Goal: Task Accomplishment & Management: Use online tool/utility

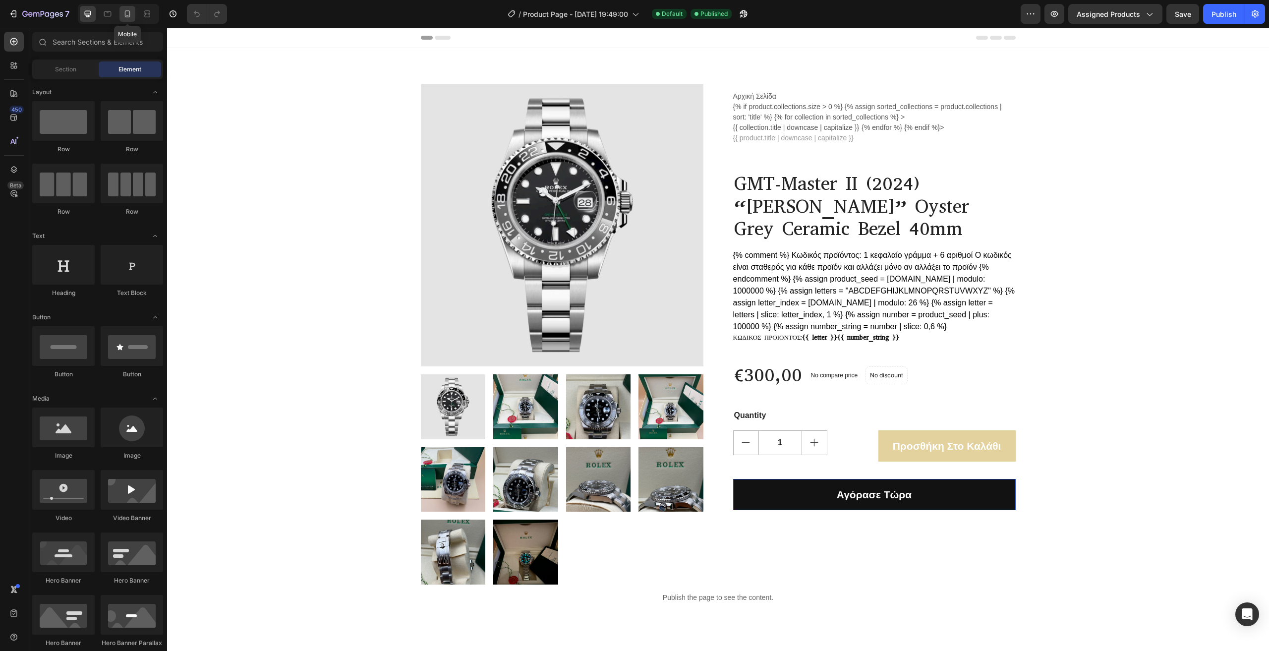
click at [123, 16] on icon at bounding box center [127, 14] width 10 height 10
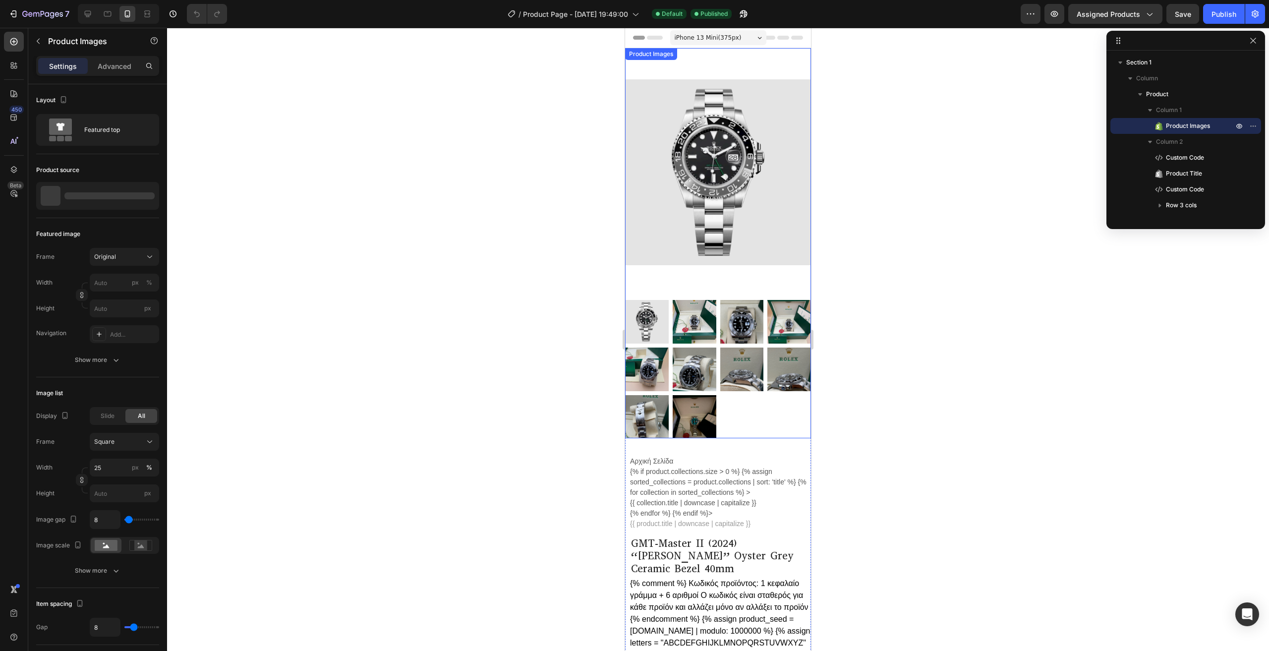
click at [742, 177] on img at bounding box center [718, 172] width 186 height 248
click at [727, 241] on img at bounding box center [718, 172] width 186 height 248
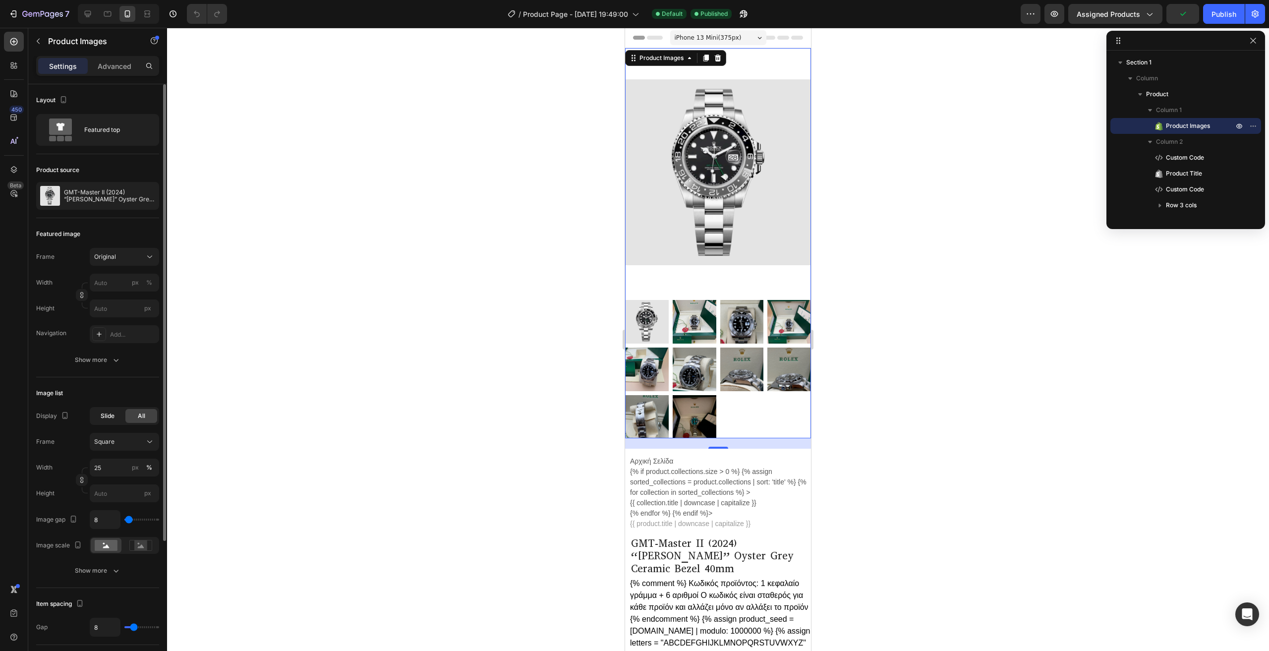
scroll to position [50, 0]
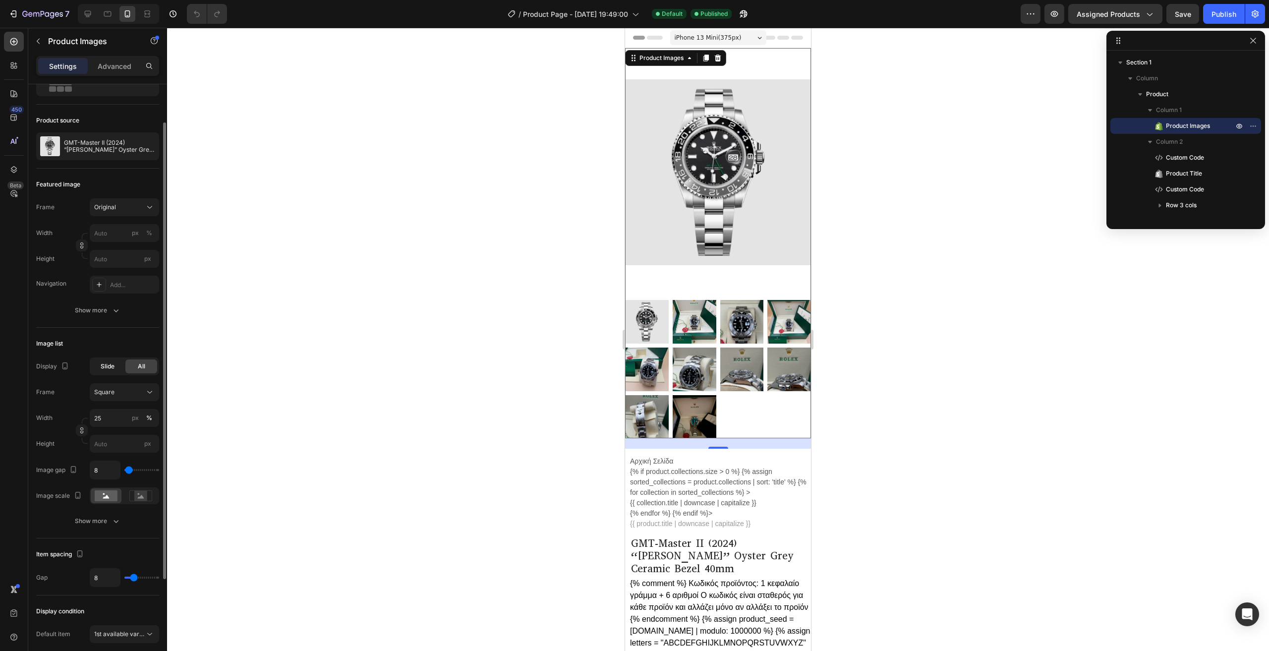
click at [116, 369] on div "Slide" at bounding box center [108, 366] width 32 height 14
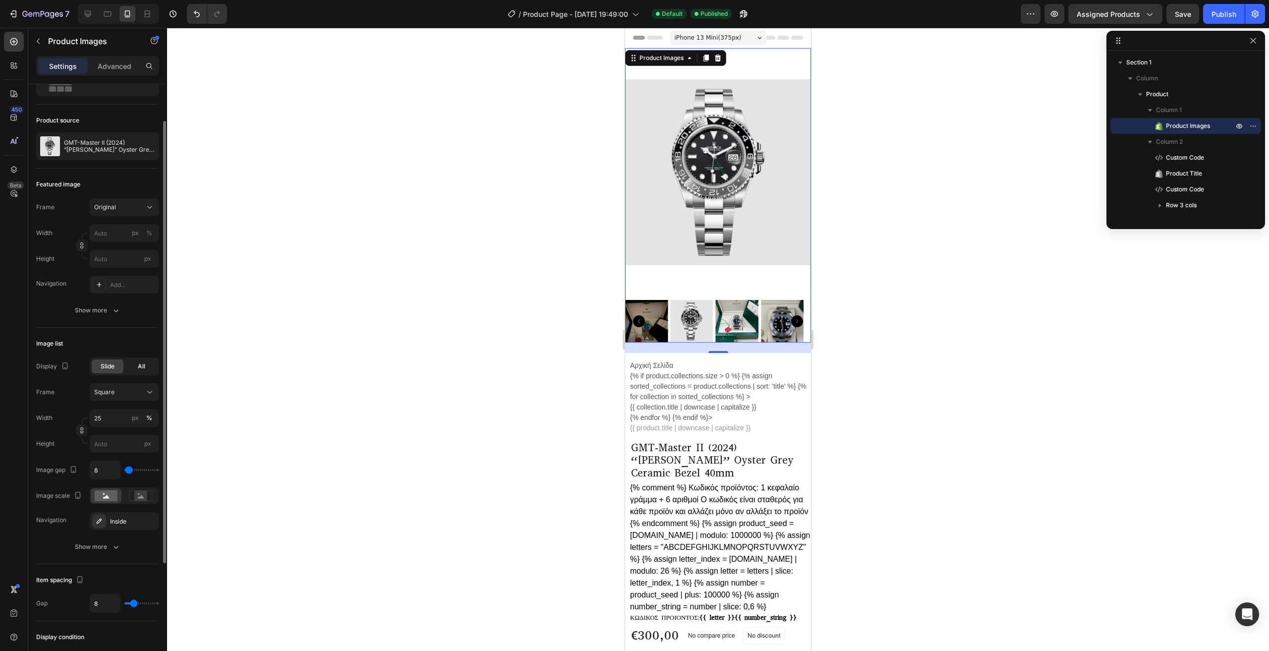
click at [131, 364] on div "All" at bounding box center [141, 366] width 32 height 14
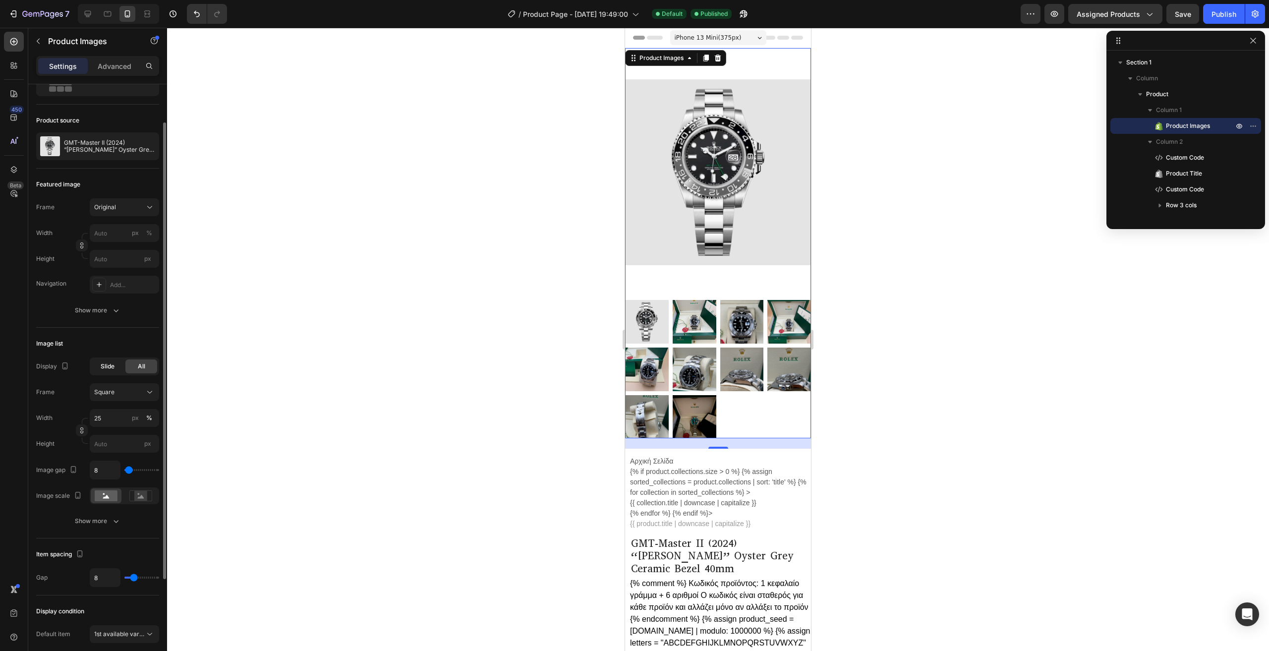
click at [115, 366] on div "Slide" at bounding box center [108, 366] width 32 height 14
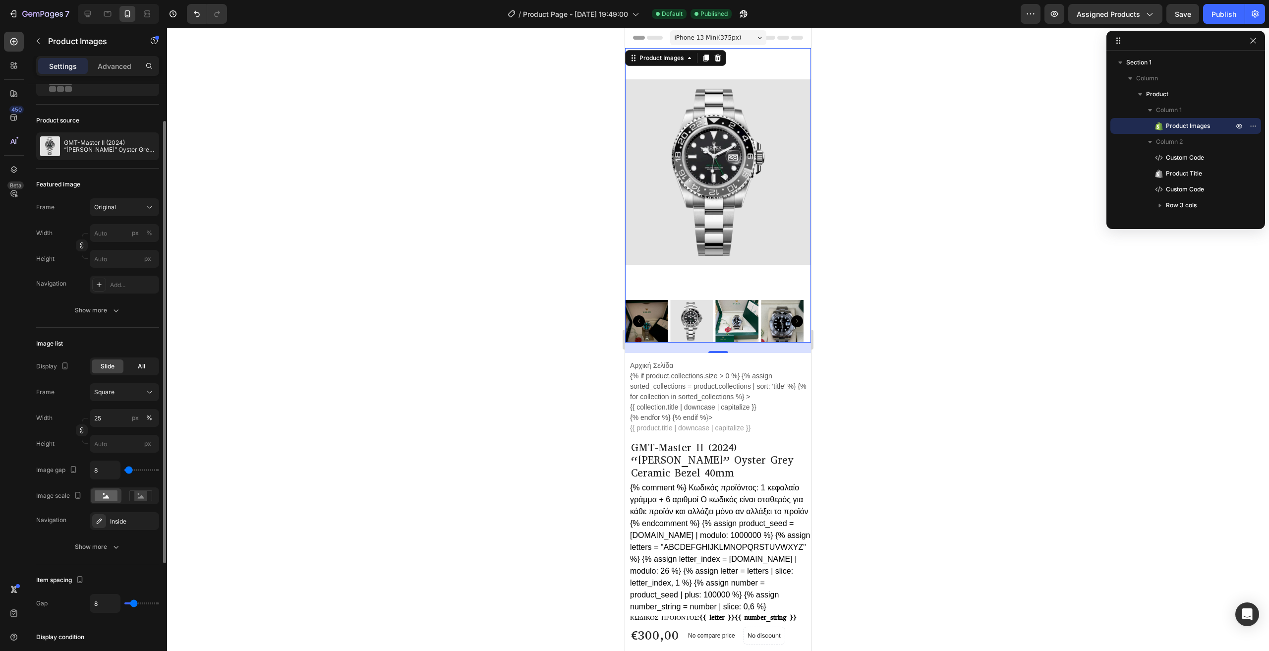
click at [135, 367] on div "All" at bounding box center [141, 366] width 32 height 14
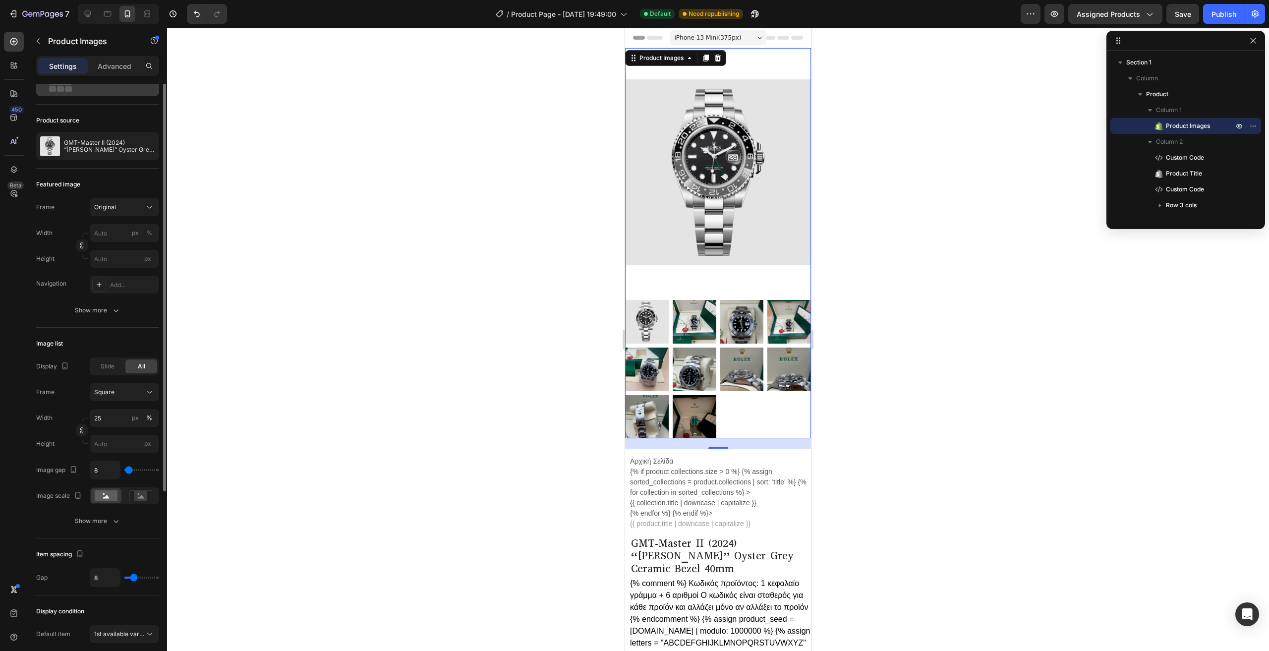
scroll to position [0, 0]
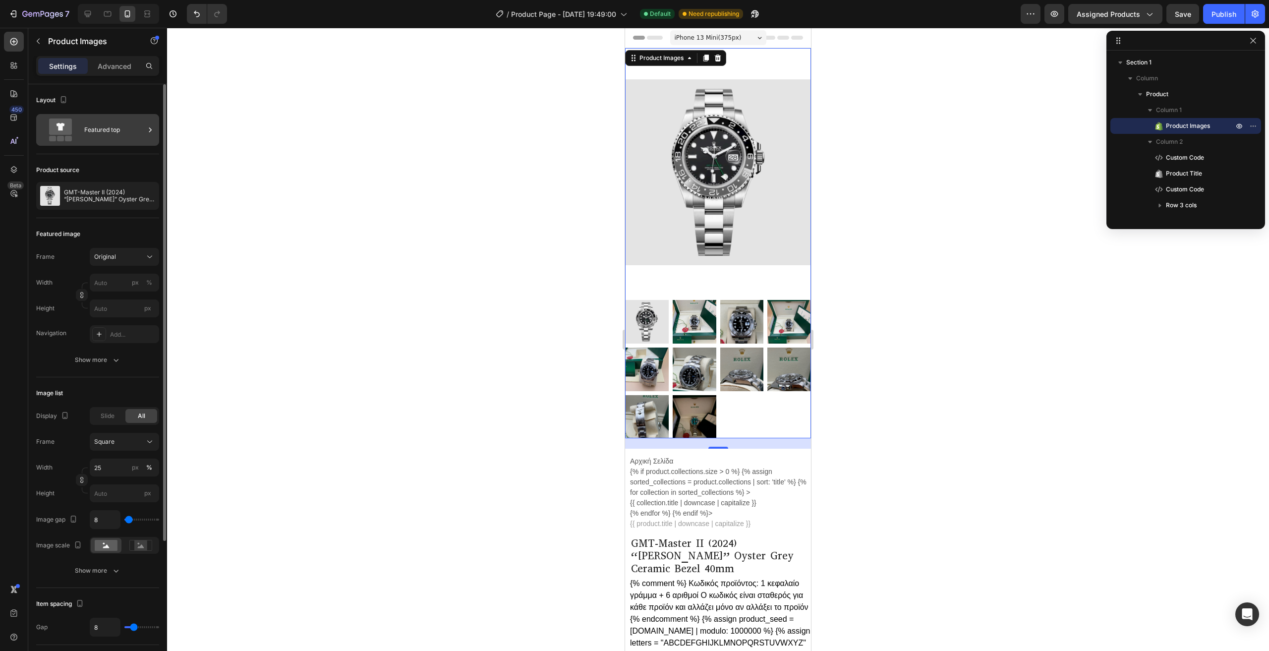
click at [99, 131] on div "Featured top" at bounding box center [114, 129] width 60 height 23
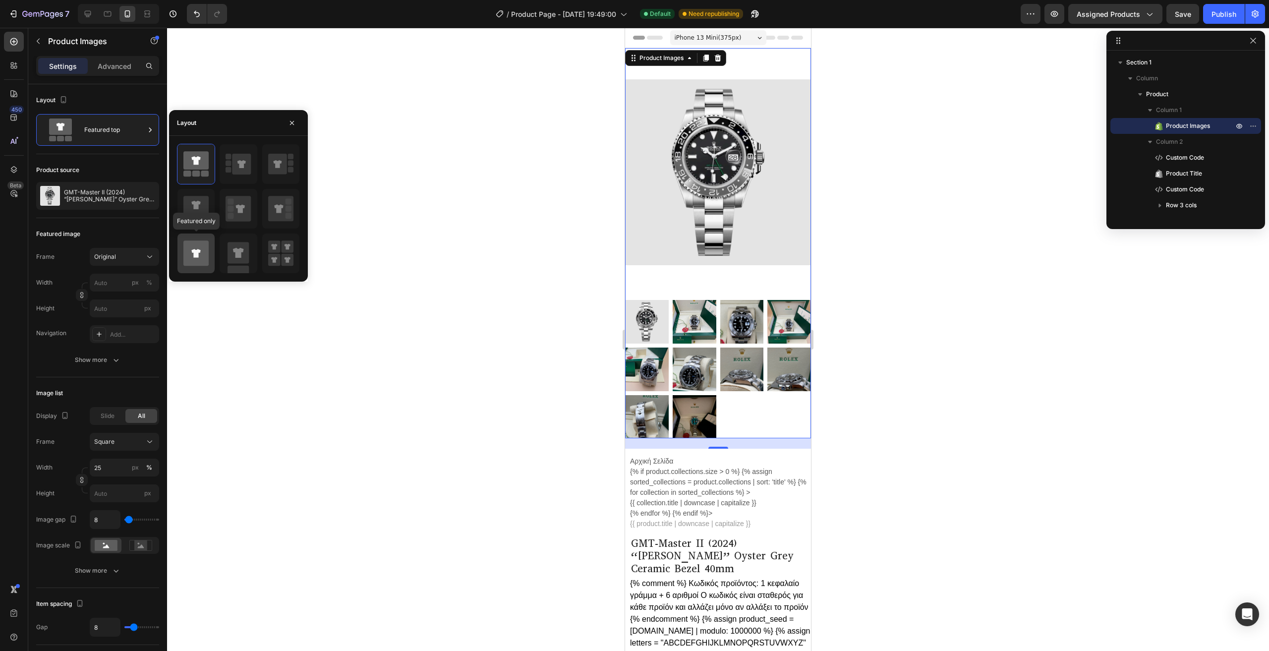
click at [193, 260] on icon at bounding box center [195, 252] width 25 height 25
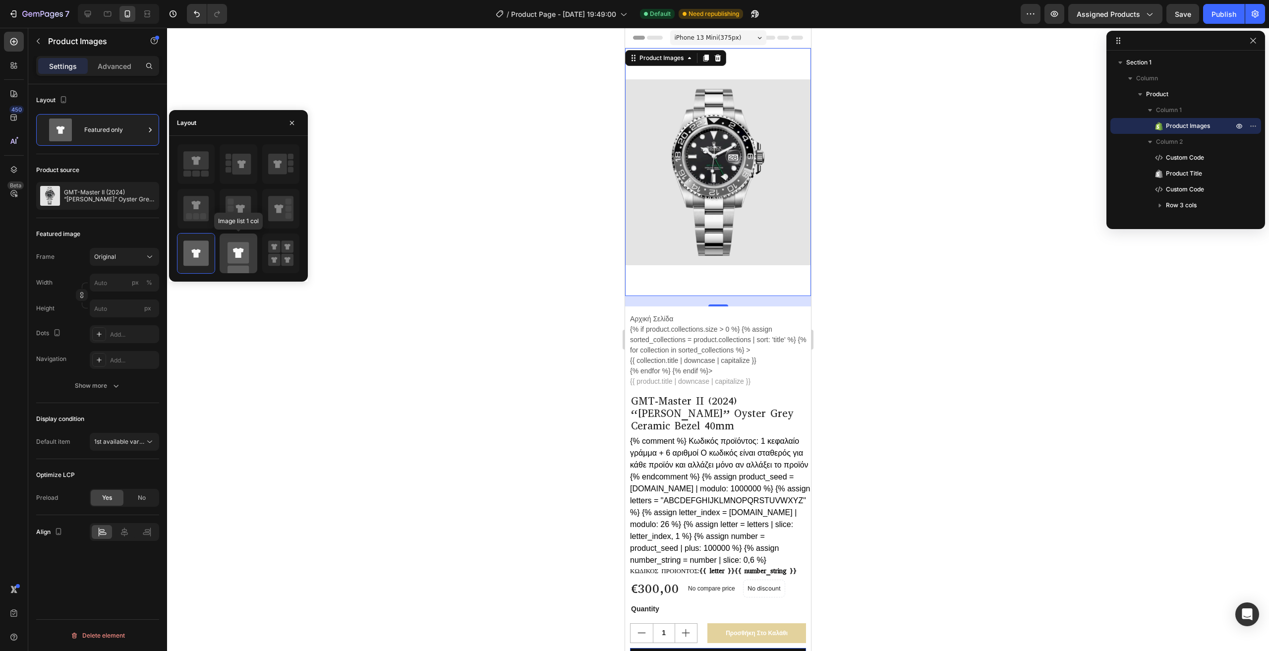
click at [249, 252] on icon at bounding box center [238, 254] width 25 height 40
type input "100"
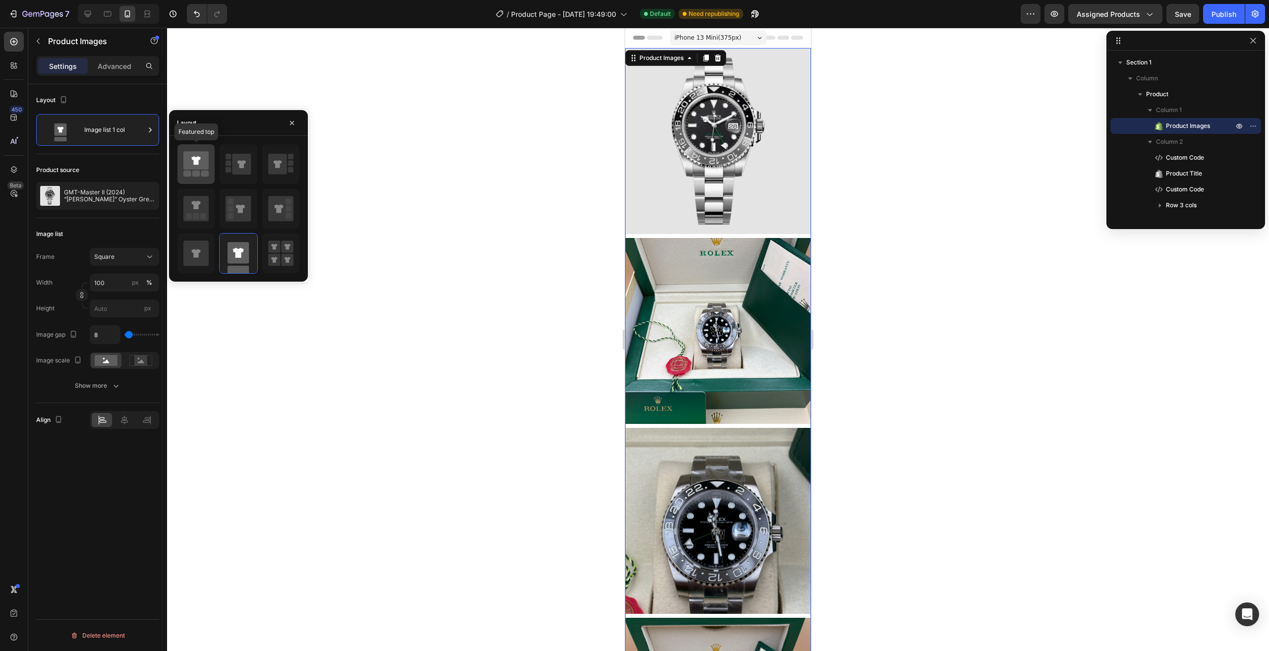
click at [194, 168] on icon at bounding box center [195, 160] width 25 height 18
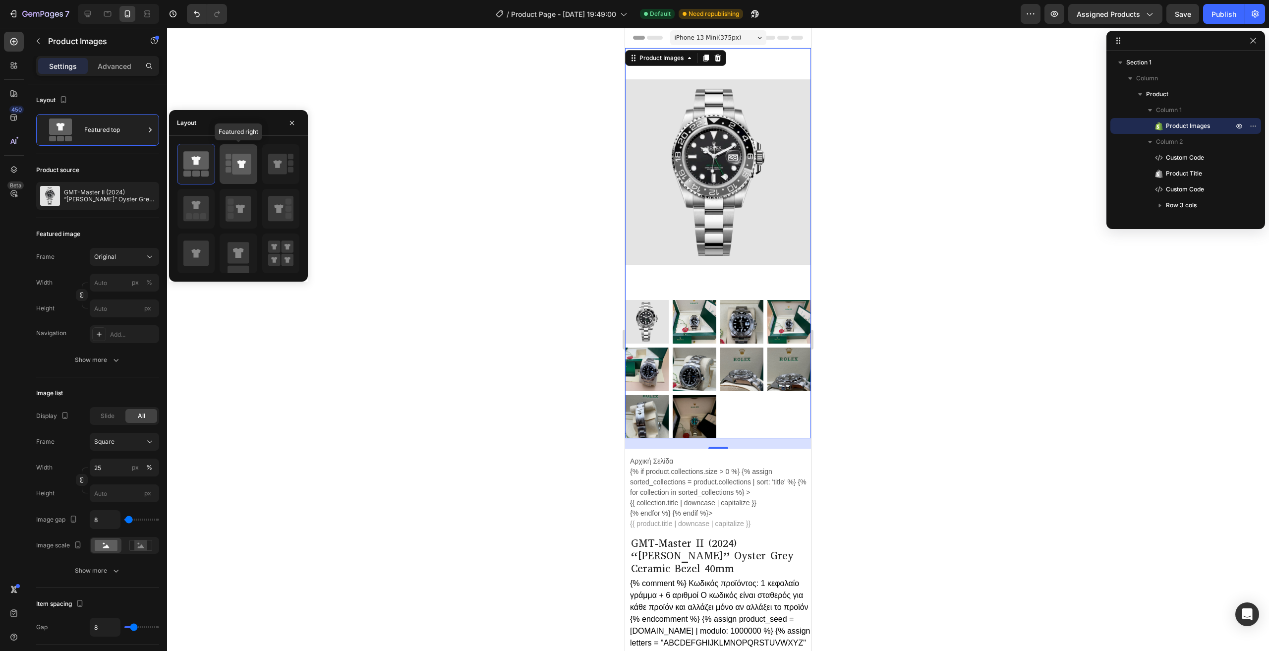
click at [229, 170] on rect at bounding box center [228, 169] width 5 height 5
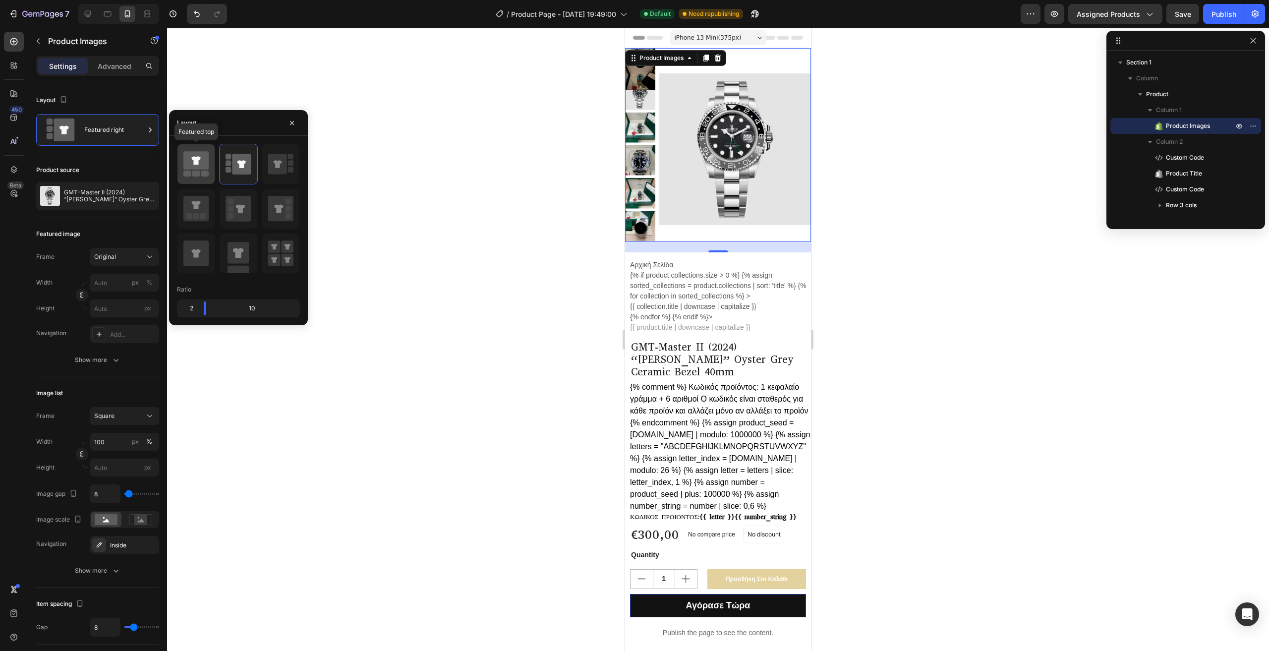
click at [195, 170] on icon at bounding box center [195, 164] width 25 height 28
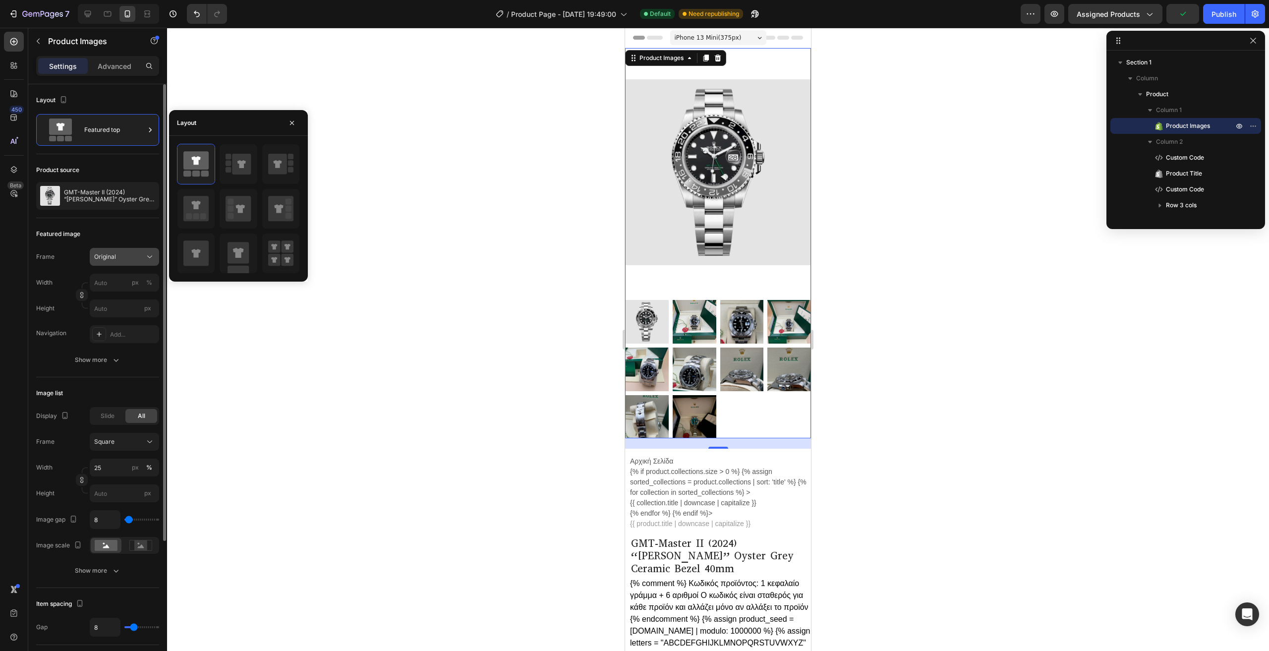
click at [134, 258] on div "Original" at bounding box center [118, 256] width 49 height 9
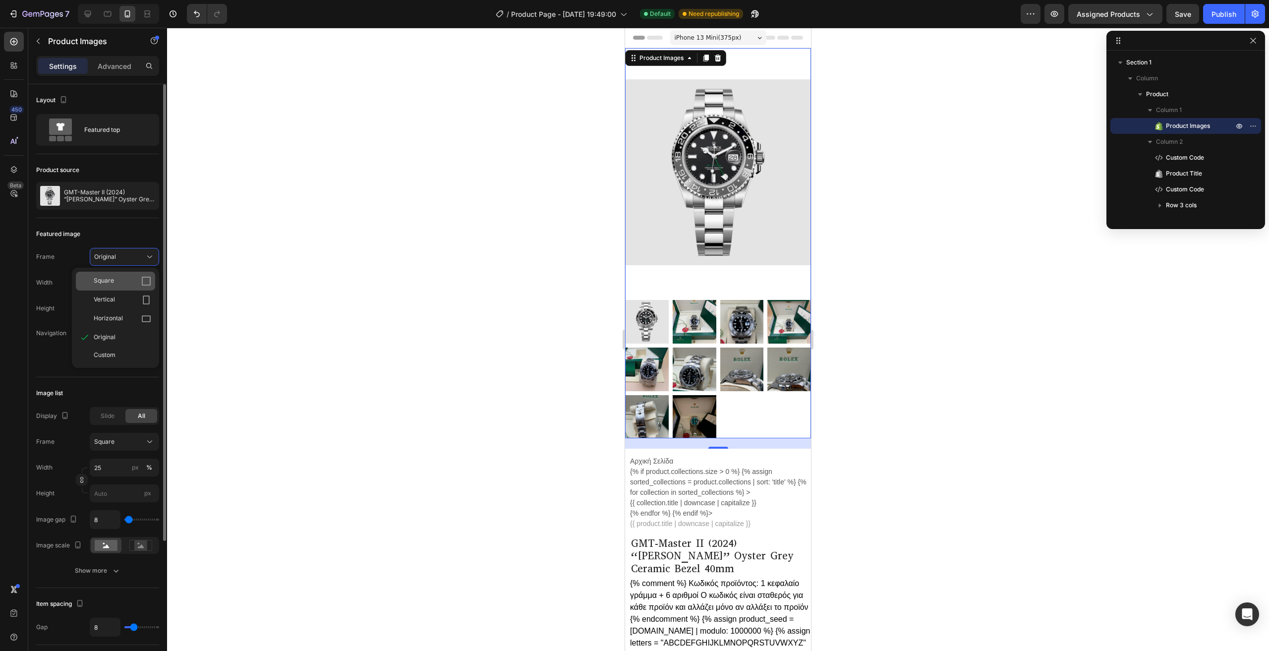
click at [146, 284] on icon at bounding box center [146, 281] width 10 height 10
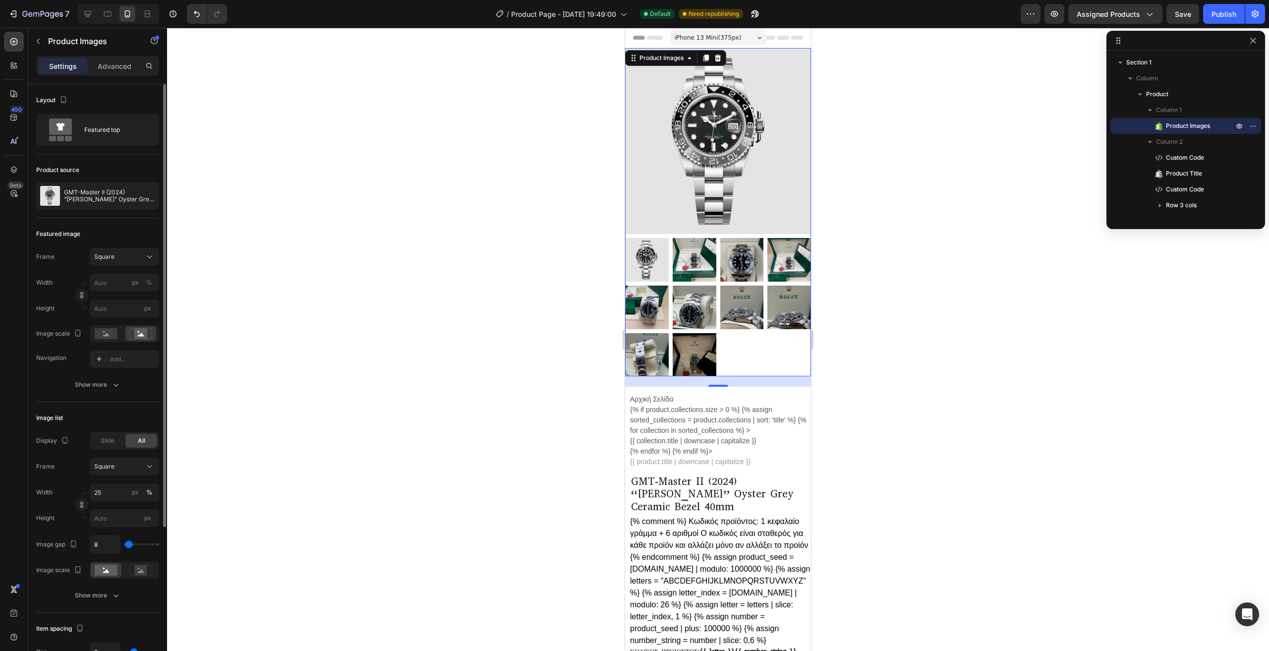
click at [706, 251] on img at bounding box center [695, 260] width 44 height 44
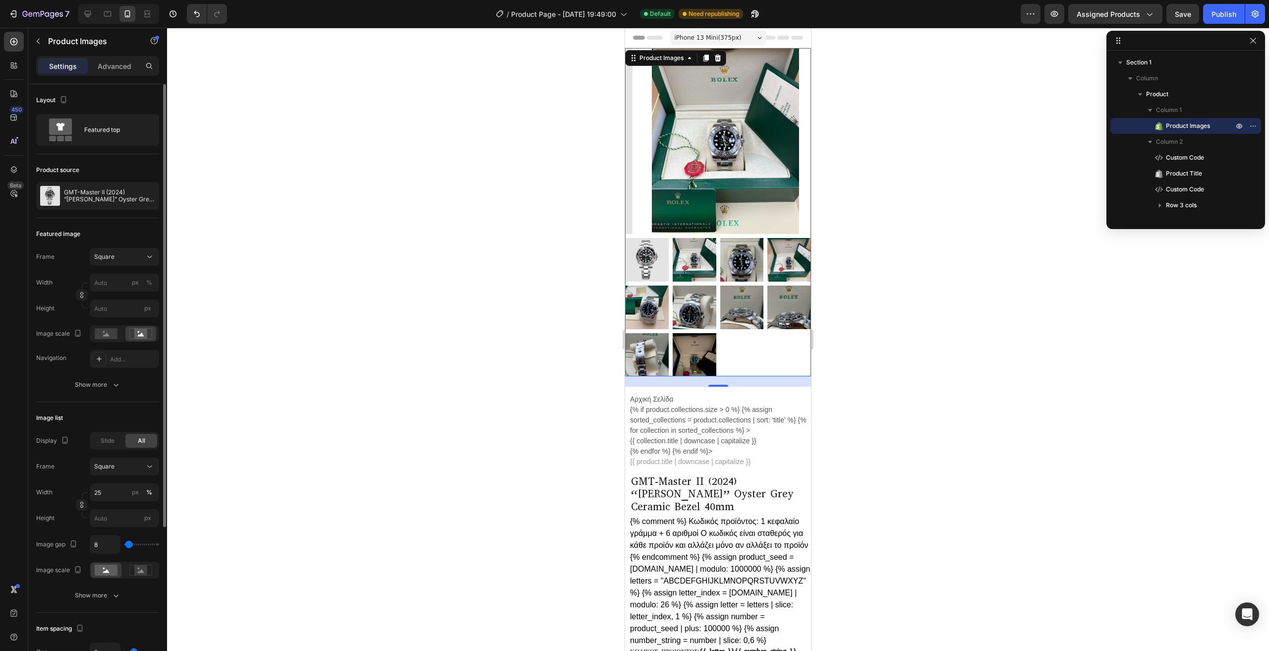
click at [734, 254] on img at bounding box center [742, 260] width 44 height 44
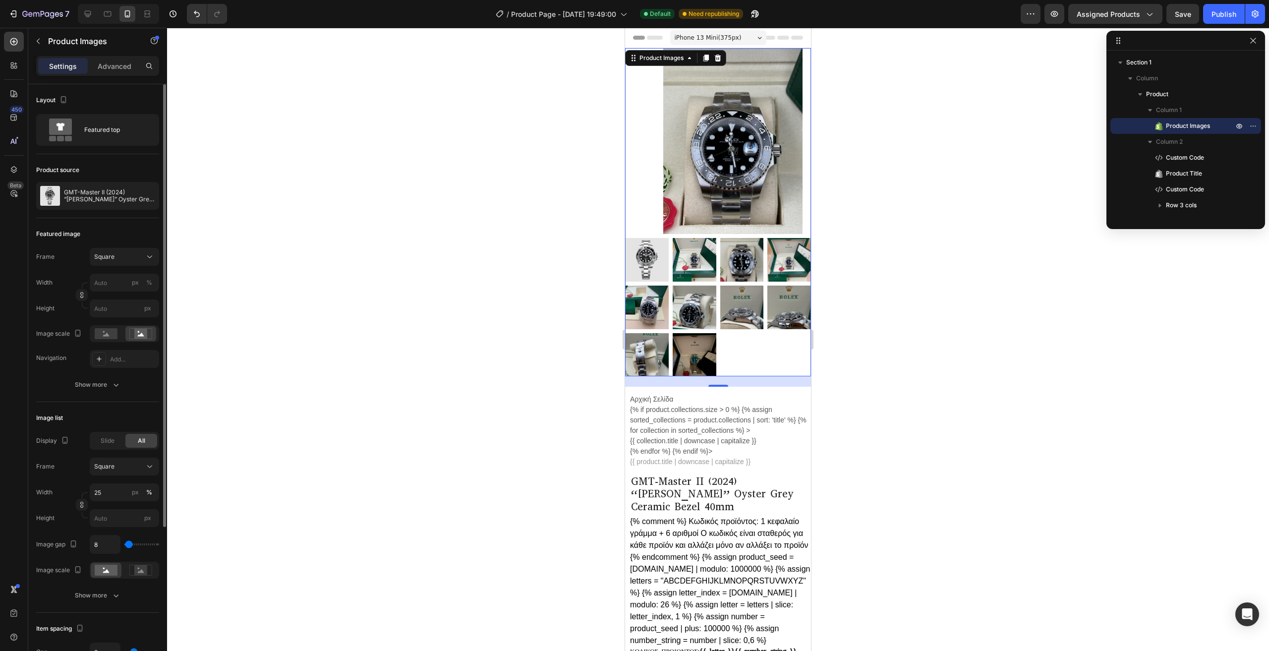
click at [769, 261] on img at bounding box center [790, 260] width 44 height 44
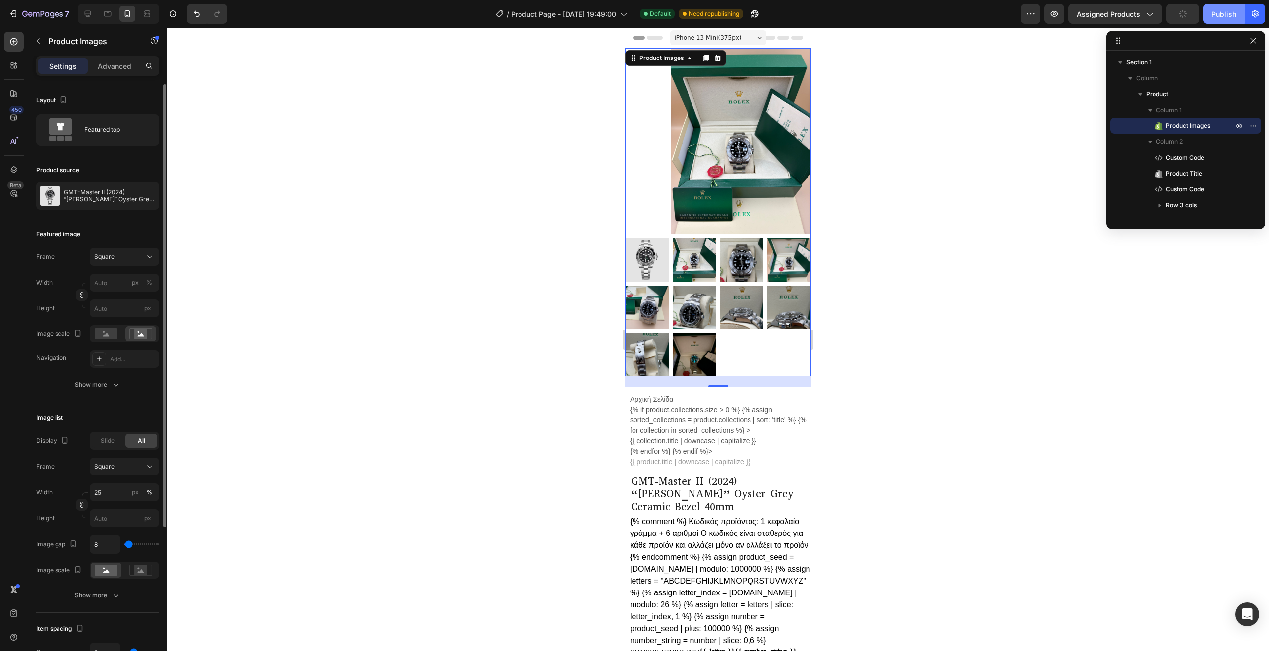
click at [1233, 16] on div "Publish" at bounding box center [1224, 14] width 25 height 10
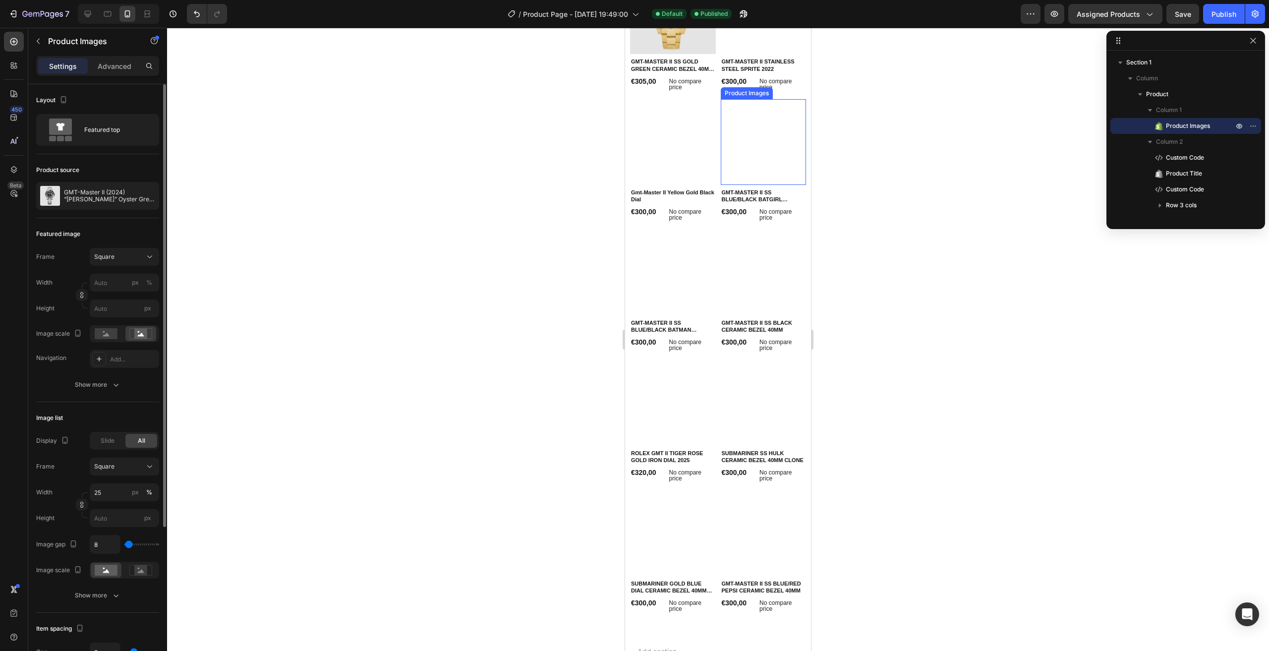
scroll to position [1396, 0]
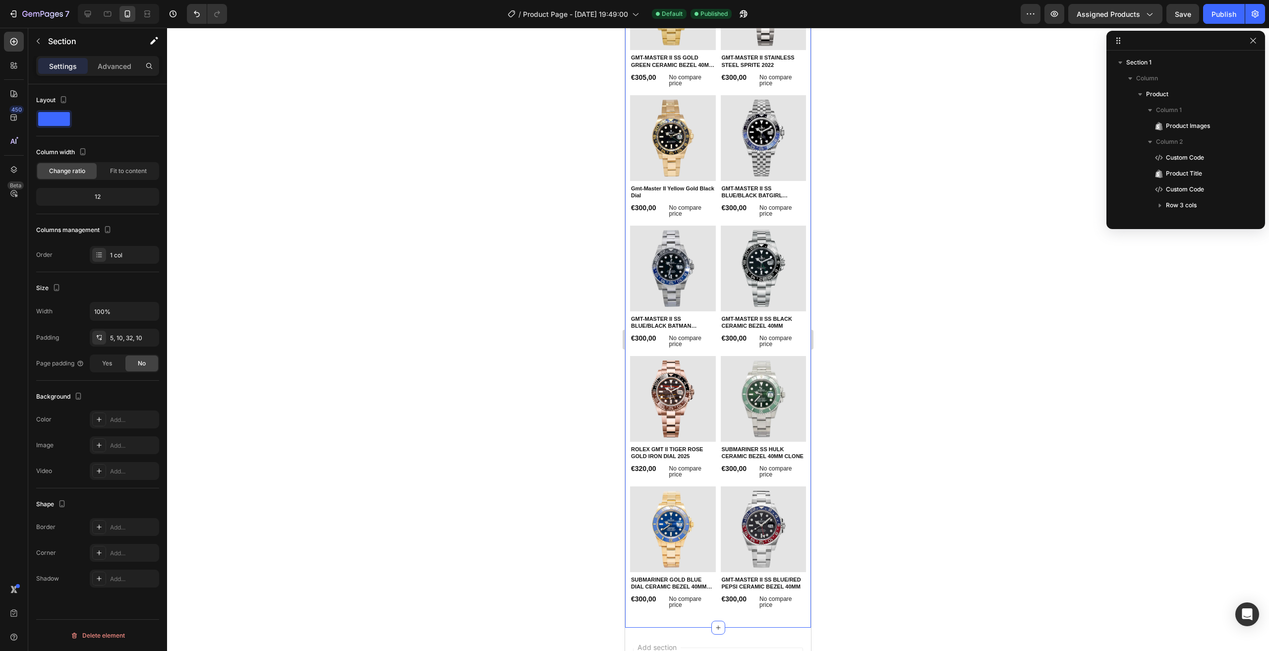
click at [800, 163] on div "Δείτε επίσης: Heading Product Images GMT-MASTER II SS GOLD GREEN CERAMIC BEZEL …" at bounding box center [718, 284] width 186 height 690
click at [103, 67] on p "Advanced" at bounding box center [115, 66] width 34 height 10
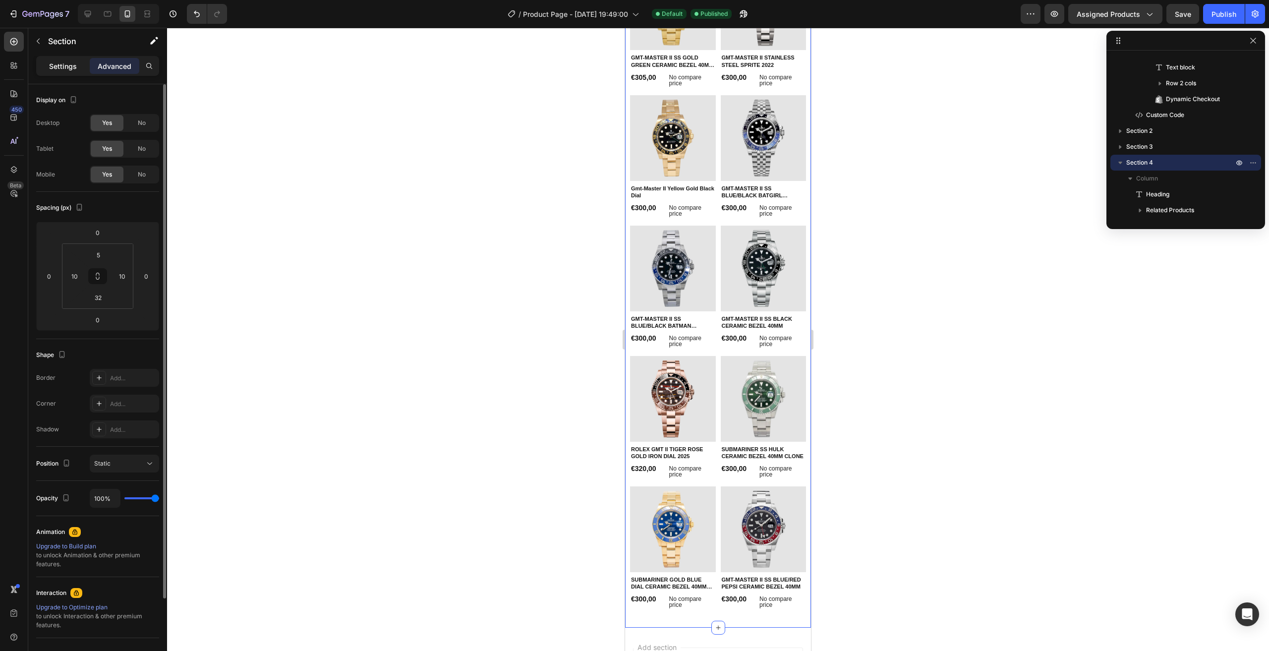
click at [71, 68] on p "Settings" at bounding box center [63, 66] width 28 height 10
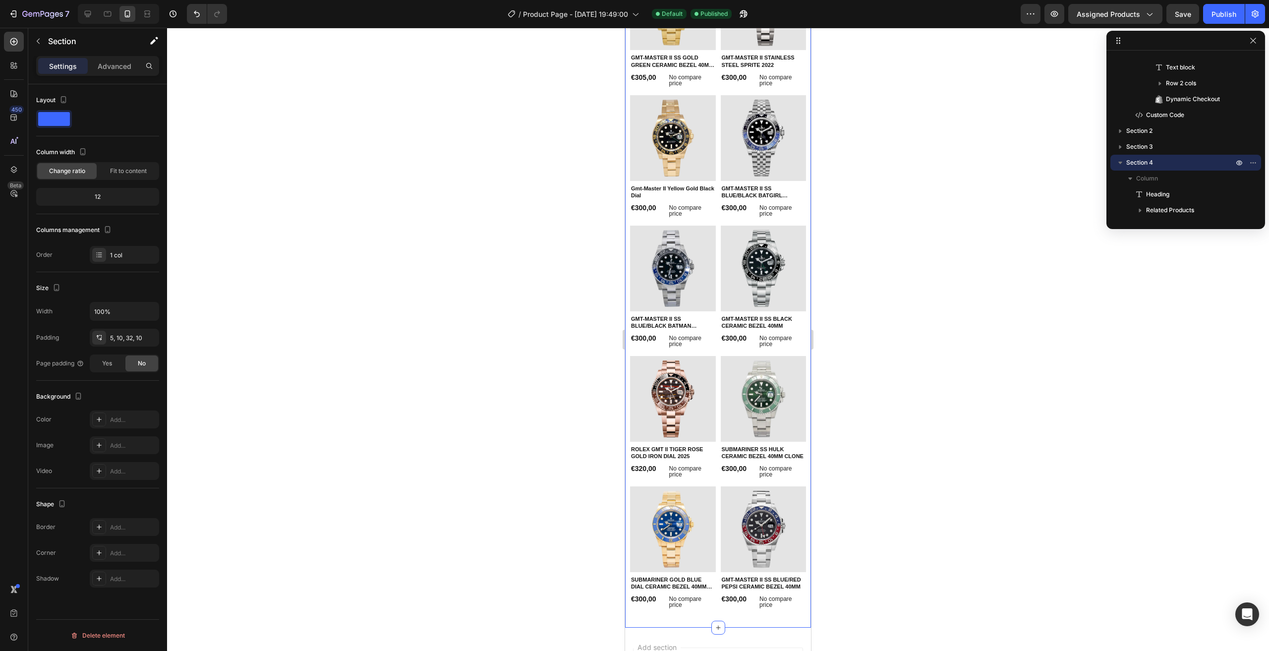
click at [715, 168] on div "Δείτε επίσης: Heading Product Images GMT-MASTER II SS GOLD GREEN CERAMIC BEZEL …" at bounding box center [718, 276] width 176 height 671
click at [98, 422] on icon at bounding box center [99, 419] width 8 height 8
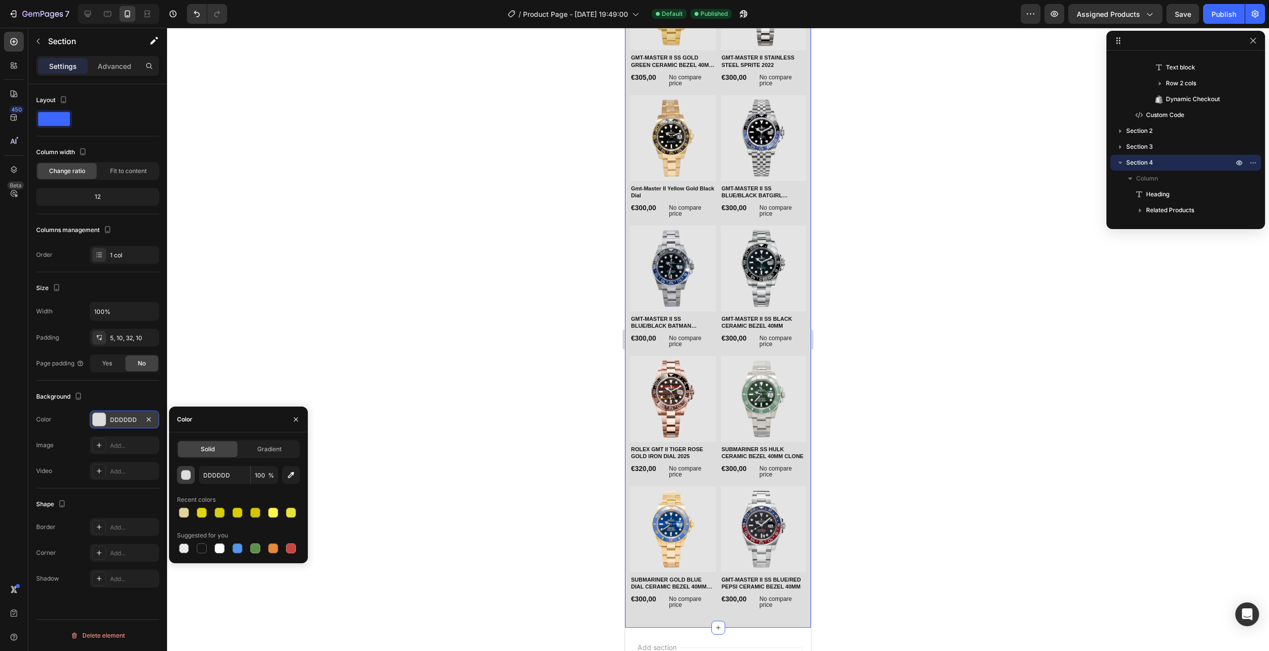
click at [183, 480] on button "button" at bounding box center [186, 475] width 18 height 18
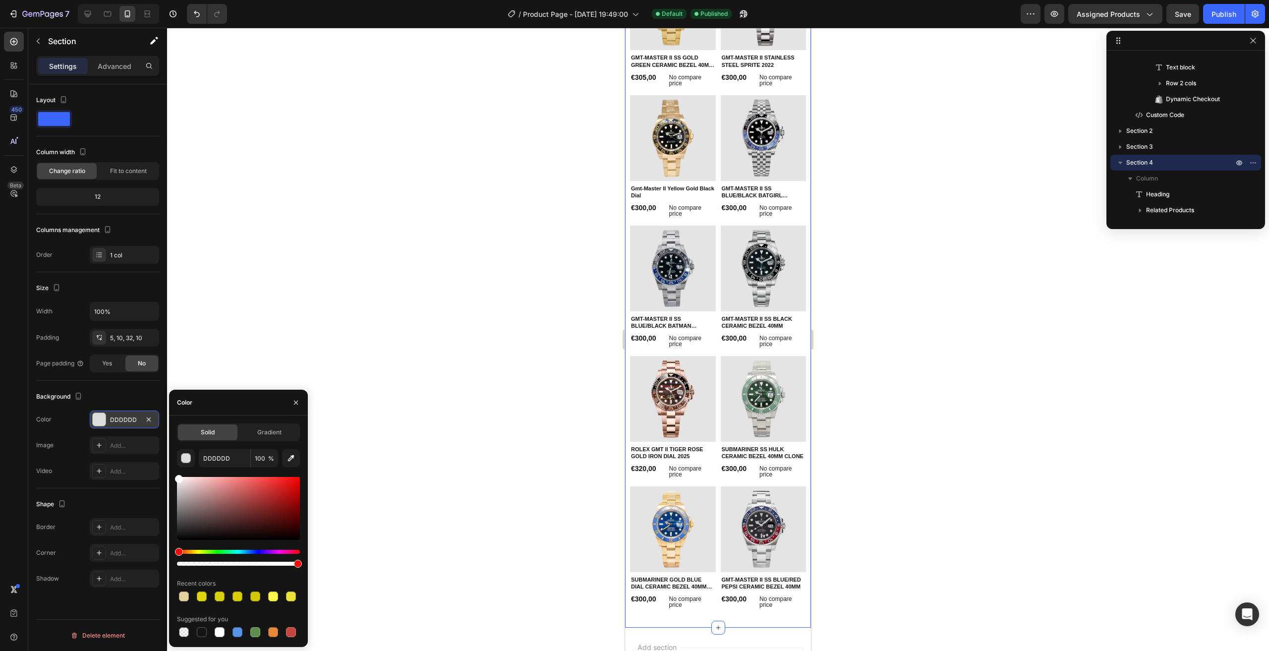
type input "FFFFFF"
drag, startPoint x: 177, startPoint y: 488, endPoint x: 149, endPoint y: 428, distance: 66.3
click at [149, 428] on div "450 Beta Sections(18) Elements(84) Section Element Hero Section Product Detail …" at bounding box center [83, 339] width 167 height 623
click at [133, 387] on div "Background The changes might be hidden by the video. Color FFFFFF Image Add... …" at bounding box center [97, 435] width 123 height 108
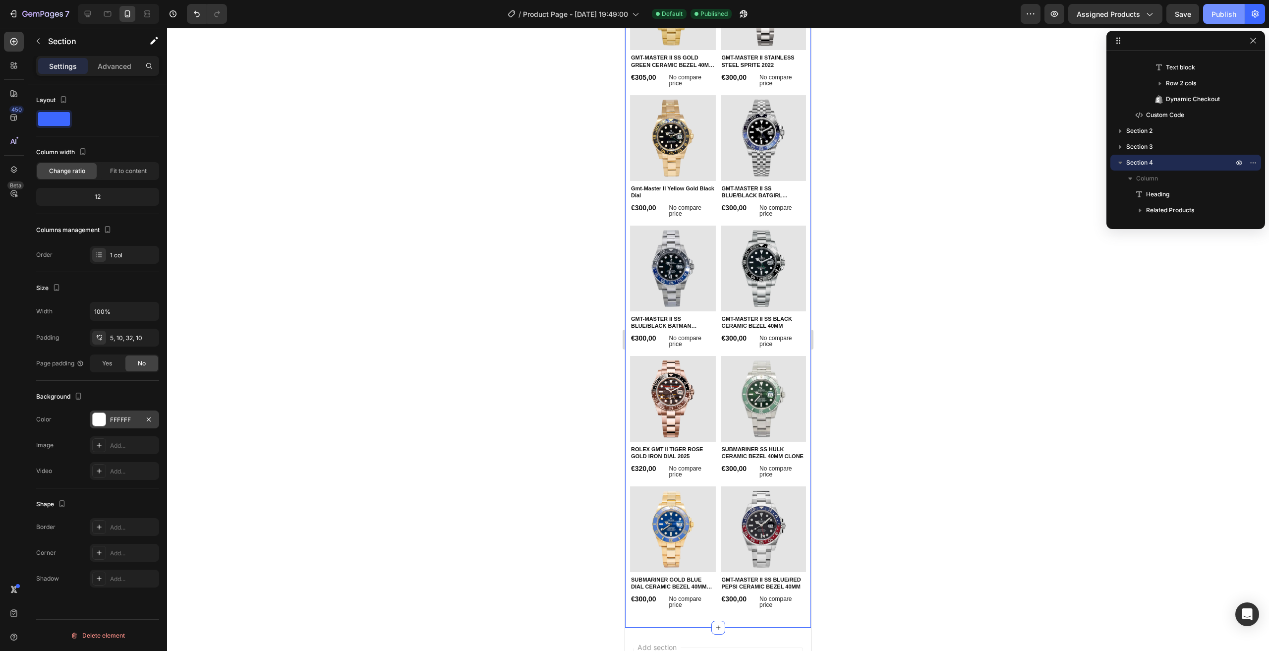
click at [1223, 15] on div "Publish" at bounding box center [1224, 14] width 25 height 10
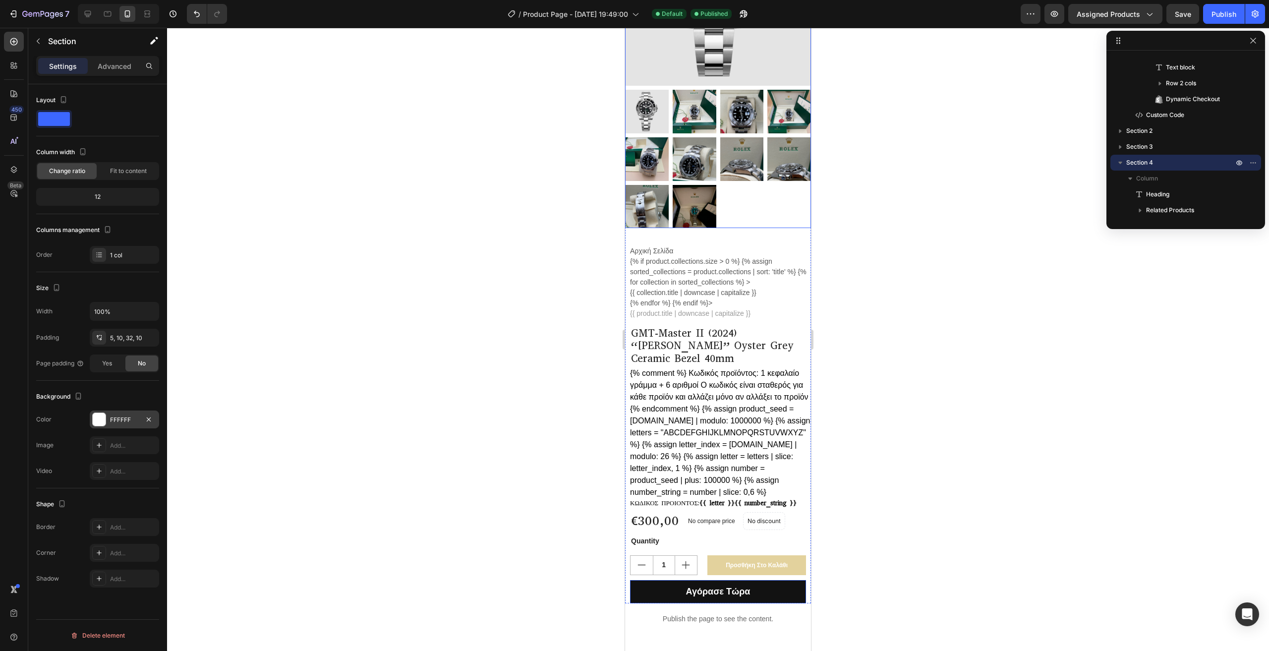
scroll to position [0, 0]
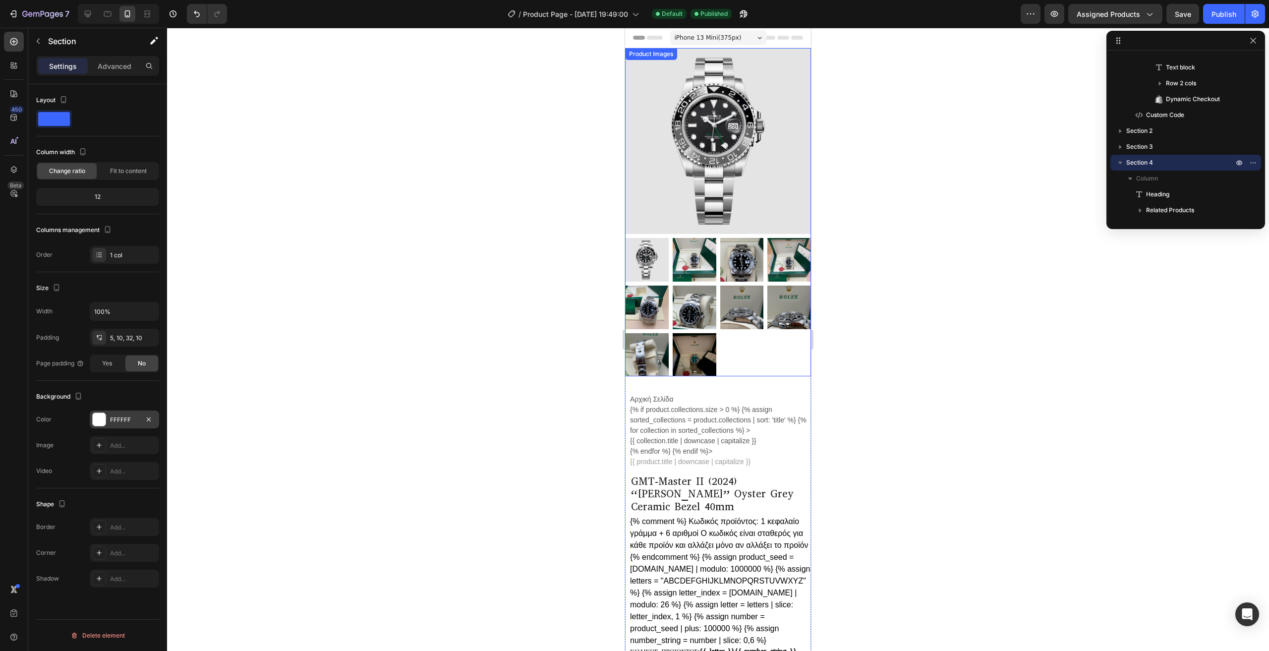
click at [748, 141] on img at bounding box center [718, 141] width 186 height 186
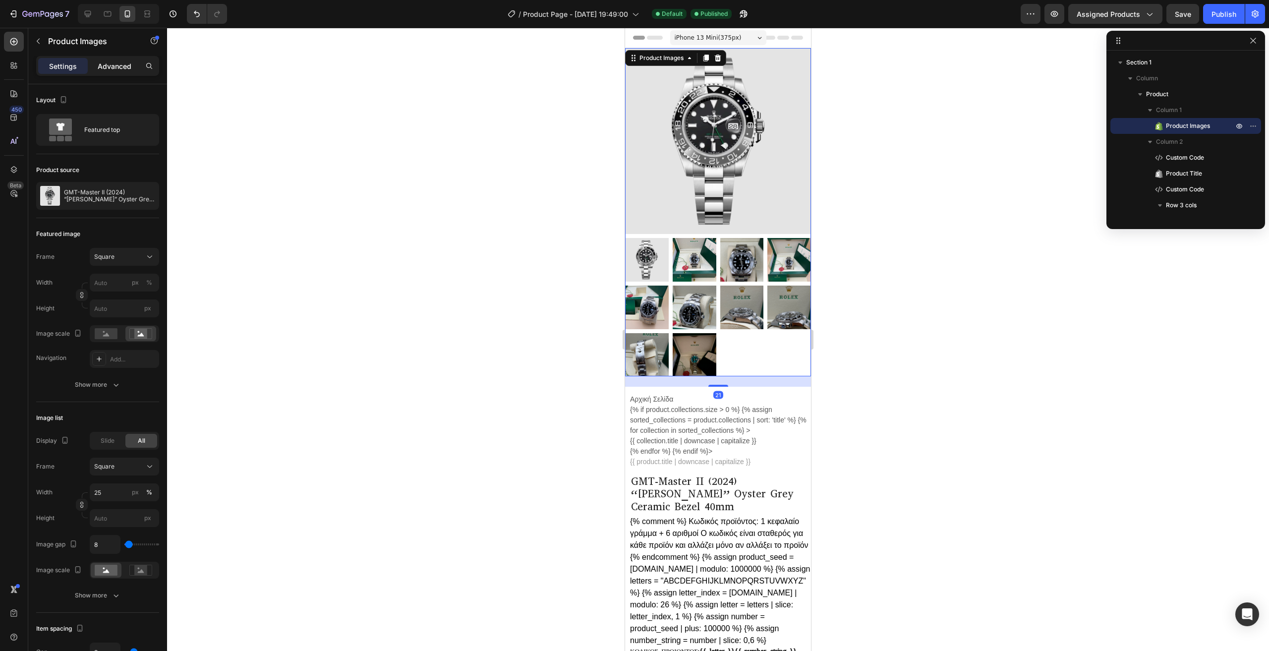
click at [108, 68] on p "Advanced" at bounding box center [115, 66] width 34 height 10
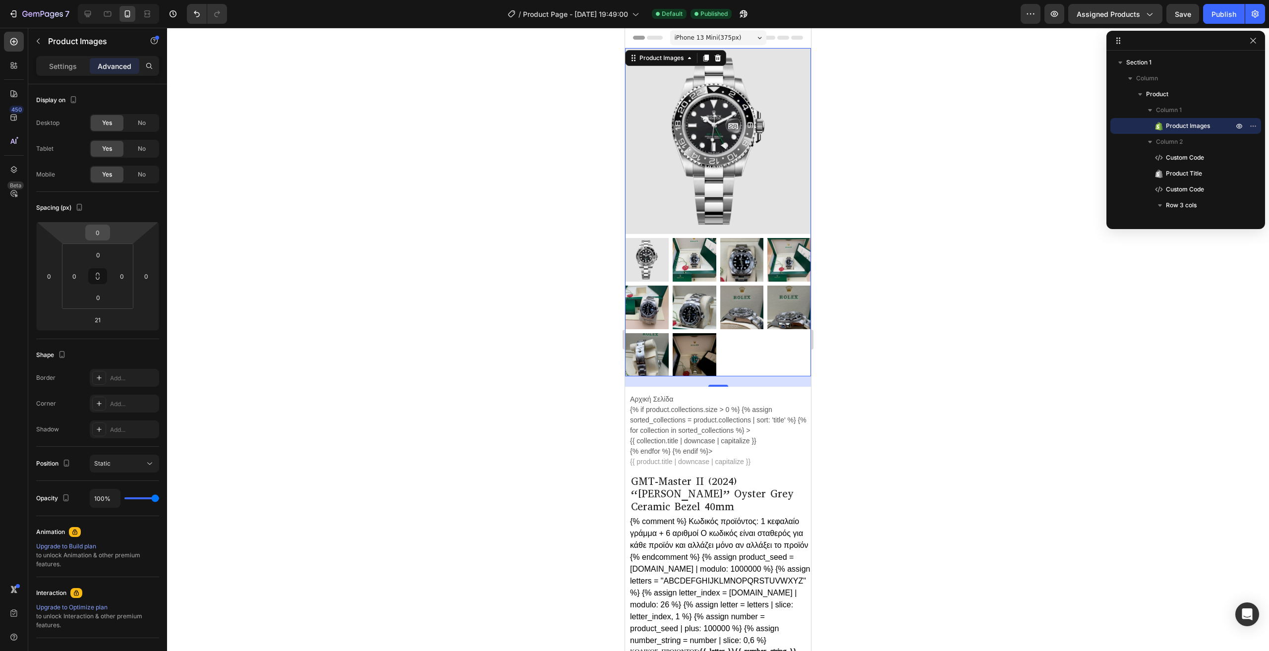
click at [105, 233] on input "0" at bounding box center [98, 232] width 20 height 15
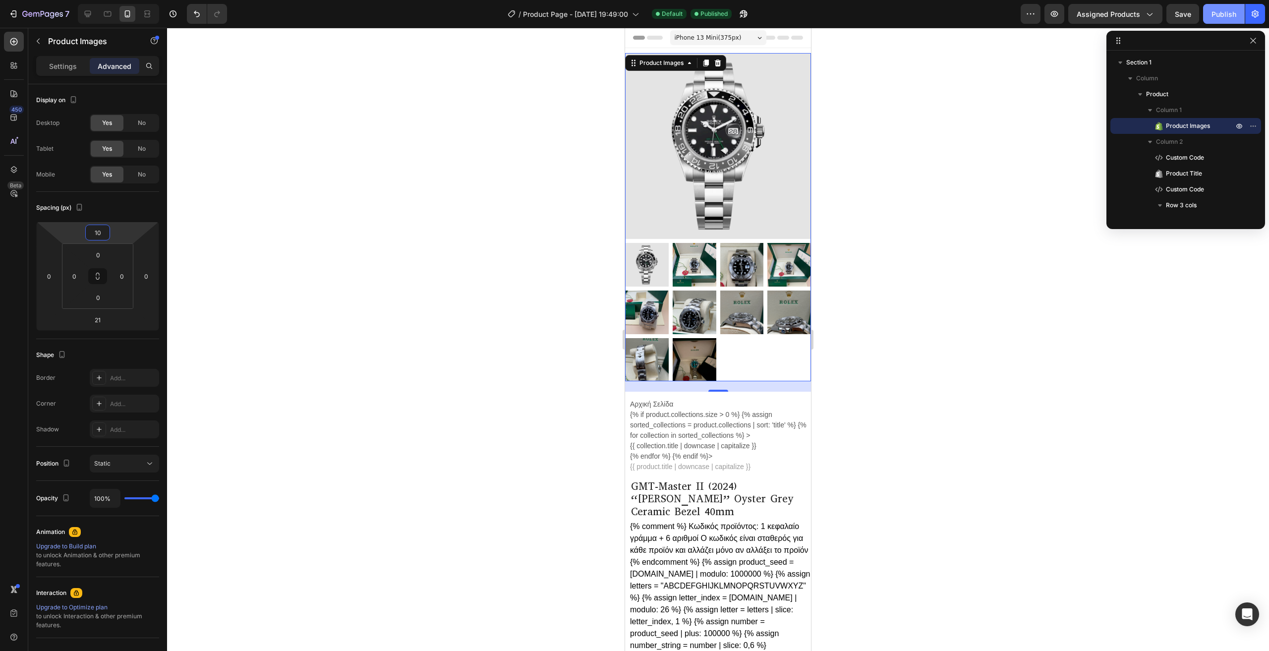
type input "10"
click at [1221, 8] on button "Publish" at bounding box center [1224, 14] width 42 height 20
click at [51, 65] on p "Settings" at bounding box center [63, 66] width 28 height 10
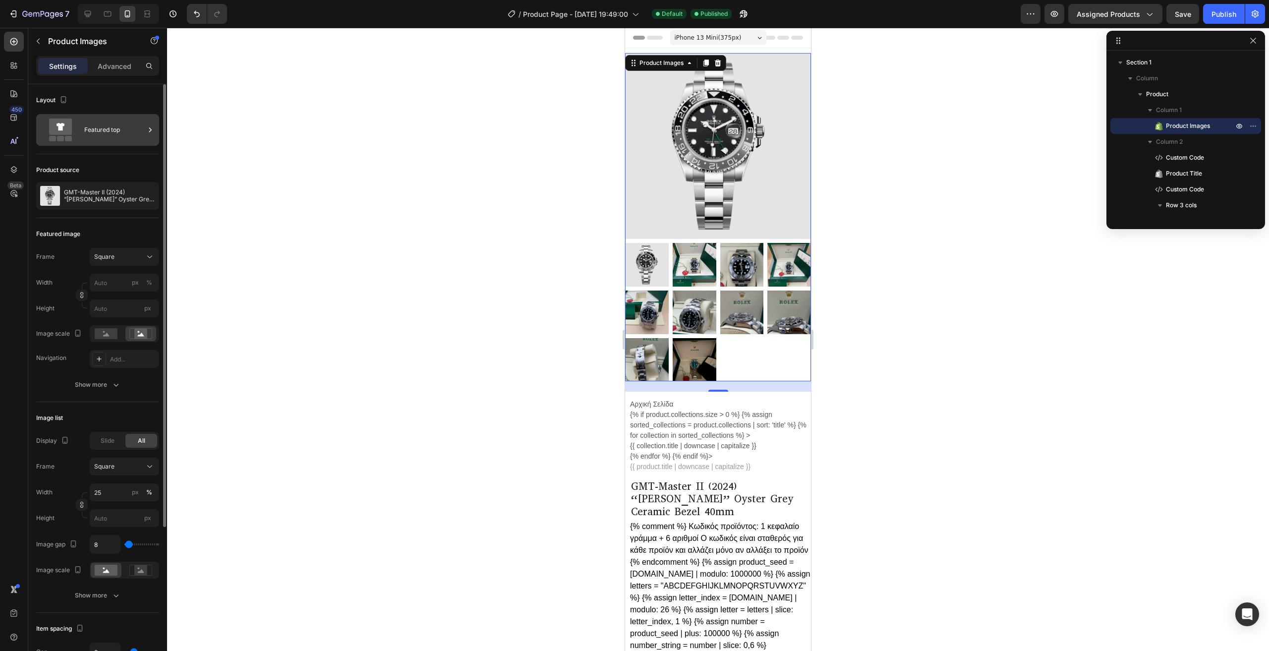
click at [110, 132] on div "Featured top" at bounding box center [114, 129] width 60 height 23
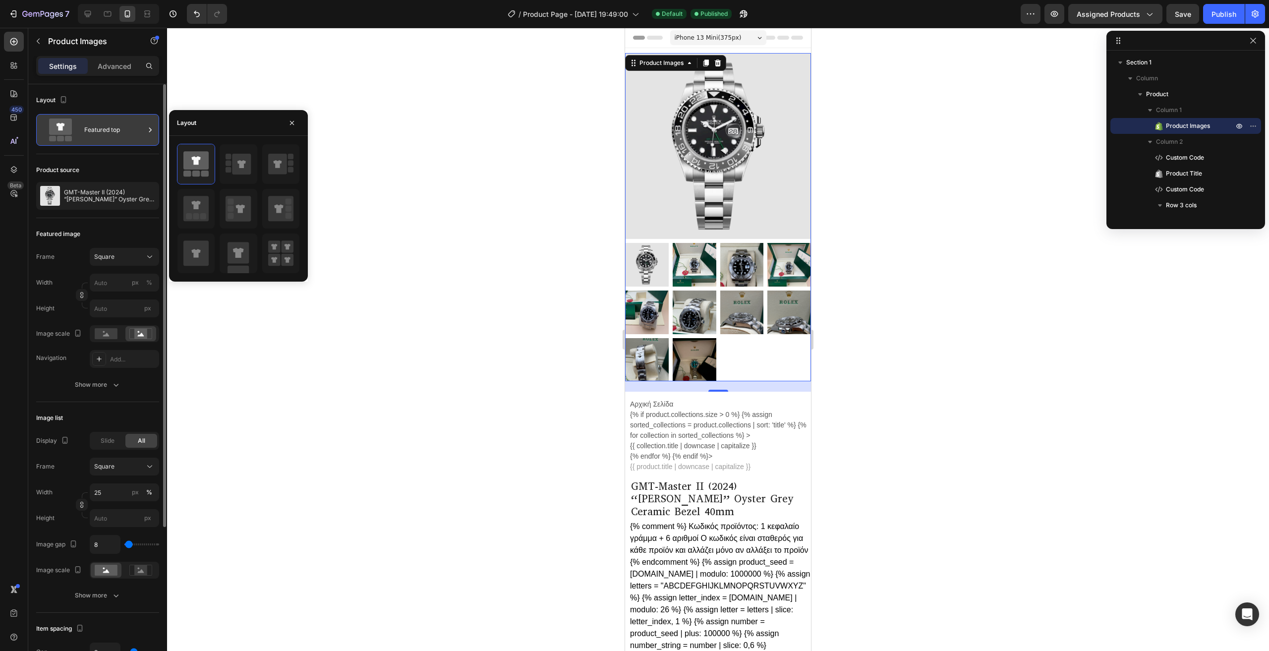
click at [110, 133] on div "Featured top" at bounding box center [114, 129] width 60 height 23
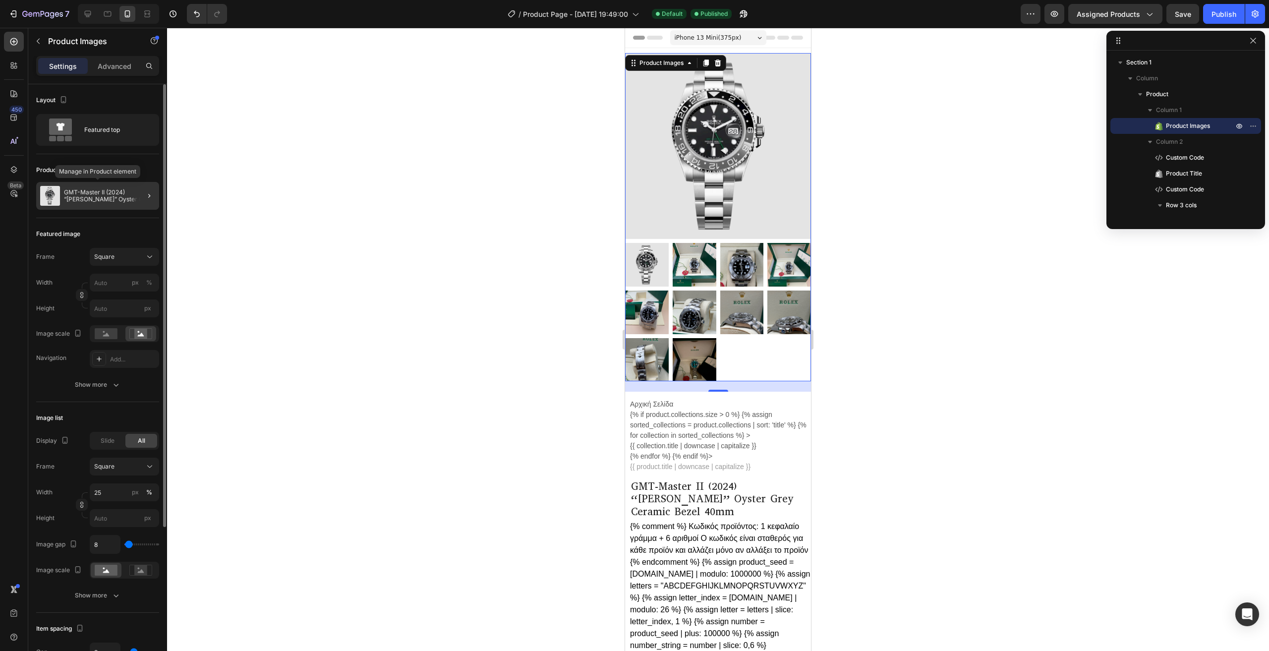
click at [109, 191] on p "GMT-Master II (2024) “[PERSON_NAME]” Oyster Grey Ceramic Bezel 40mm" at bounding box center [109, 196] width 91 height 14
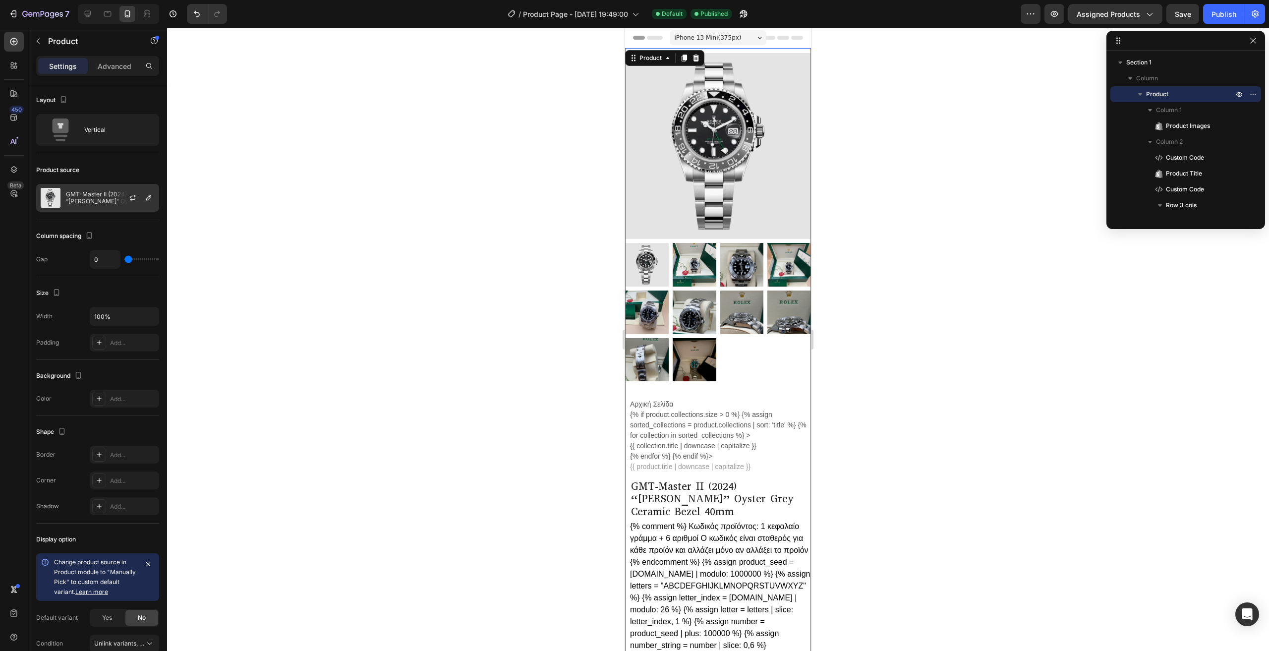
click at [101, 197] on p "GMT-Master II (2024) “[PERSON_NAME]” Oyster Grey Ceramic Bezel 40mm" at bounding box center [110, 198] width 89 height 14
click at [110, 228] on div "Column spacing" at bounding box center [97, 236] width 123 height 16
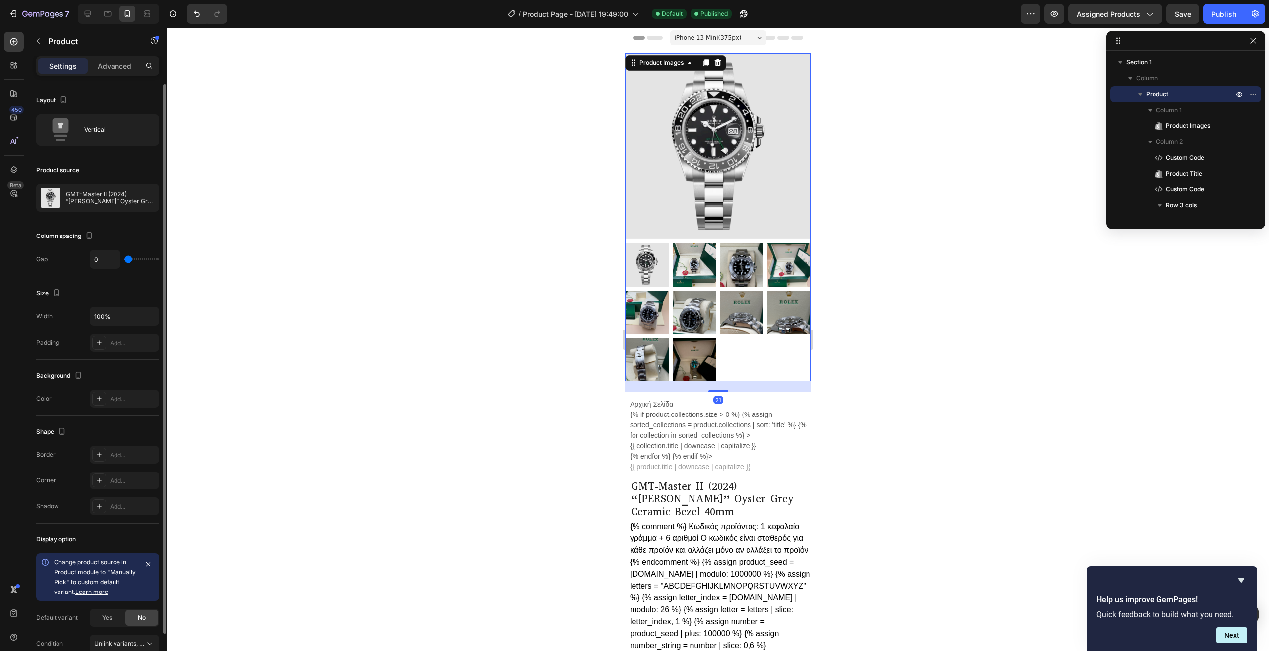
click at [747, 353] on div at bounding box center [718, 312] width 186 height 138
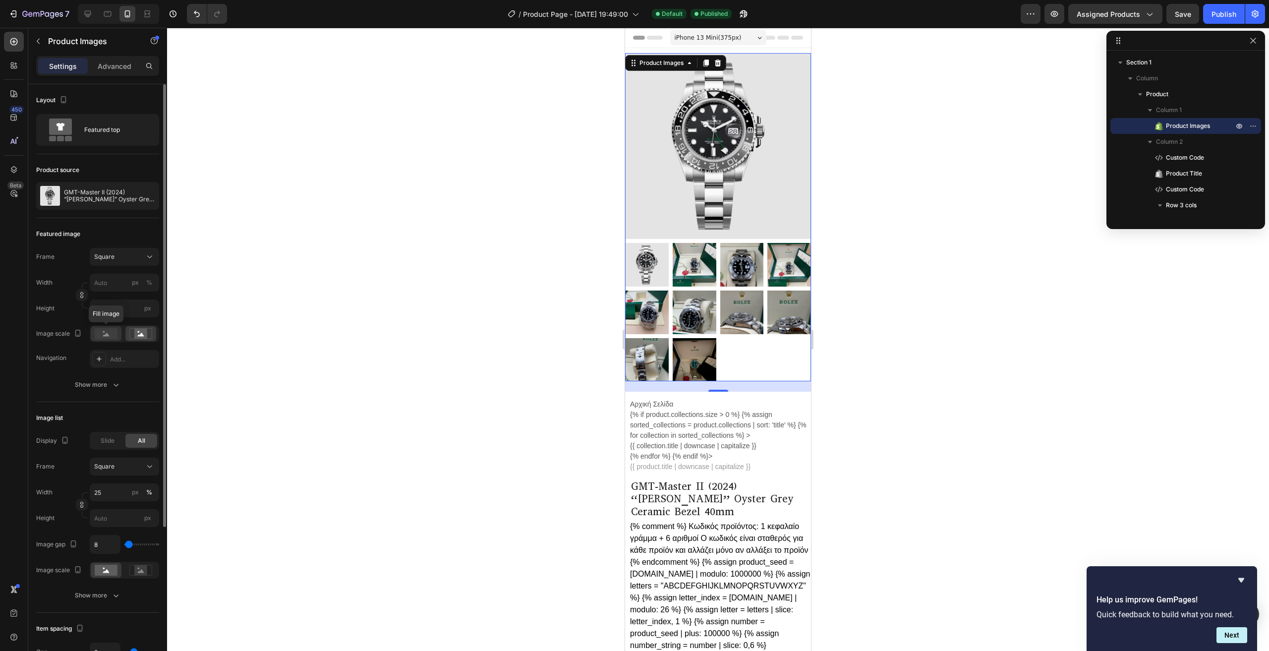
click at [117, 338] on rect at bounding box center [106, 333] width 23 height 11
click at [697, 263] on img at bounding box center [695, 265] width 44 height 44
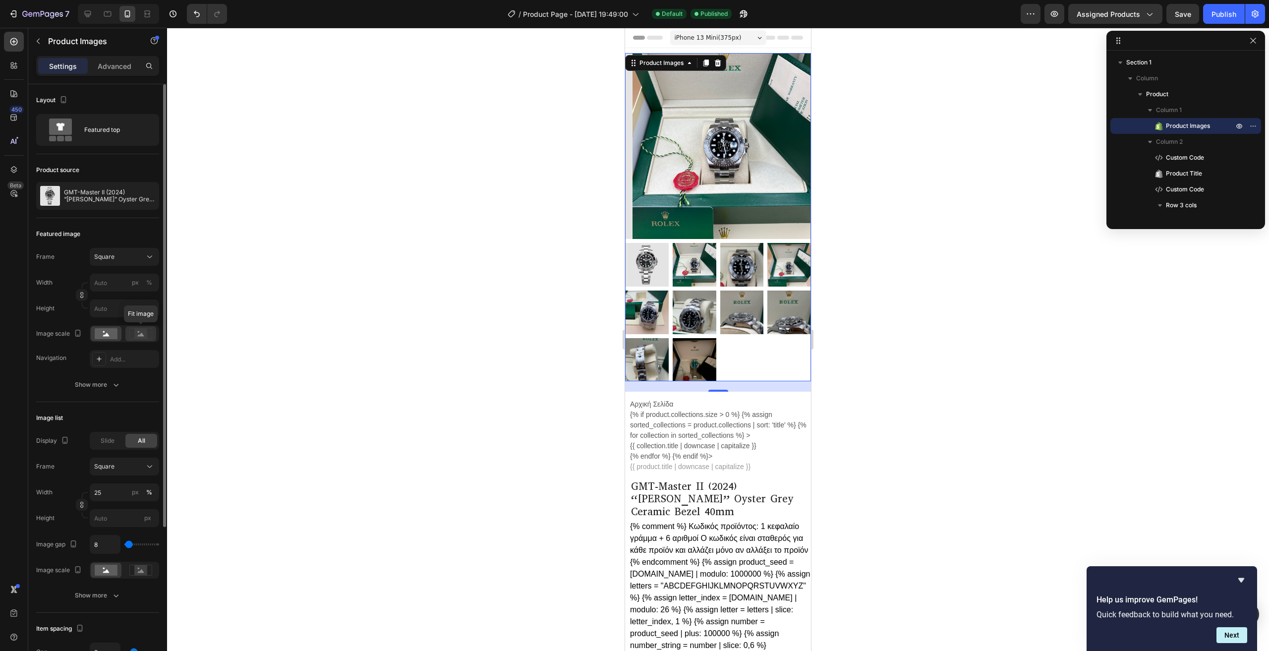
click at [144, 337] on rect at bounding box center [140, 334] width 13 height 10
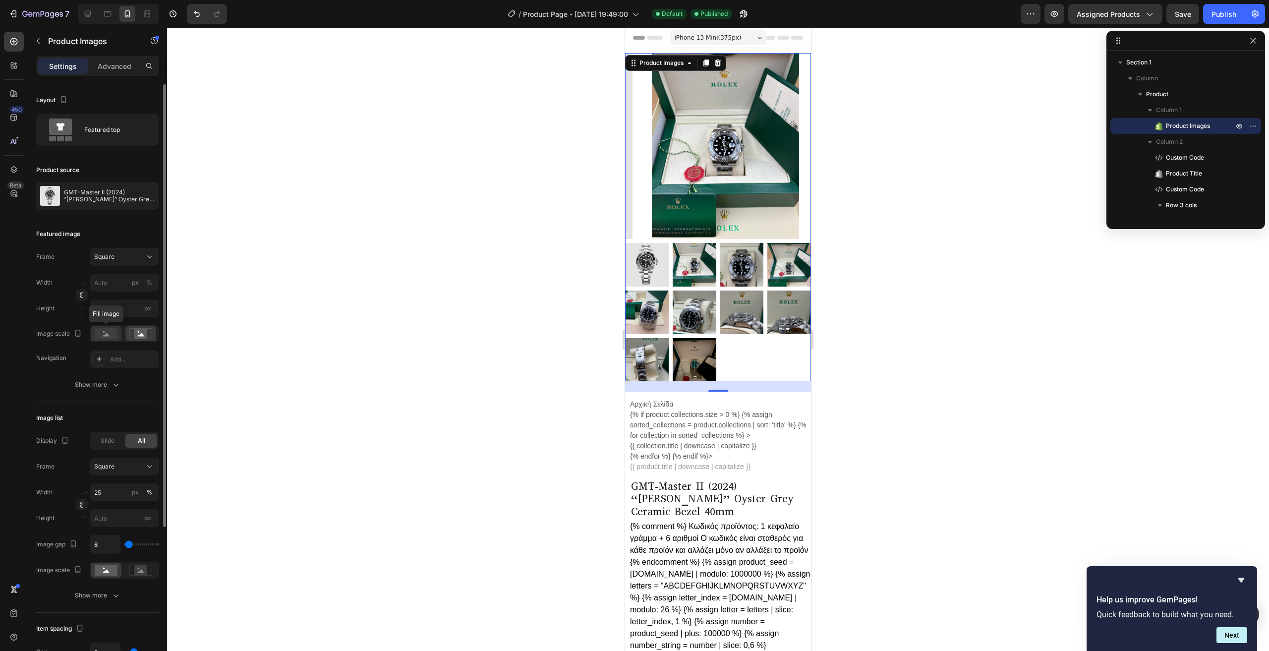
click at [100, 331] on rect at bounding box center [106, 333] width 23 height 11
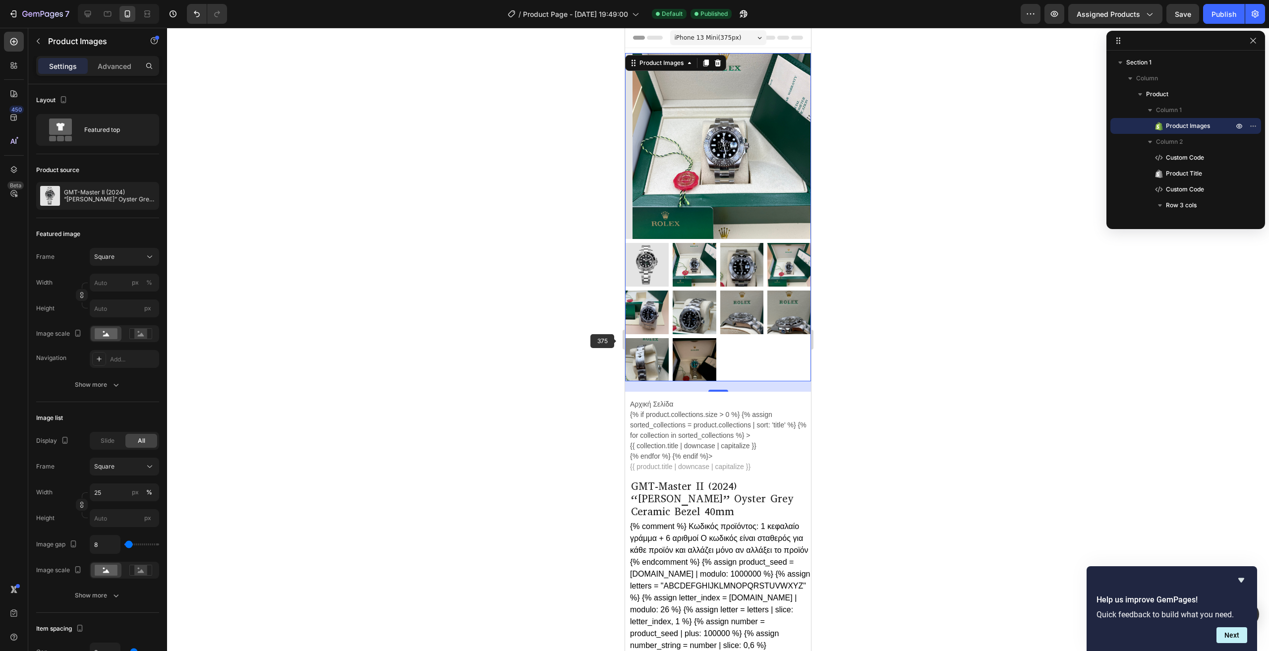
click at [706, 297] on img at bounding box center [695, 313] width 44 height 44
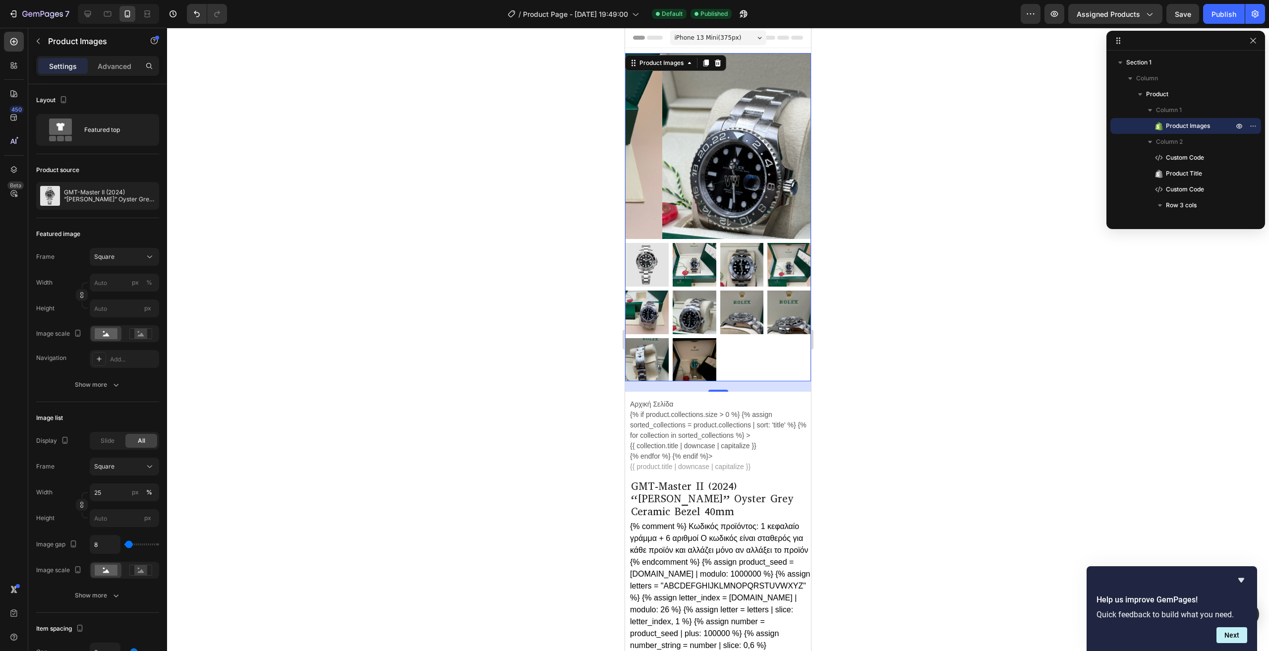
click at [691, 299] on img at bounding box center [695, 313] width 44 height 44
click at [148, 327] on div at bounding box center [140, 333] width 31 height 15
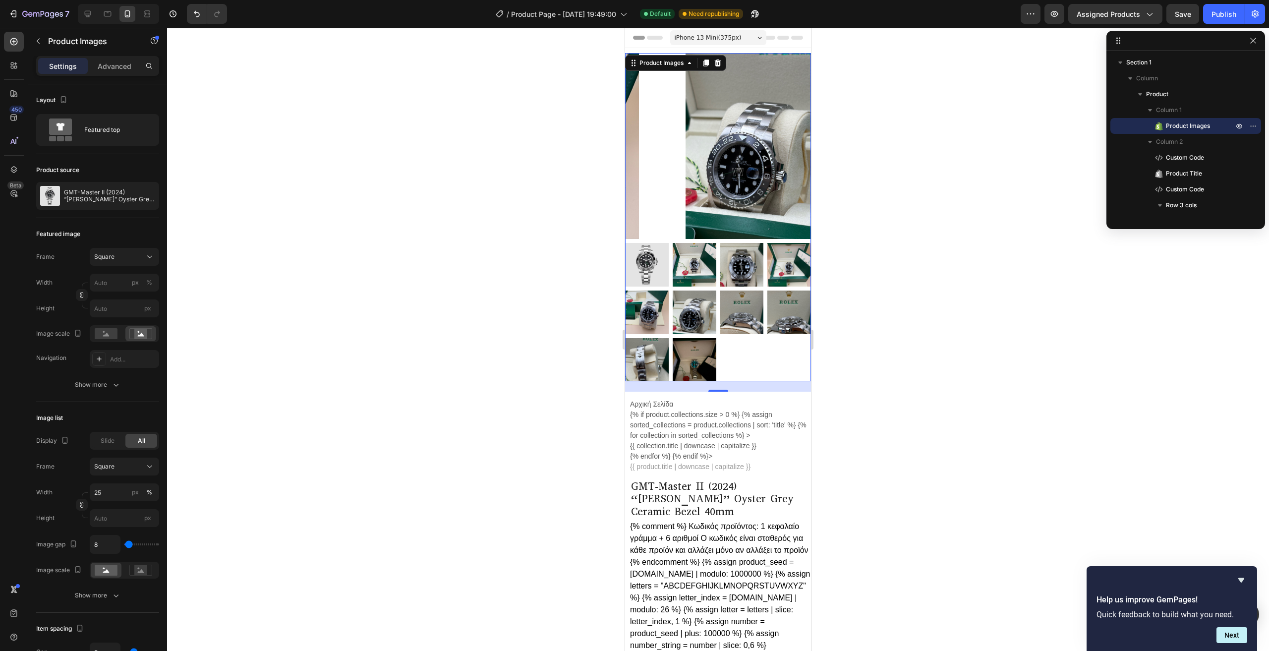
click at [792, 255] on img at bounding box center [790, 265] width 44 height 44
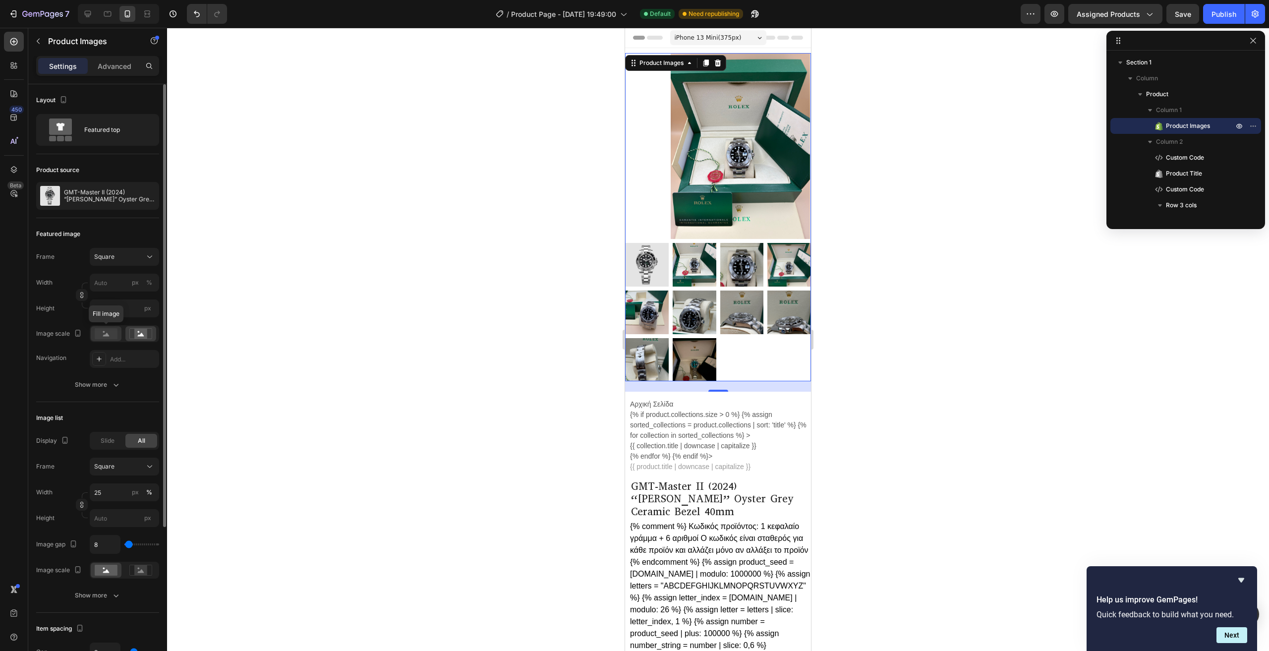
click at [111, 331] on rect at bounding box center [106, 333] width 23 height 11
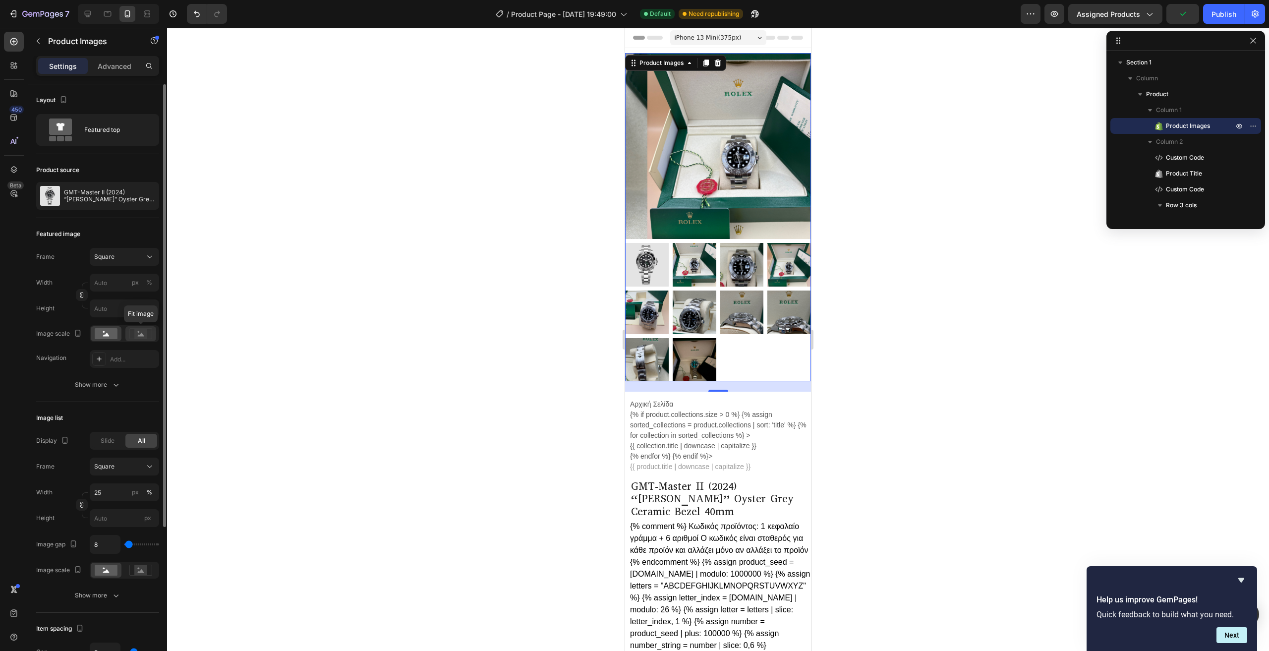
click at [143, 331] on rect at bounding box center [140, 334] width 13 height 10
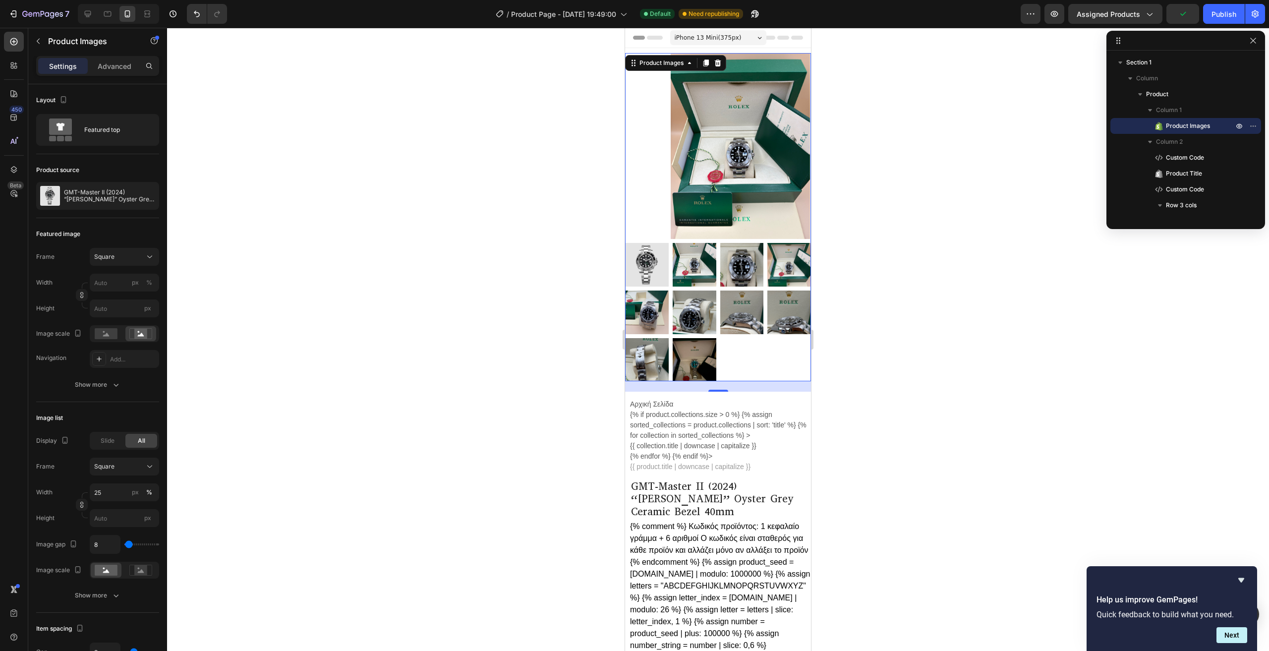
click at [657, 250] on img at bounding box center [647, 265] width 44 height 44
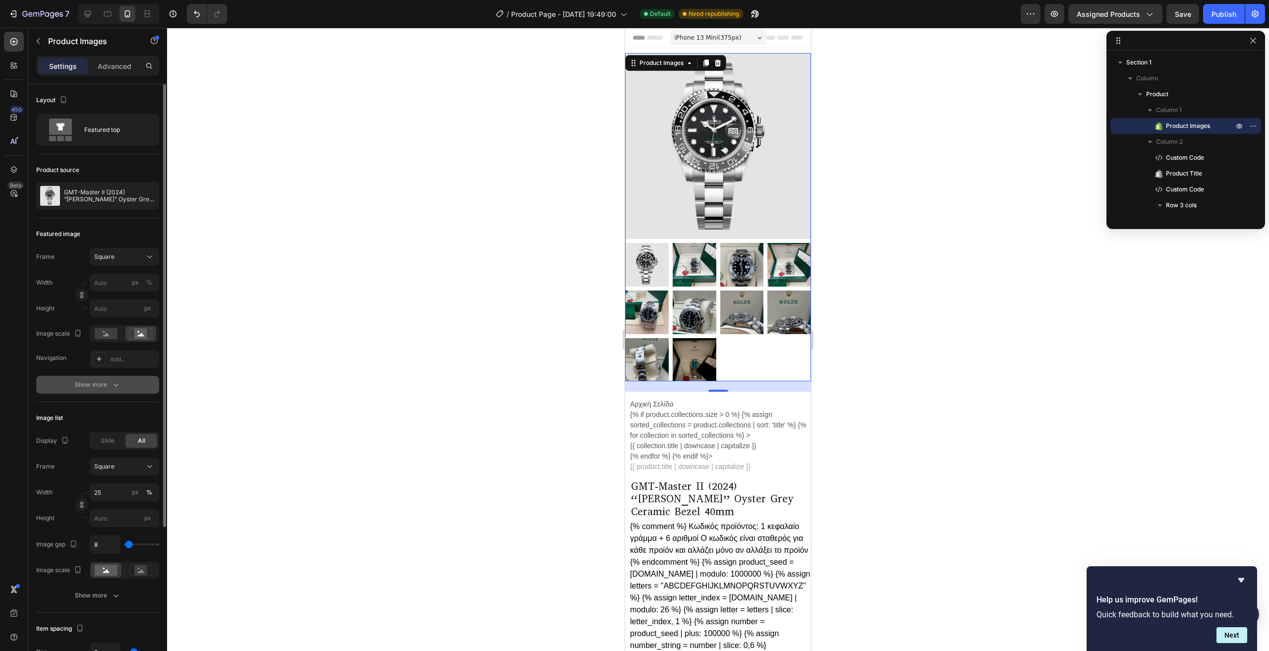
click at [123, 381] on button "Show more" at bounding box center [97, 385] width 123 height 18
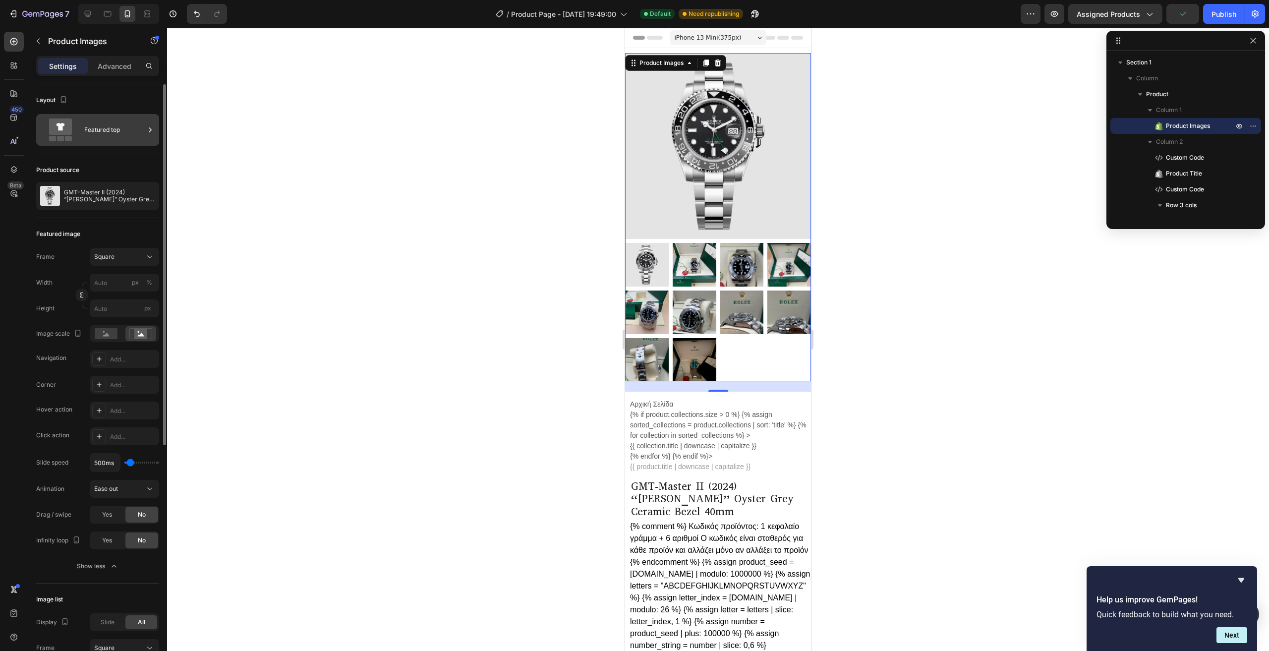
click at [100, 120] on div "Featured top" at bounding box center [114, 129] width 60 height 23
click at [109, 72] on div "Advanced" at bounding box center [115, 66] width 50 height 16
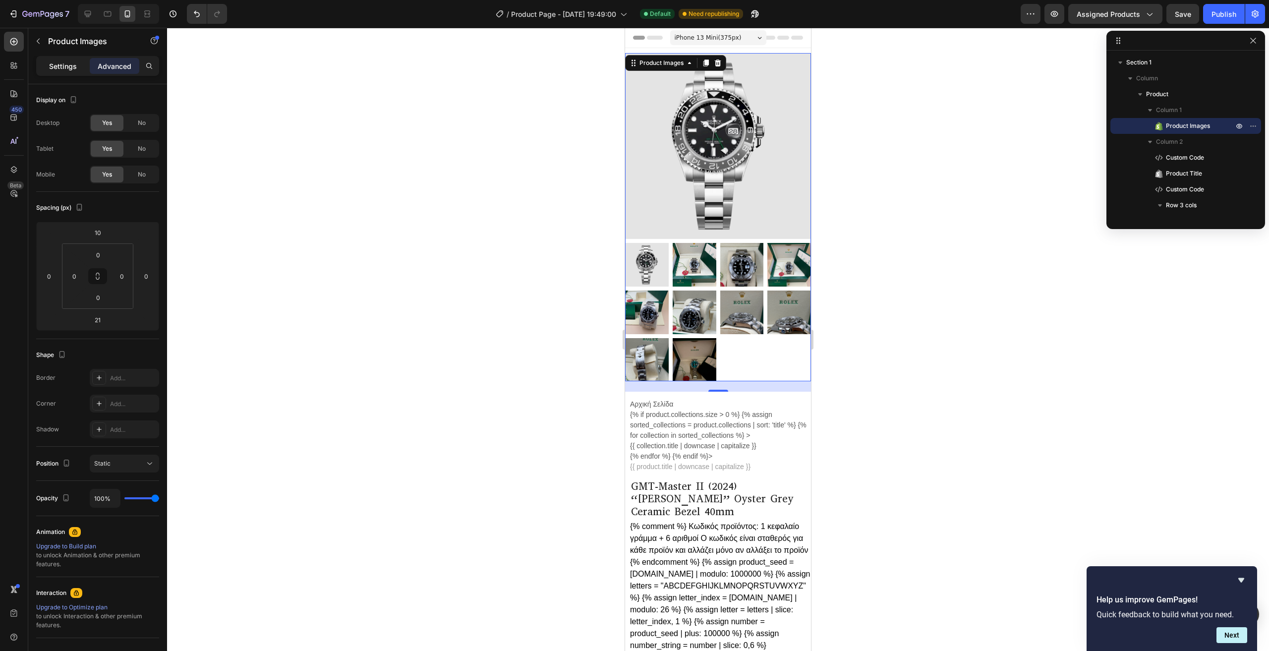
click at [81, 62] on div "Settings" at bounding box center [63, 66] width 50 height 16
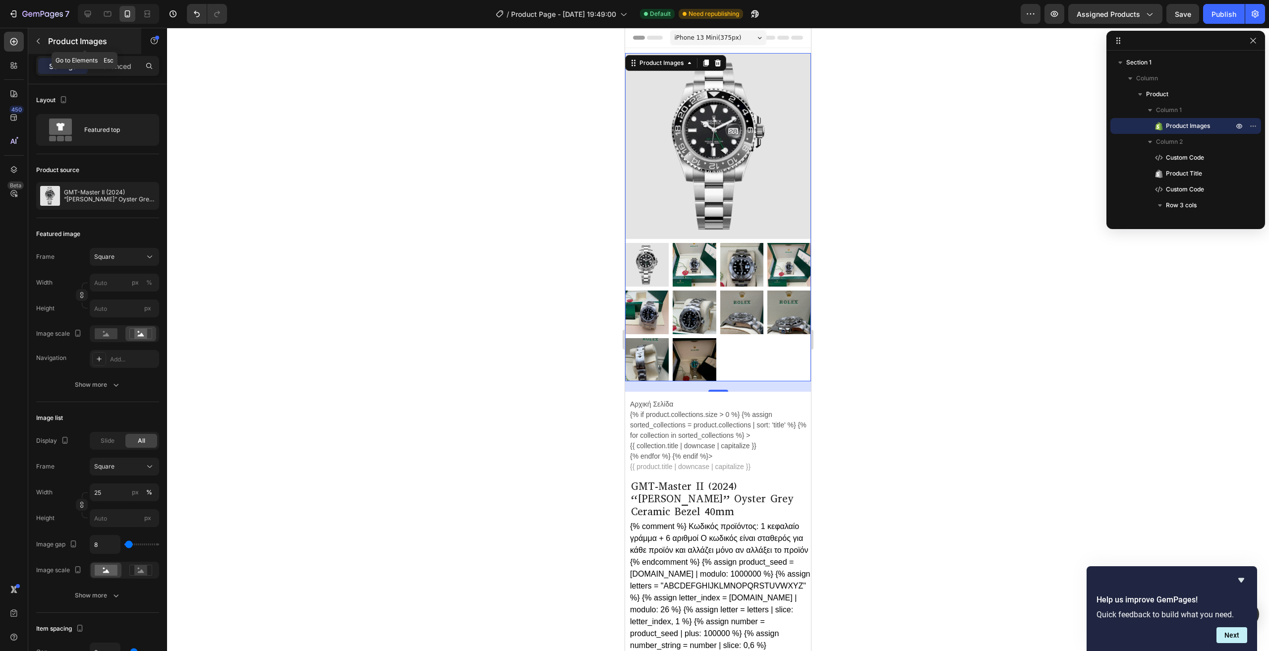
click at [37, 39] on icon "button" at bounding box center [38, 41] width 8 height 8
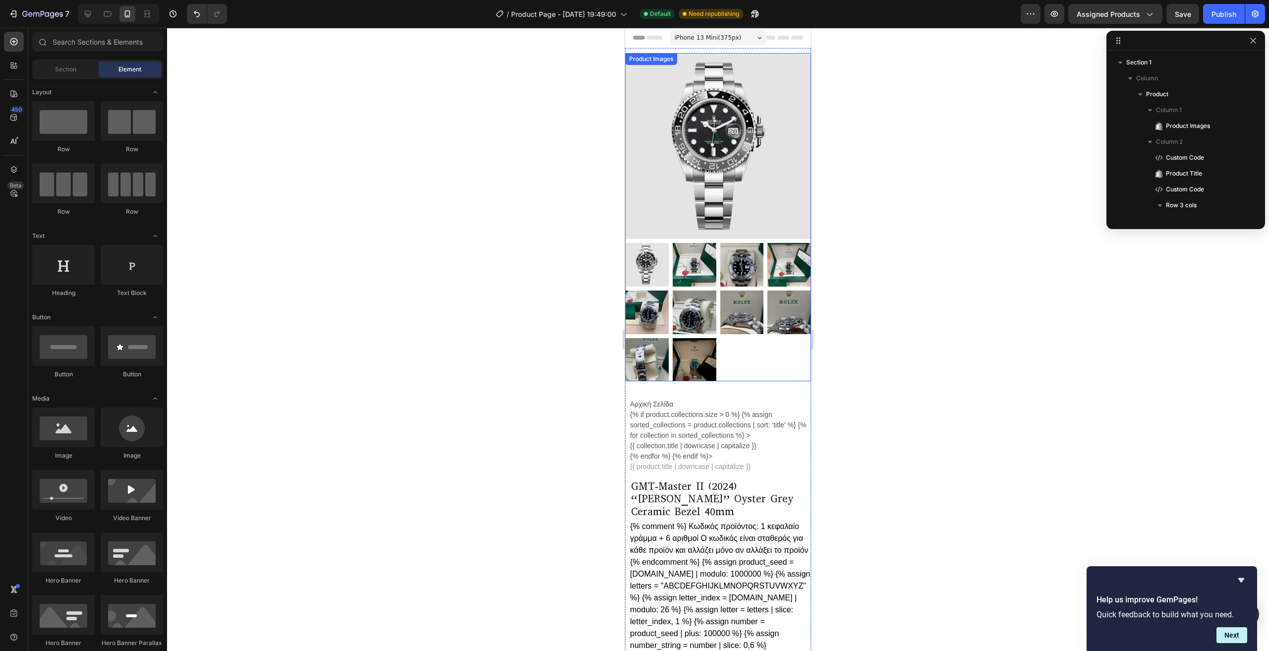
click at [760, 355] on div at bounding box center [718, 312] width 186 height 138
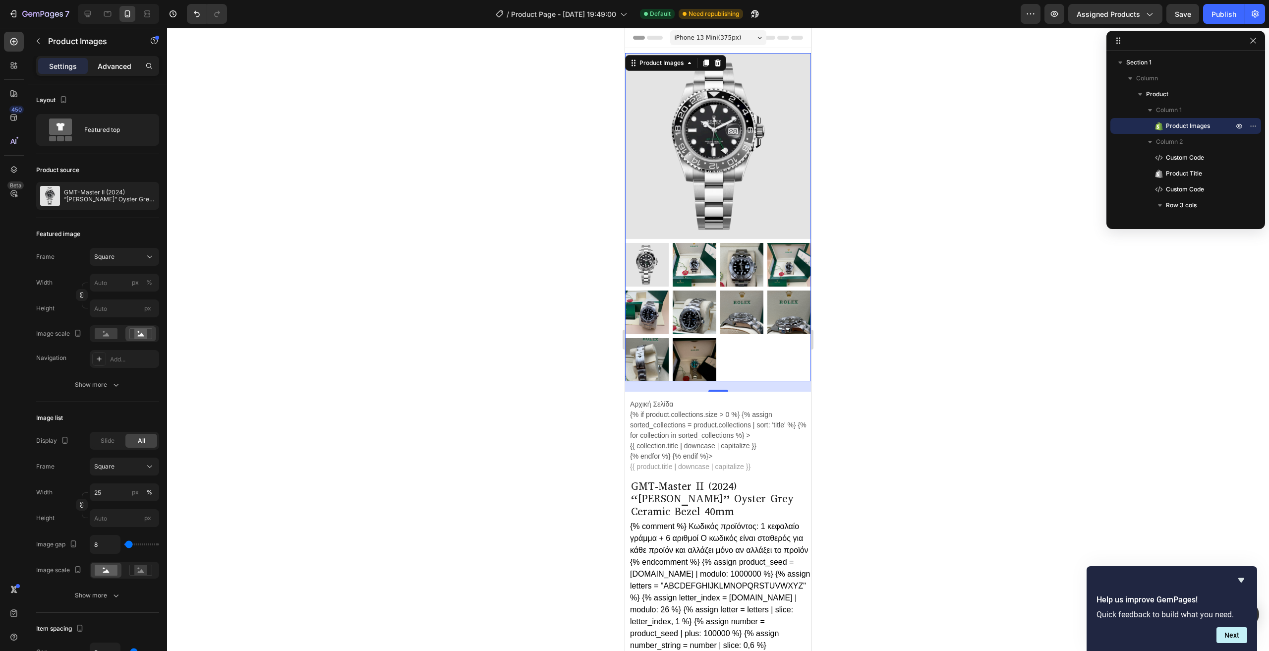
click at [115, 62] on p "Advanced" at bounding box center [115, 66] width 34 height 10
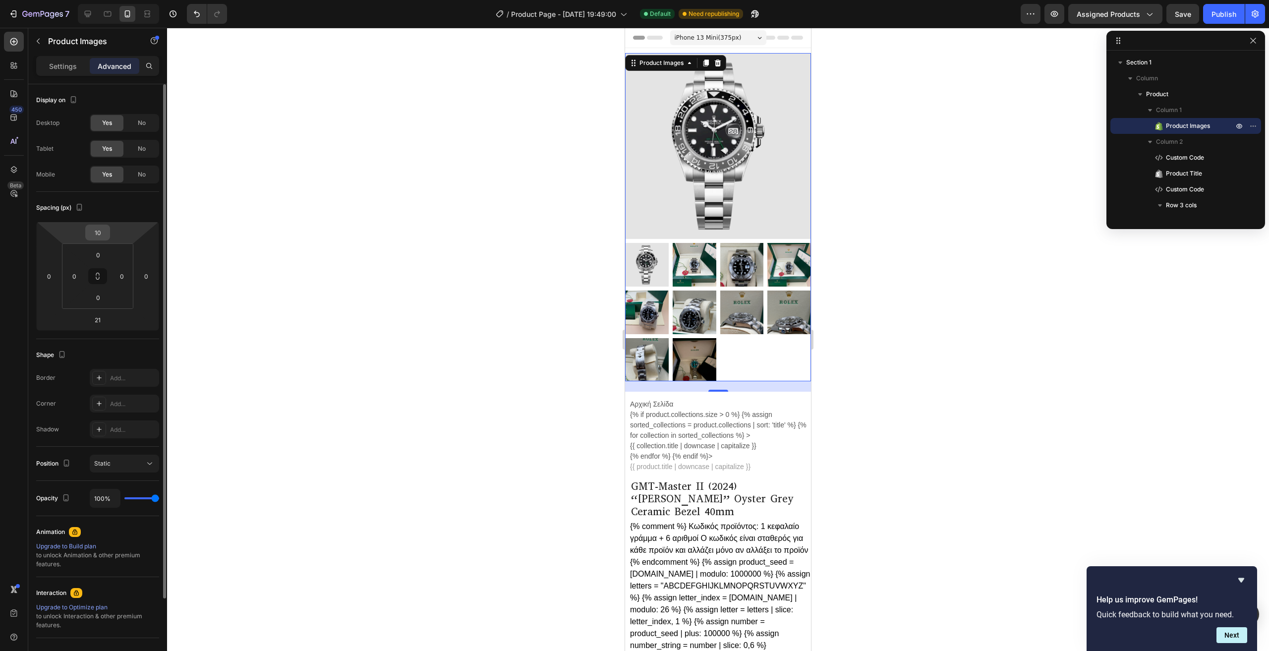
click at [106, 237] on input "10" at bounding box center [98, 232] width 20 height 15
click at [128, 197] on div "Spacing (px) 10 0 21 0 0 0 0 0" at bounding box center [97, 265] width 123 height 147
click at [63, 65] on p "Settings" at bounding box center [63, 66] width 28 height 10
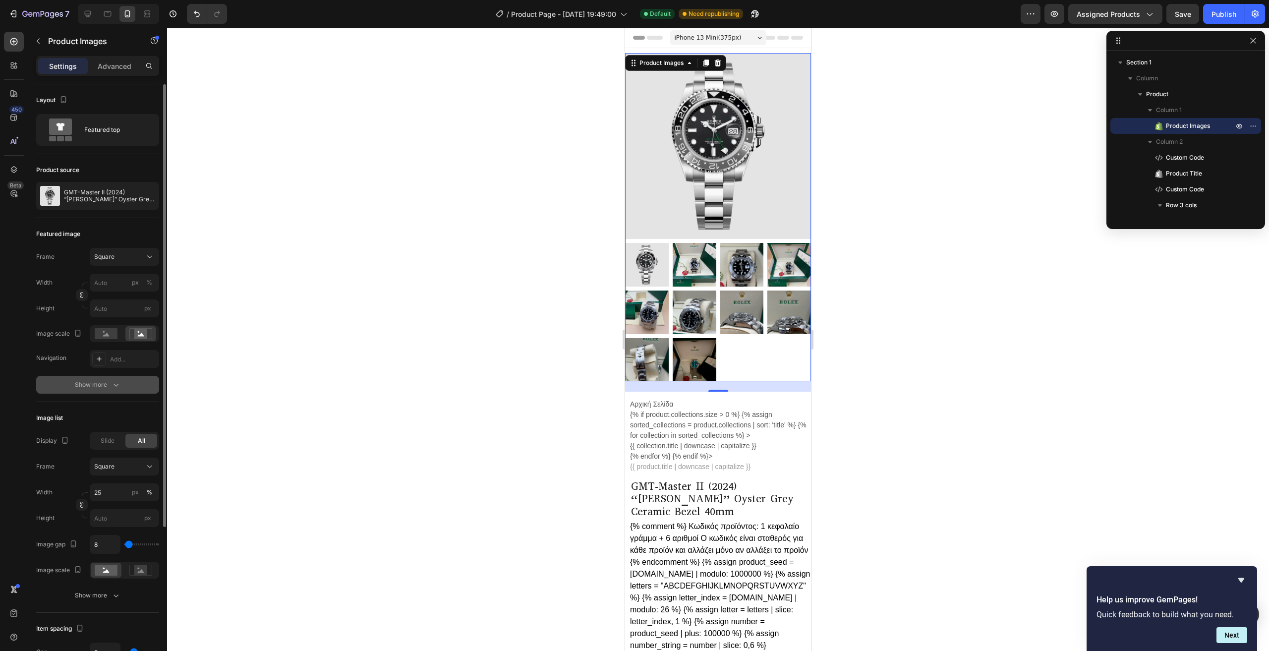
click at [118, 387] on icon "button" at bounding box center [116, 385] width 10 height 10
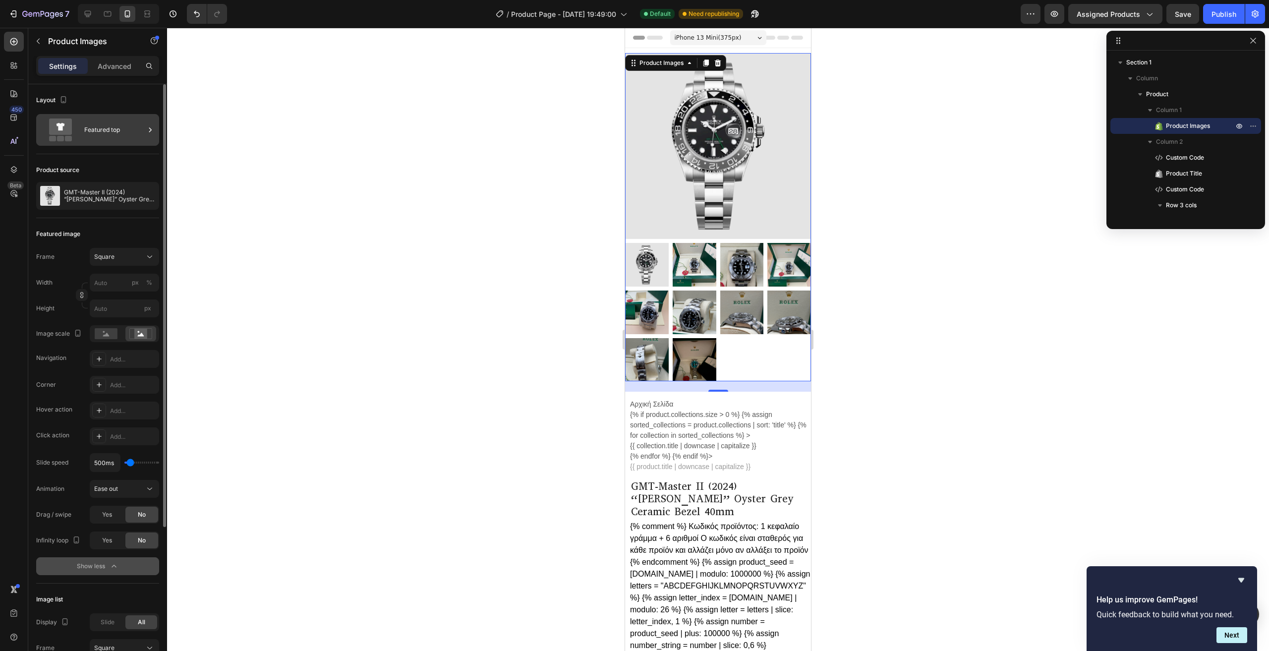
click at [108, 130] on div "Featured top" at bounding box center [114, 129] width 60 height 23
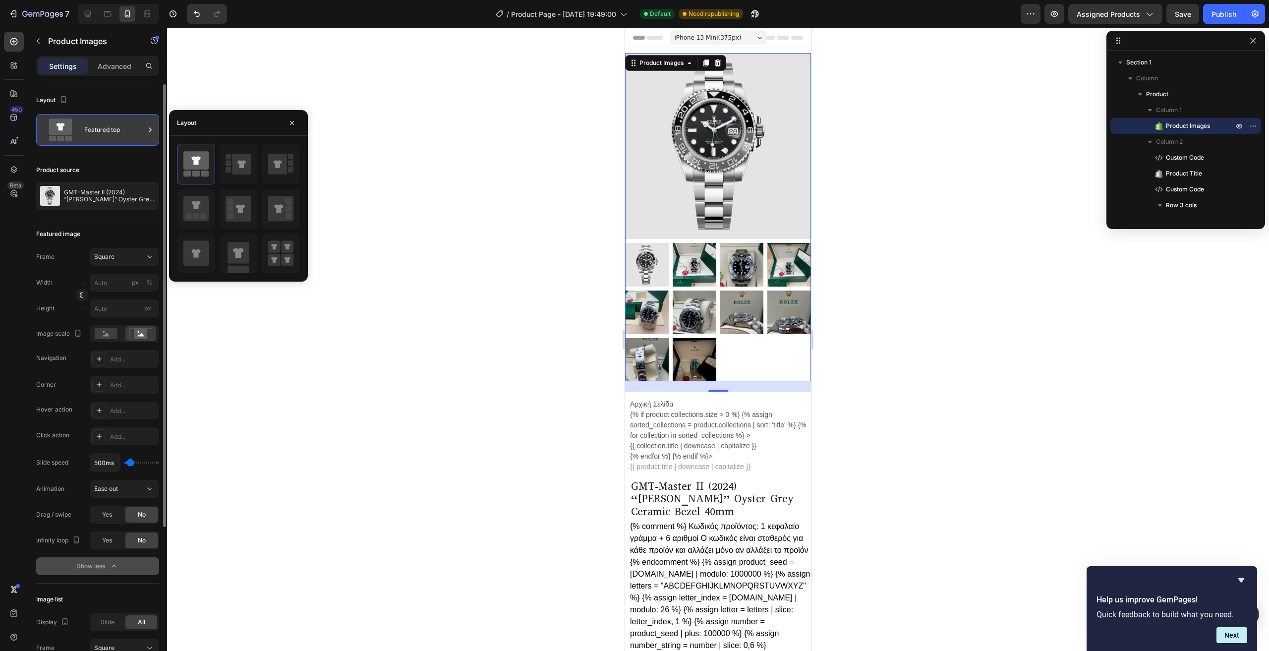
click at [108, 130] on div "Featured top" at bounding box center [114, 129] width 60 height 23
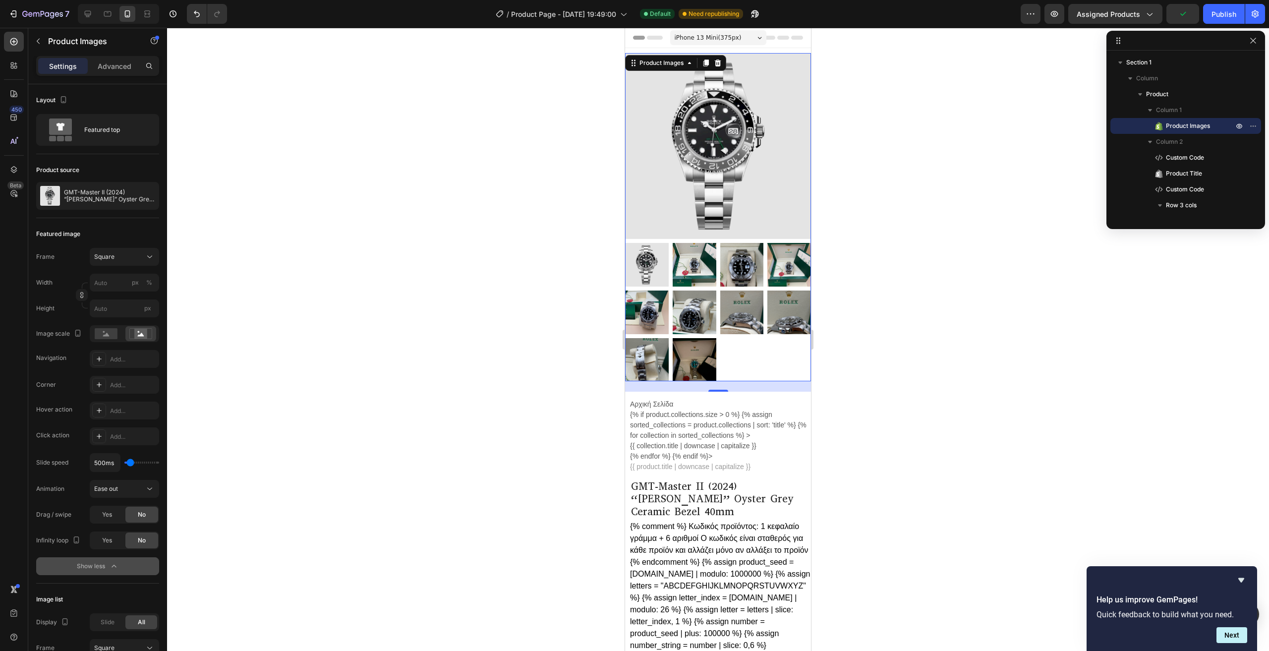
click at [733, 291] on img at bounding box center [742, 313] width 44 height 44
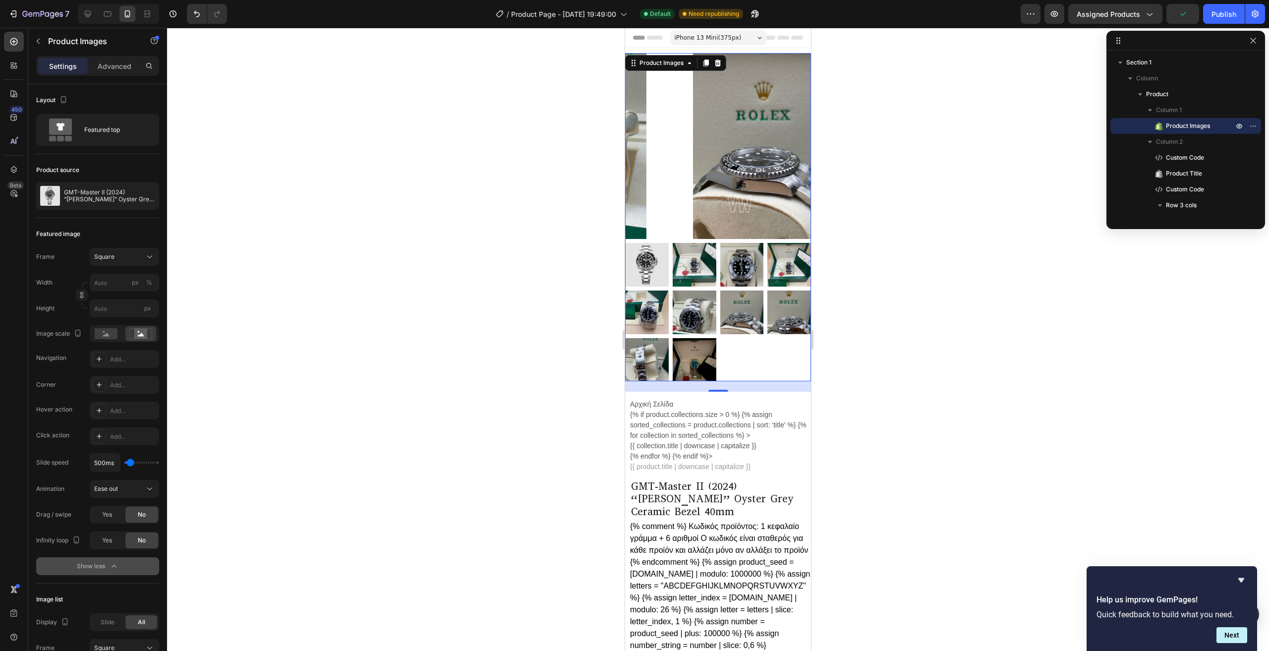
click at [691, 263] on img at bounding box center [695, 265] width 44 height 44
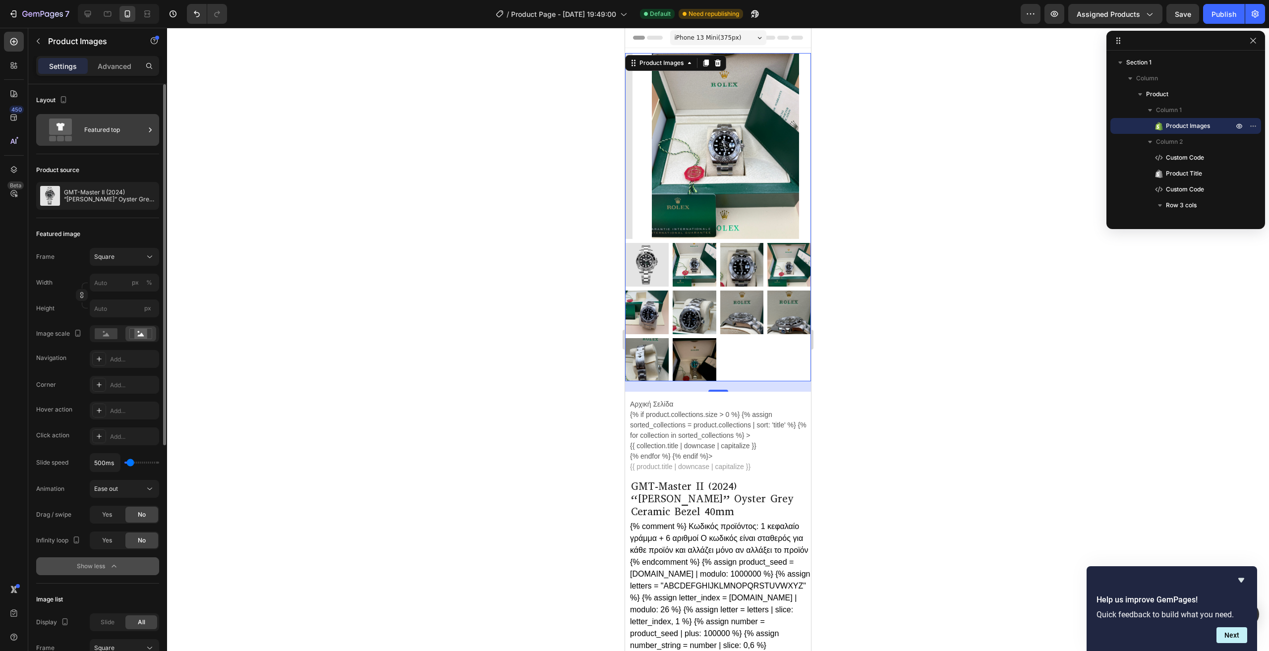
click at [93, 128] on div "Featured top" at bounding box center [114, 129] width 60 height 23
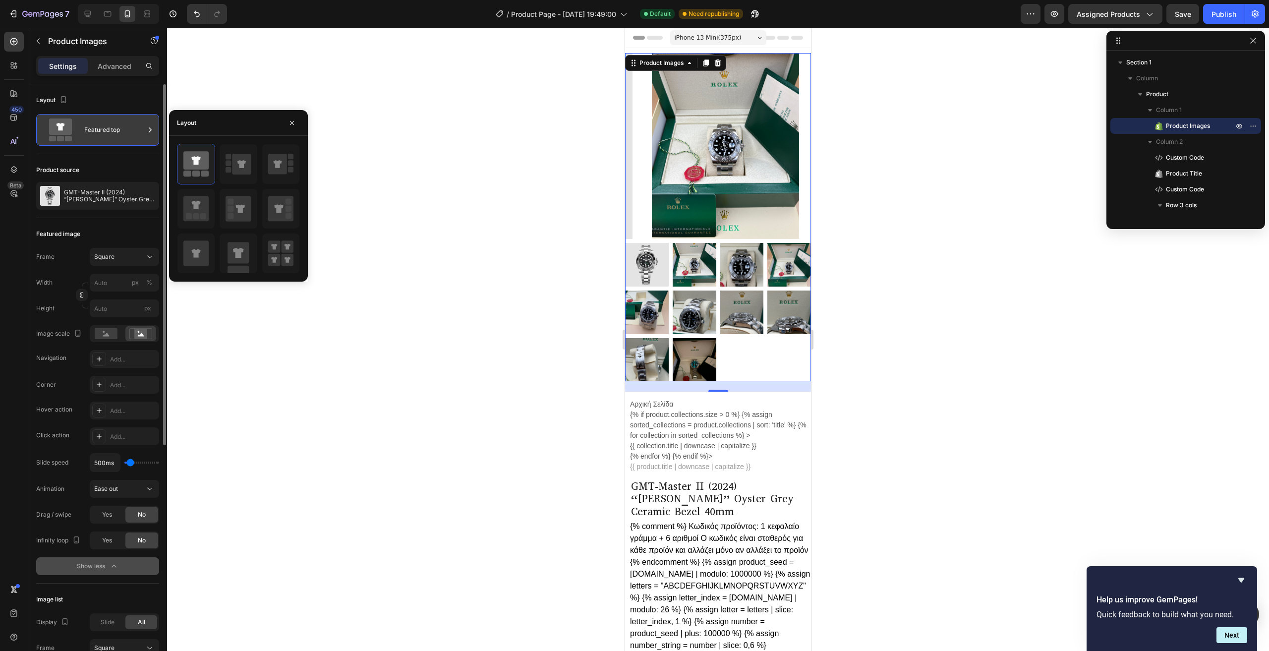
click at [93, 128] on div "Featured top" at bounding box center [114, 129] width 60 height 23
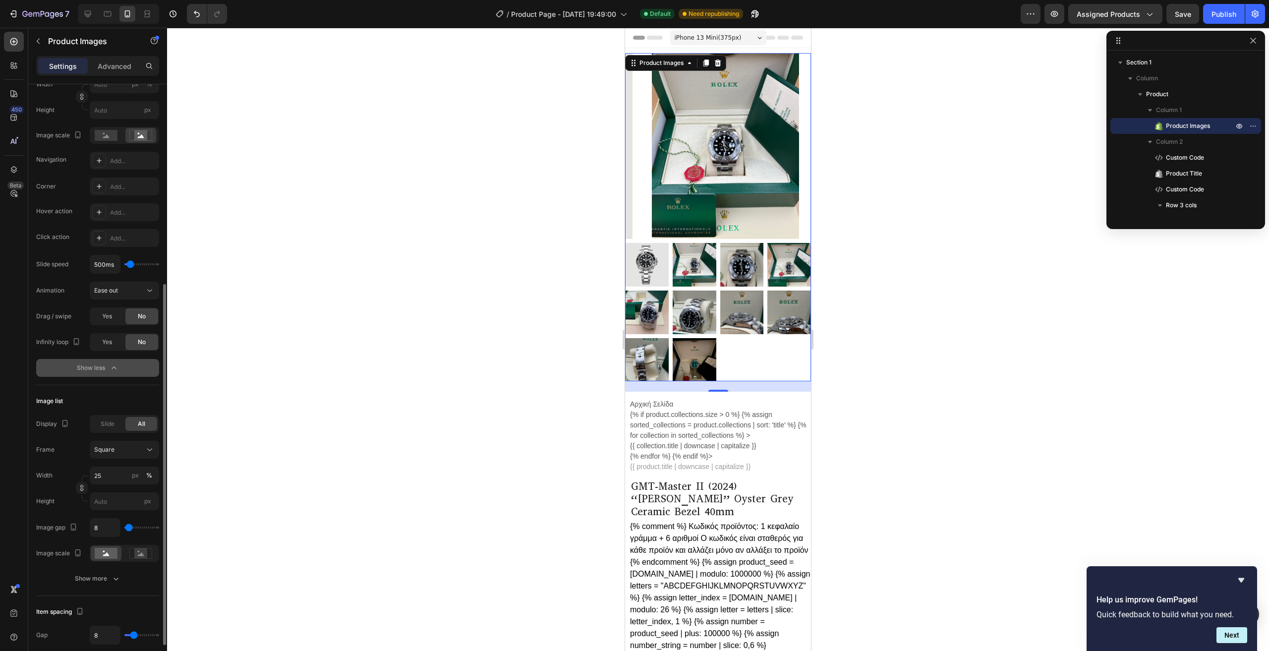
scroll to position [297, 0]
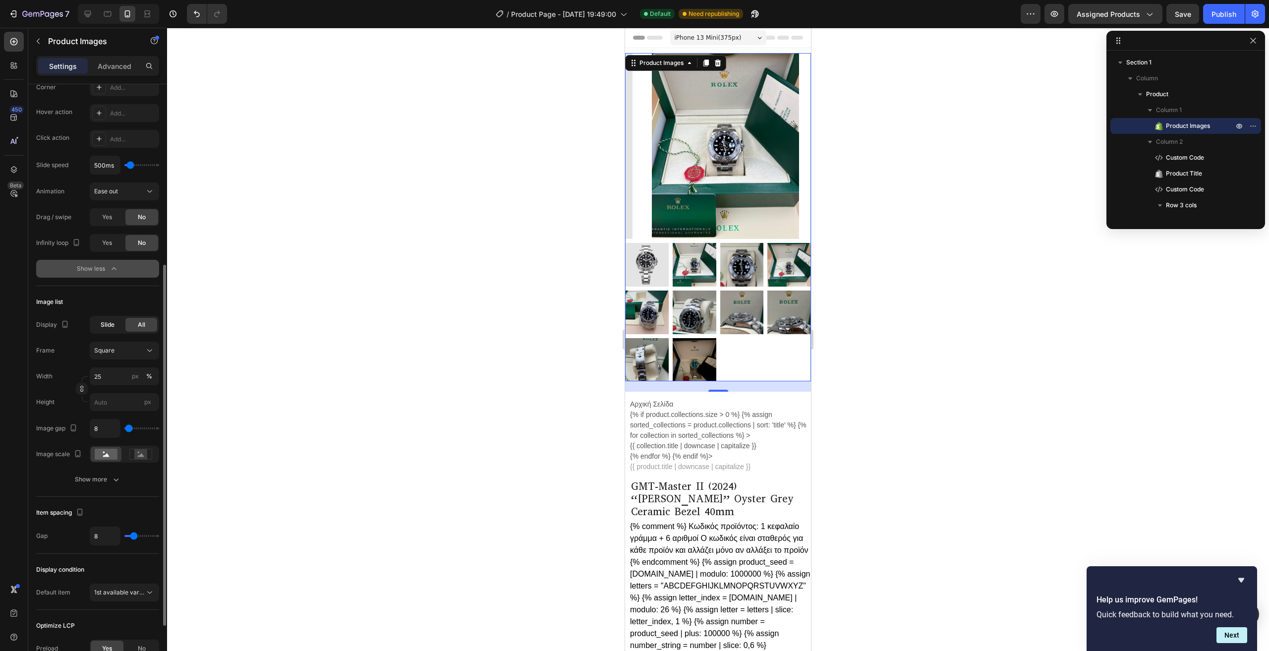
click at [104, 322] on span "Slide" at bounding box center [108, 324] width 14 height 9
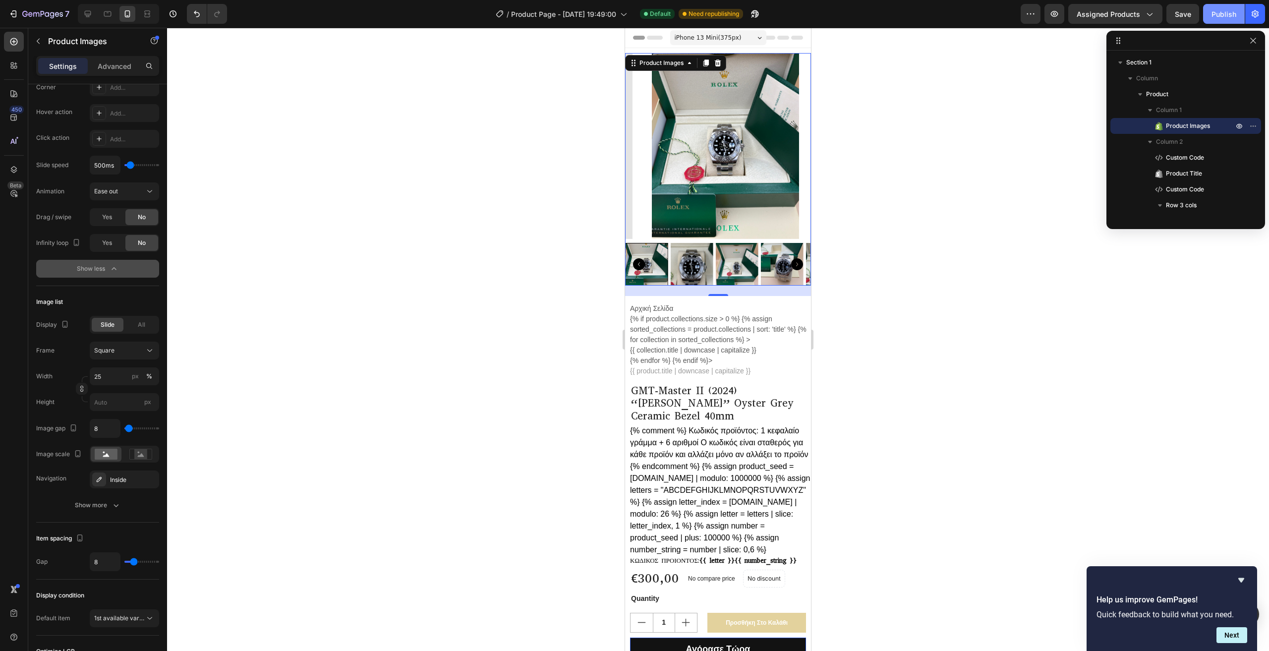
click at [1226, 12] on div "Publish" at bounding box center [1224, 14] width 25 height 10
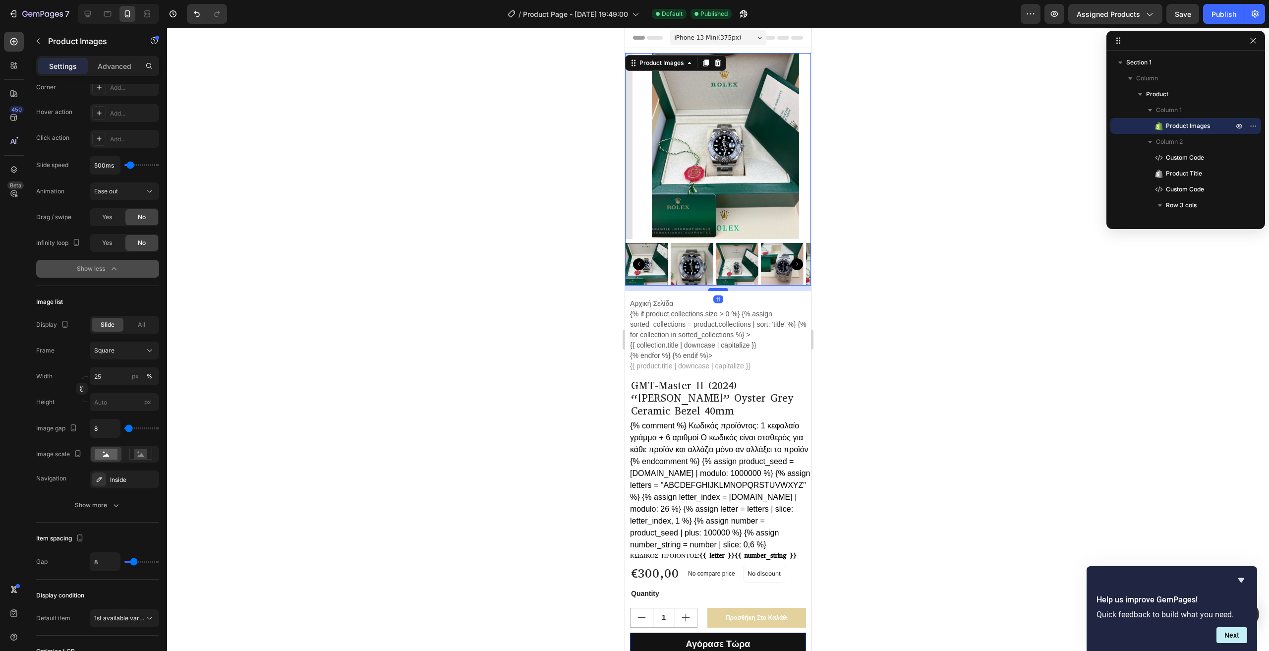
drag, startPoint x: 719, startPoint y: 287, endPoint x: 1684, endPoint y: 33, distance: 997.3
click at [720, 288] on div at bounding box center [719, 289] width 20 height 3
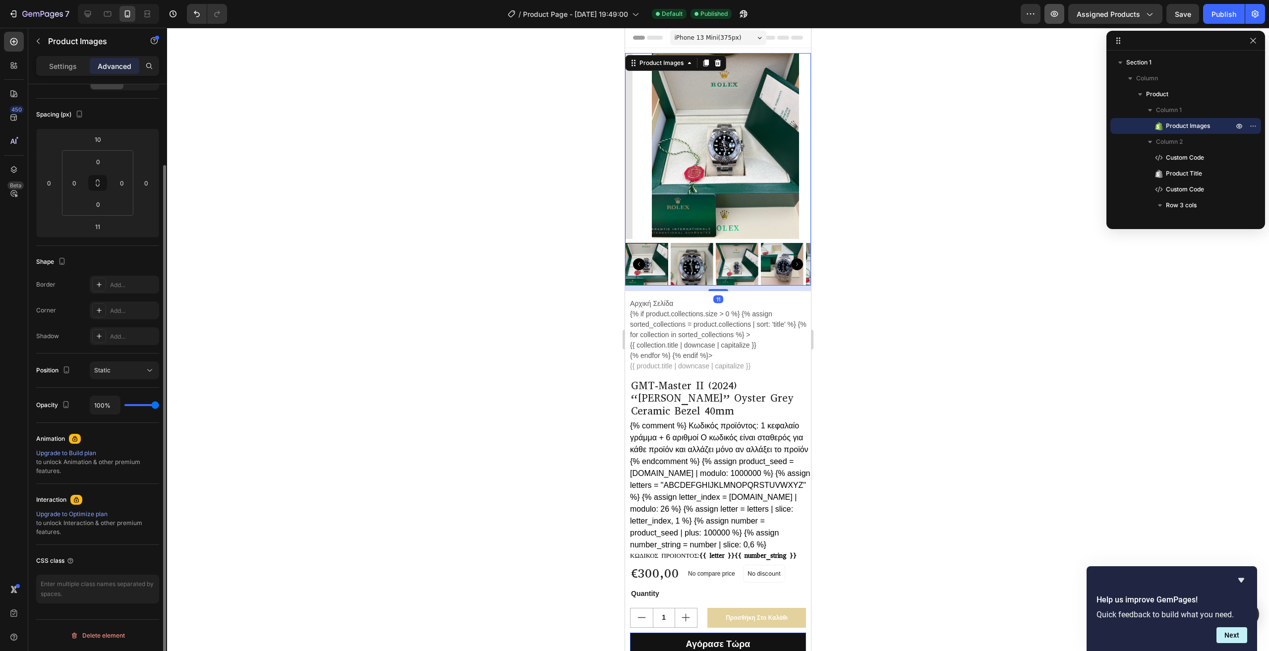
scroll to position [93, 0]
click at [1221, 16] on div "Publish" at bounding box center [1224, 14] width 25 height 10
click at [101, 135] on input "10" at bounding box center [98, 139] width 20 height 15
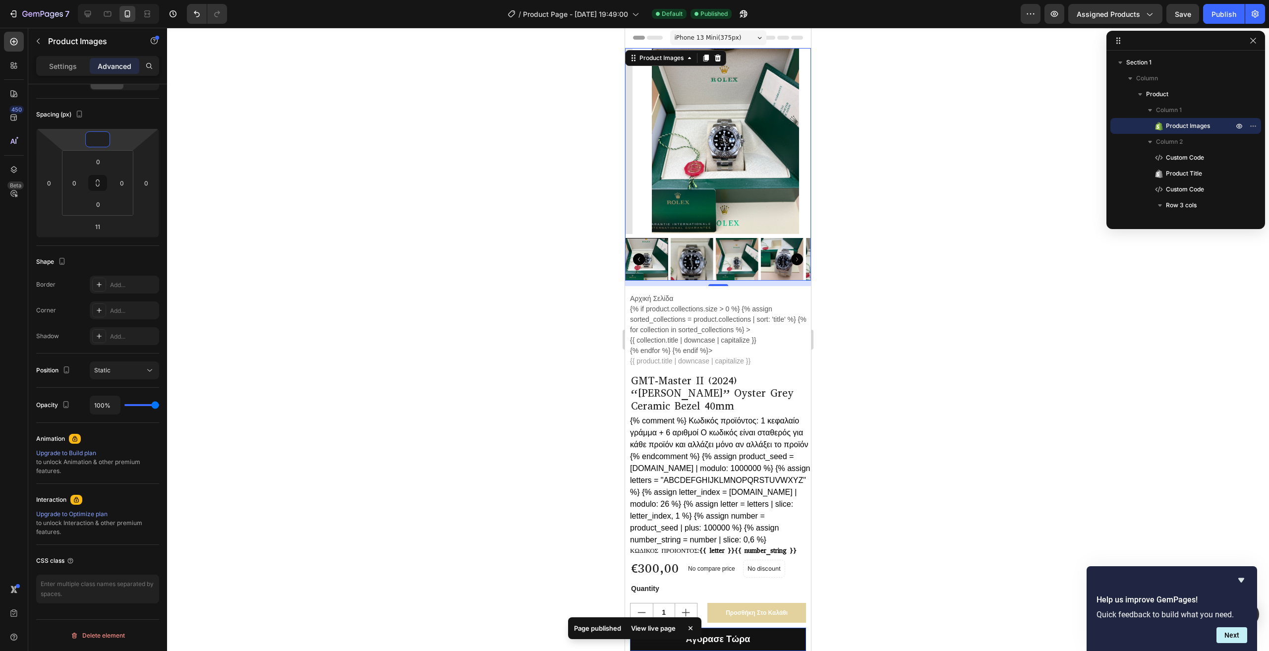
type input "0"
click at [128, 113] on div "Spacing (px)" at bounding box center [97, 115] width 123 height 16
click at [1235, 10] on div "Publish" at bounding box center [1224, 14] width 25 height 10
click at [724, 340] on nav "Αρχική Σελίδα {% if product.collections.size > 0 %} {% assign sorted_collection…" at bounding box center [720, 330] width 181 height 73
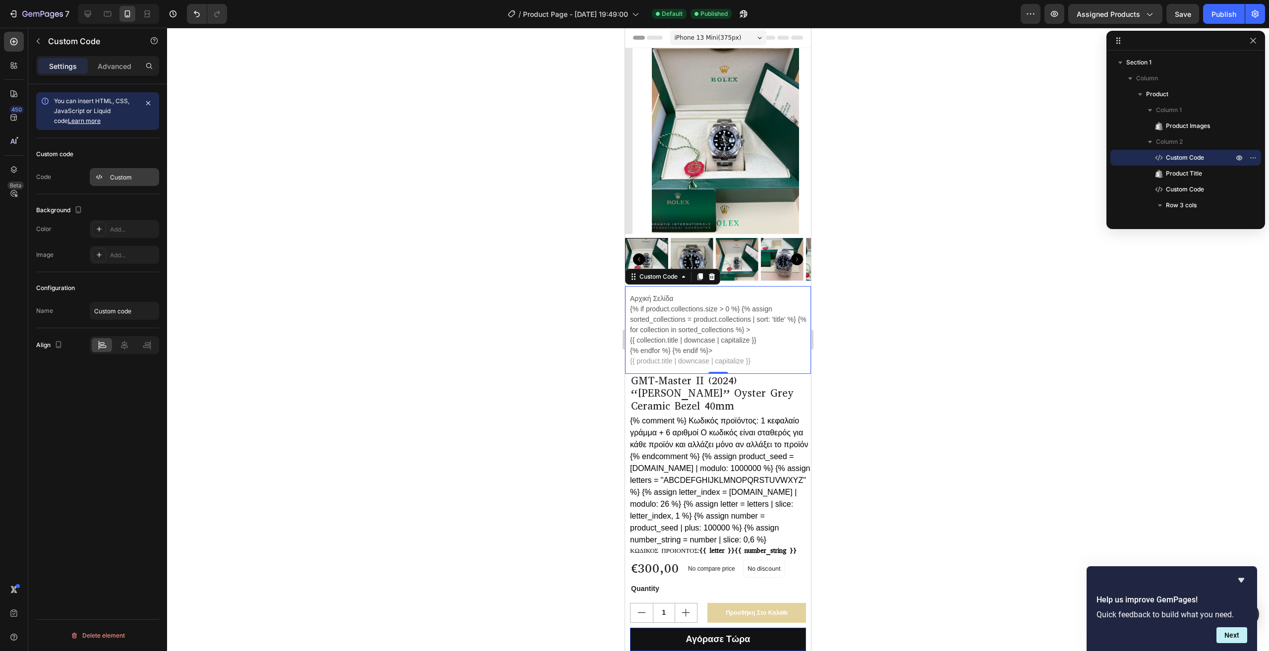
click at [116, 177] on div "Custom" at bounding box center [133, 177] width 47 height 9
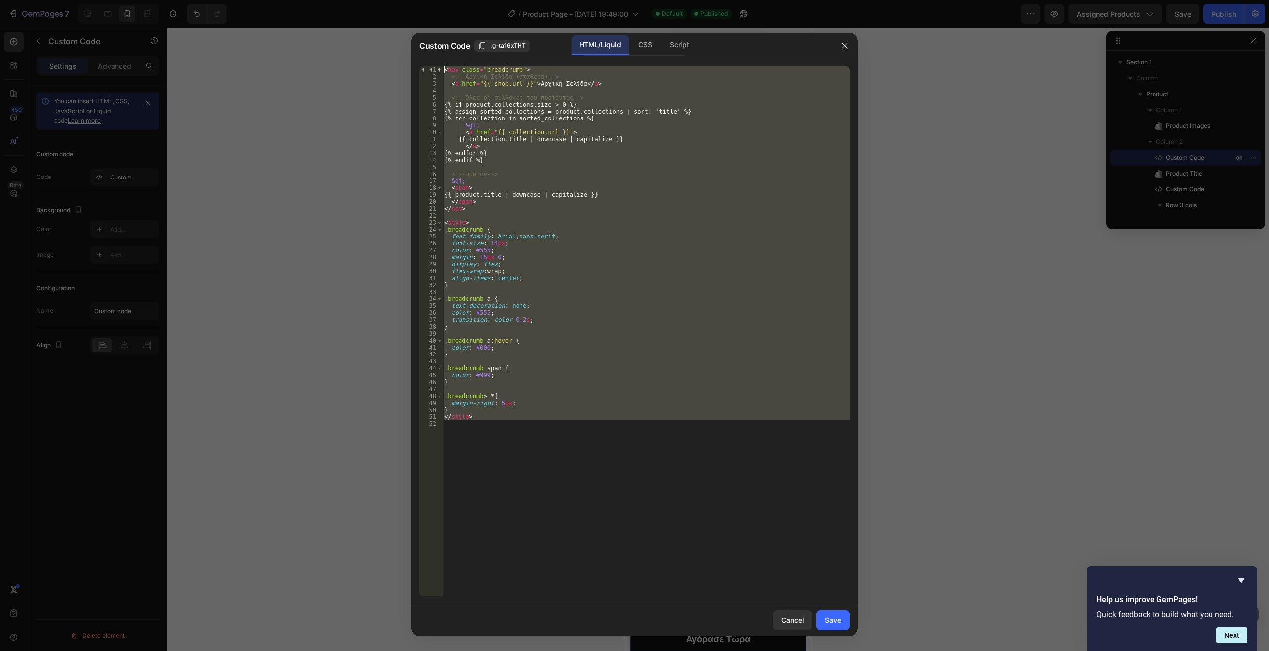
drag, startPoint x: 527, startPoint y: 447, endPoint x: 347, endPoint y: 31, distance: 452.8
click at [347, 31] on div "Custom Code .g-ta16xTHT HTML/Liquid CSS Script 1 2 3 4 5 6 7 8 9 10 11 12 13 14…" at bounding box center [634, 325] width 1269 height 651
type textarea "<nav class="breadcrumb"> <!-- Αρχική Σελίδα (σταθερά) -->"
click at [843, 42] on icon "button" at bounding box center [845, 46] width 8 height 8
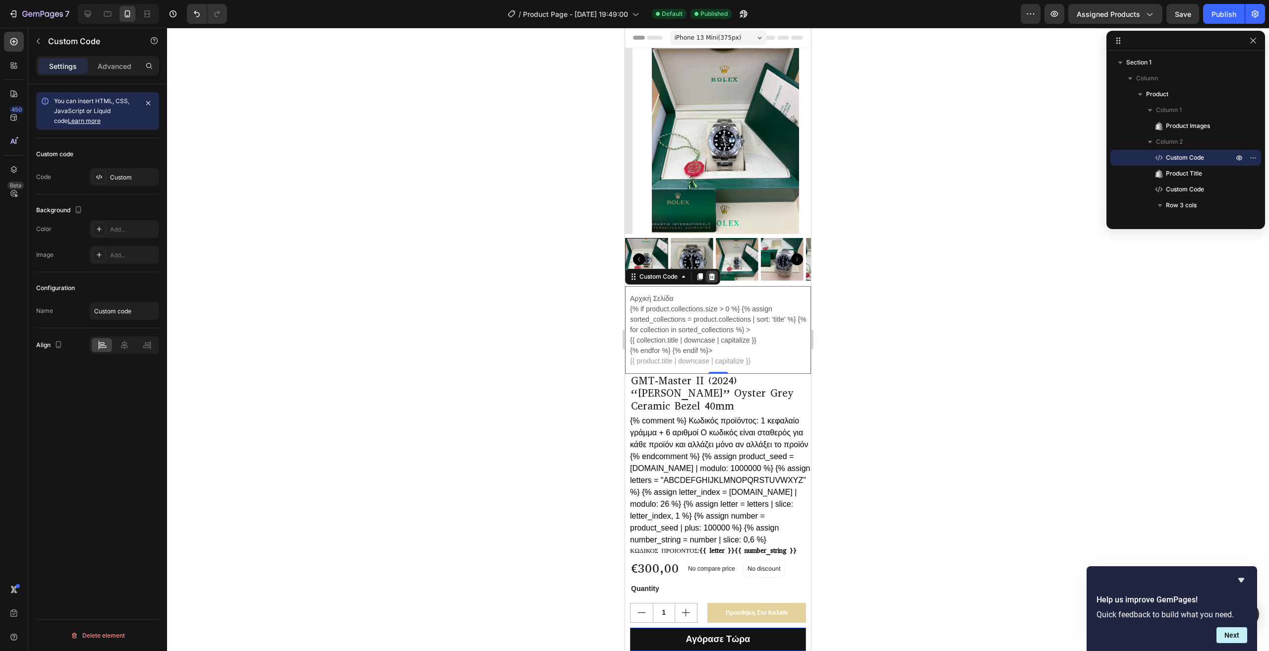
click at [713, 273] on icon at bounding box center [712, 276] width 6 height 7
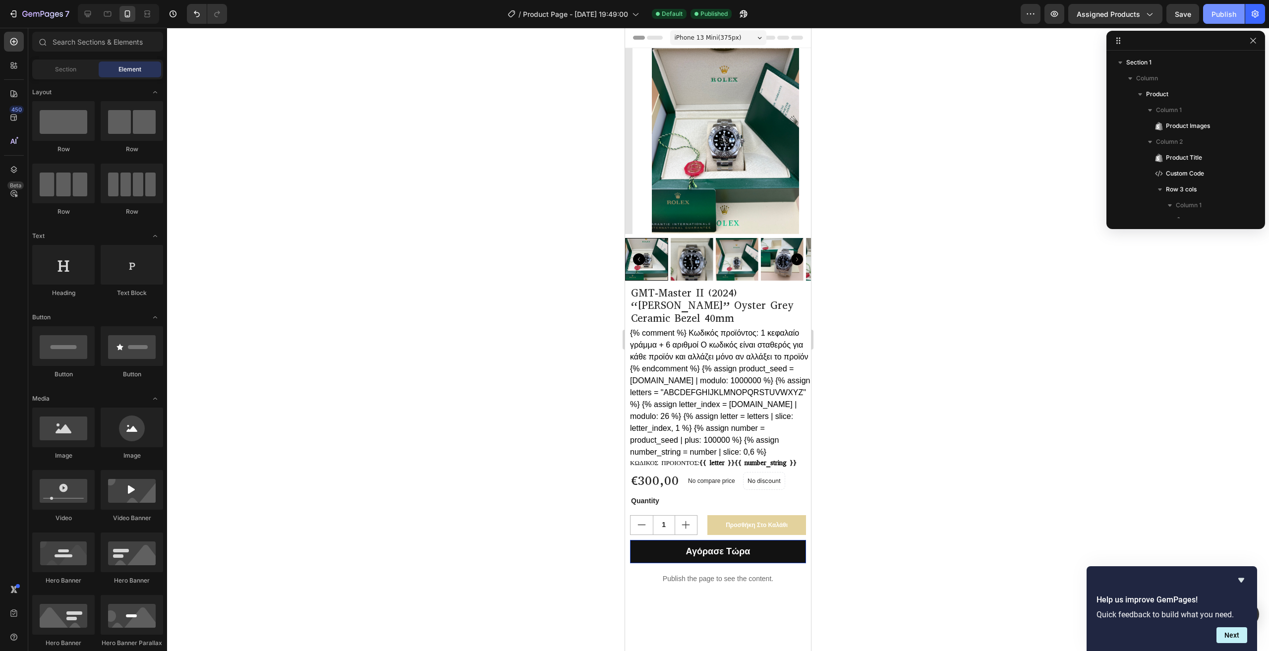
click at [1228, 13] on div "Publish" at bounding box center [1224, 14] width 25 height 10
click at [734, 292] on h2 "GMT-Master II (2024) “[PERSON_NAME]” Oyster Grey Ceramic Bezel 40mm" at bounding box center [718, 306] width 176 height 40
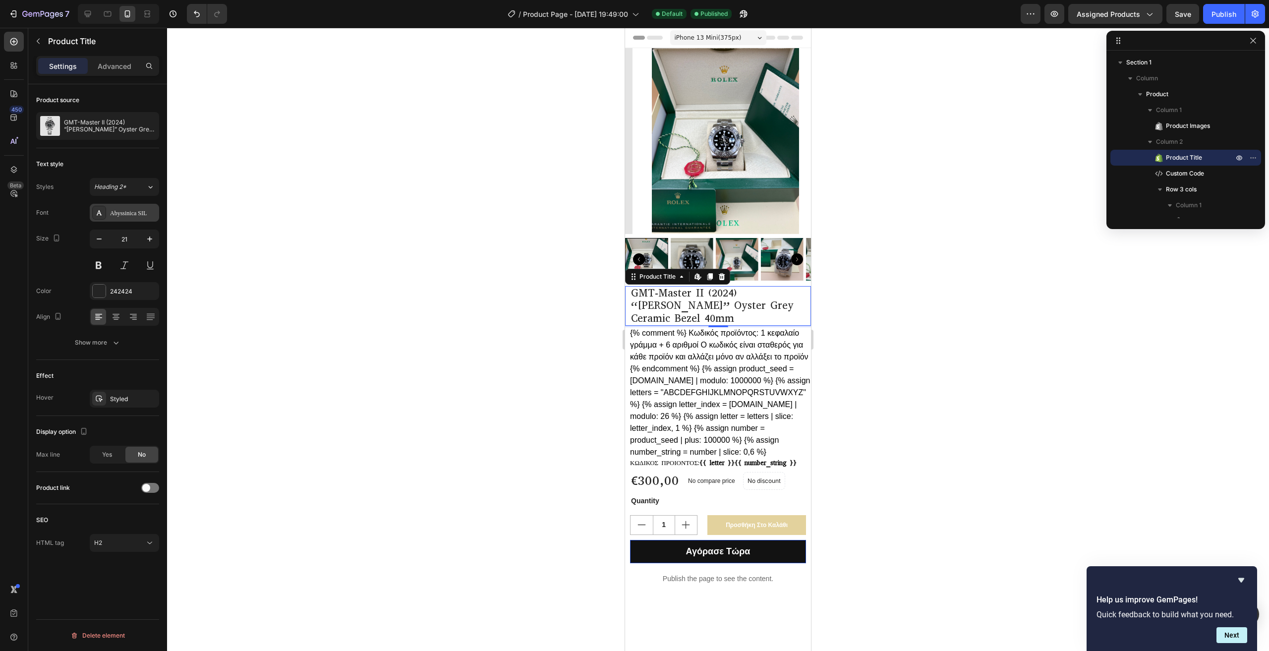
click at [123, 210] on div "Abyssinica SIL" at bounding box center [133, 213] width 47 height 9
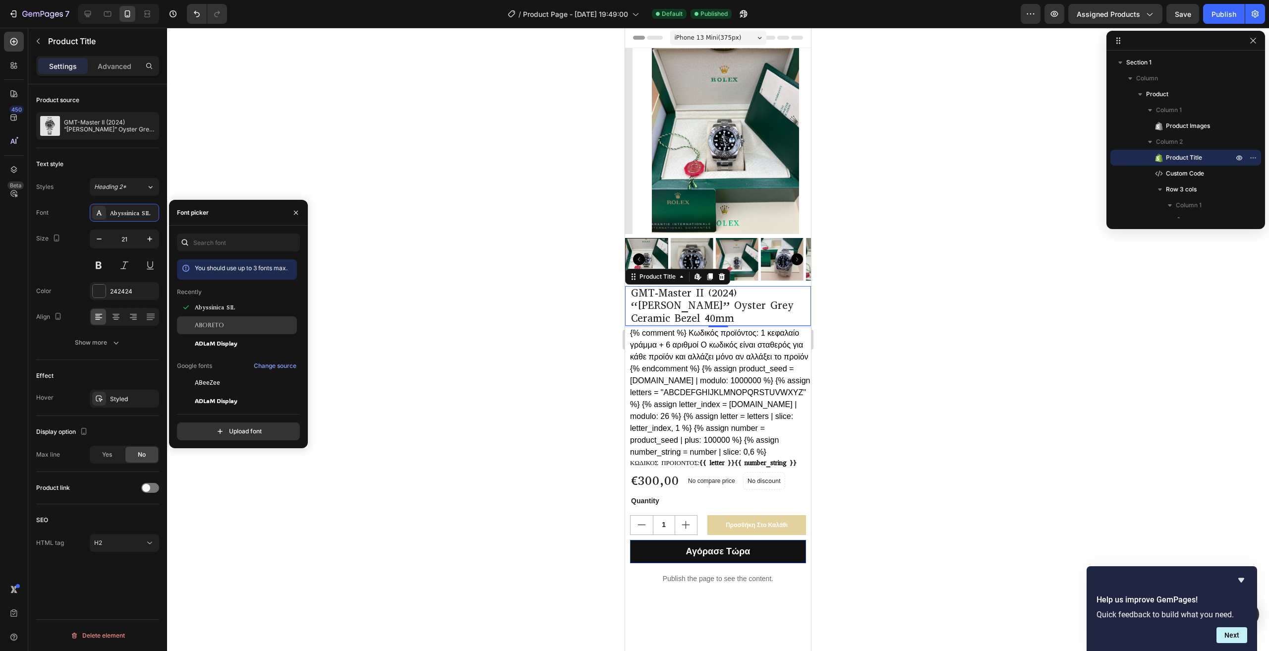
scroll to position [50, 0]
click at [237, 350] on span "ADLaM Display" at bounding box center [216, 351] width 43 height 9
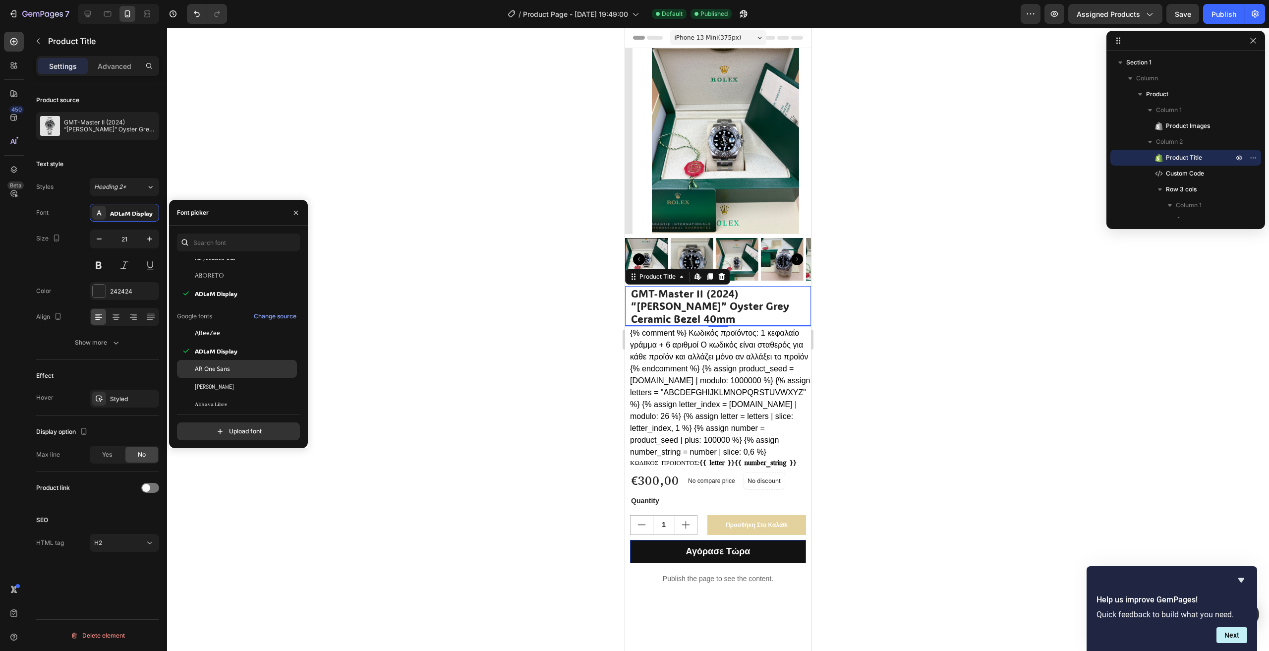
click at [243, 373] on div "AR One Sans" at bounding box center [245, 368] width 100 height 9
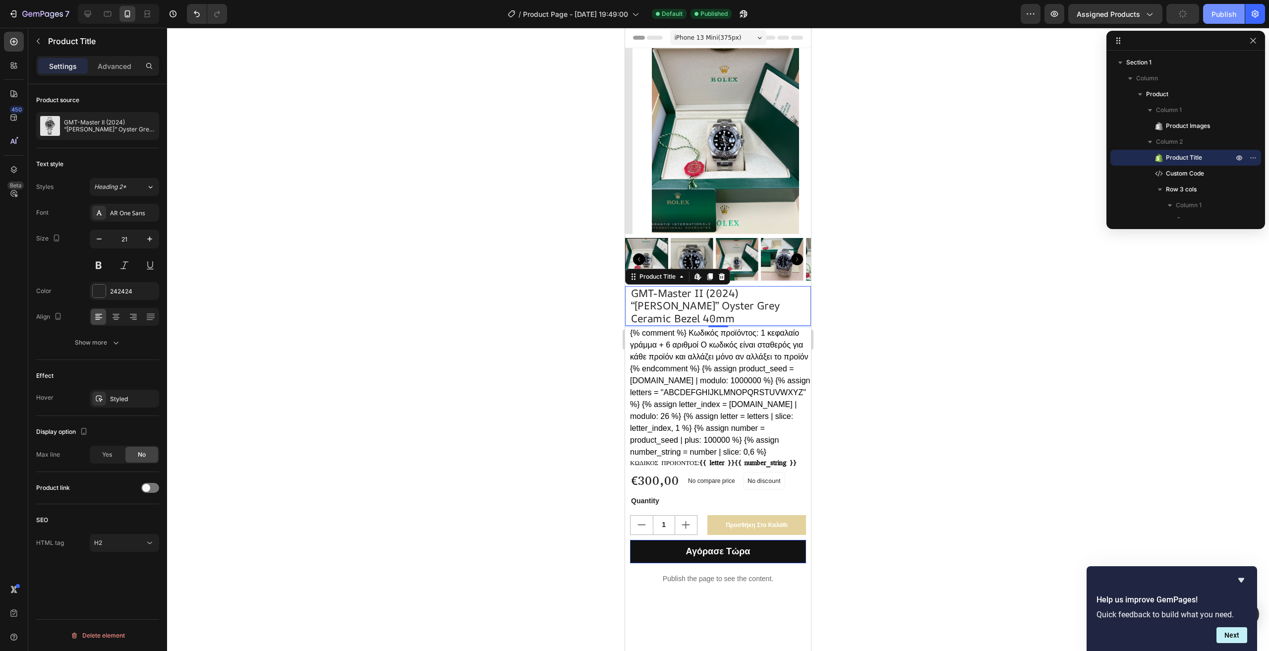
click at [1212, 12] on div "Publish" at bounding box center [1224, 14] width 25 height 10
click at [119, 315] on icon at bounding box center [116, 317] width 10 height 10
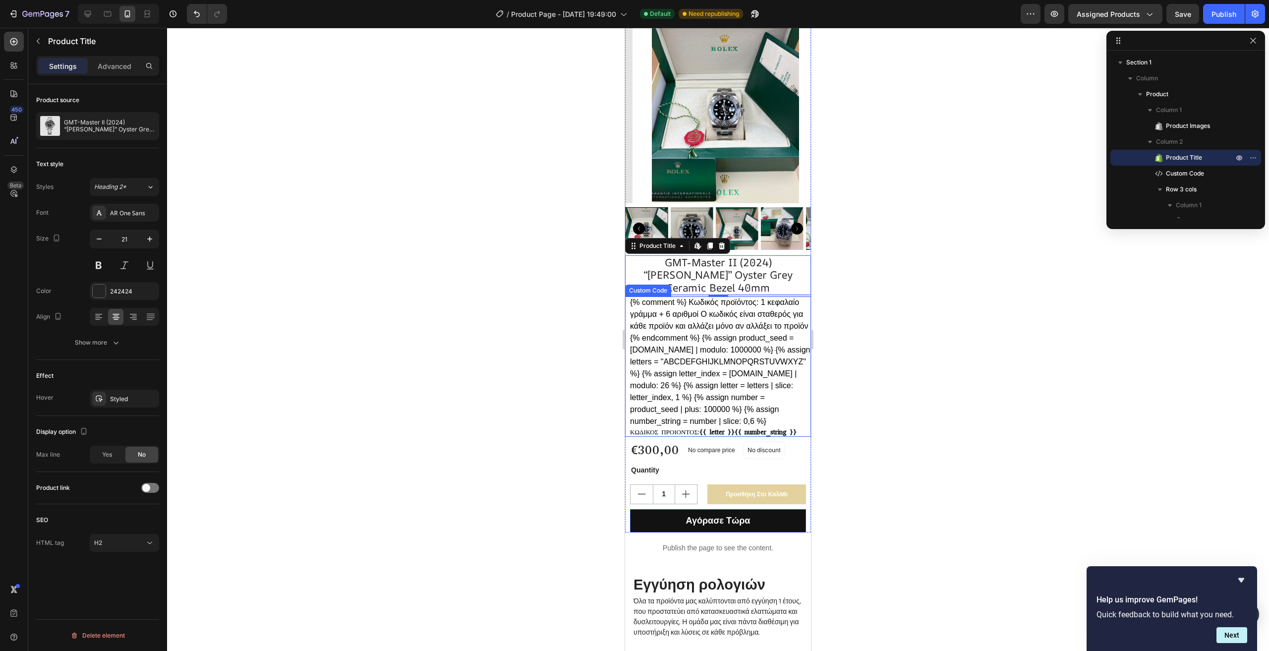
scroll to position [99, 0]
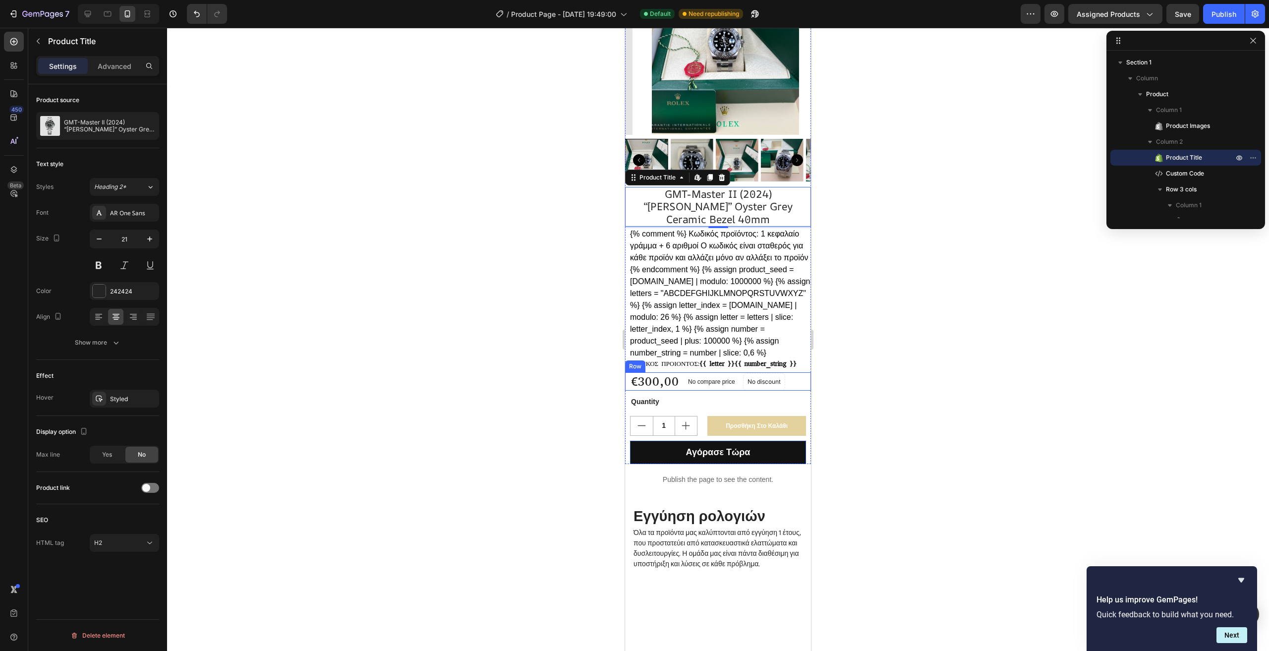
click at [682, 390] on div "€300,00 Product Price Product Price No compare price Compare Price No discount …" at bounding box center [718, 381] width 186 height 18
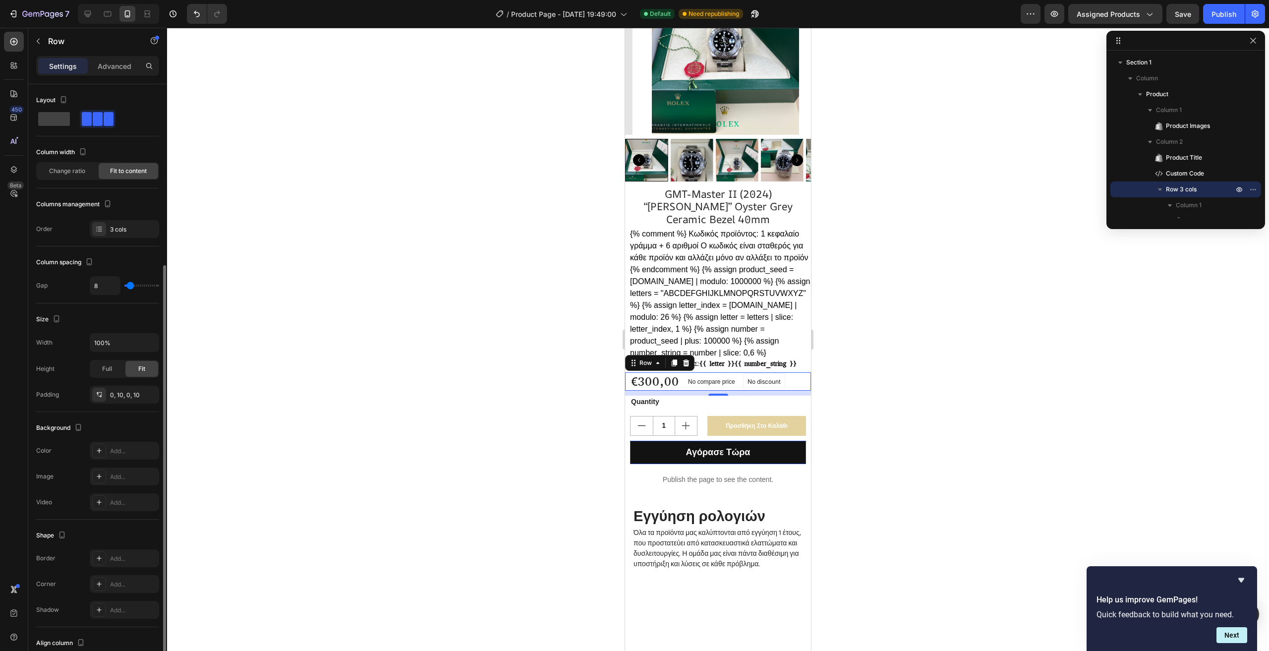
scroll to position [97, 0]
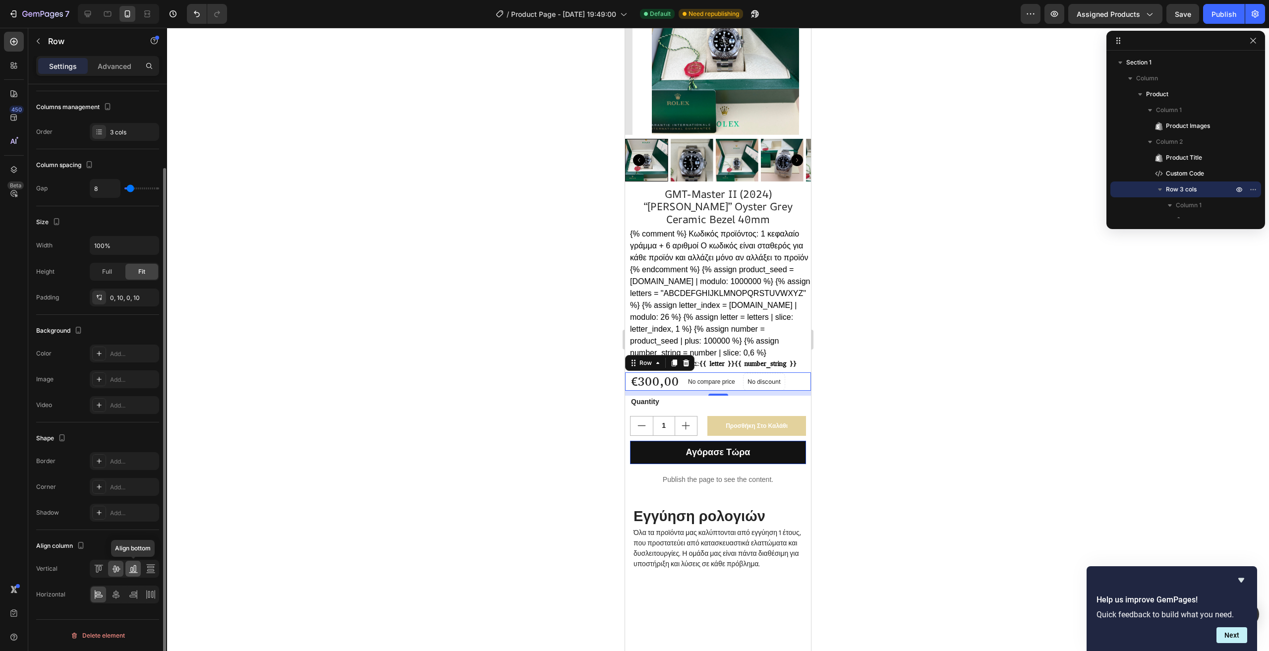
click at [134, 573] on icon at bounding box center [133, 569] width 10 height 10
click at [114, 569] on icon at bounding box center [116, 569] width 8 height 7
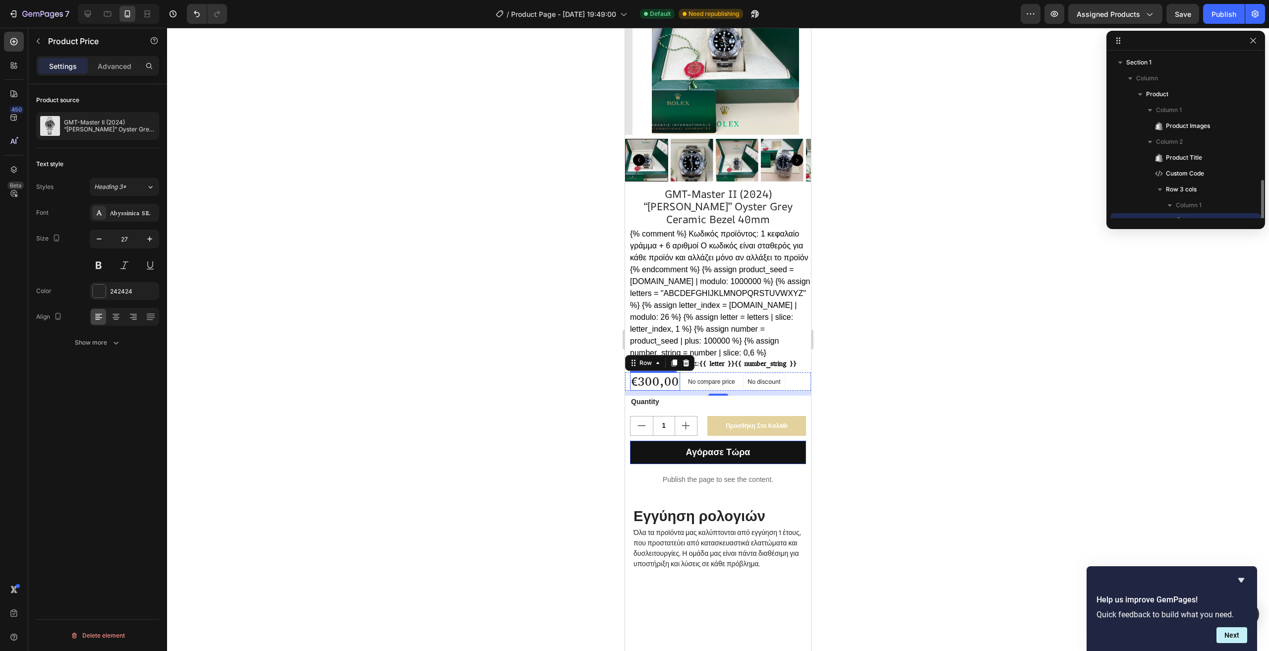
click at [673, 387] on div "€300,00" at bounding box center [655, 381] width 50 height 18
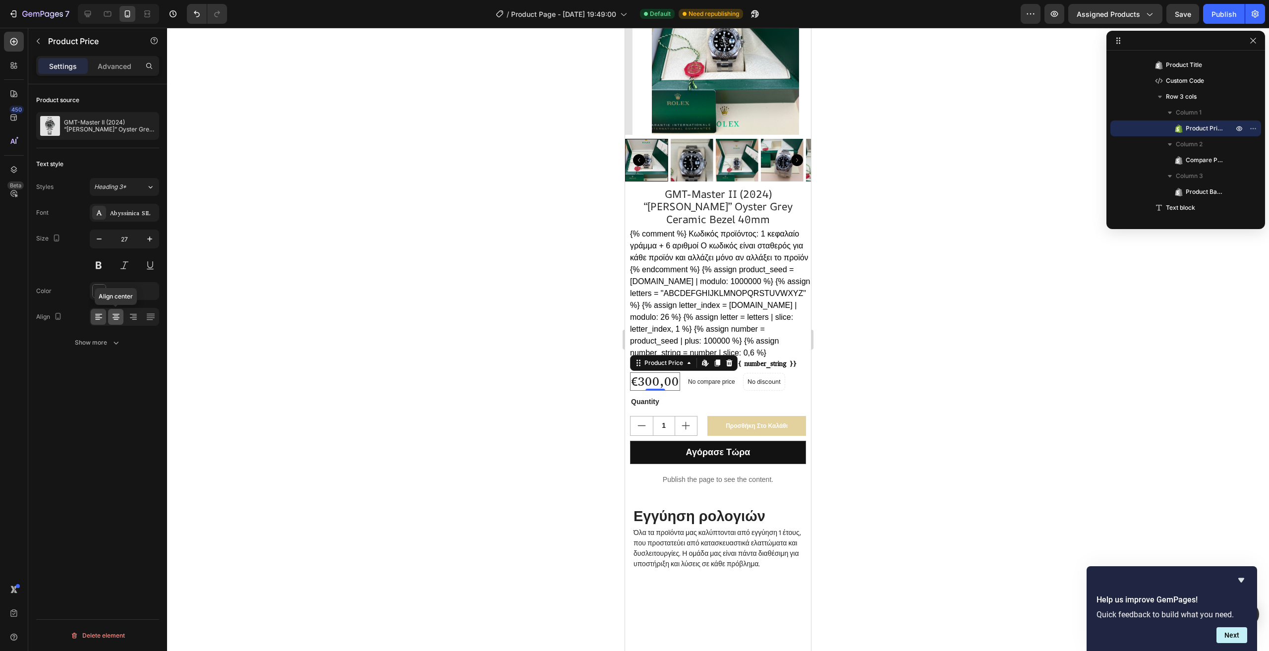
click at [120, 317] on icon at bounding box center [116, 317] width 10 height 10
click at [137, 317] on icon at bounding box center [133, 317] width 10 height 10
click at [109, 316] on div at bounding box center [115, 317] width 15 height 16
click at [98, 317] on icon at bounding box center [98, 317] width 7 height 1
click at [112, 317] on icon at bounding box center [116, 317] width 10 height 10
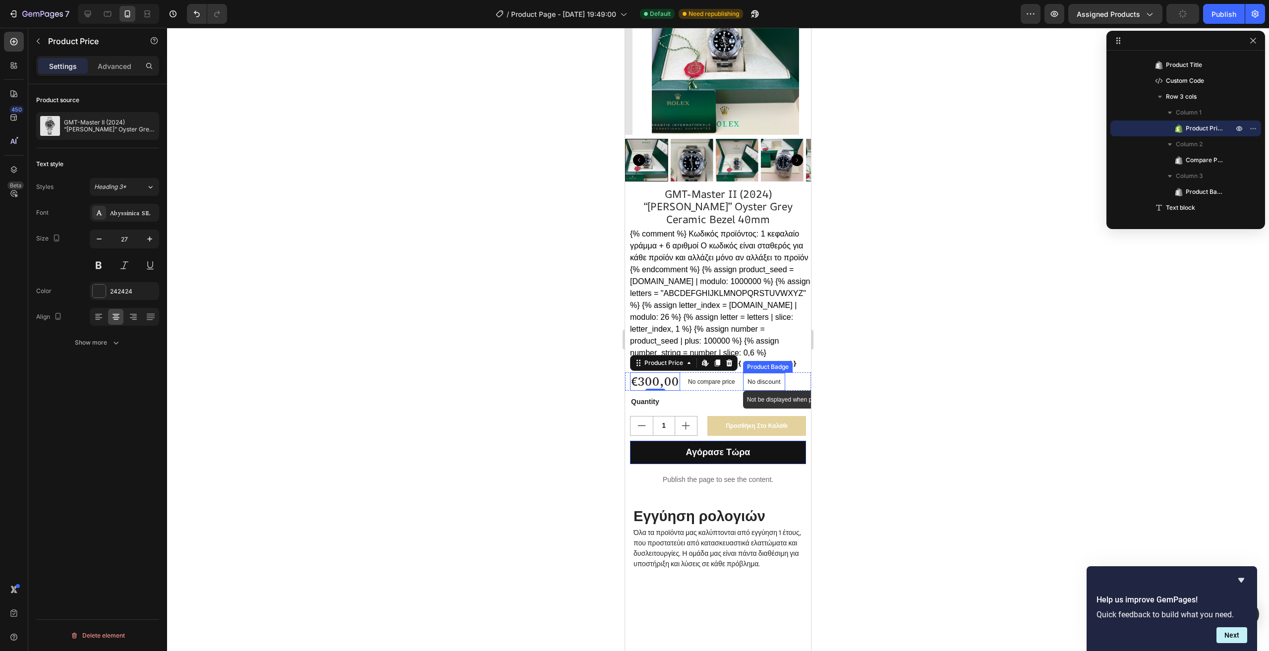
click at [772, 385] on p "No discount" at bounding box center [764, 381] width 33 height 9
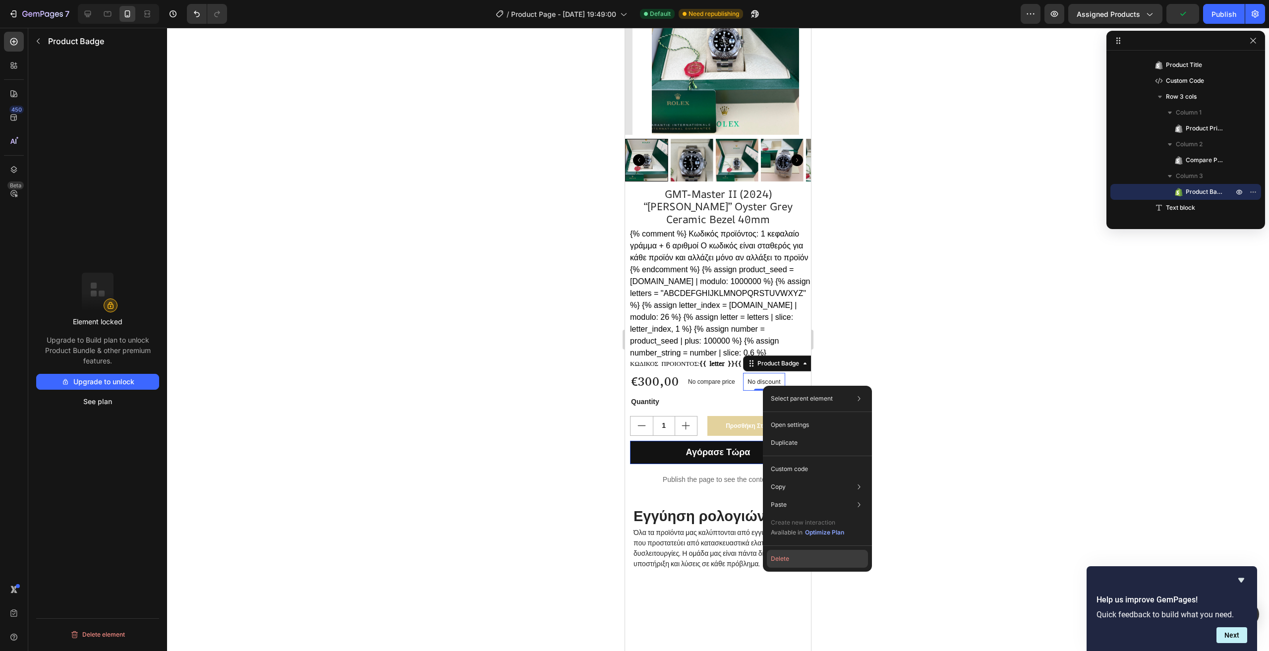
click at [784, 556] on button "Delete" at bounding box center [817, 559] width 101 height 18
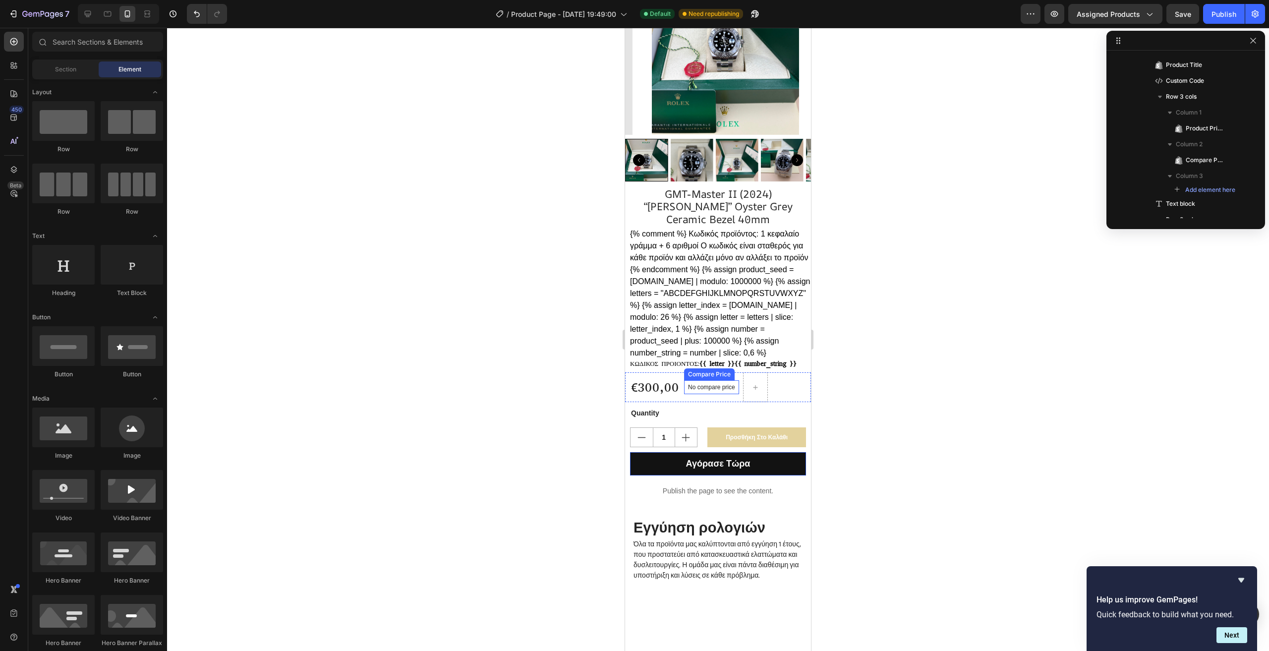
click at [716, 394] on div "No compare price" at bounding box center [711, 387] width 55 height 14
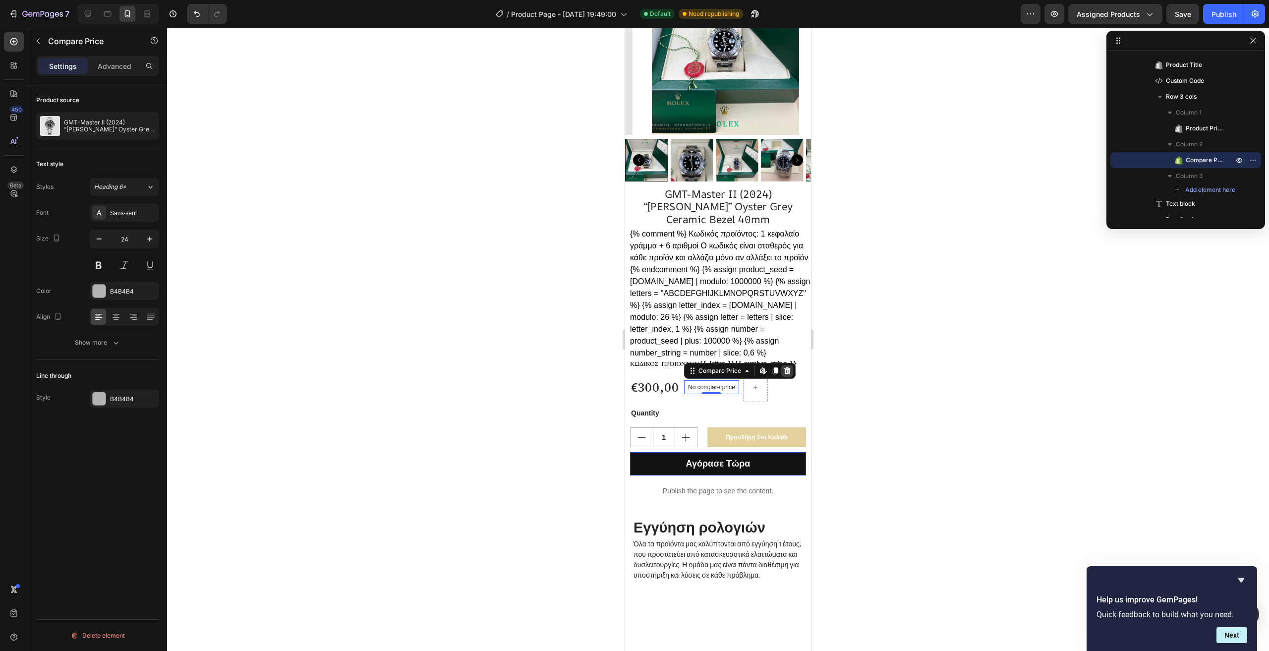
click at [787, 374] on icon at bounding box center [787, 370] width 6 height 7
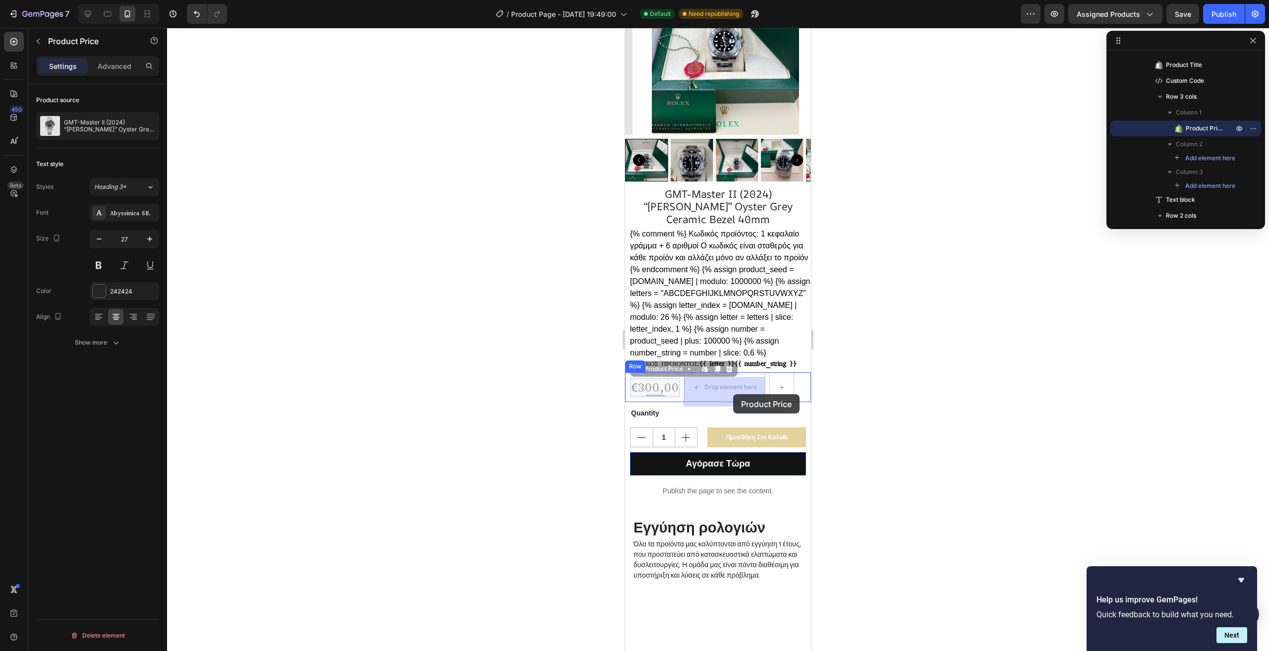
drag, startPoint x: 657, startPoint y: 391, endPoint x: 728, endPoint y: 394, distance: 70.5
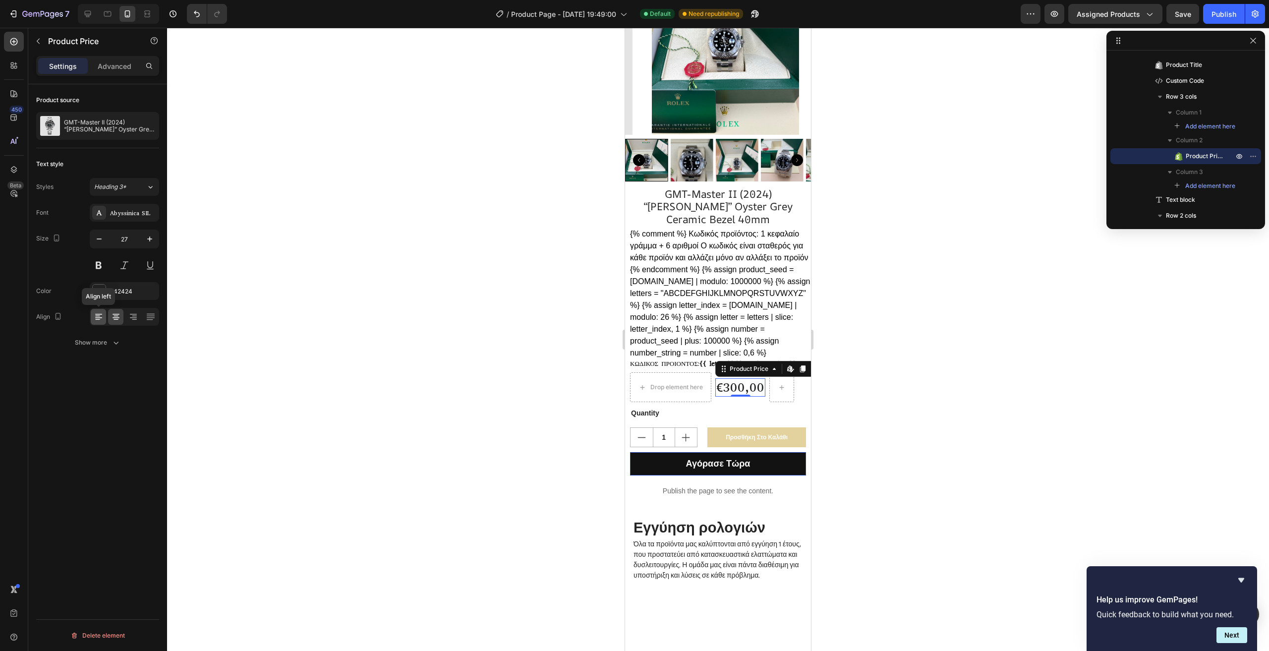
click at [102, 316] on icon at bounding box center [99, 317] width 10 height 10
click at [114, 315] on icon at bounding box center [116, 317] width 10 height 10
click at [1223, 16] on div "Publish" at bounding box center [1224, 14] width 25 height 10
click at [35, 37] on button "button" at bounding box center [38, 41] width 16 height 16
drag, startPoint x: 739, startPoint y: 393, endPoint x: 660, endPoint y: 386, distance: 79.1
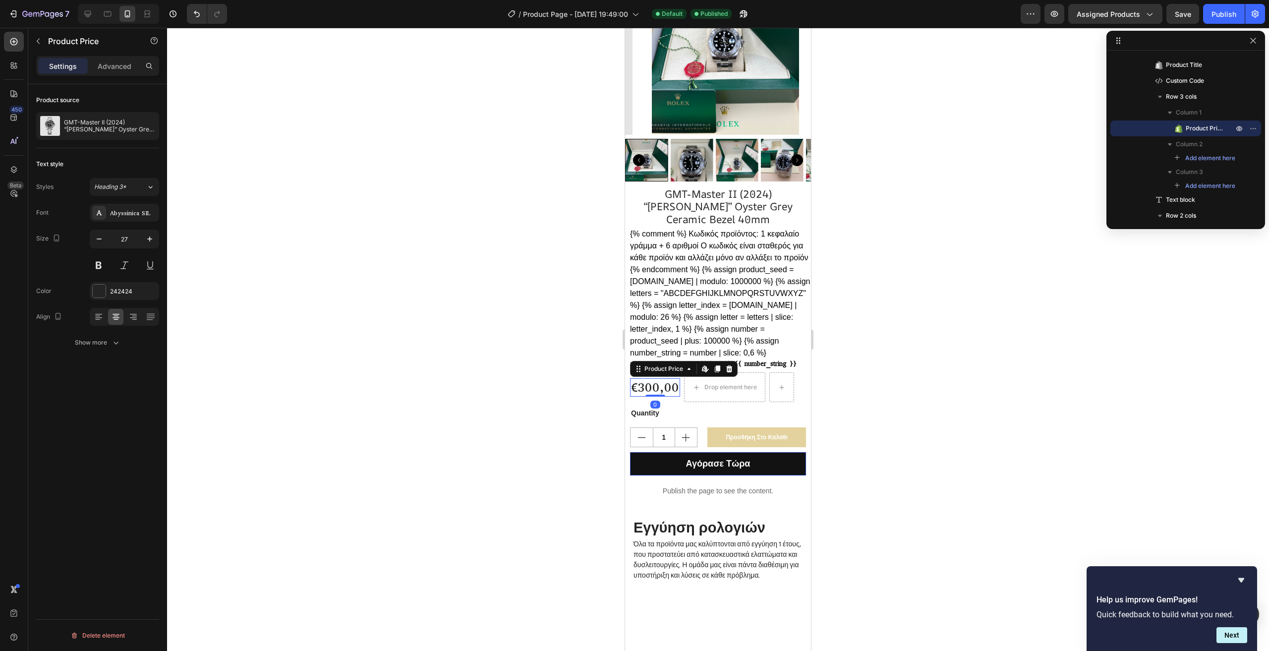
scroll to position [297, 0]
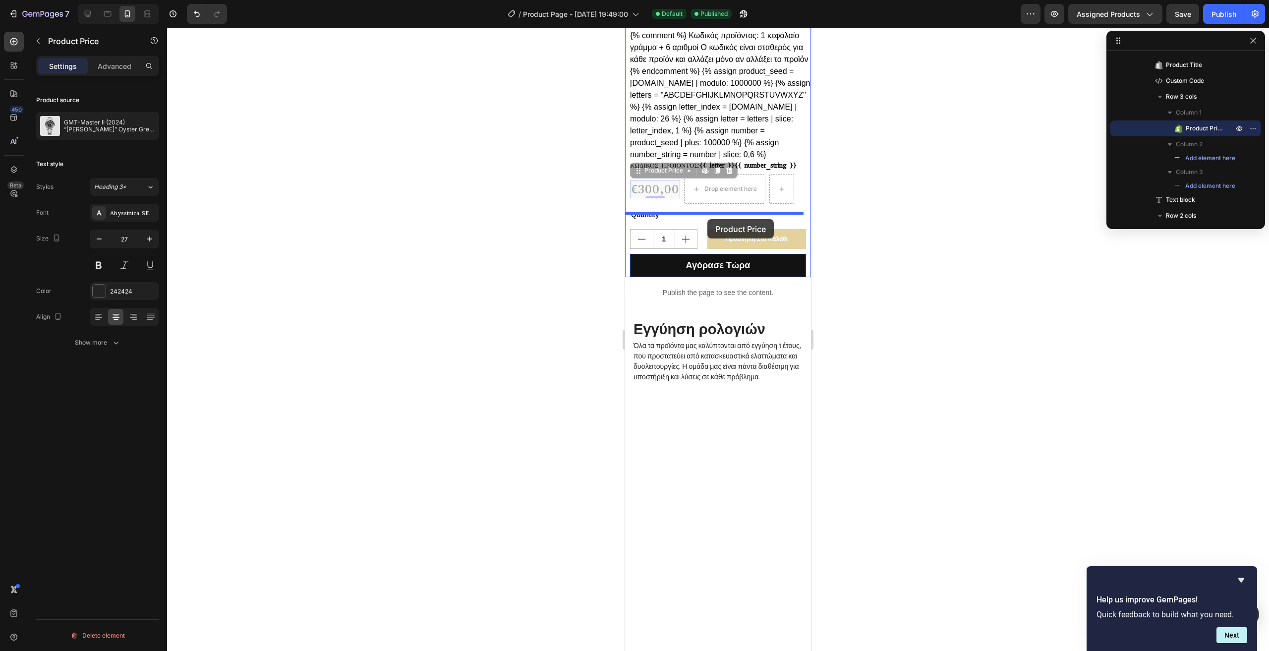
drag, startPoint x: 660, startPoint y: 178, endPoint x: 708, endPoint y: 219, distance: 62.6
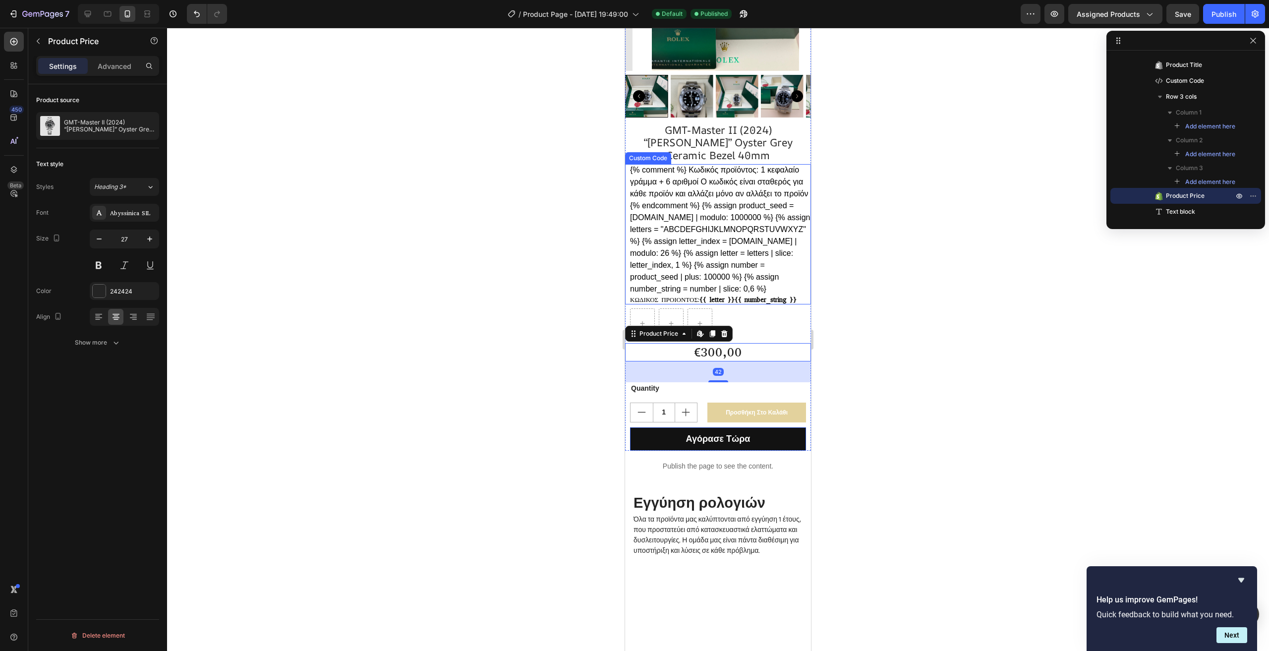
scroll to position [149, 0]
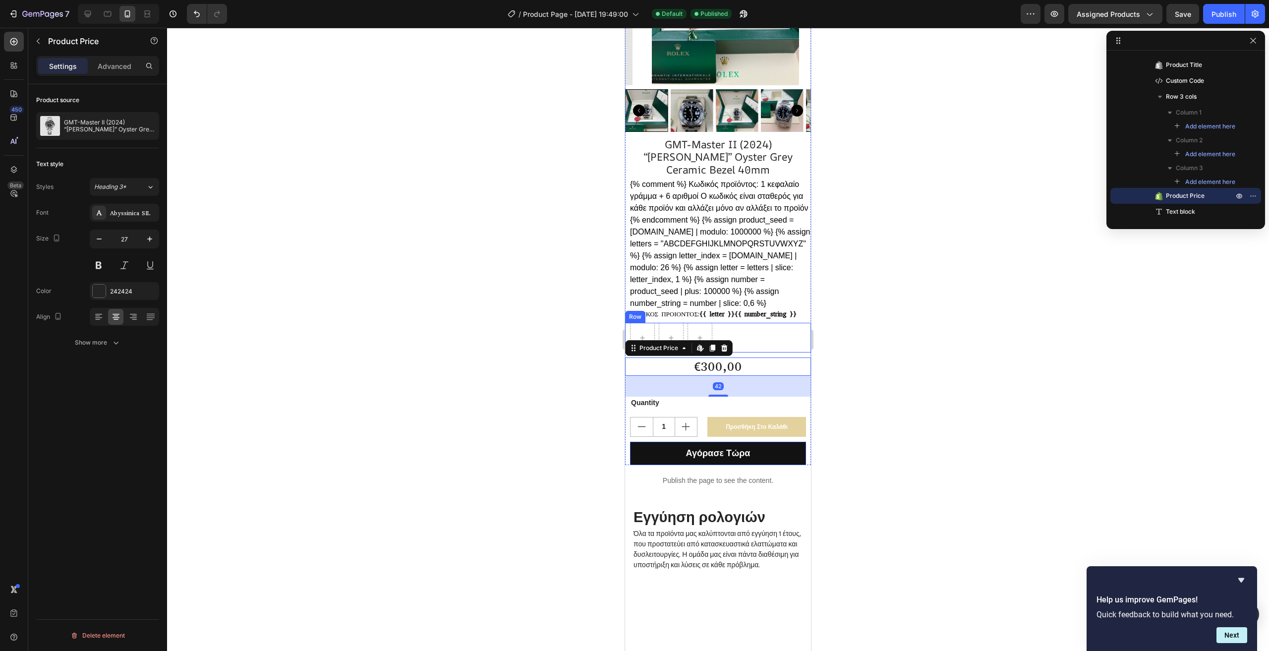
click at [769, 339] on div "Row" at bounding box center [718, 338] width 186 height 30
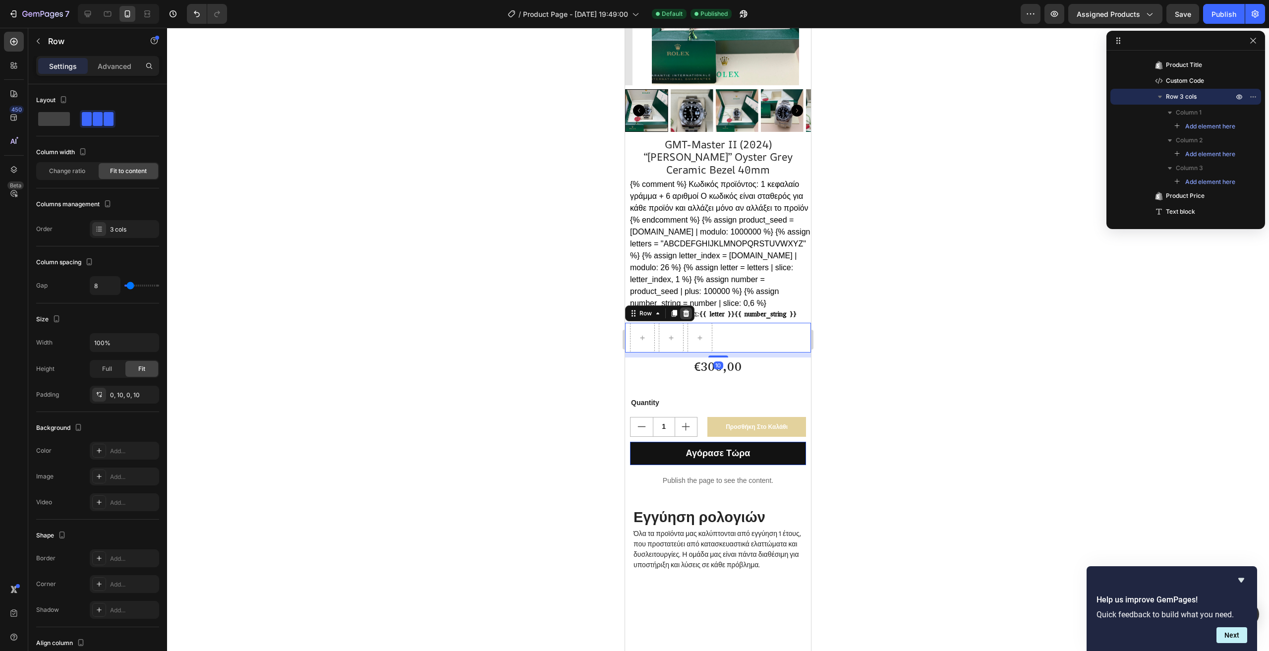
click at [686, 317] on icon at bounding box center [686, 313] width 6 height 7
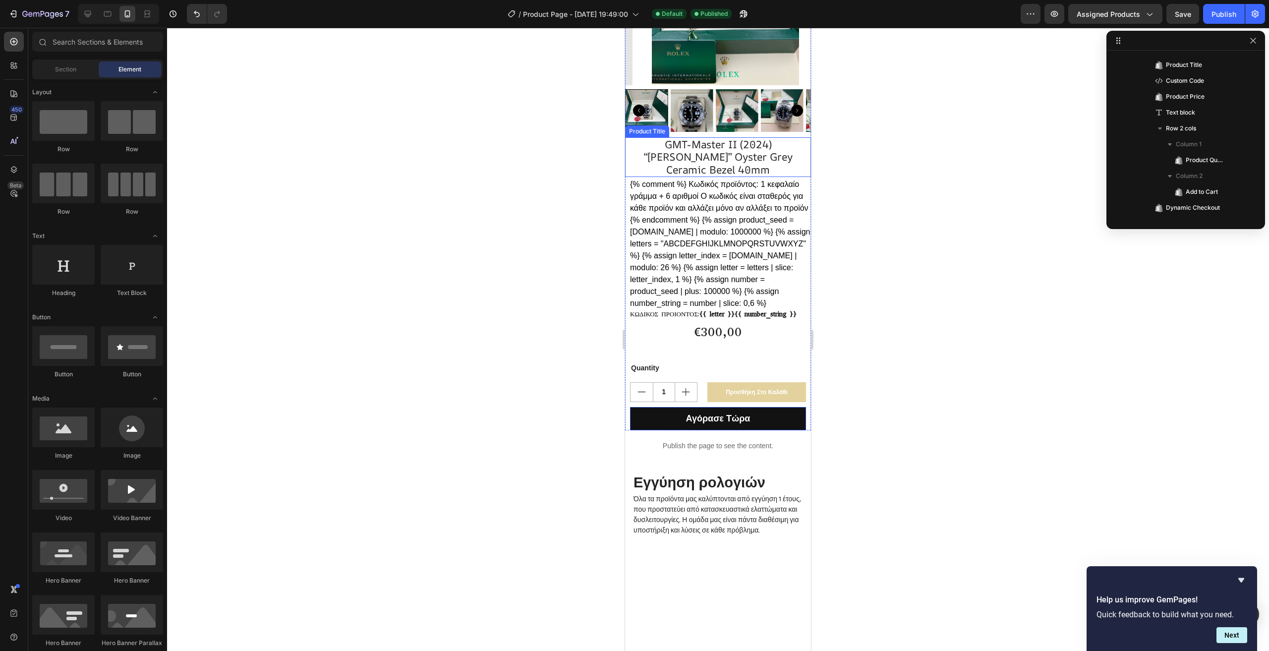
click at [718, 147] on h2 "GMT-Master II (2024) “[PERSON_NAME]” Oyster Grey Ceramic Bezel 40mm" at bounding box center [718, 157] width 176 height 40
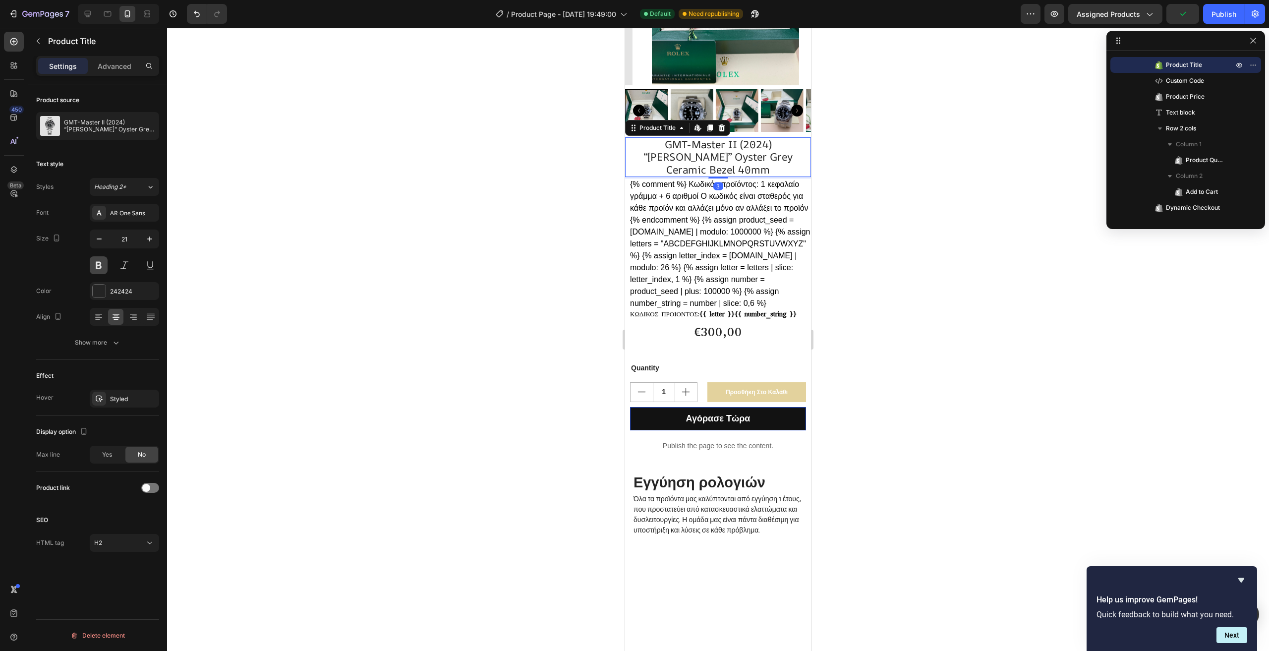
click at [94, 263] on button at bounding box center [99, 265] width 18 height 18
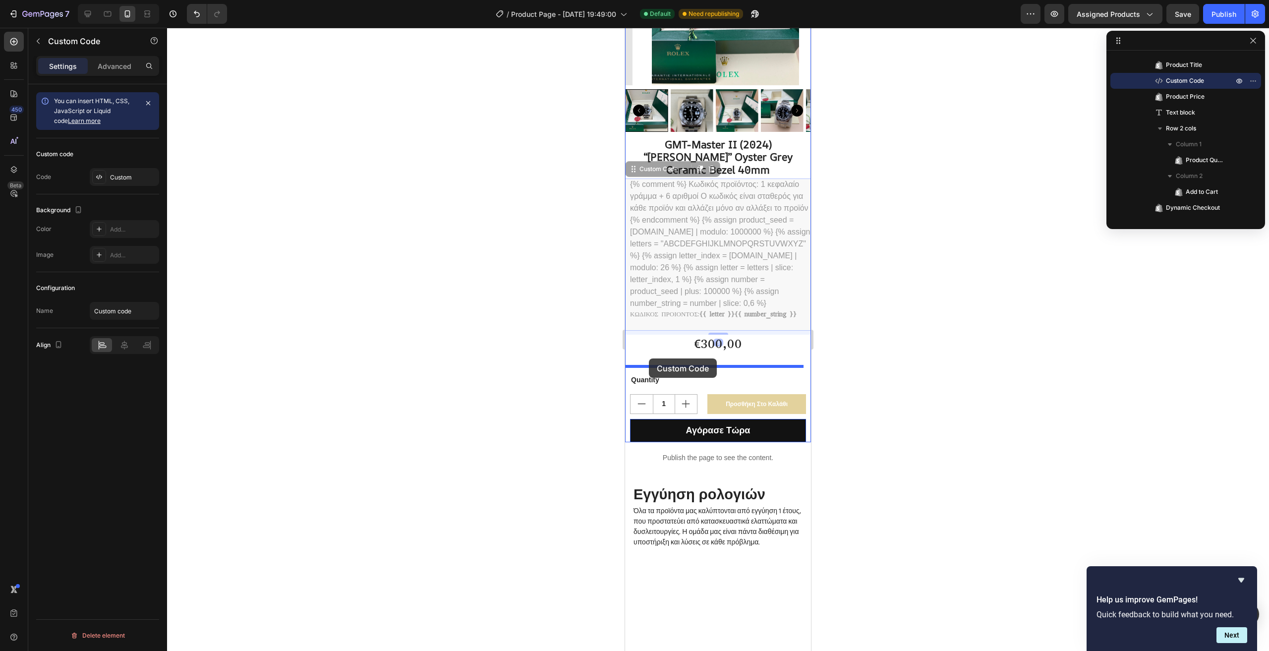
drag, startPoint x: 647, startPoint y: 168, endPoint x: 649, endPoint y: 358, distance: 190.4
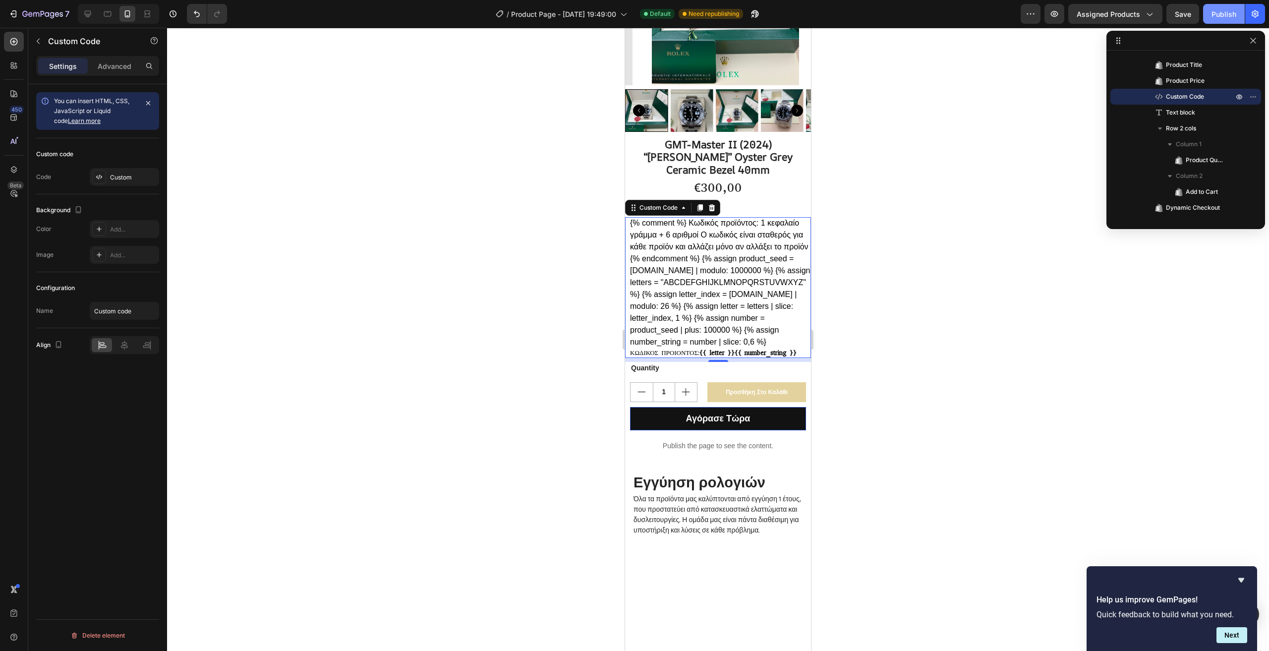
click at [1218, 13] on div "Publish" at bounding box center [1224, 14] width 25 height 10
click at [776, 151] on h2 "GMT-Master II (2024) “[PERSON_NAME]” Oyster Grey Ceramic Bezel 40mm" at bounding box center [718, 157] width 176 height 40
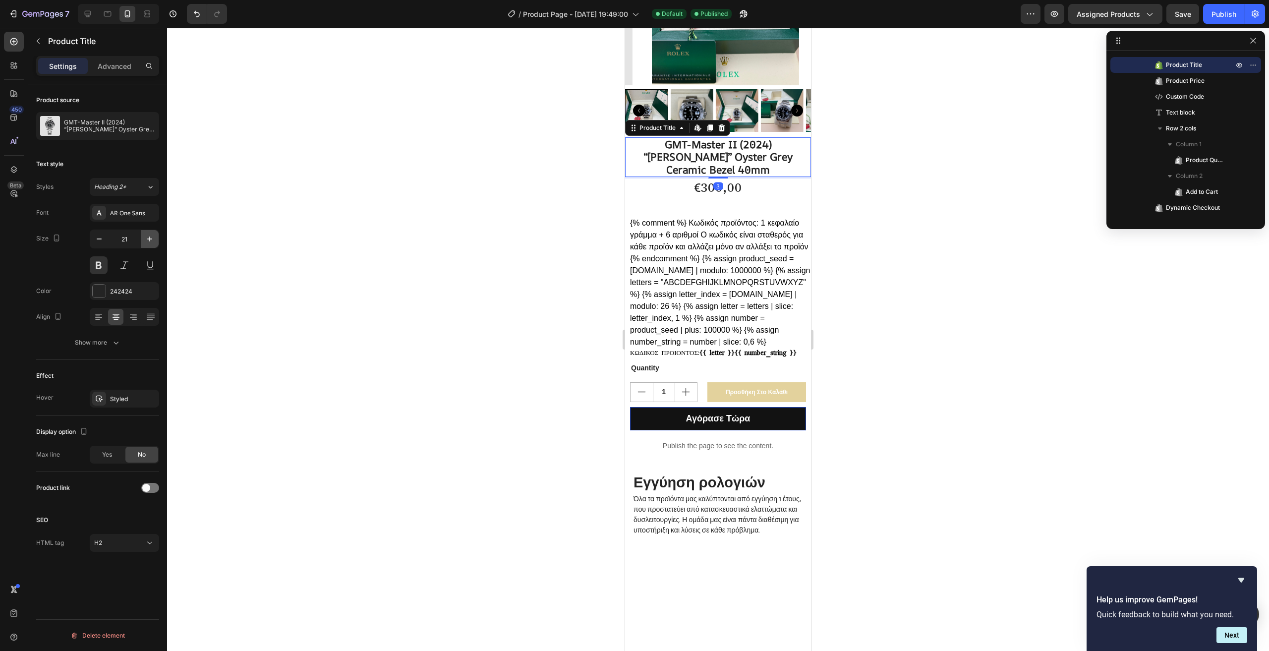
click at [144, 239] on button "button" at bounding box center [150, 239] width 18 height 18
type input "23"
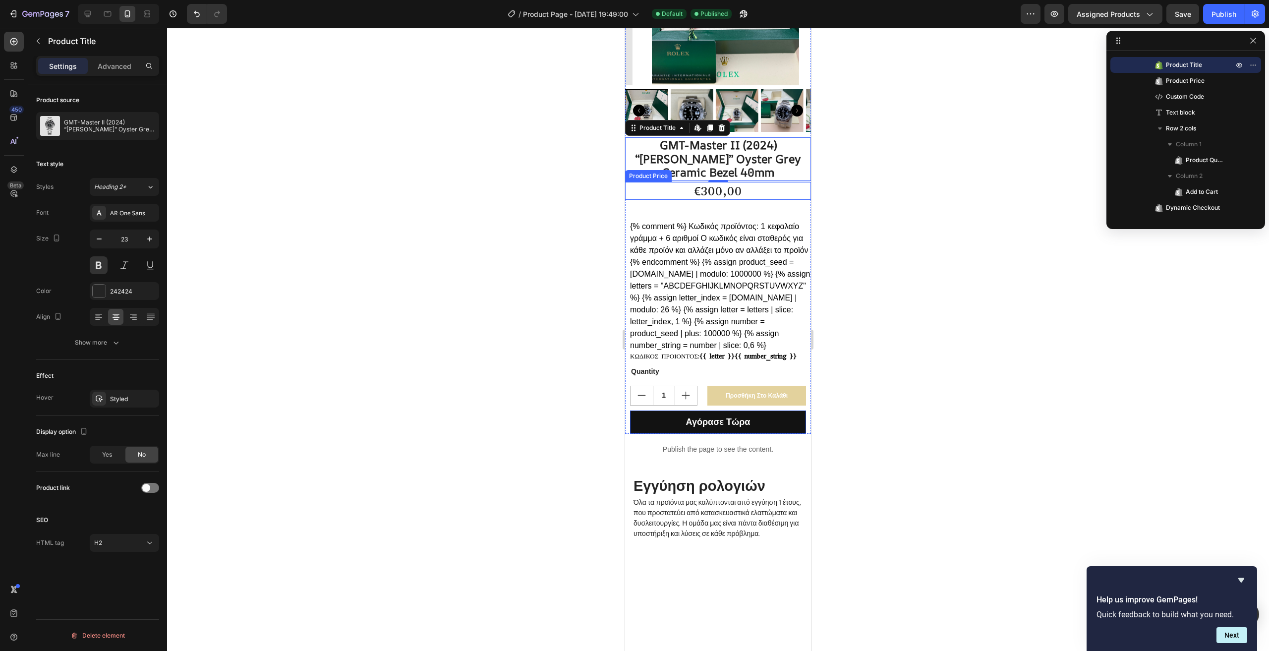
click at [772, 186] on div "€300,00" at bounding box center [718, 191] width 186 height 18
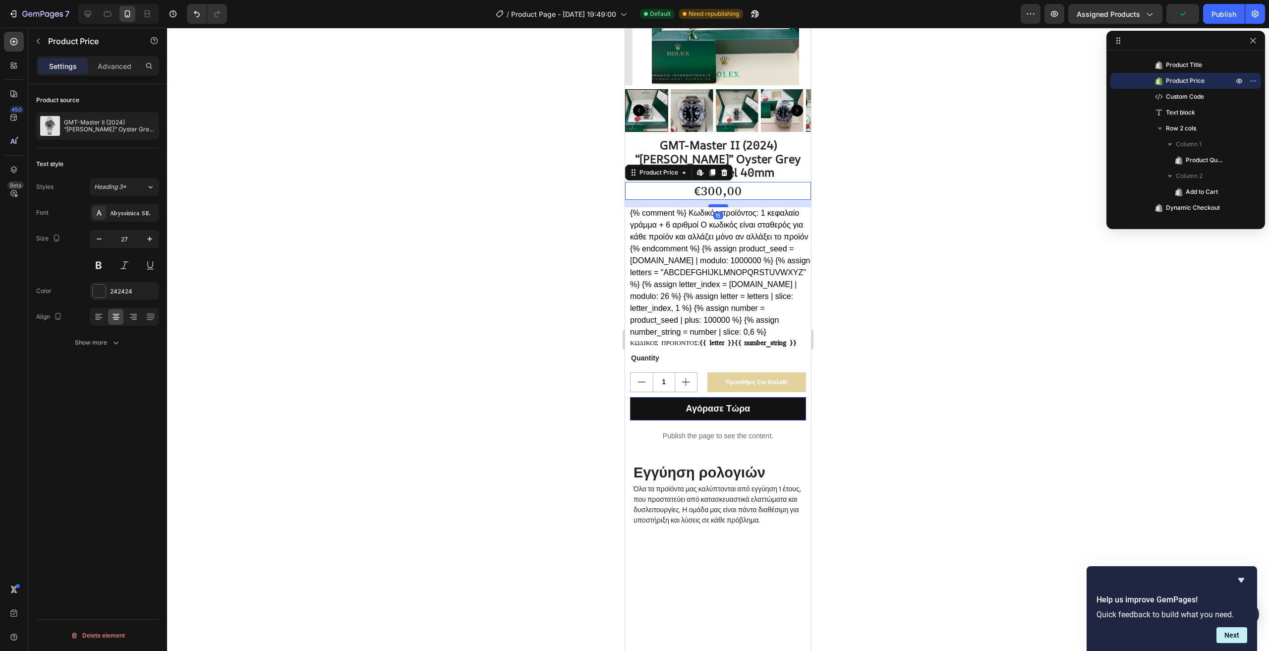
drag, startPoint x: 716, startPoint y: 213, endPoint x: 717, endPoint y: 200, distance: 13.4
click at [717, 204] on div at bounding box center [719, 205] width 20 height 3
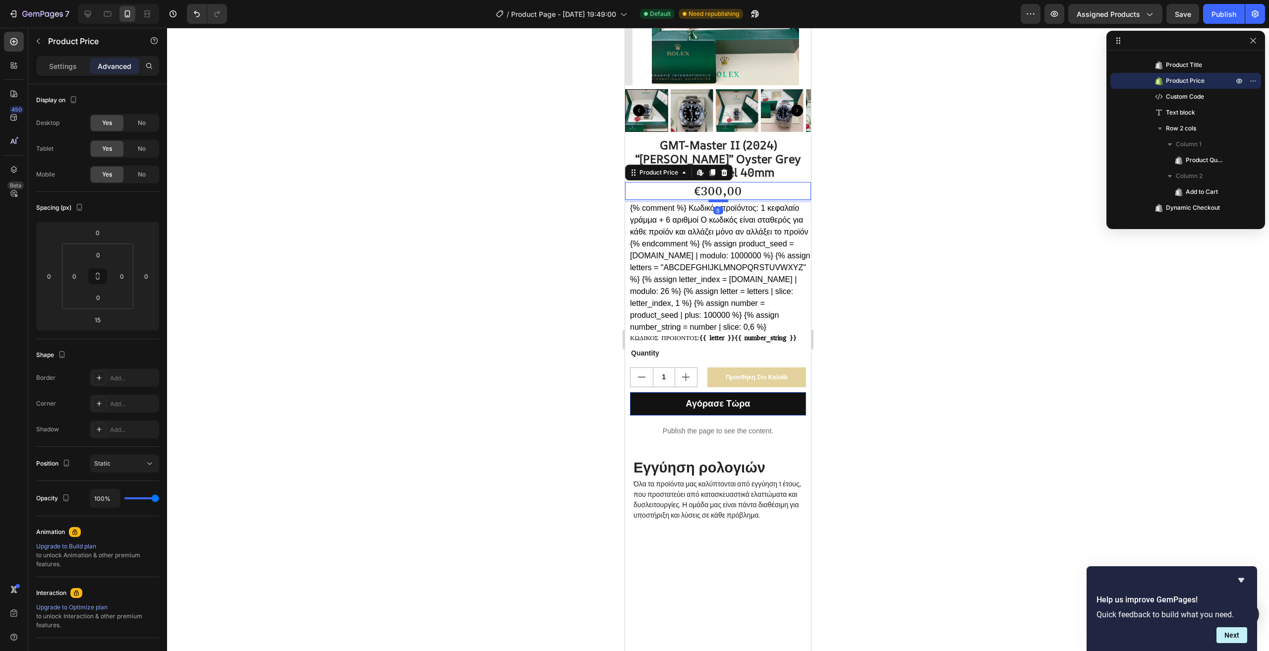
click at [717, 199] on div at bounding box center [719, 200] width 20 height 3
type input "5"
click at [1227, 9] on div "Publish" at bounding box center [1224, 14] width 25 height 10
click at [35, 37] on icon "button" at bounding box center [38, 41] width 8 height 8
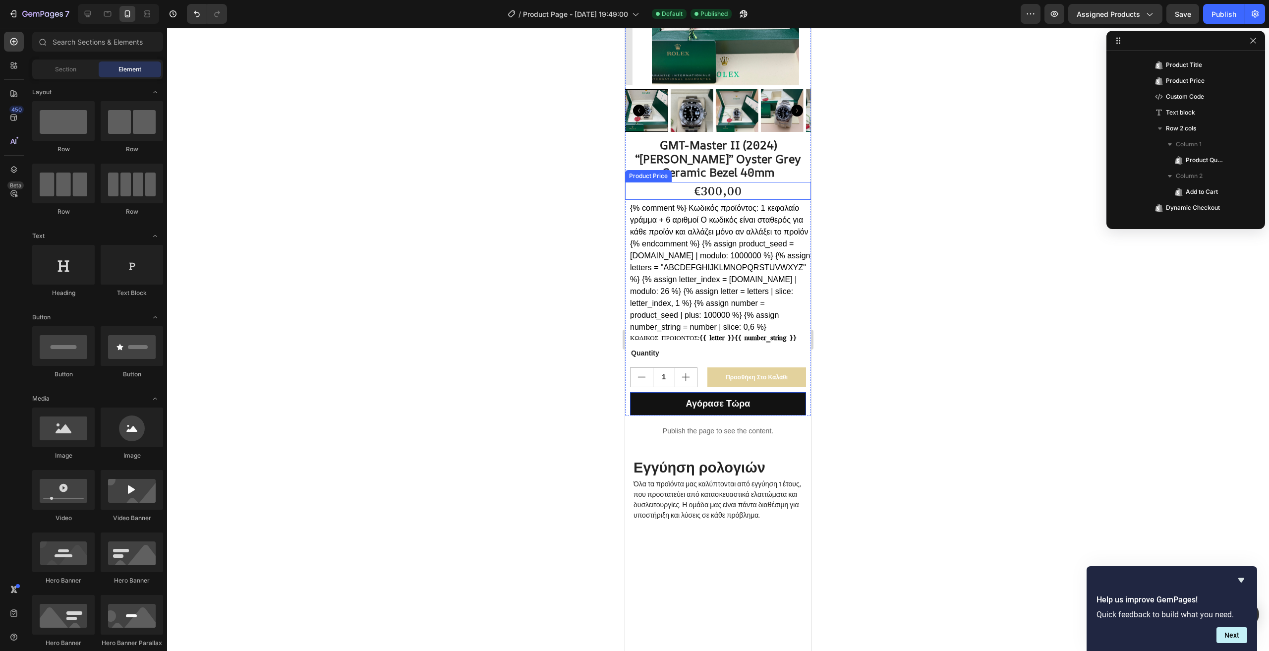
click at [743, 186] on div "€300,00" at bounding box center [718, 191] width 186 height 18
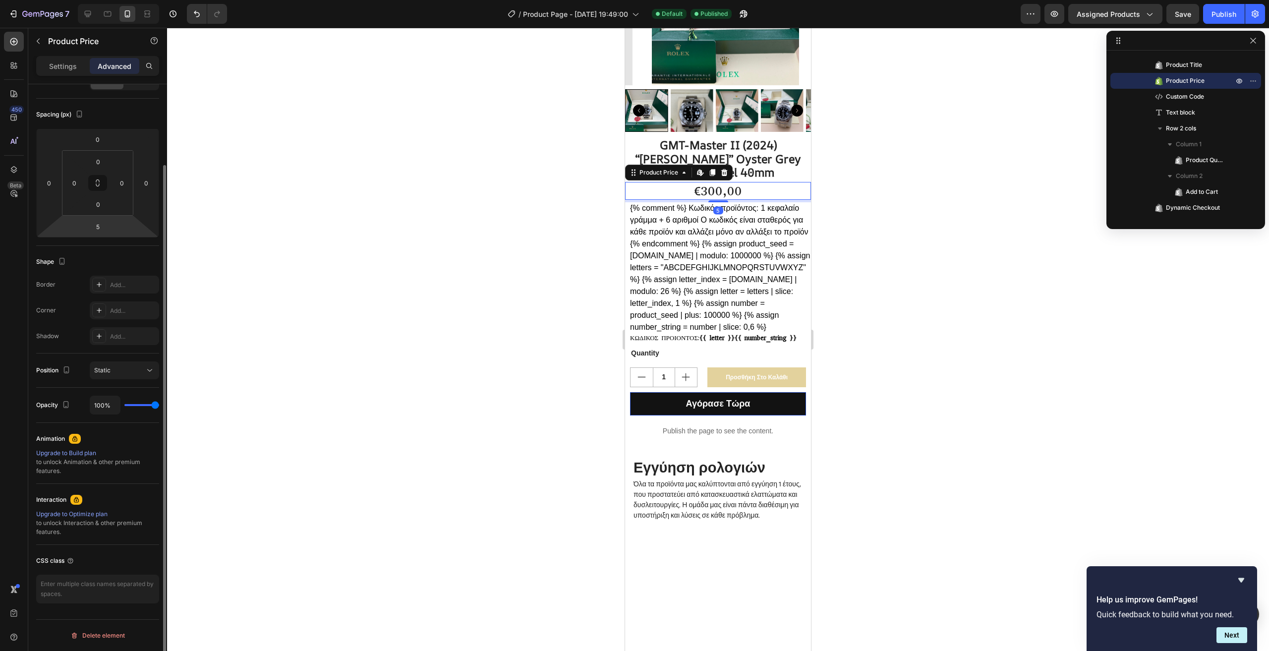
scroll to position [0, 0]
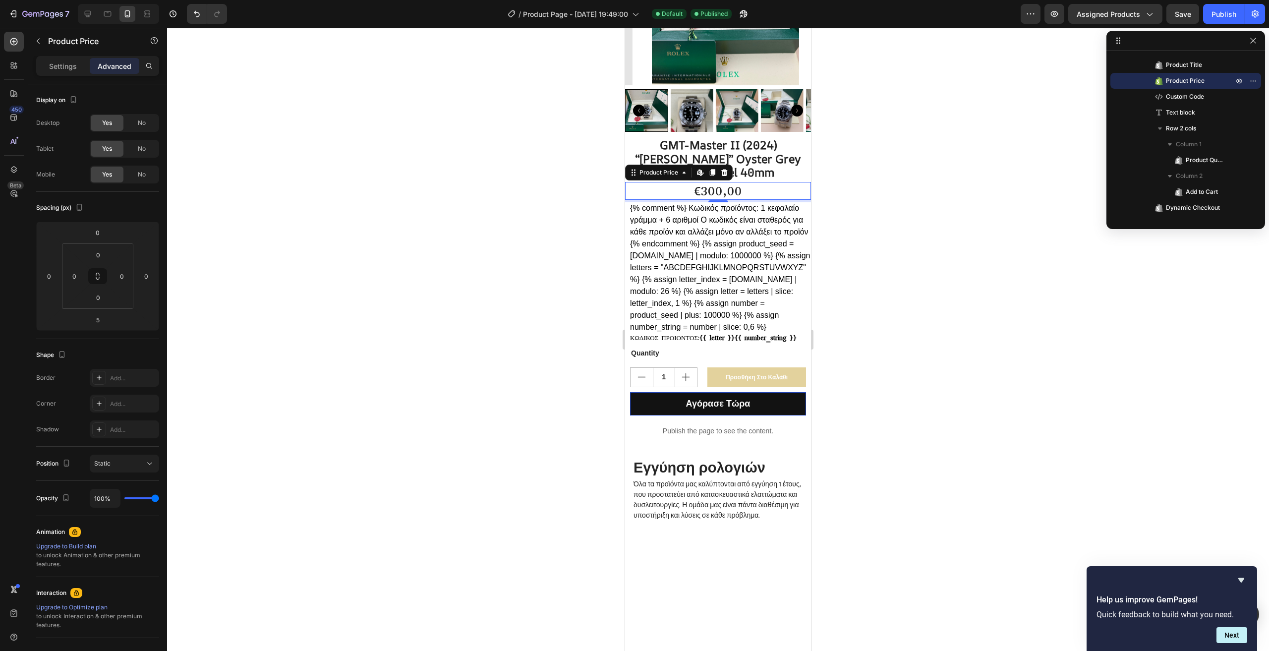
click at [724, 182] on div "€300,00" at bounding box center [718, 191] width 186 height 18
click at [73, 66] on p "Settings" at bounding box center [63, 66] width 28 height 10
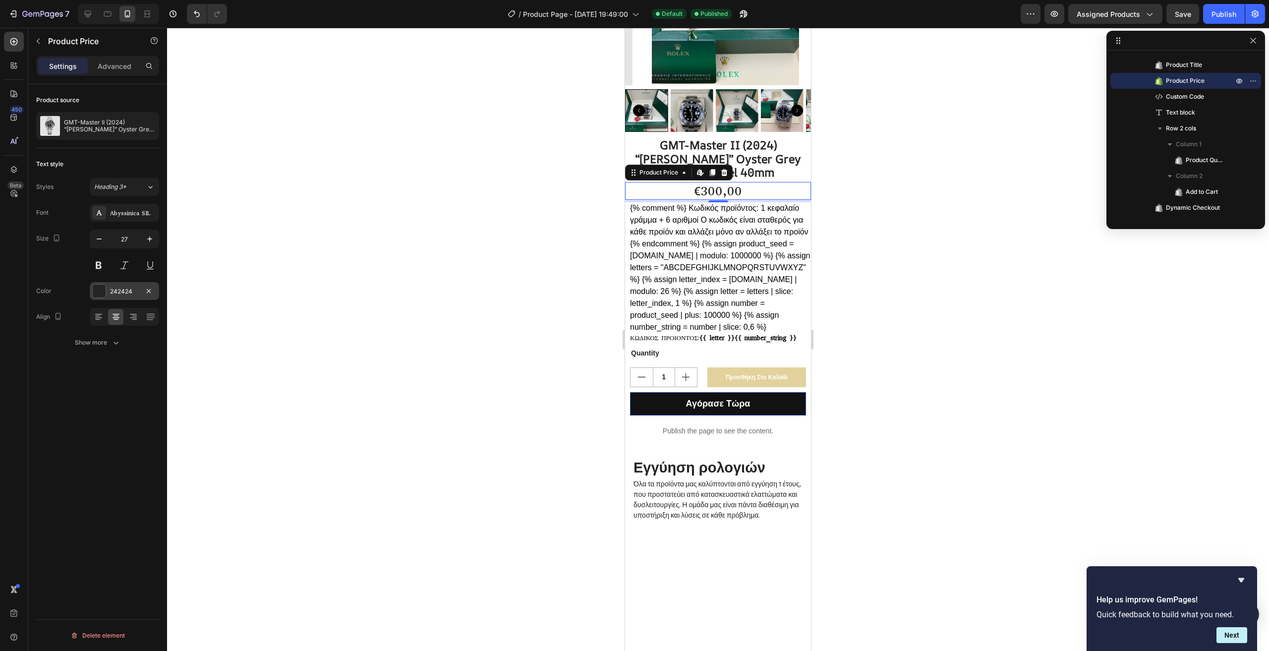
click at [94, 289] on div at bounding box center [99, 291] width 13 height 13
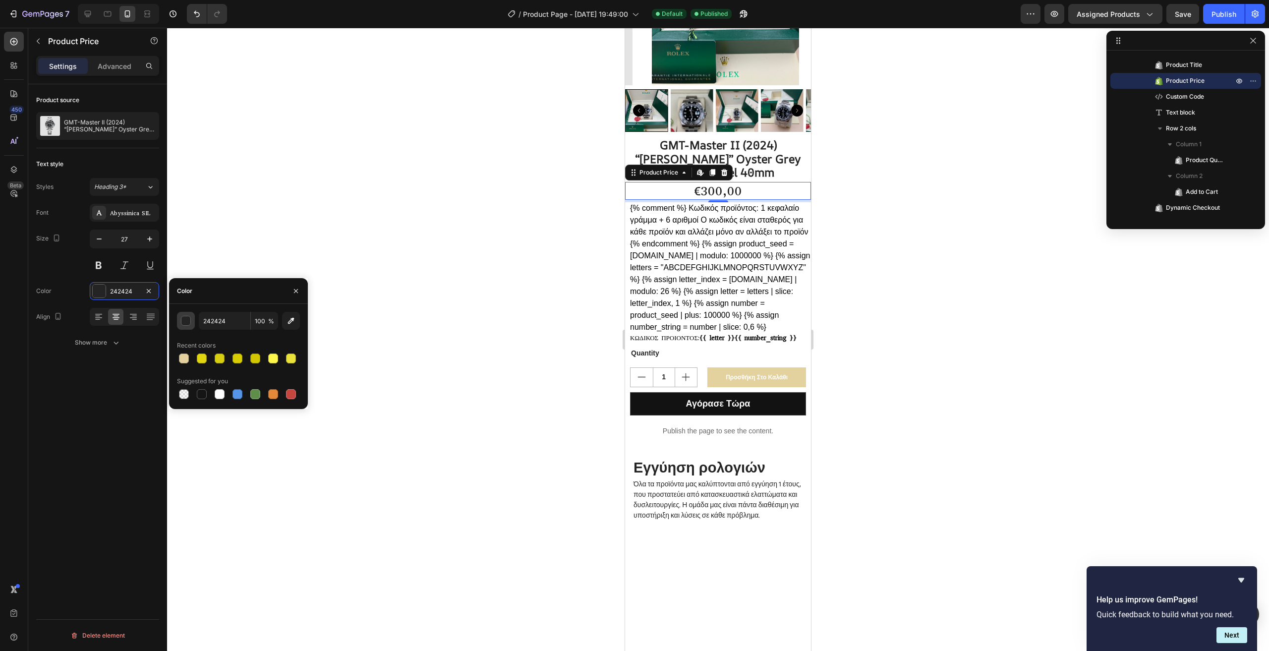
click at [186, 321] on div "button" at bounding box center [186, 321] width 10 height 10
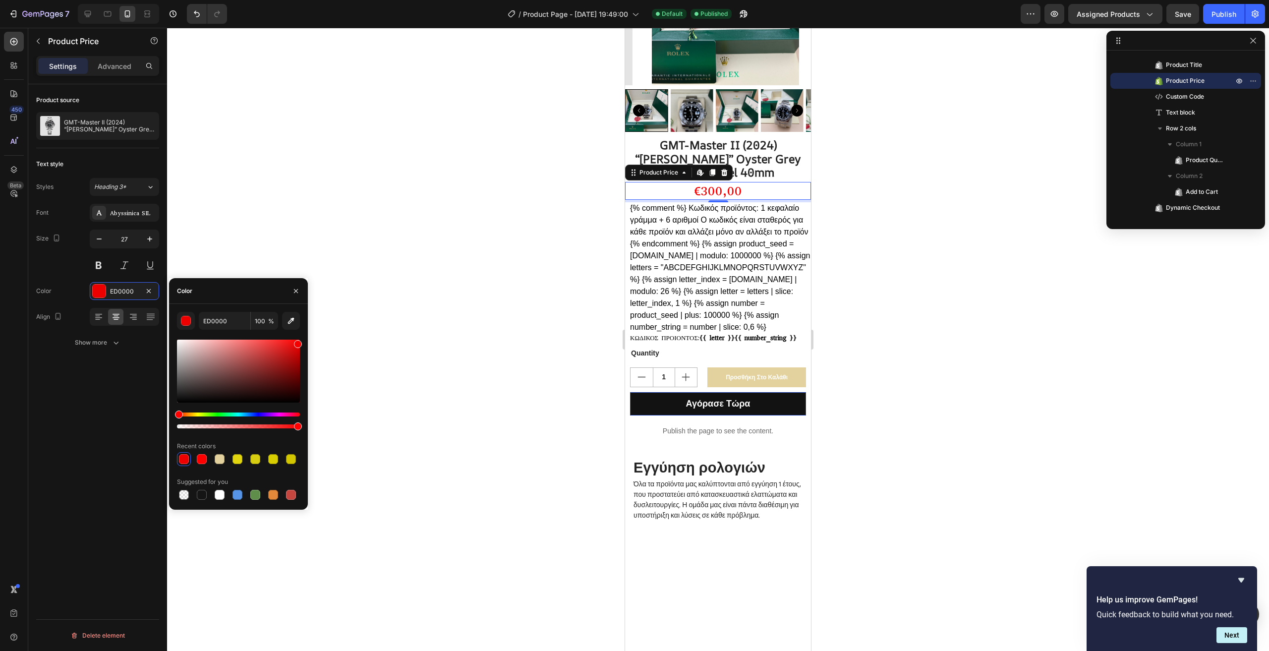
drag, startPoint x: 295, startPoint y: 343, endPoint x: 303, endPoint y: 342, distance: 8.1
click at [303, 342] on div "ED0000 100 % Recent colors Suggested for you" at bounding box center [238, 407] width 139 height 190
type input "F40000"
click at [118, 368] on div "Product source GMT-Master II (2024) “[PERSON_NAME]” Oyster Grey Ceramic Bezel 4…" at bounding box center [97, 381] width 139 height 595
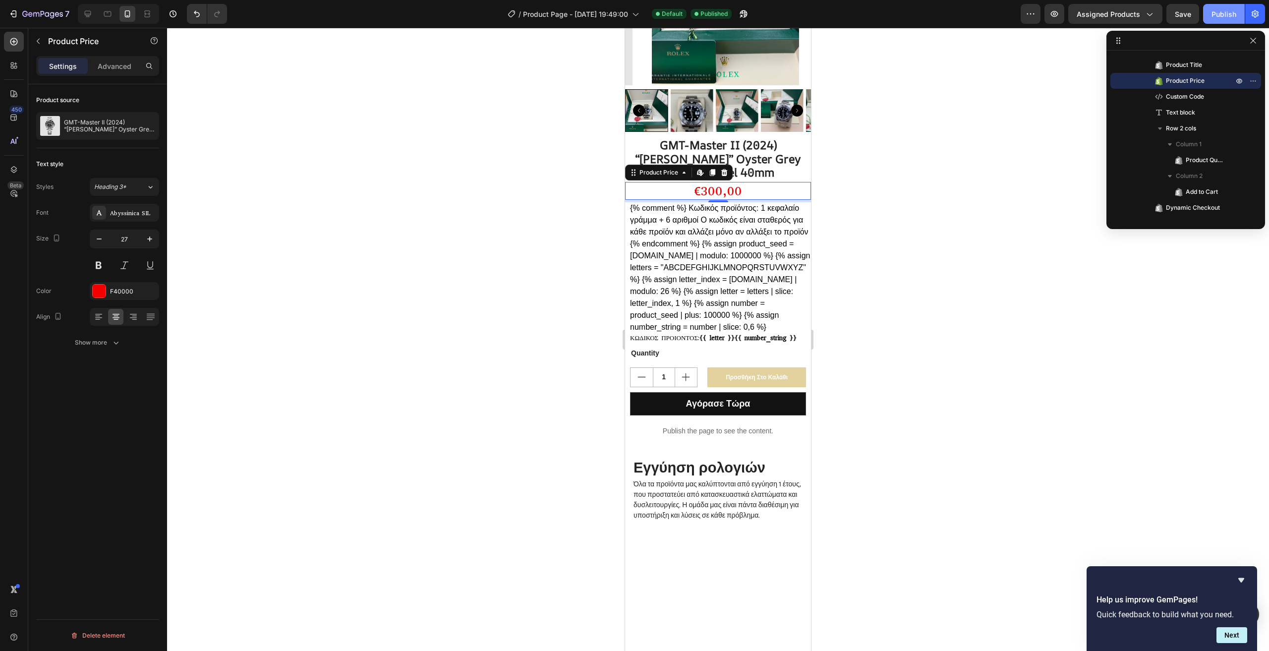
click at [1230, 14] on div "Publish" at bounding box center [1224, 14] width 25 height 10
click at [44, 38] on button "button" at bounding box center [38, 41] width 16 height 16
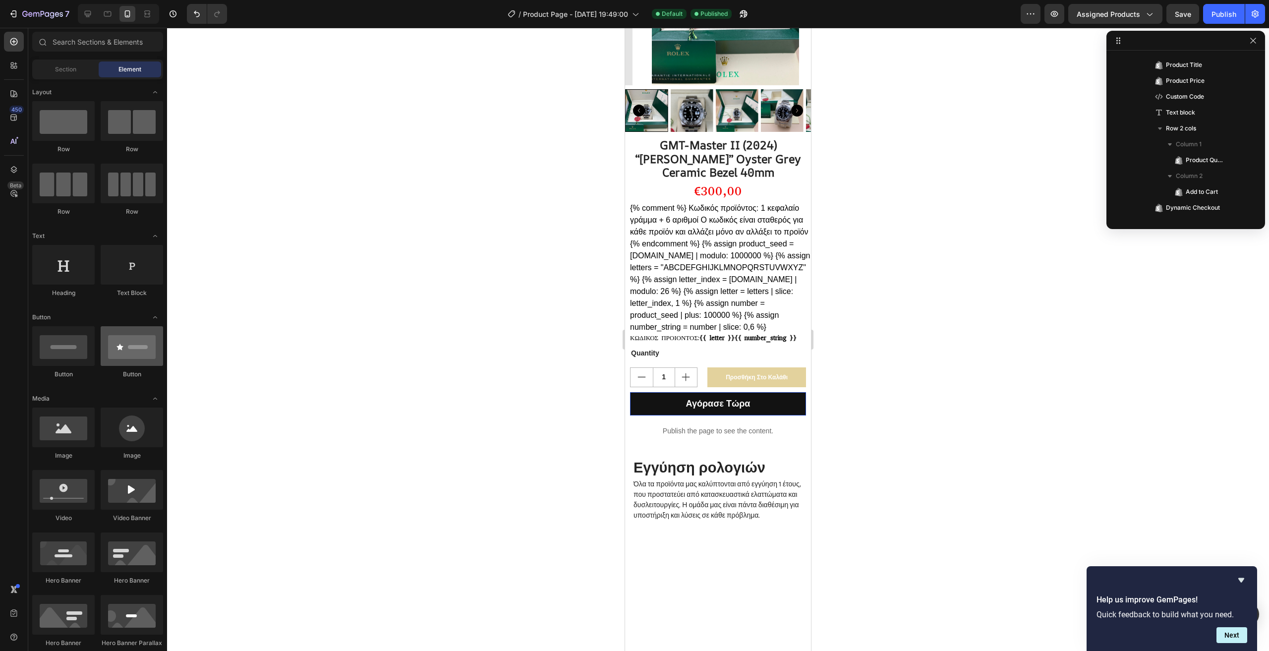
scroll to position [99, 0]
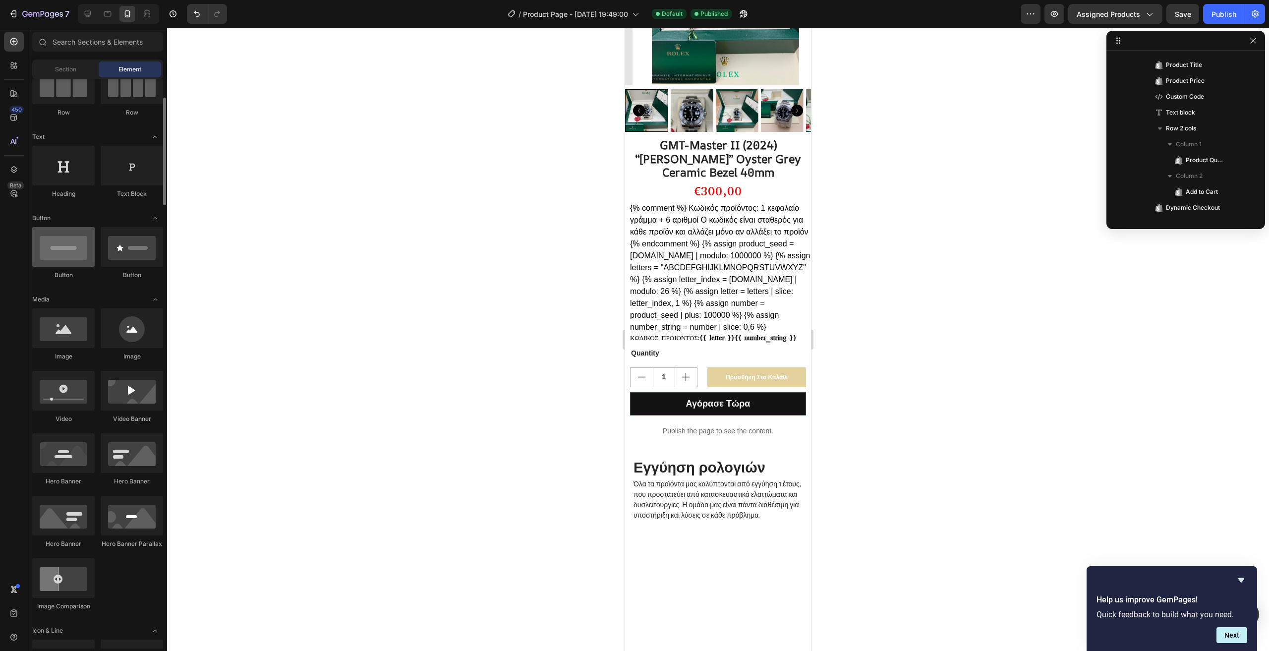
click at [77, 247] on div at bounding box center [63, 247] width 62 height 40
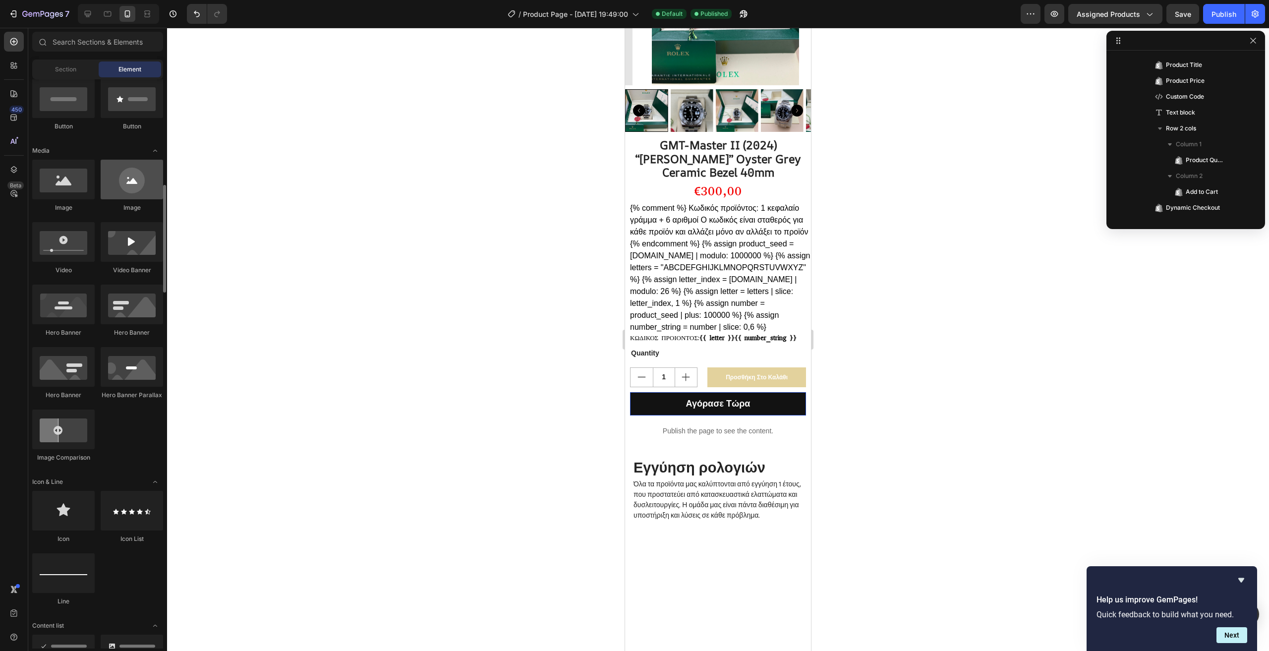
scroll to position [347, 0]
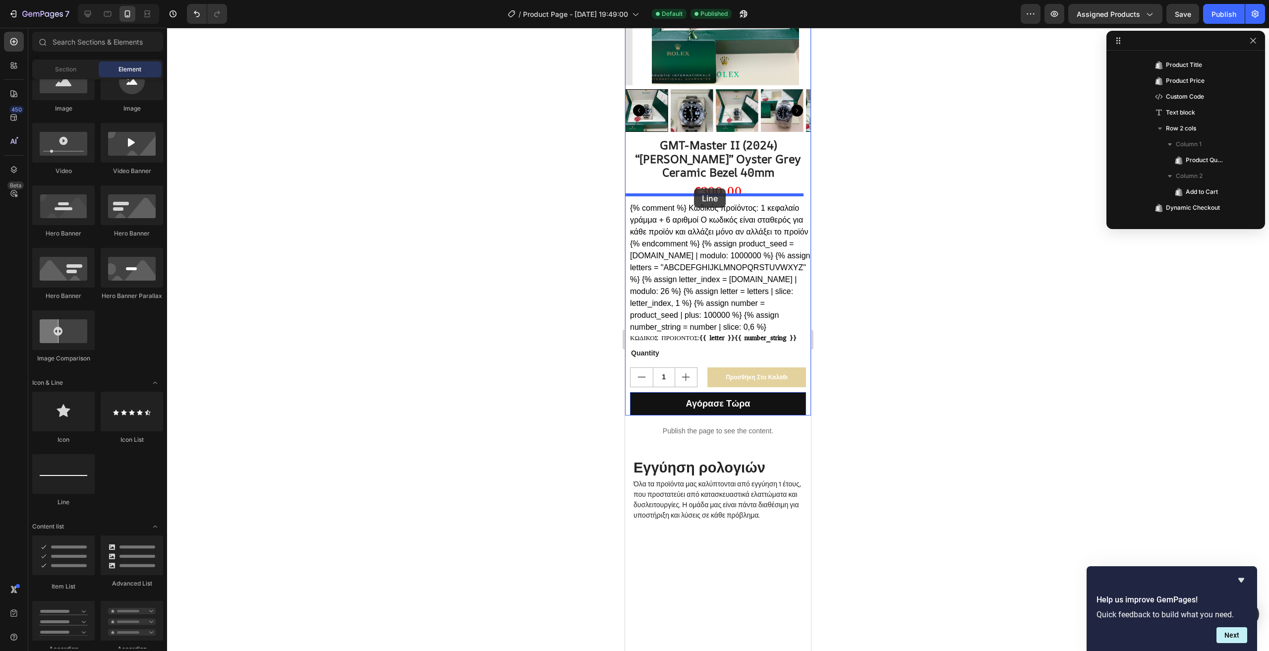
drag, startPoint x: 691, startPoint y: 497, endPoint x: 694, endPoint y: 188, distance: 308.4
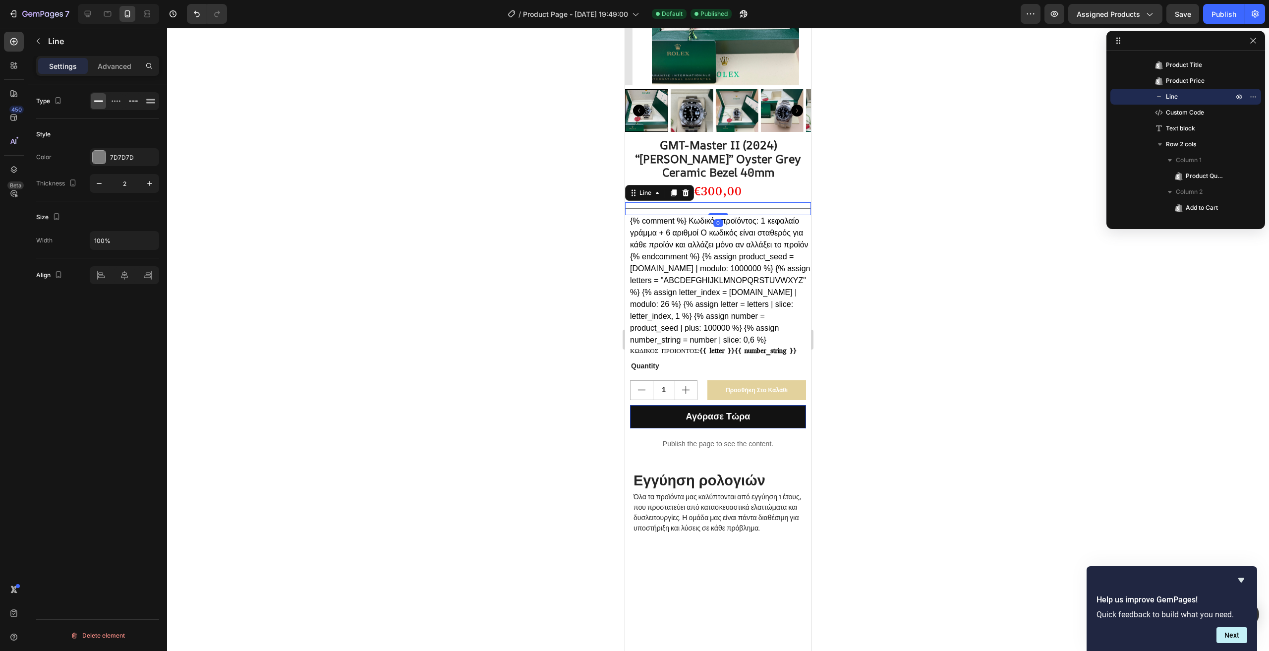
drag, startPoint x: 718, startPoint y: 227, endPoint x: 718, endPoint y: 188, distance: 38.7
click at [718, 190] on div "GMT-Master II (2024) “[PERSON_NAME]” Oyster Grey Ceramic Bezel 40mm Product Tit…" at bounding box center [718, 282] width 186 height 291
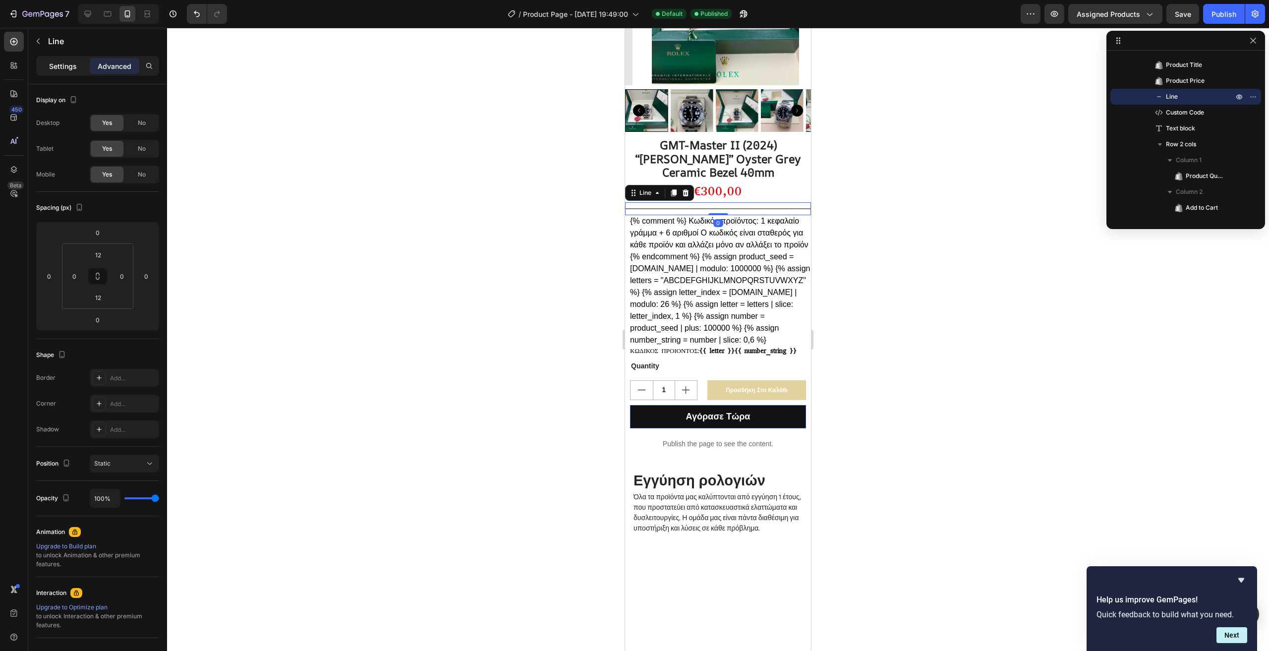
click at [63, 68] on p "Settings" at bounding box center [63, 66] width 28 height 10
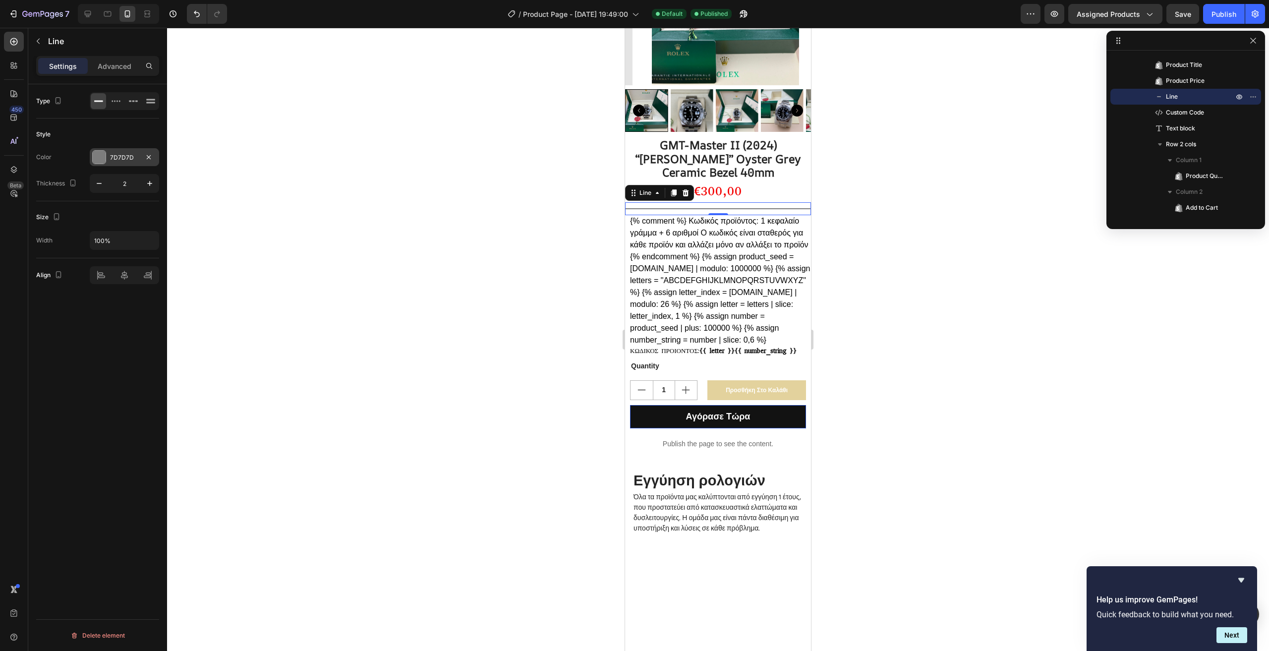
click at [104, 158] on div at bounding box center [99, 157] width 13 height 13
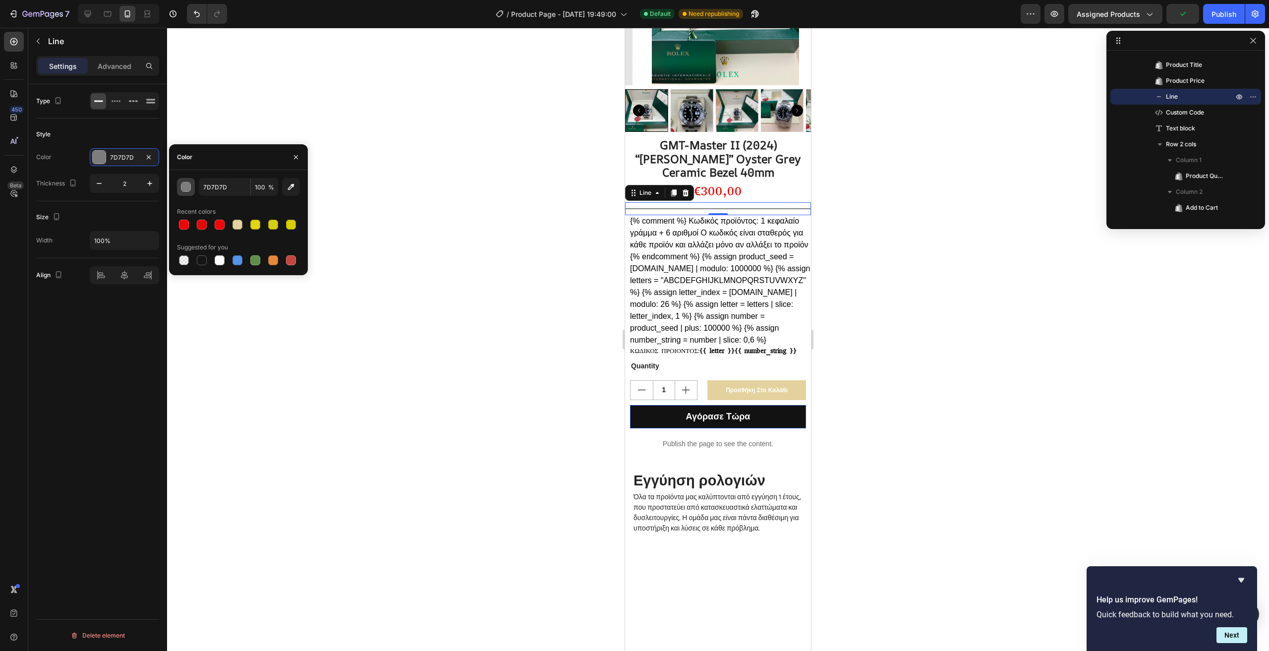
click at [189, 183] on div "button" at bounding box center [186, 187] width 10 height 10
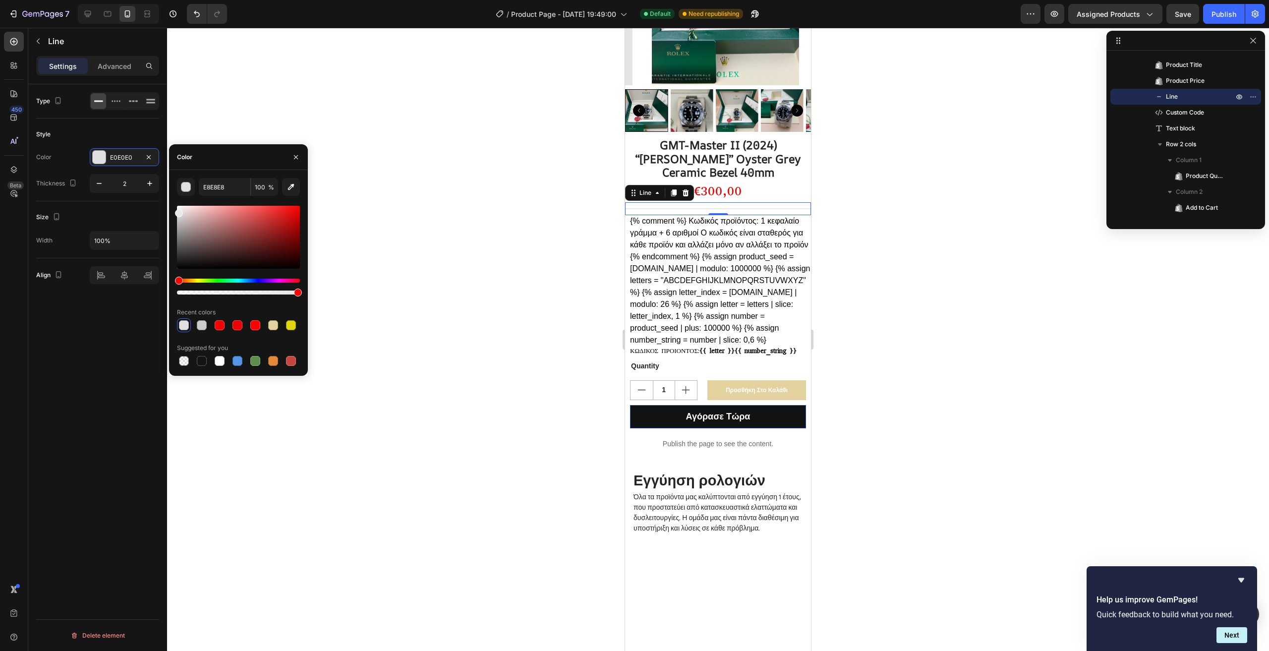
drag, startPoint x: 179, startPoint y: 223, endPoint x: 173, endPoint y: 211, distance: 13.3
click at [173, 211] on div "E8E8E8 100 % Recent colors Suggested for you" at bounding box center [238, 273] width 139 height 190
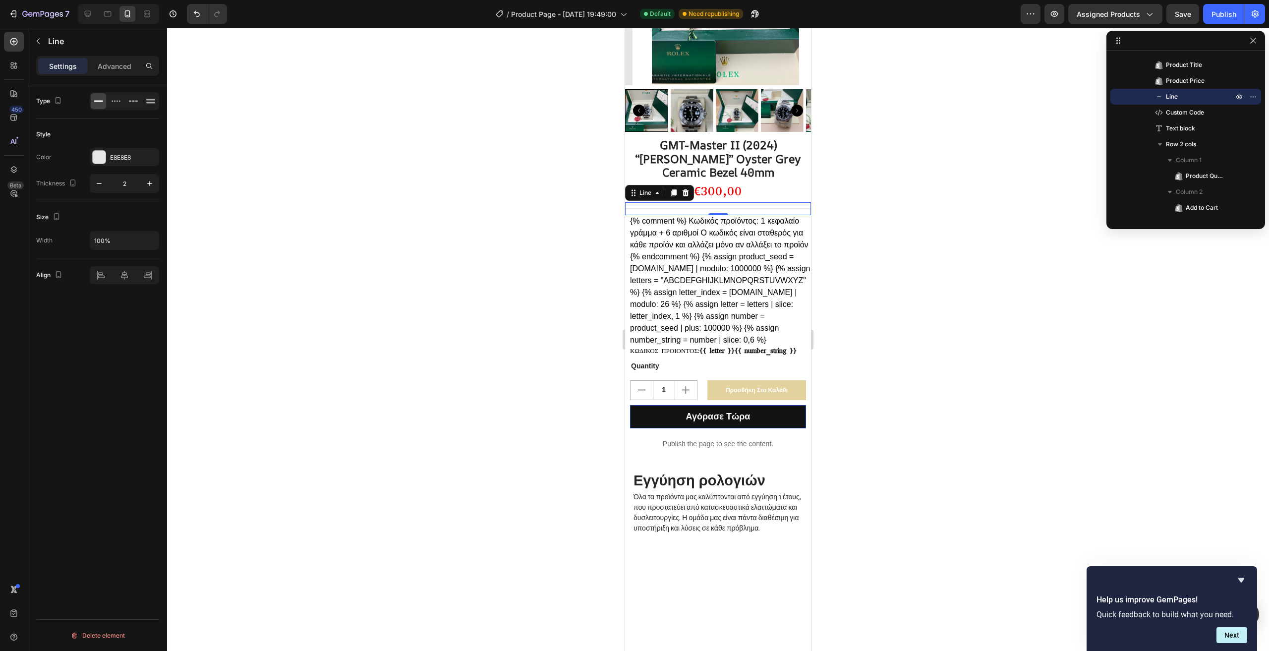
click at [74, 325] on div "Type Style Color E8E8E8 Thickness 2 Size Width 100% Align Delete element" at bounding box center [97, 381] width 139 height 595
click at [1230, 11] on div "Publish" at bounding box center [1224, 14] width 25 height 10
click at [96, 158] on div at bounding box center [99, 157] width 13 height 13
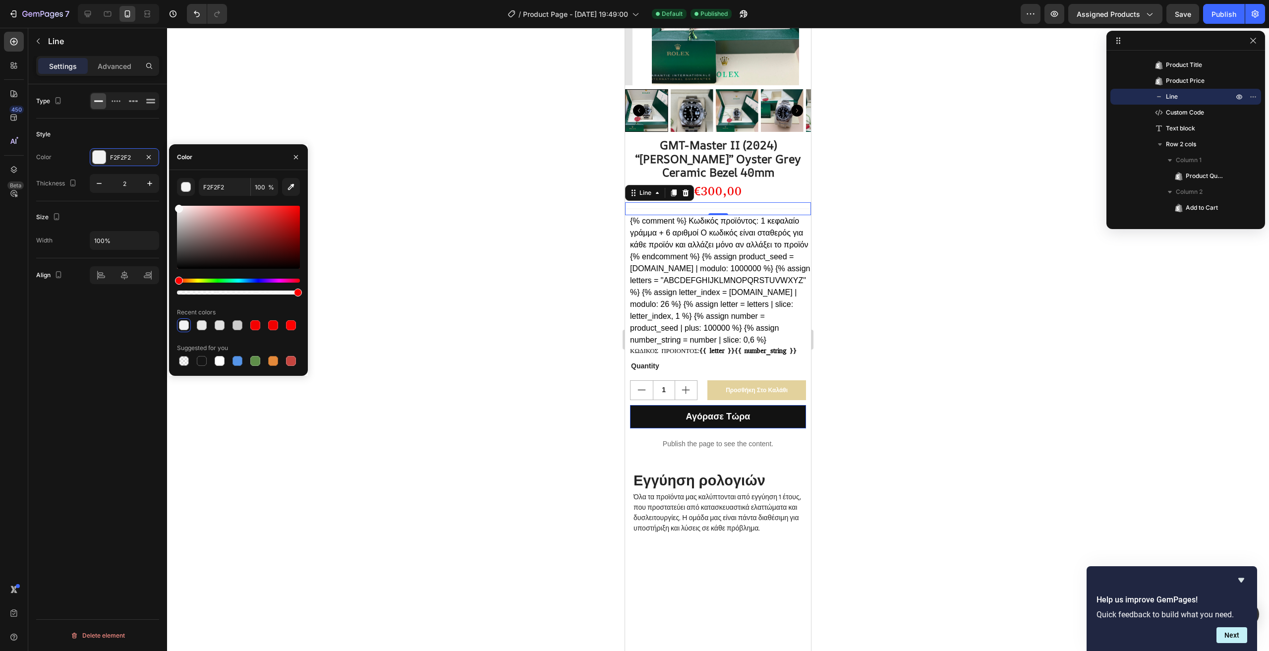
type input "F9F9F9"
drag, startPoint x: 176, startPoint y: 214, endPoint x: 175, endPoint y: 207, distance: 7.5
click at [175, 207] on div at bounding box center [179, 209] width 8 height 8
click at [120, 63] on p "Advanced" at bounding box center [115, 66] width 34 height 10
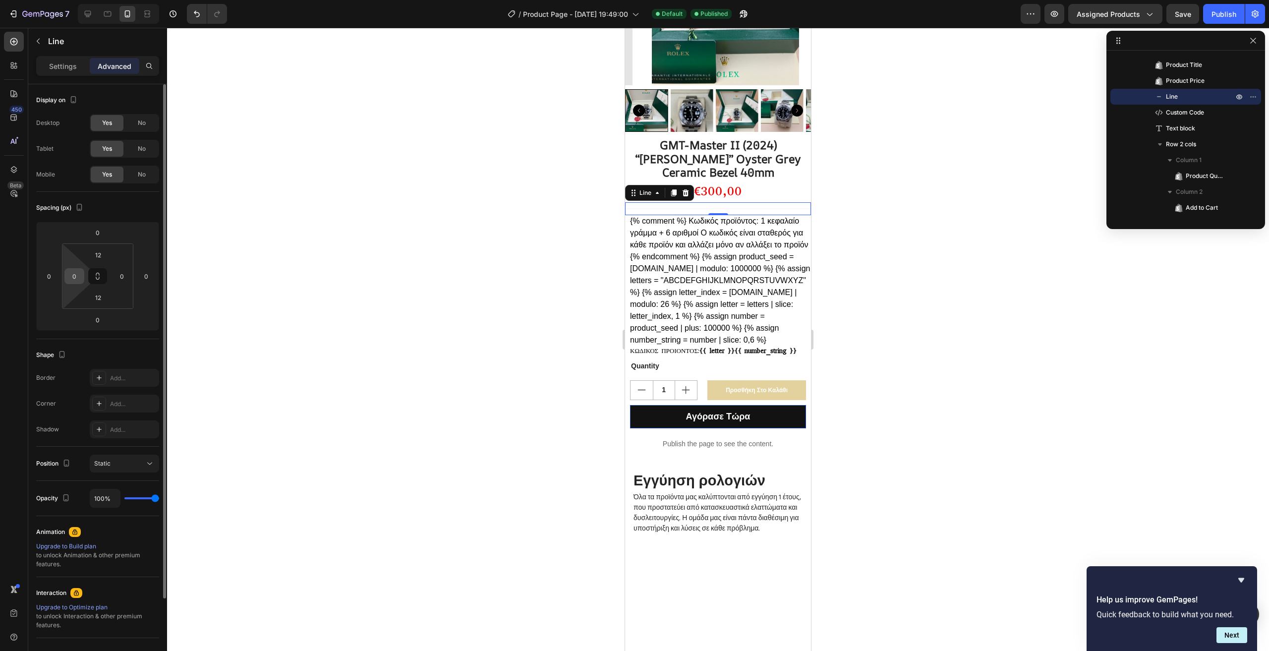
click at [78, 274] on input "0" at bounding box center [74, 276] width 15 height 15
type input "10"
click at [124, 277] on input "0" at bounding box center [122, 276] width 15 height 15
type input "10"
click at [101, 253] on input "12" at bounding box center [98, 254] width 20 height 15
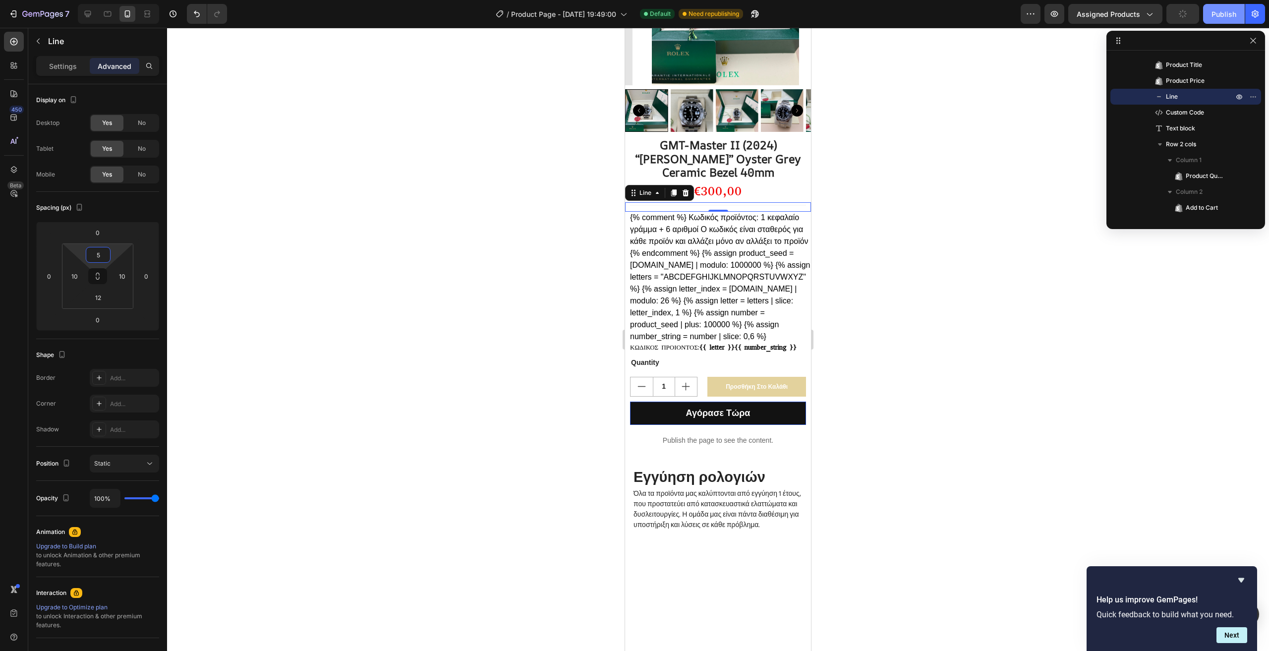
type input "5"
click at [1231, 12] on div "Publish" at bounding box center [1224, 14] width 25 height 10
click at [751, 149] on h2 "GMT-Master II (2024) “[PERSON_NAME]” Oyster Grey Ceramic Bezel 40mm" at bounding box center [718, 158] width 176 height 43
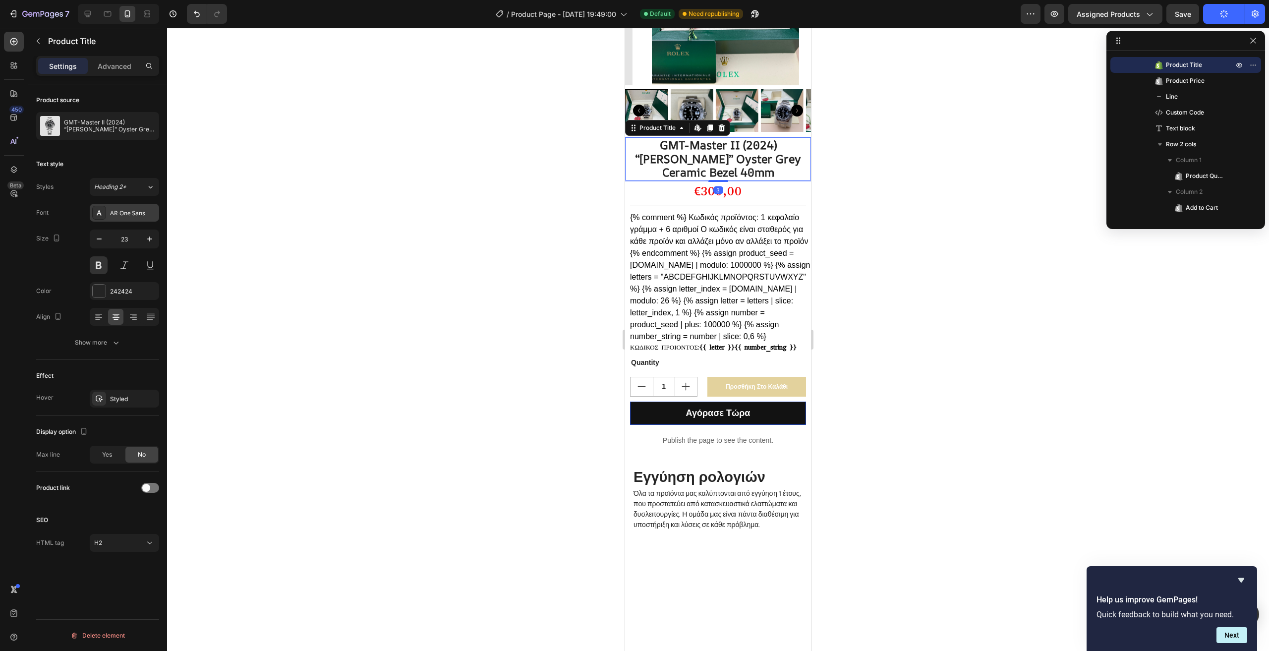
click at [122, 216] on div "AR One Sans" at bounding box center [133, 213] width 47 height 9
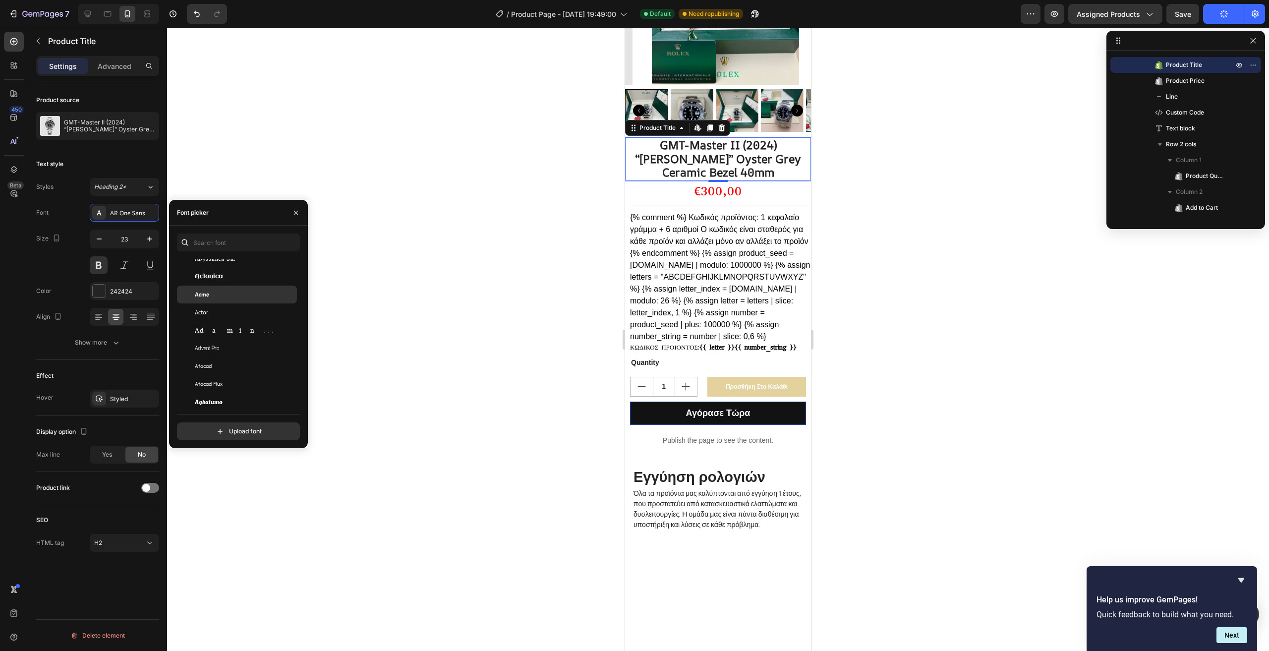
scroll to position [297, 0]
click at [127, 145] on div "Product source GMT-Master II (2024) “[PERSON_NAME]” Oyster Grey Ceramic Bezel 4…" at bounding box center [97, 116] width 123 height 64
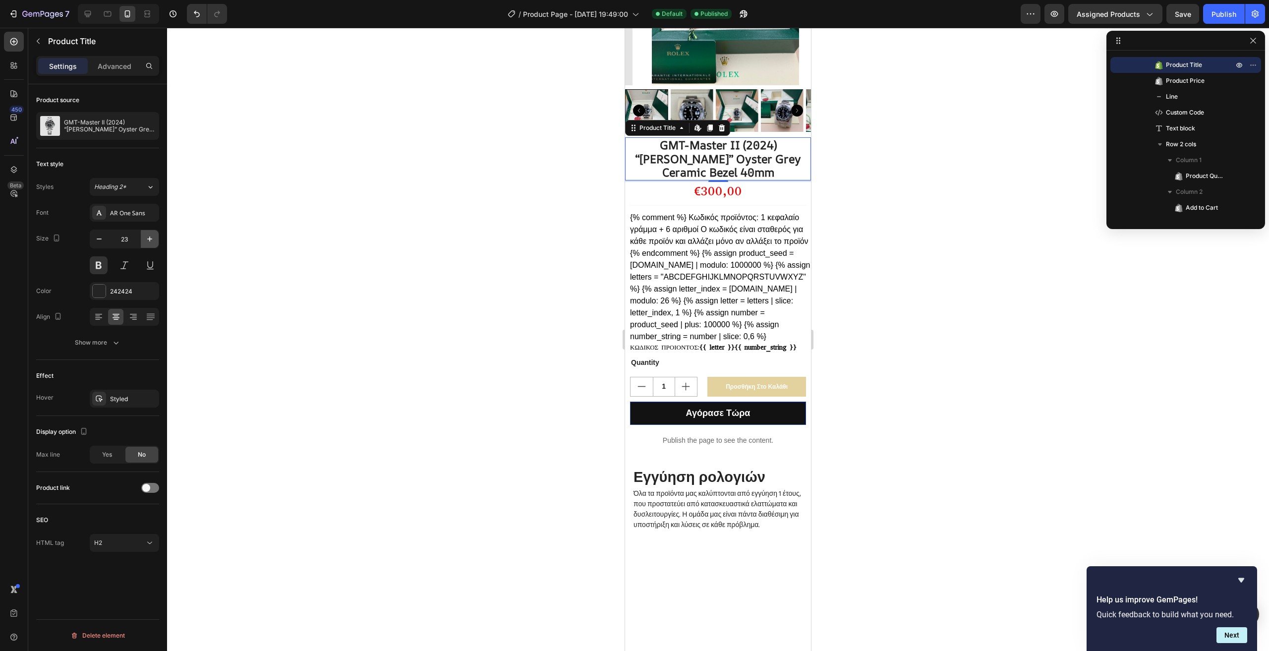
click at [148, 236] on icon "button" at bounding box center [150, 239] width 10 height 10
type input "24"
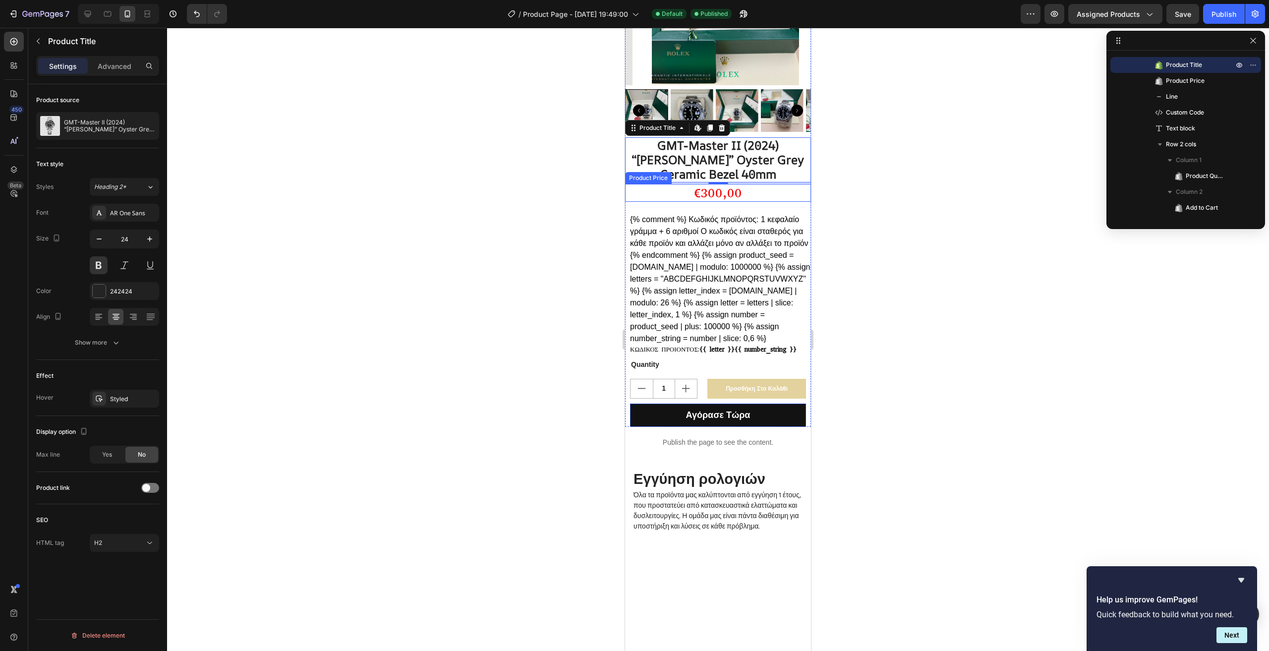
click at [709, 187] on div "€300,00" at bounding box center [718, 193] width 186 height 18
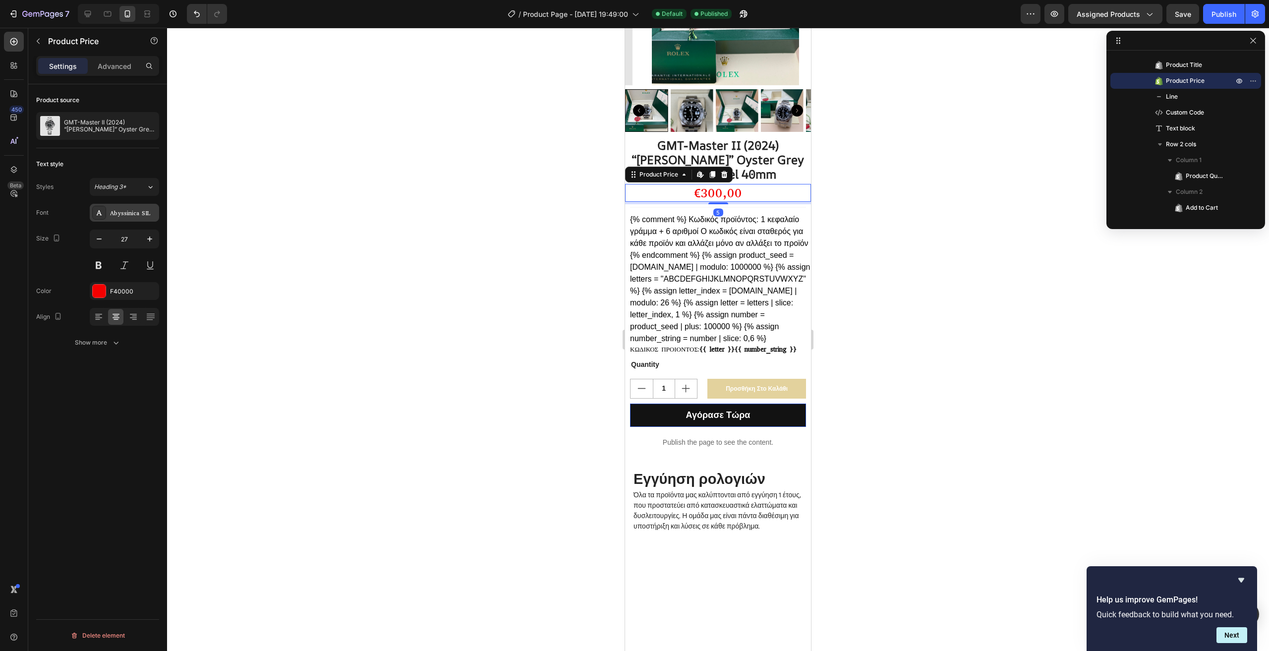
click at [112, 214] on div "Abyssinica SIL" at bounding box center [133, 213] width 47 height 9
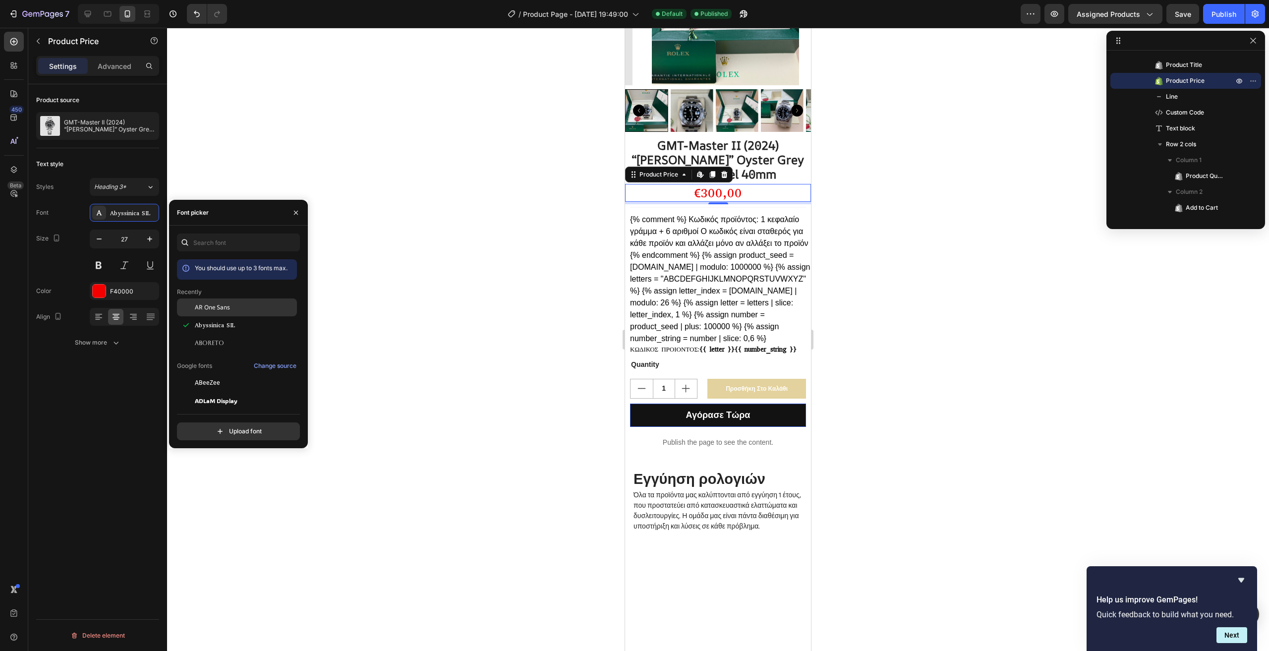
click at [247, 303] on div "AR One Sans" at bounding box center [245, 307] width 100 height 9
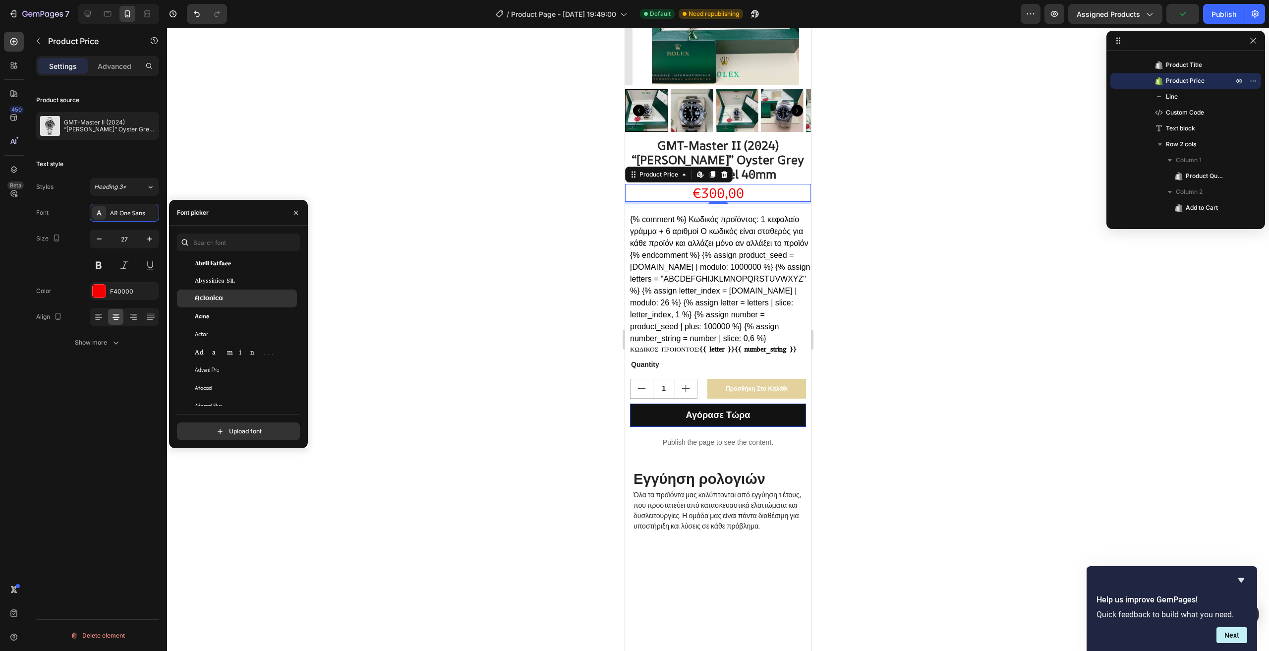
scroll to position [248, 0]
click at [245, 297] on div "Acme" at bounding box center [245, 294] width 100 height 9
click at [1215, 15] on div "Publish" at bounding box center [1224, 14] width 25 height 10
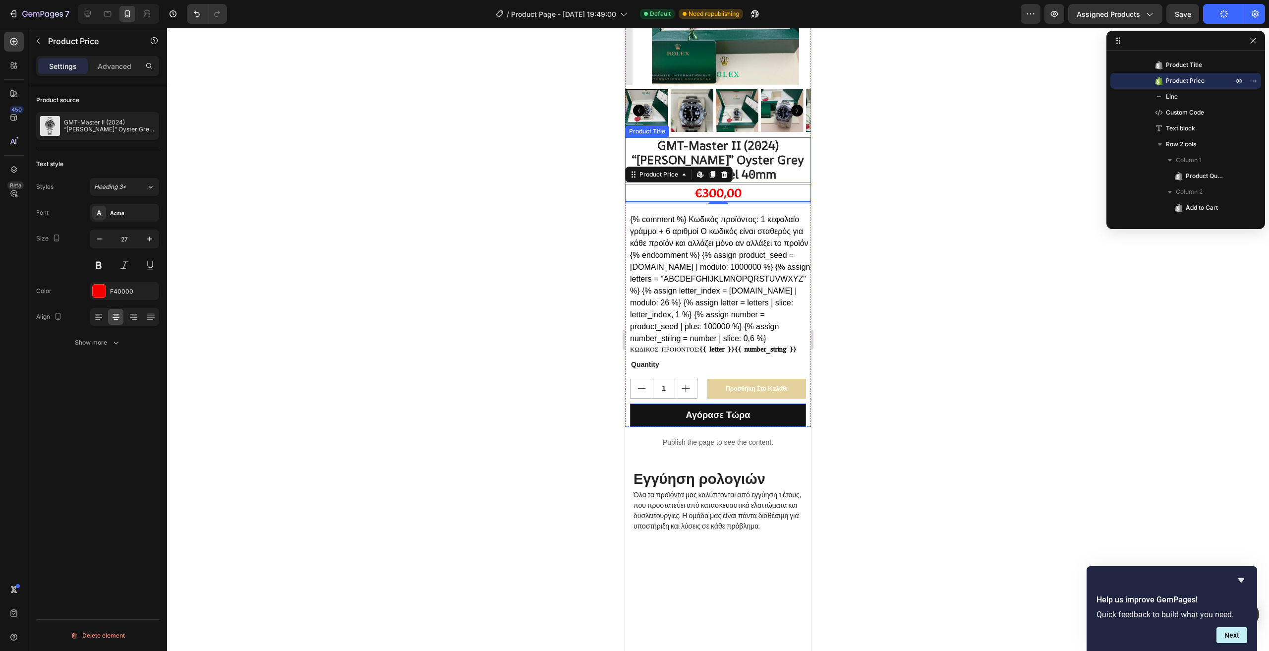
click at [758, 144] on h2 "GMT-Master II (2024) “[PERSON_NAME]” Oyster Grey Ceramic Bezel 40mm" at bounding box center [718, 159] width 176 height 45
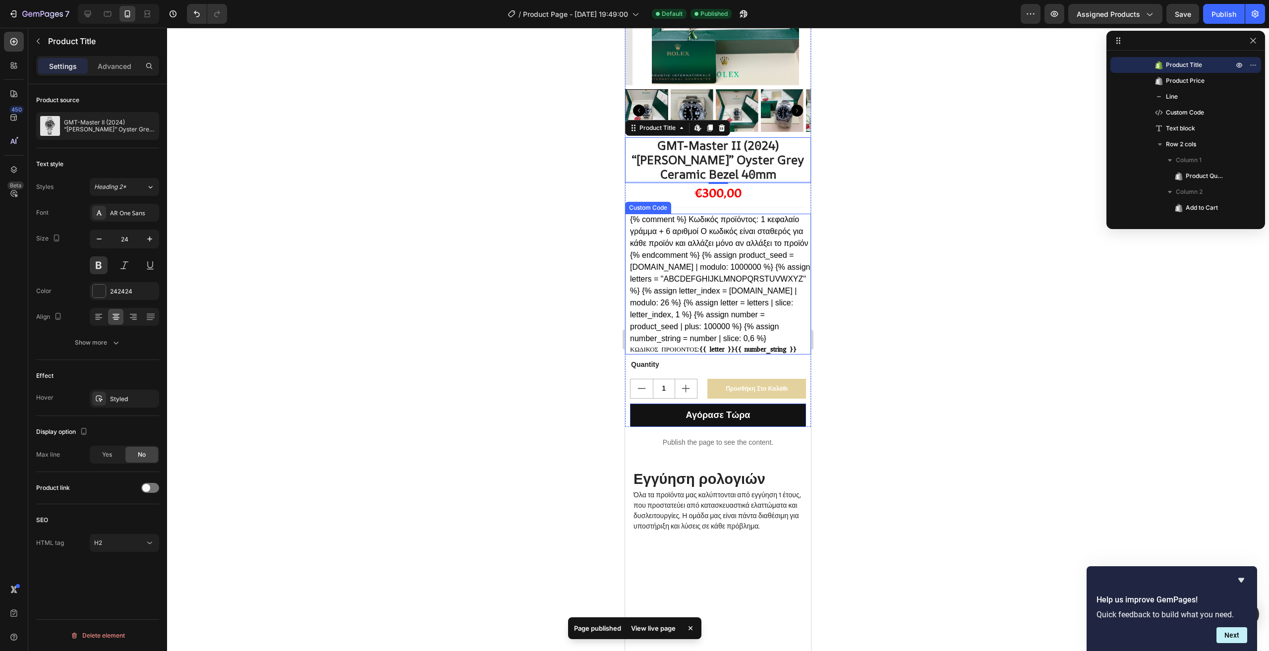
click at [686, 242] on div "{% comment %} Κωδικός προϊόντος: 1 κεφαλαίο γράμμα + 6 αριθμοί Ο κωδικός είναι …" at bounding box center [720, 284] width 181 height 141
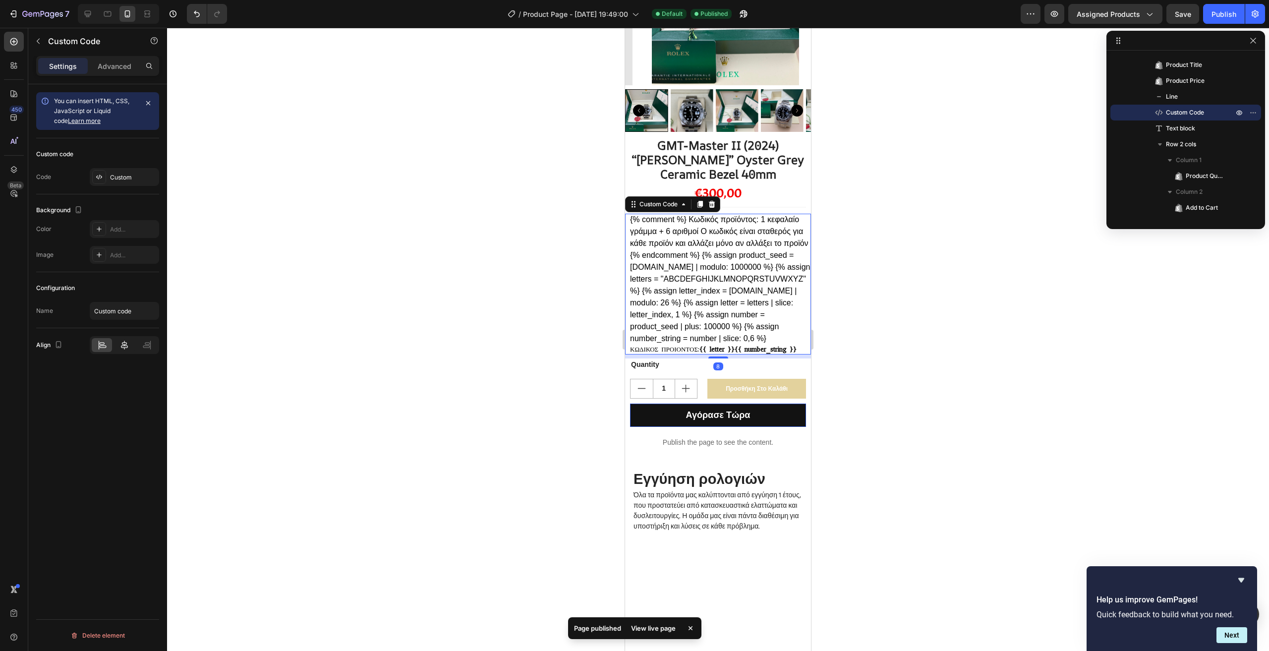
click at [122, 346] on icon at bounding box center [124, 345] width 7 height 9
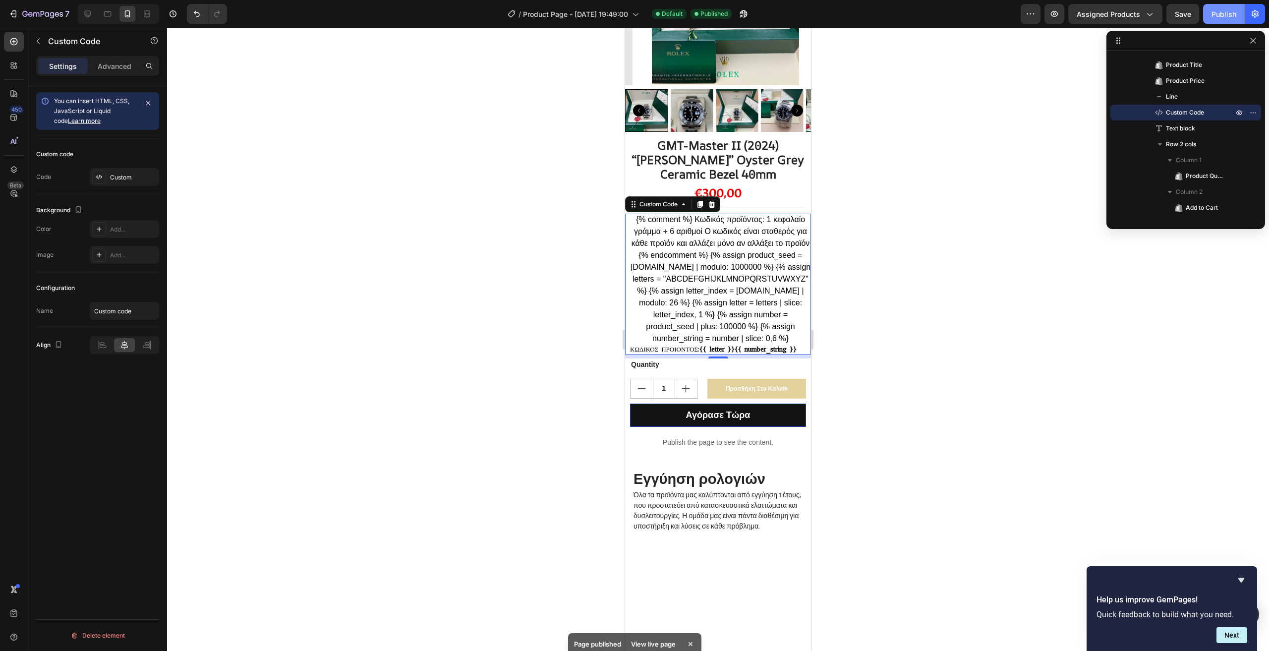
click at [1233, 16] on div "Publish" at bounding box center [1224, 14] width 25 height 10
click at [733, 184] on div "€300,00" at bounding box center [718, 193] width 186 height 18
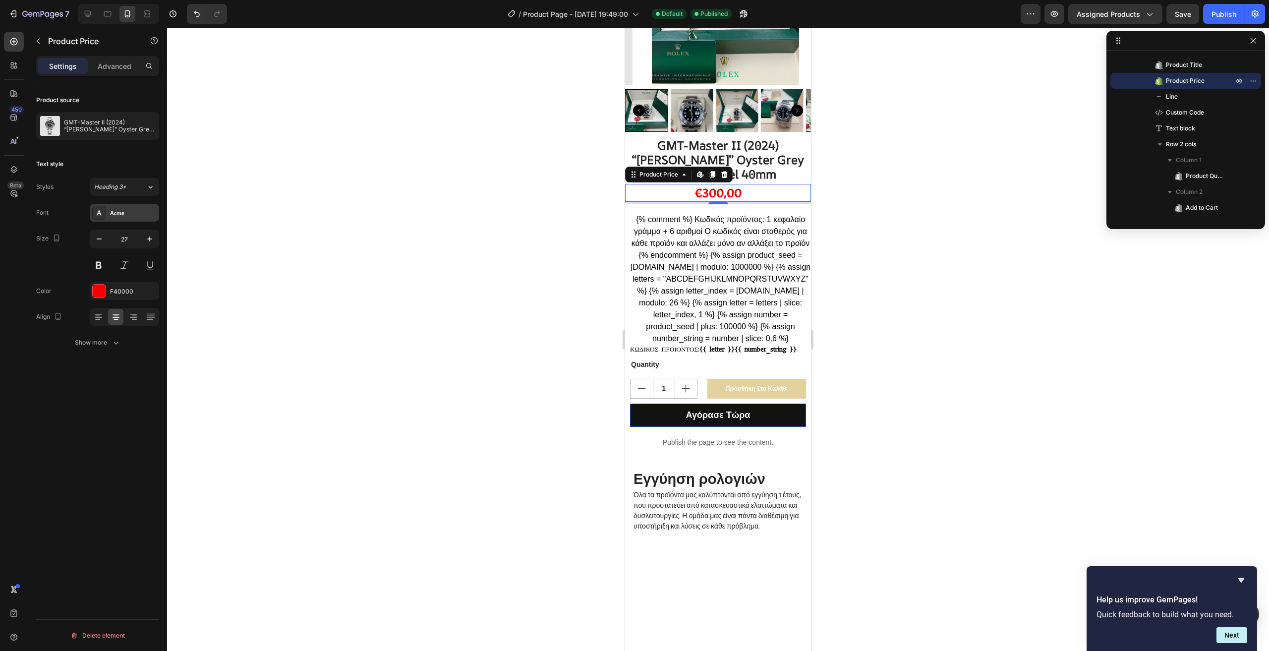
click at [140, 213] on div "Acme" at bounding box center [133, 213] width 47 height 9
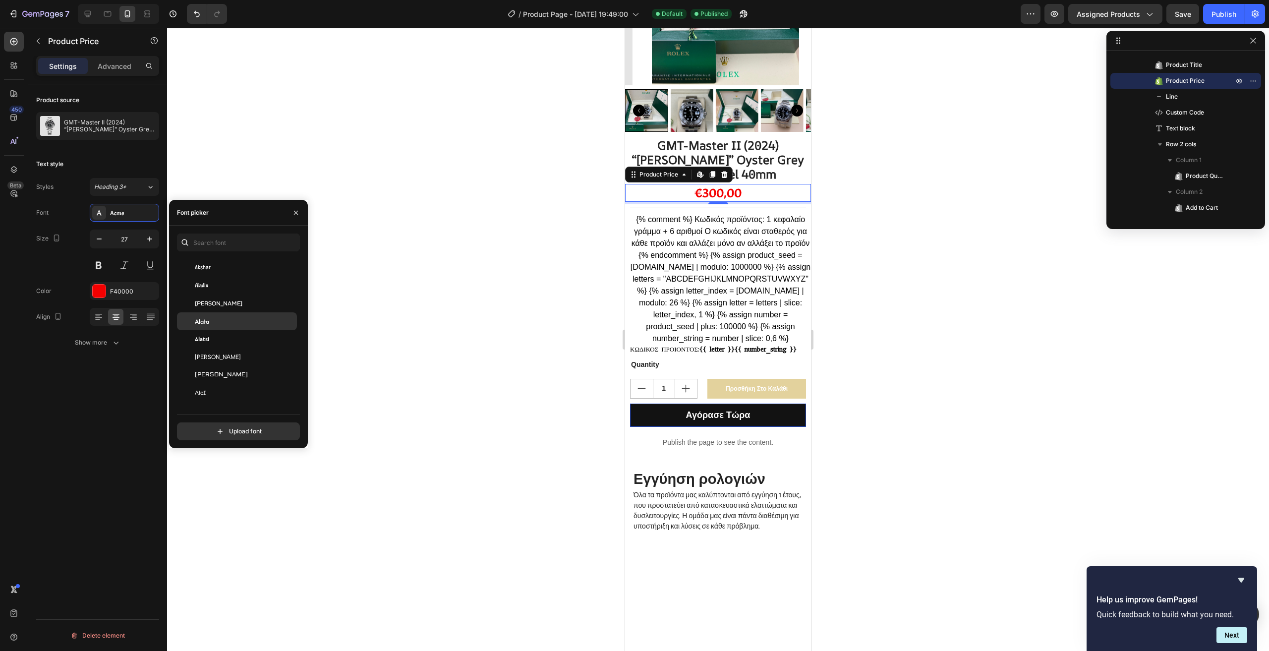
scroll to position [545, 0]
click at [257, 281] on div "[PERSON_NAME]" at bounding box center [245, 278] width 100 height 9
click at [1225, 13] on div "Publish" at bounding box center [1224, 14] width 25 height 10
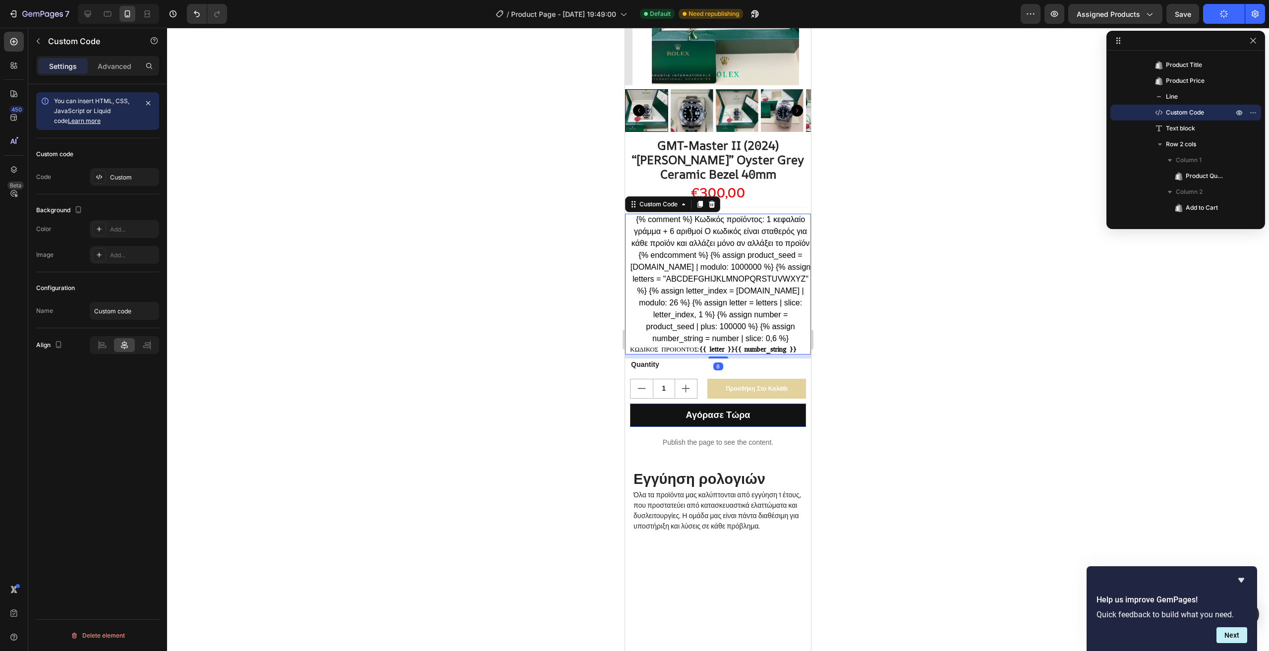
click at [703, 241] on div "{% comment %} Κωδικός προϊόντος: 1 κεφαλαίο γράμμα + 6 αριθμοί Ο κωδικός είναι …" at bounding box center [720, 284] width 181 height 141
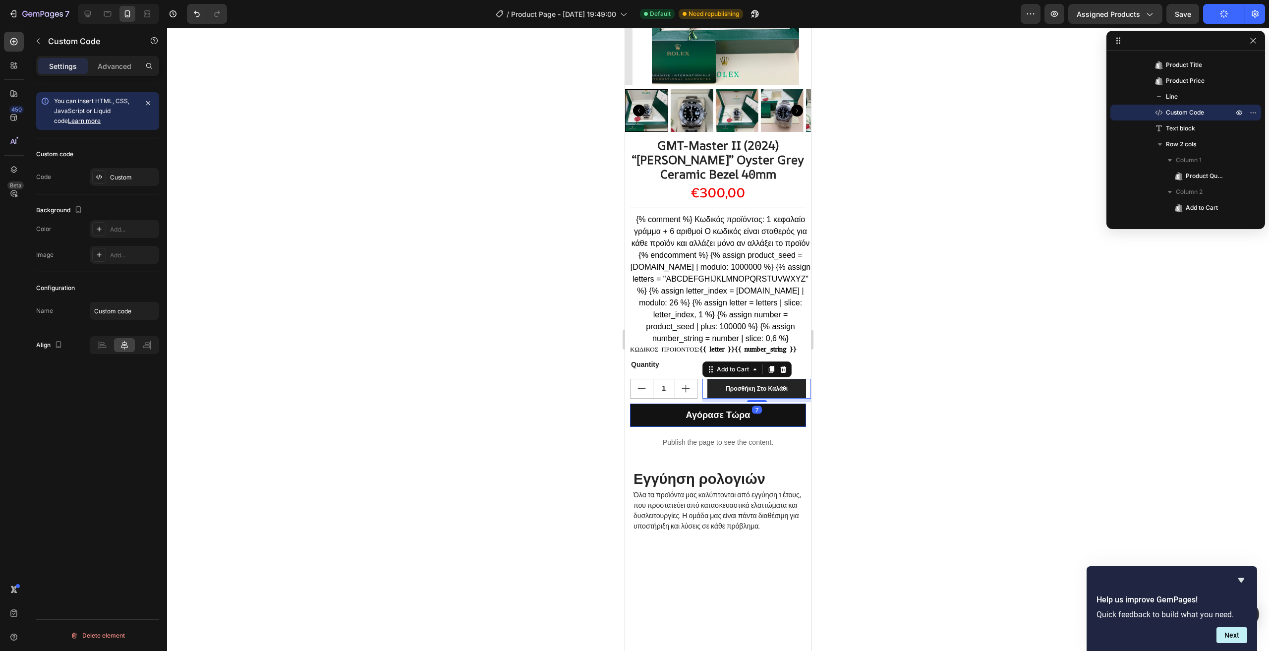
click at [795, 391] on button "Προσθήκη Στο Καλάθι" at bounding box center [757, 389] width 99 height 20
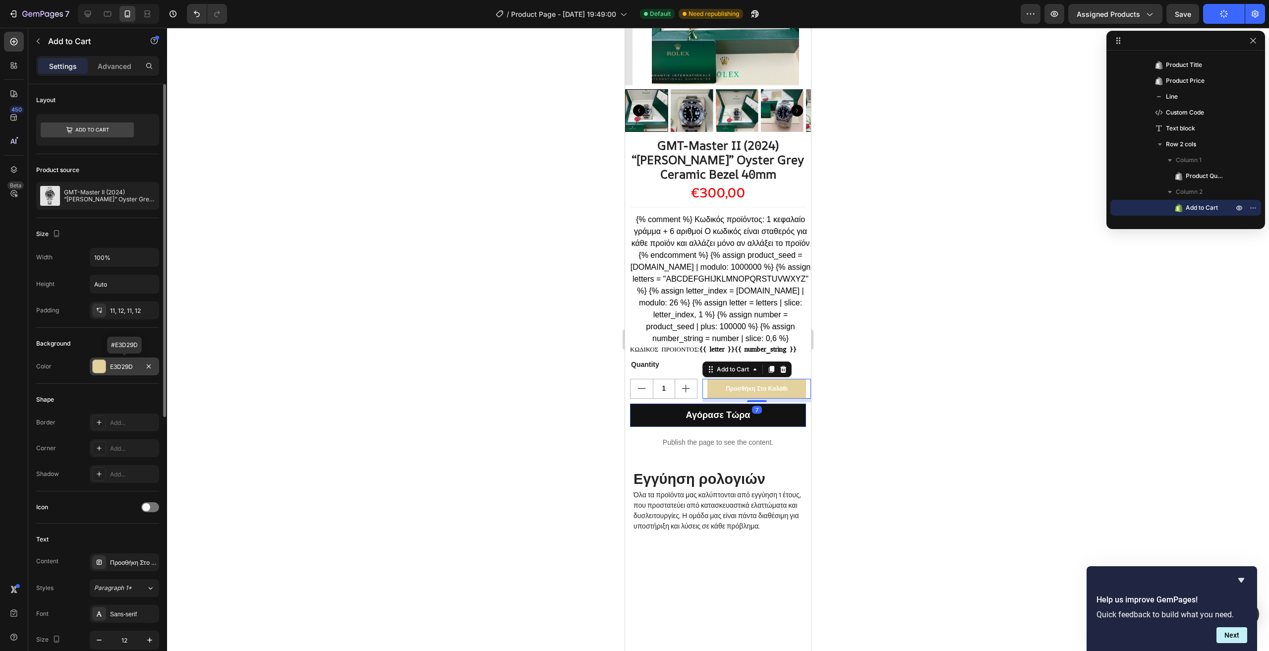
click at [96, 363] on div at bounding box center [99, 366] width 13 height 13
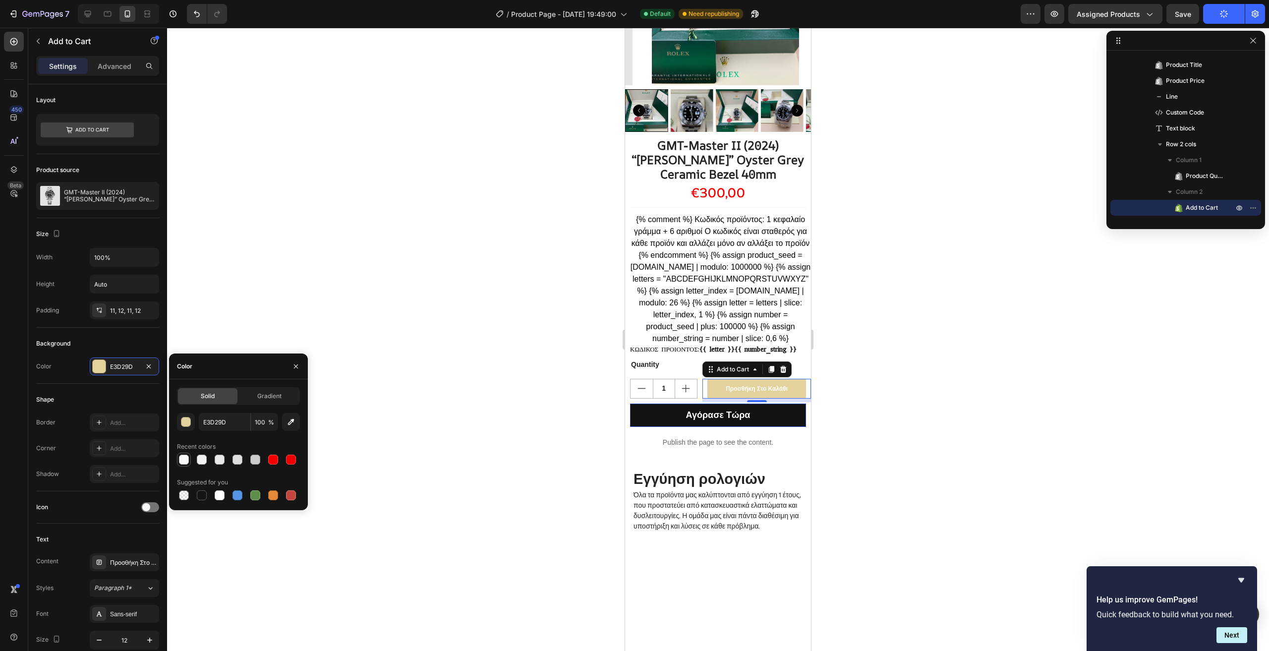
click at [188, 462] on div at bounding box center [184, 460] width 10 height 10
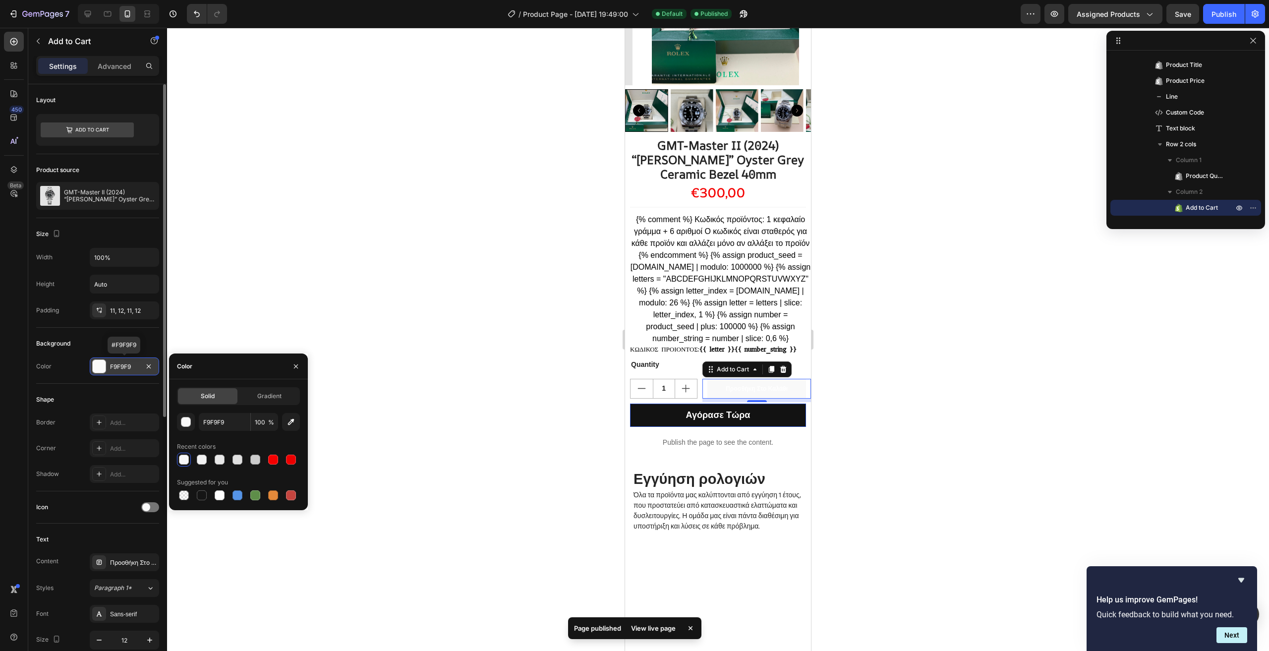
click at [92, 364] on div "F9F9F9" at bounding box center [124, 366] width 69 height 18
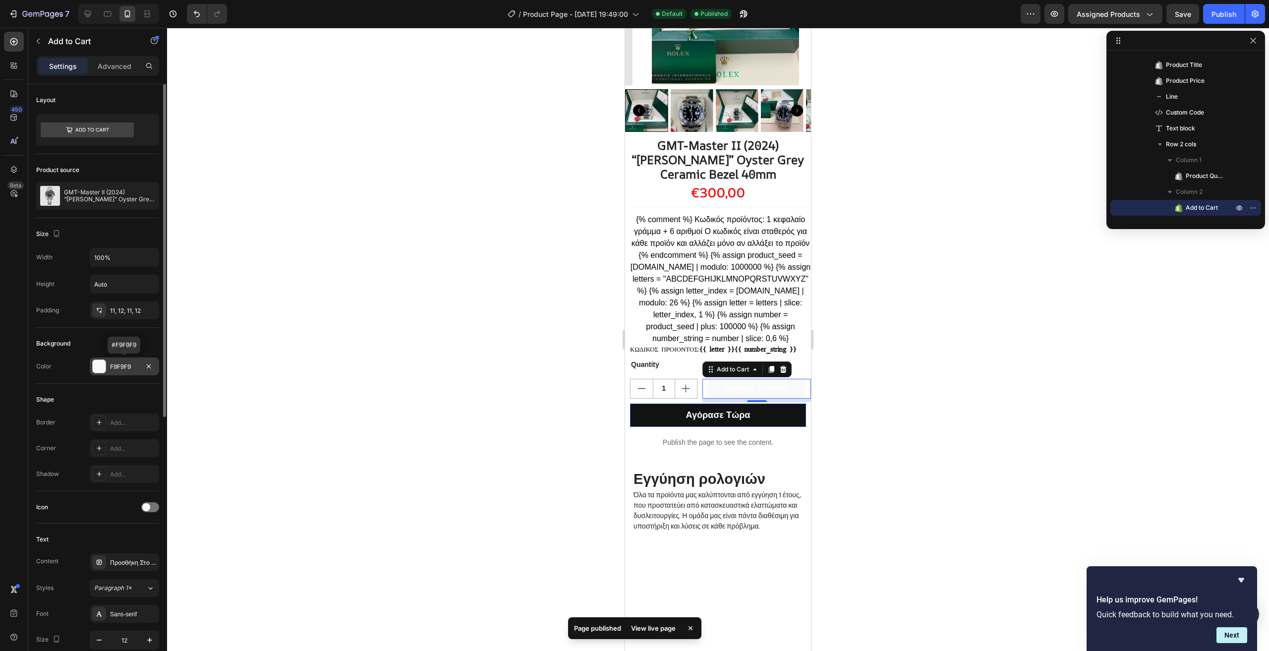
click at [103, 371] on div at bounding box center [99, 366] width 13 height 13
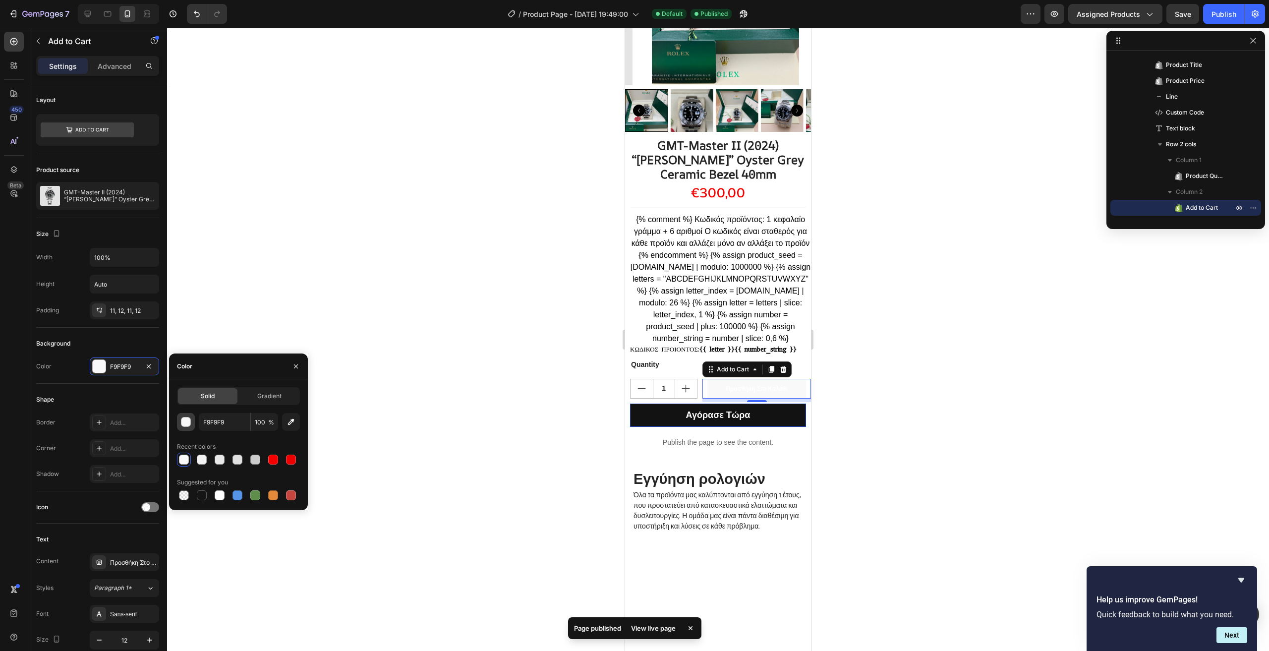
click at [186, 424] on div "button" at bounding box center [186, 422] width 10 height 10
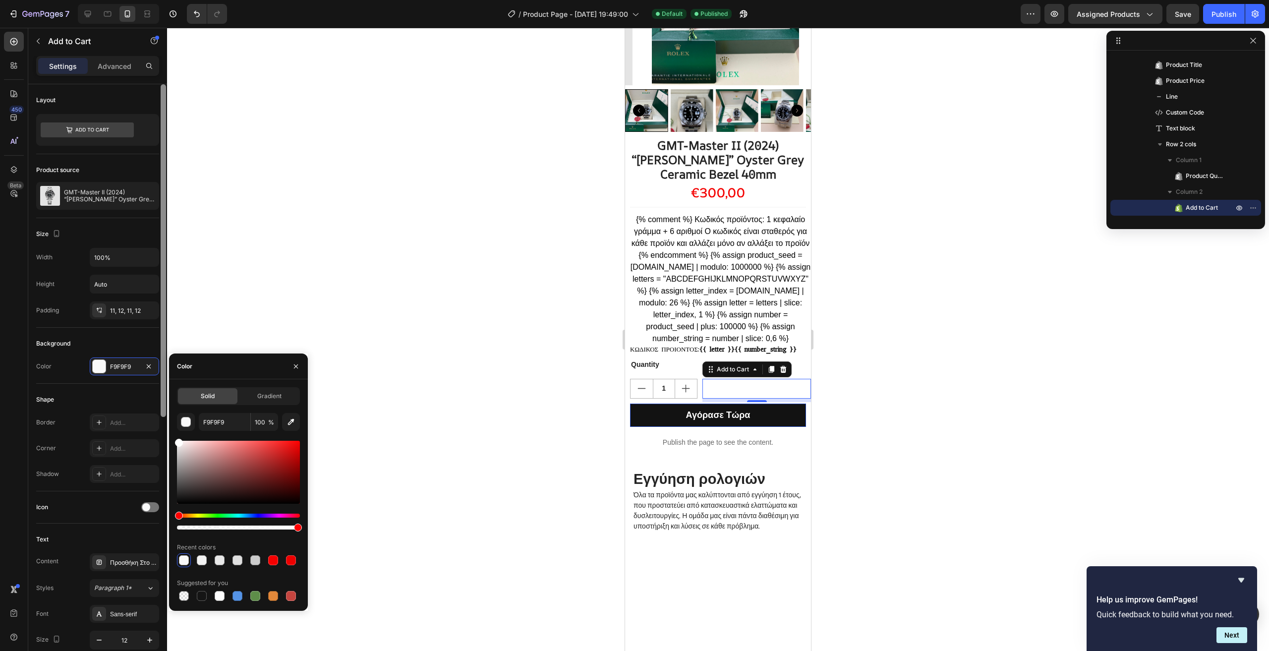
drag, startPoint x: 178, startPoint y: 444, endPoint x: 162, endPoint y: 400, distance: 46.4
click at [163, 401] on div "450 Beta Sections(18) Elements(84) Section Element Hero Section Product Detail …" at bounding box center [83, 339] width 167 height 623
type input "FFFFFF"
click at [117, 392] on div "Shape Border Add... Corner Add... Shadow Add..." at bounding box center [97, 438] width 123 height 108
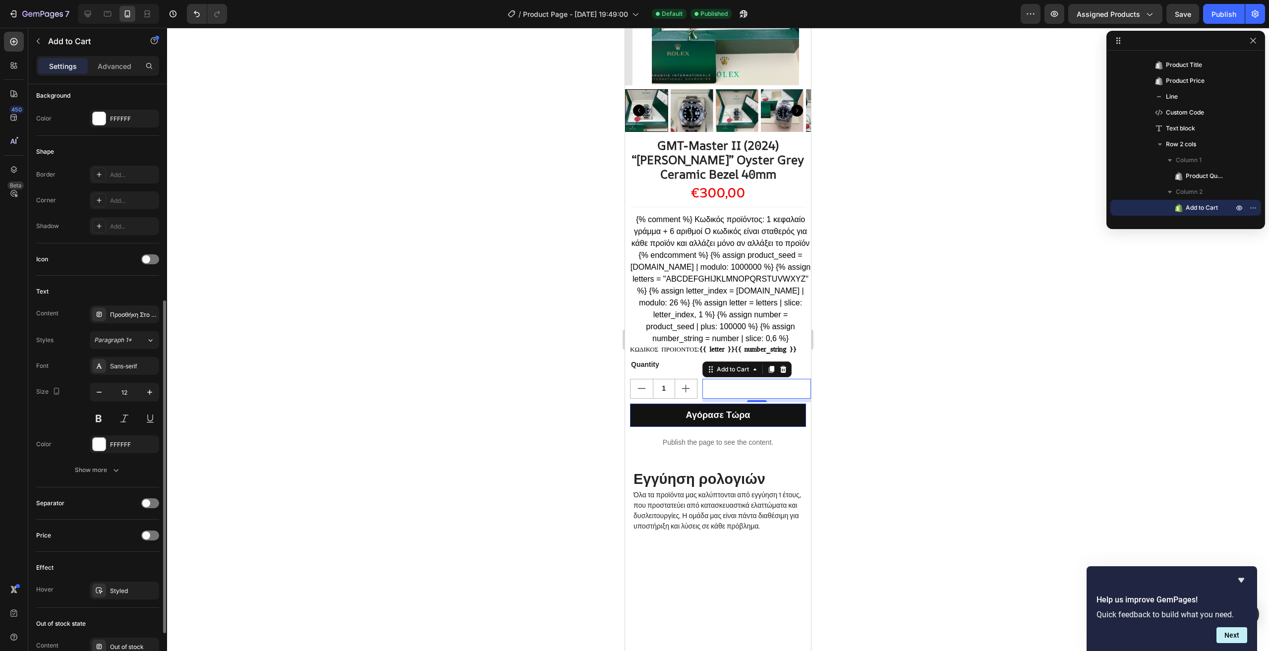
scroll to position [297, 0]
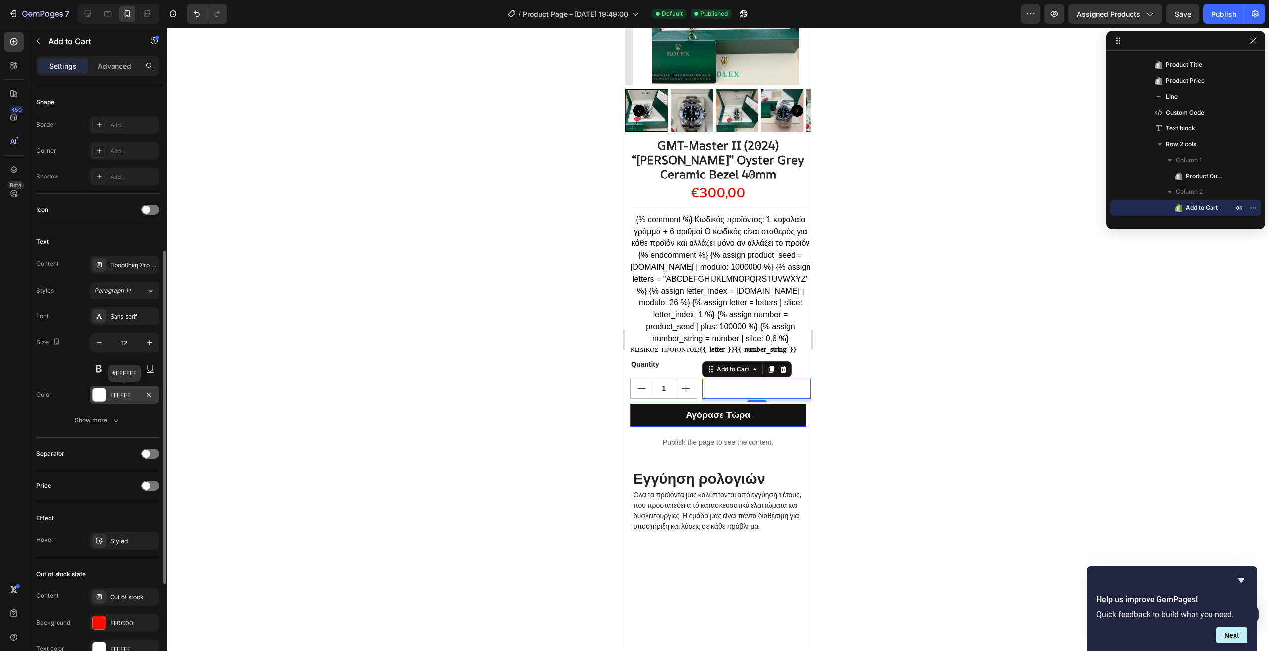
click at [103, 392] on div at bounding box center [99, 394] width 13 height 13
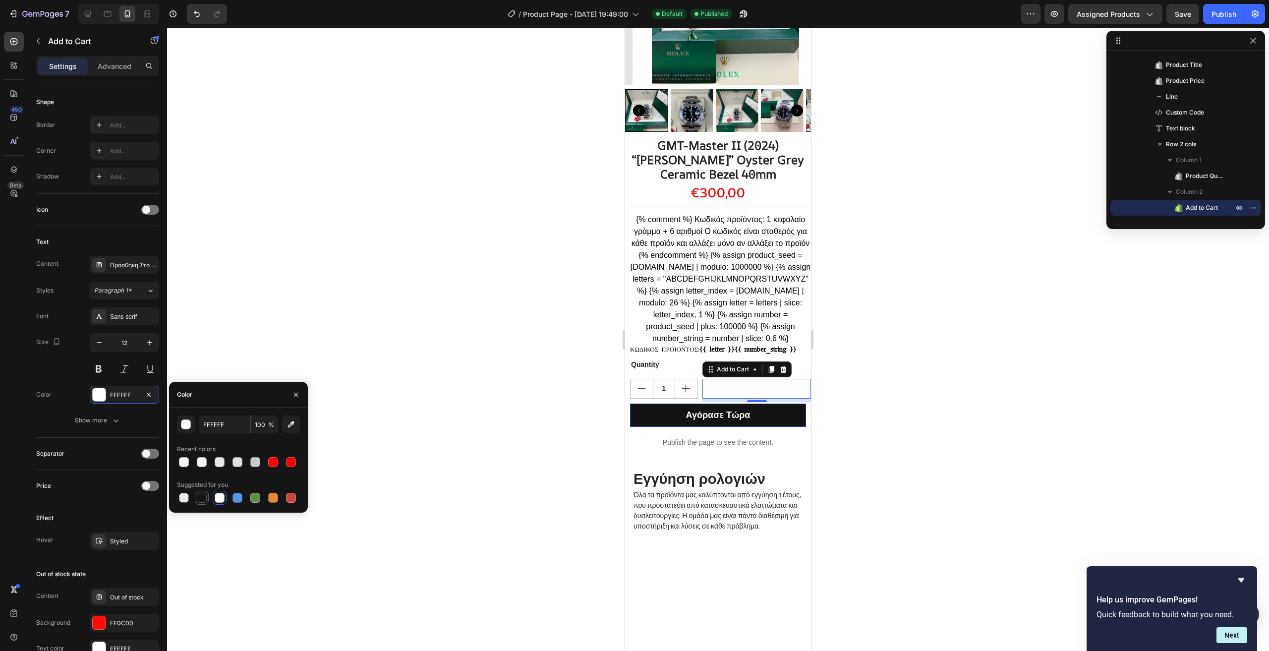
click at [202, 499] on div at bounding box center [202, 498] width 10 height 10
type input "151515"
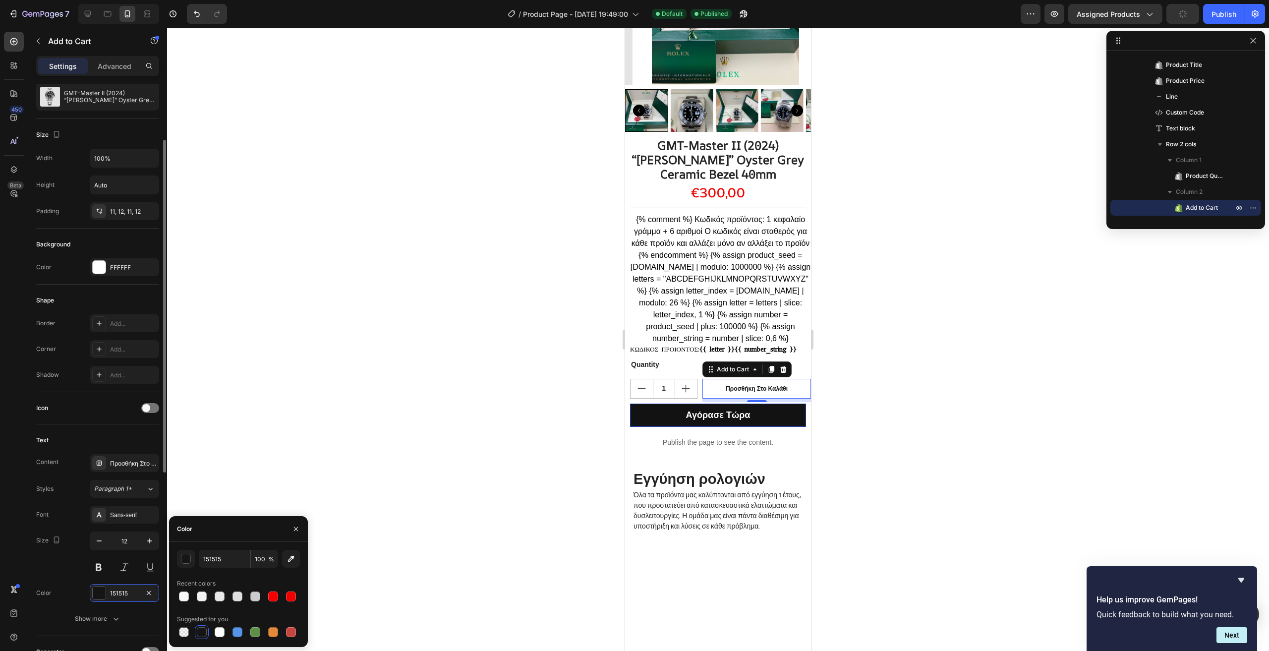
scroll to position [50, 0]
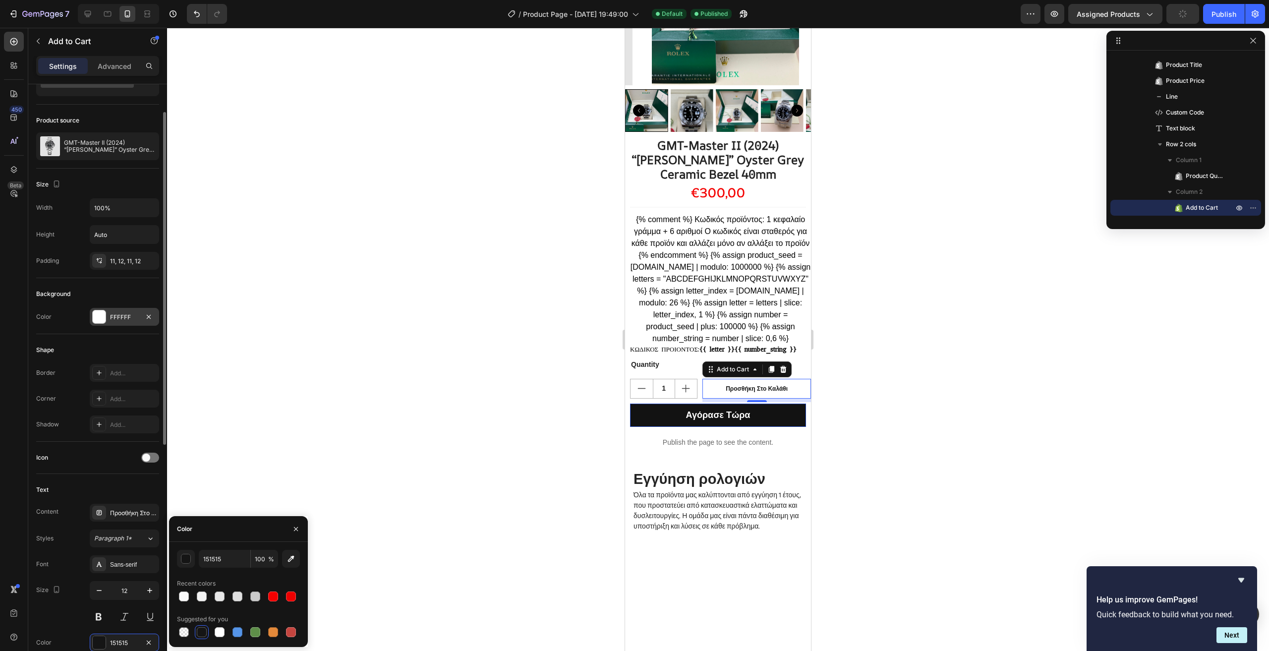
click at [108, 315] on div "FFFFFF" at bounding box center [124, 317] width 69 height 18
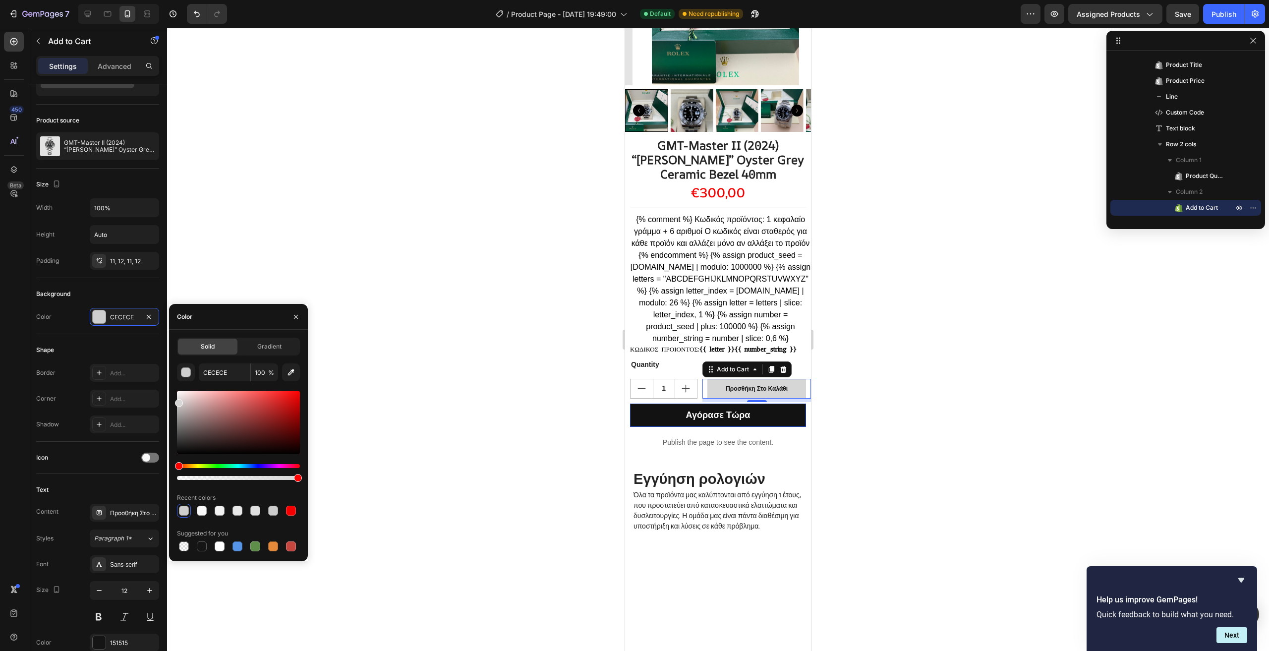
type input "D6D6D6"
drag, startPoint x: 177, startPoint y: 393, endPoint x: 176, endPoint y: 401, distance: 8.6
click at [176, 401] on div at bounding box center [179, 403] width 8 height 8
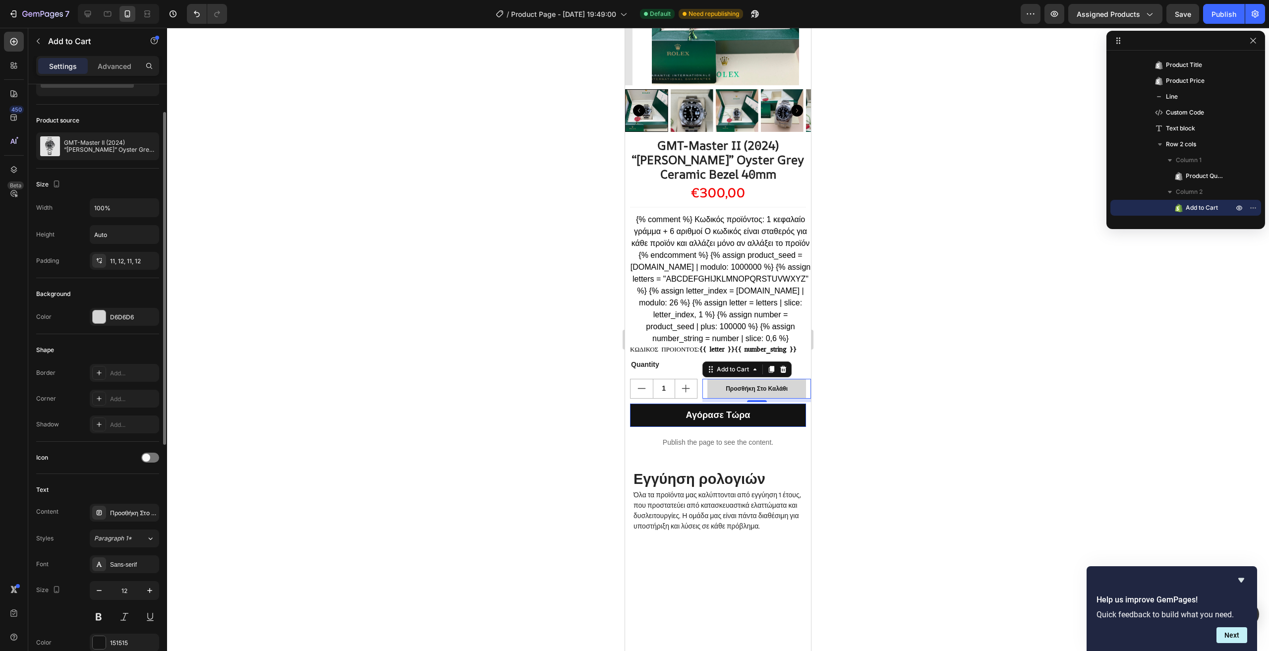
click at [135, 291] on div "Background" at bounding box center [97, 294] width 123 height 16
click at [759, 390] on div "Προσθήκη Στο Καλάθι" at bounding box center [757, 388] width 62 height 9
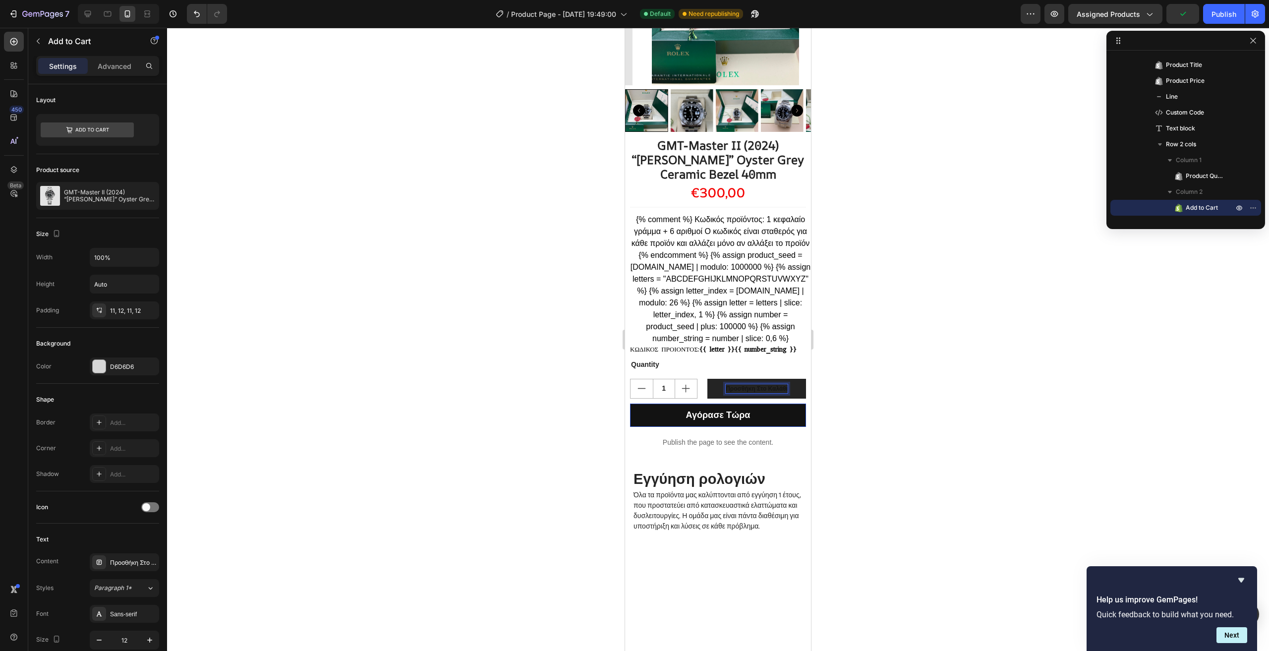
click at [797, 392] on button "Προσθήκη Στο Καλάθι" at bounding box center [757, 389] width 99 height 20
click at [1223, 13] on div "Publish" at bounding box center [1224, 14] width 25 height 10
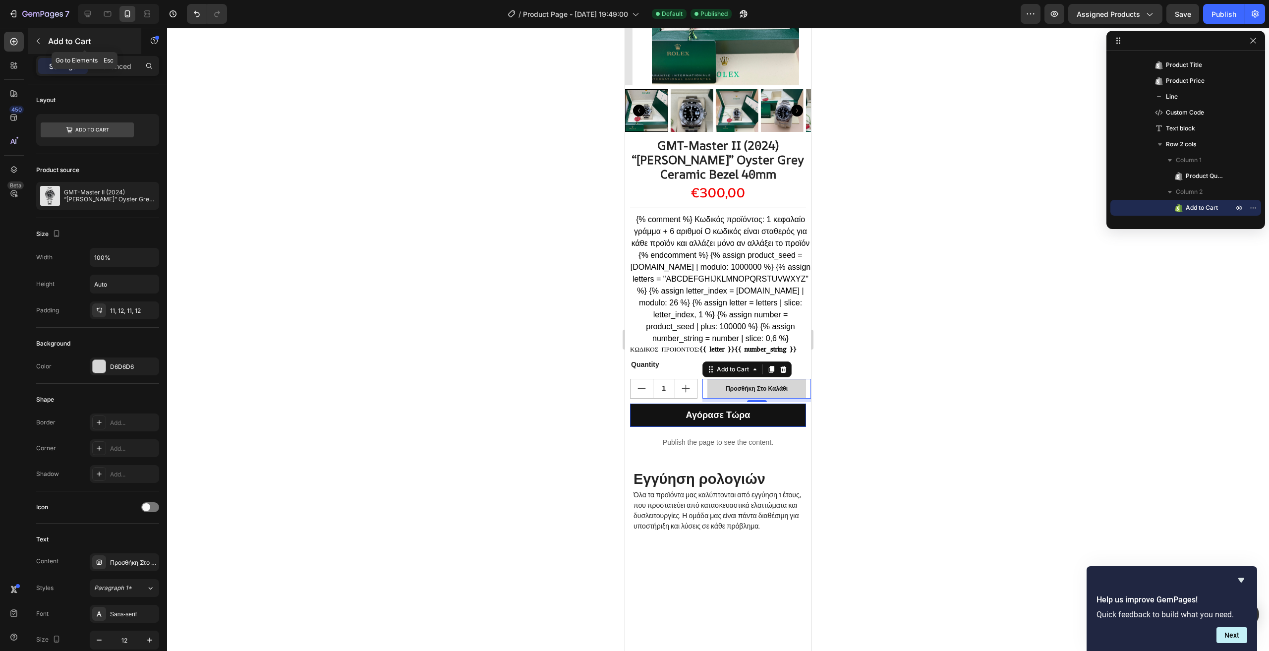
click at [38, 40] on icon "button" at bounding box center [38, 41] width 3 height 5
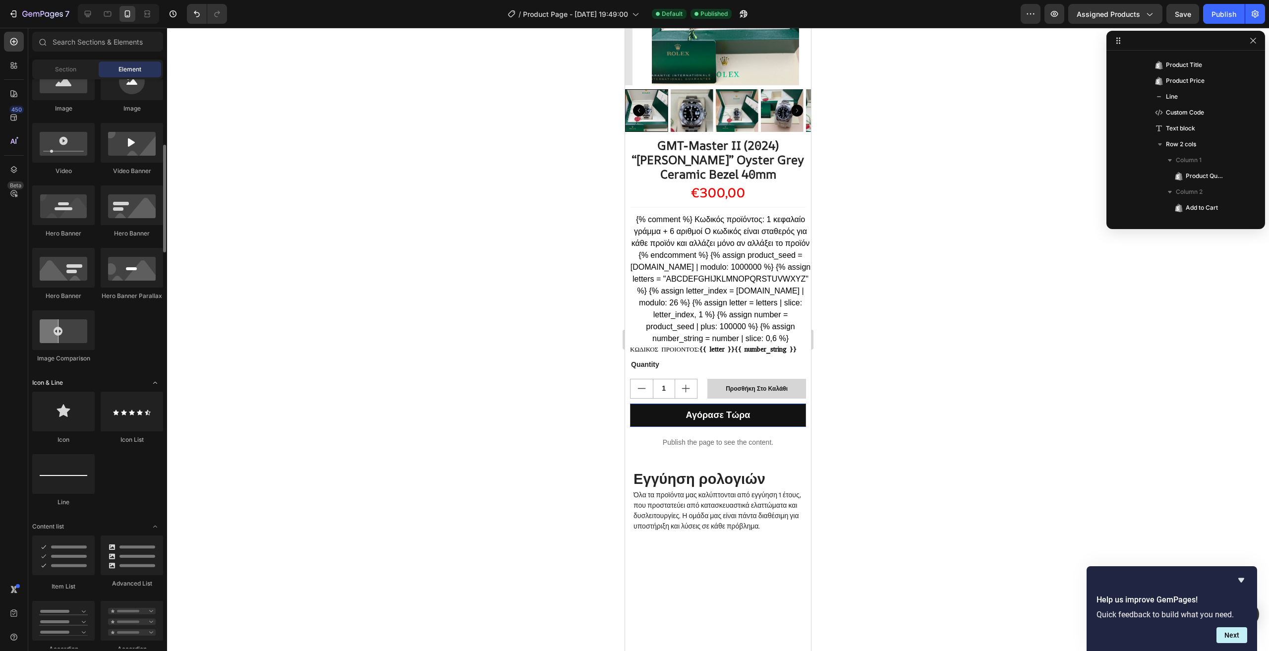
scroll to position [397, 0]
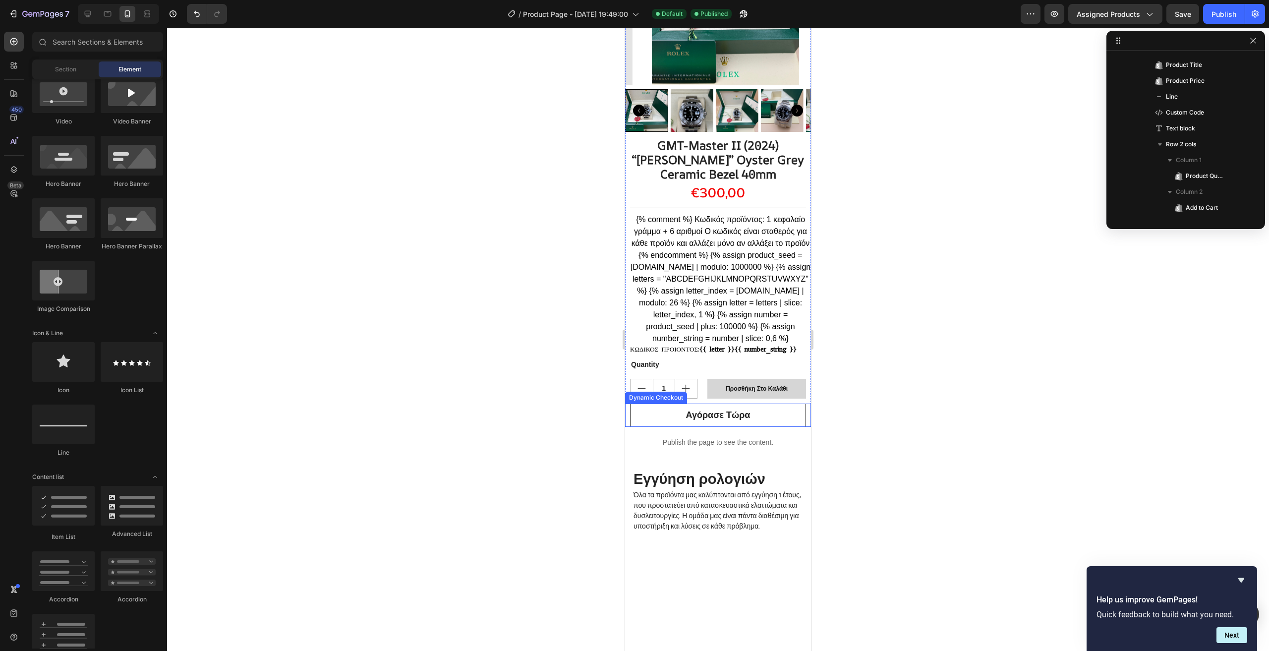
click at [762, 420] on button "Αγόρασε Τώρα" at bounding box center [718, 415] width 176 height 23
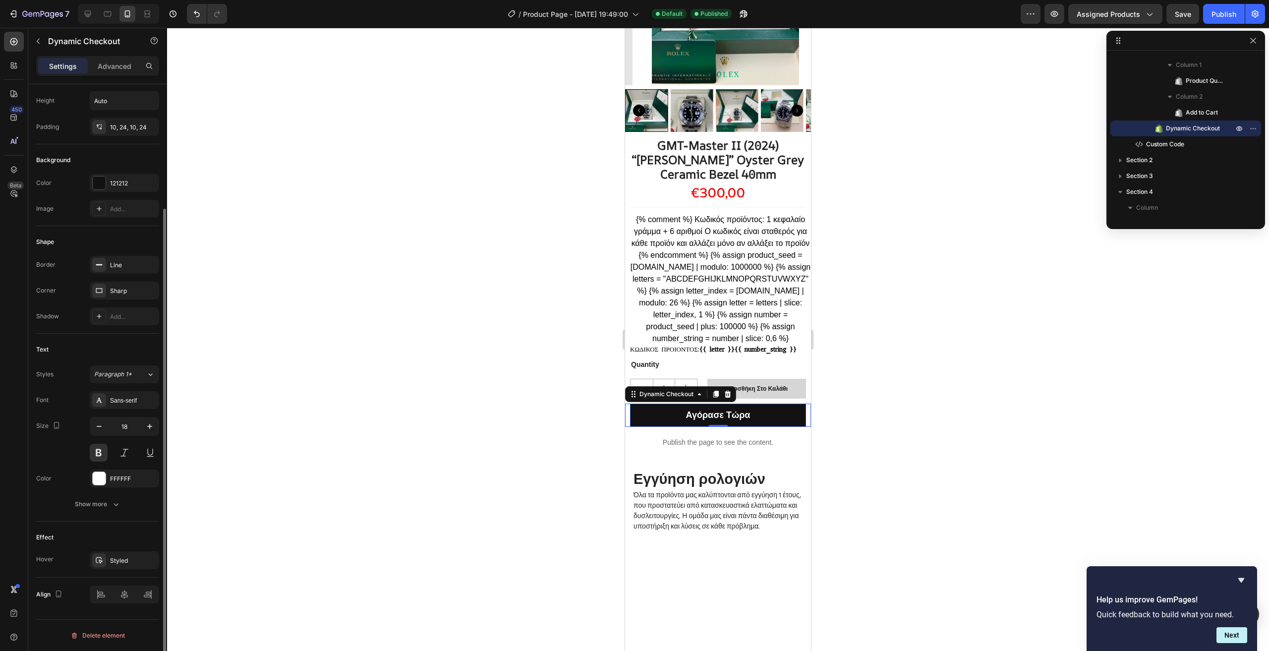
scroll to position [0, 0]
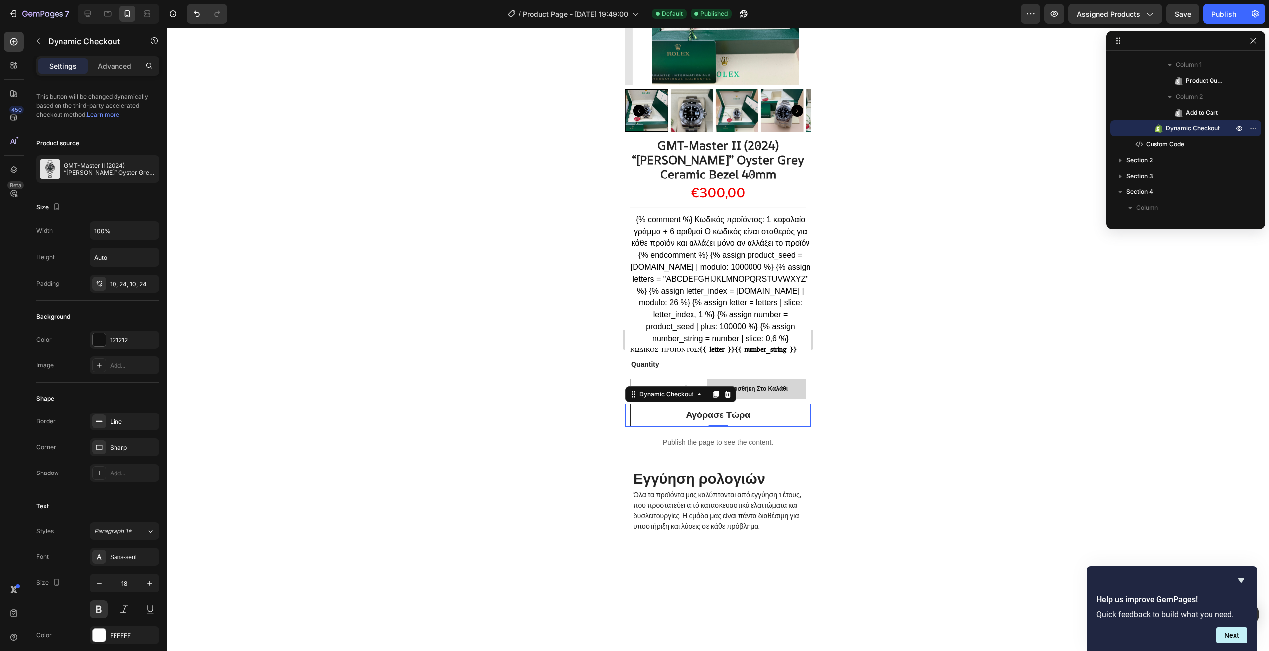
click at [786, 419] on button "Αγόρασε Τώρα" at bounding box center [718, 415] width 176 height 23
click at [44, 39] on button "button" at bounding box center [38, 41] width 16 height 16
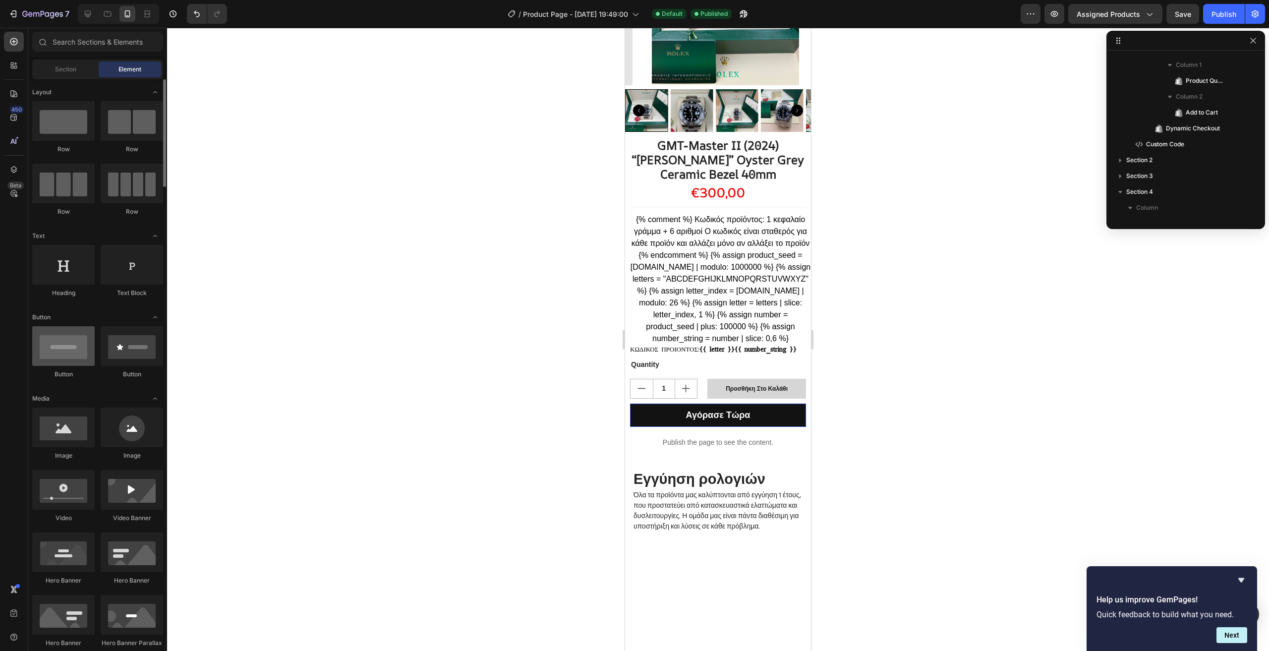
click at [89, 347] on div at bounding box center [63, 346] width 62 height 40
drag, startPoint x: 705, startPoint y: 376, endPoint x: 741, endPoint y: 430, distance: 64.9
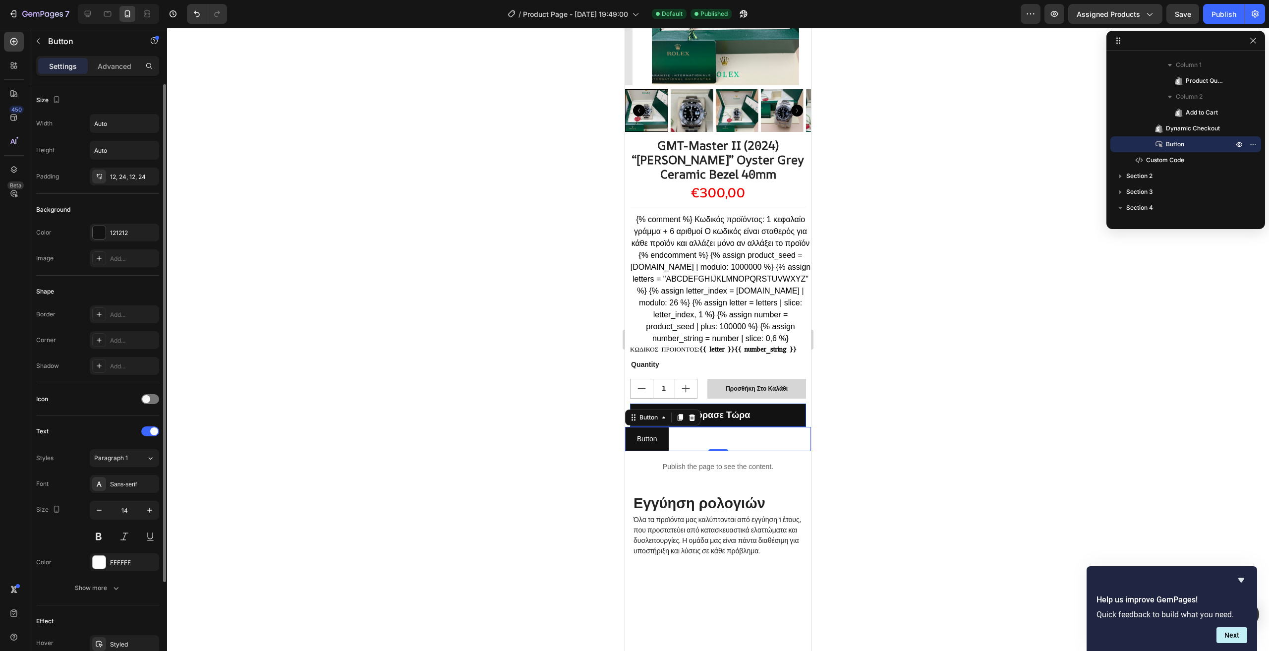
drag, startPoint x: 110, startPoint y: 64, endPoint x: 115, endPoint y: 96, distance: 32.1
click at [110, 65] on p "Advanced" at bounding box center [115, 66] width 34 height 10
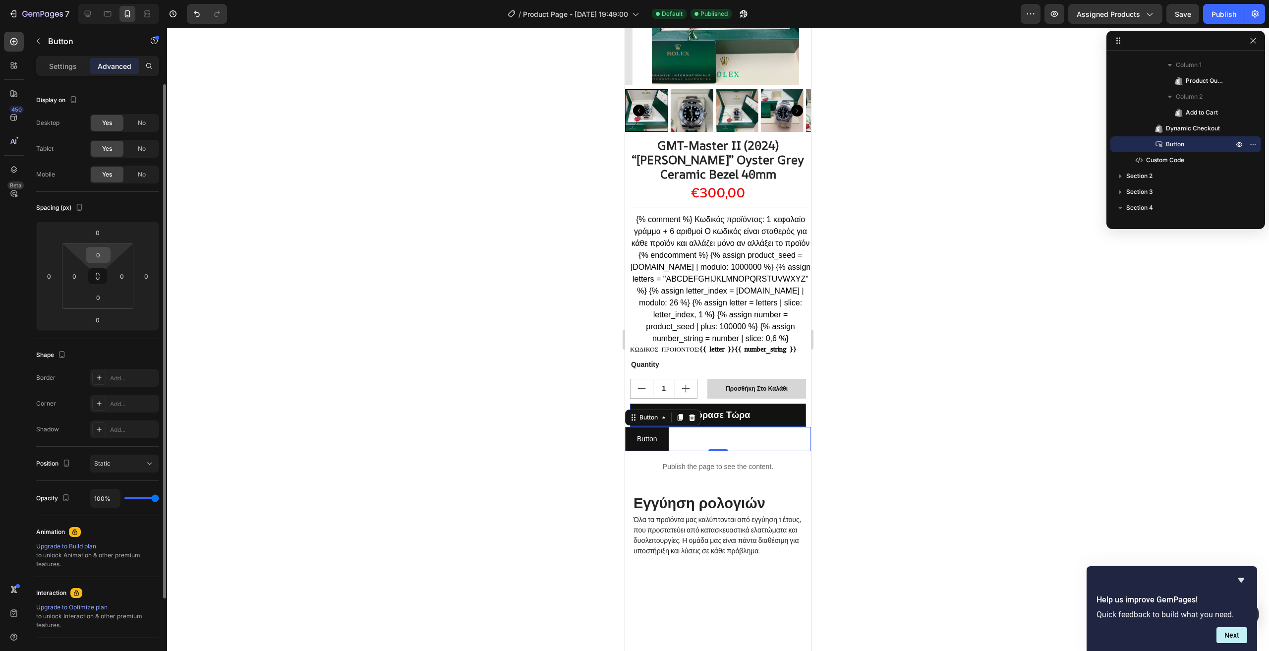
click at [104, 255] on input "0" at bounding box center [98, 254] width 20 height 15
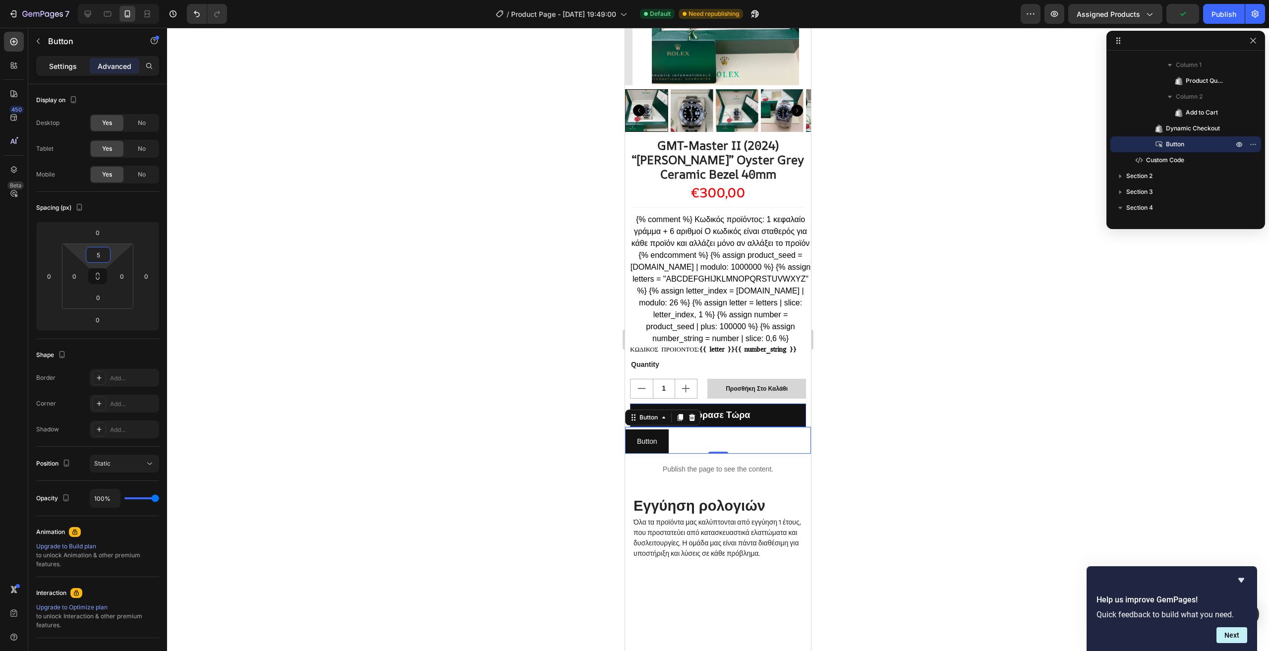
type input "5"
click at [65, 65] on p "Settings" at bounding box center [63, 66] width 28 height 10
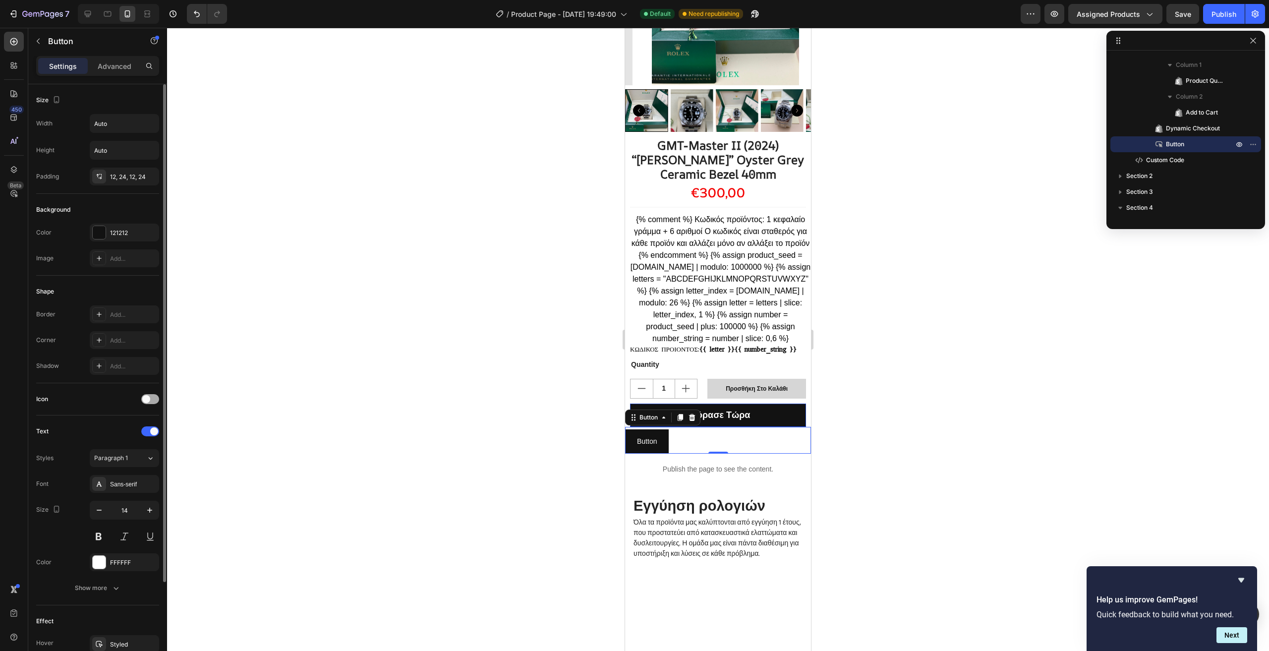
click at [150, 398] on span at bounding box center [146, 399] width 8 height 8
click at [150, 398] on div at bounding box center [150, 399] width 18 height 10
click at [146, 431] on div at bounding box center [150, 431] width 18 height 10
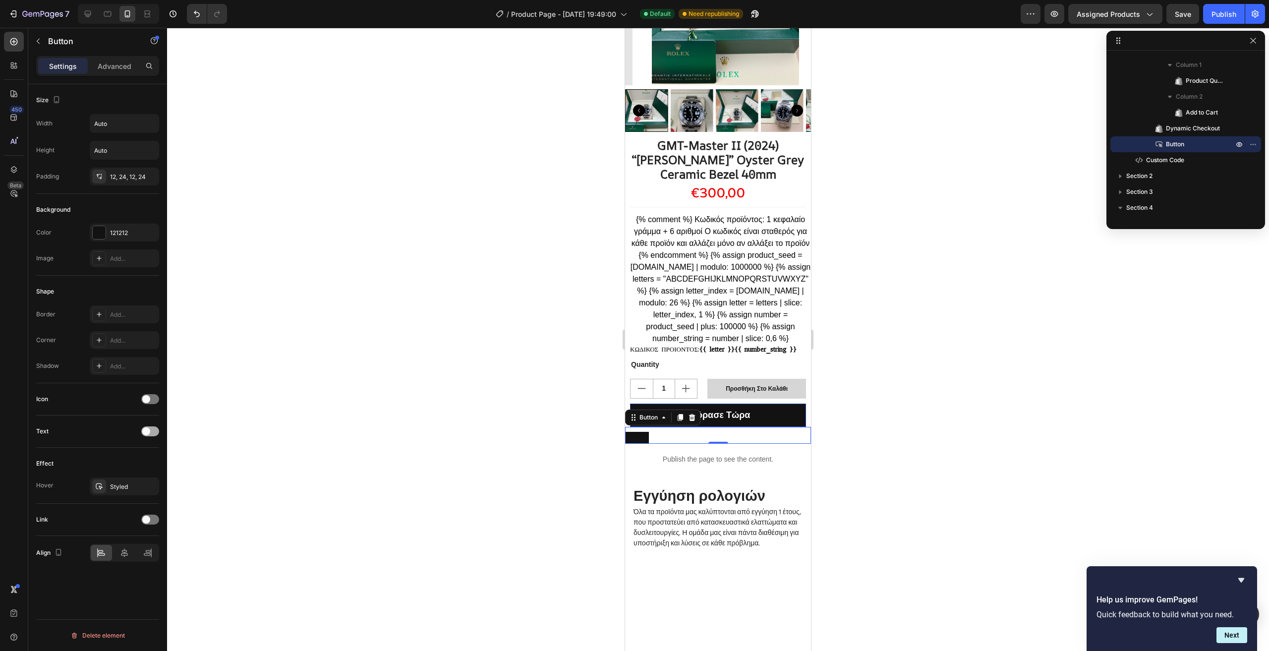
click at [146, 431] on span at bounding box center [146, 431] width 8 height 8
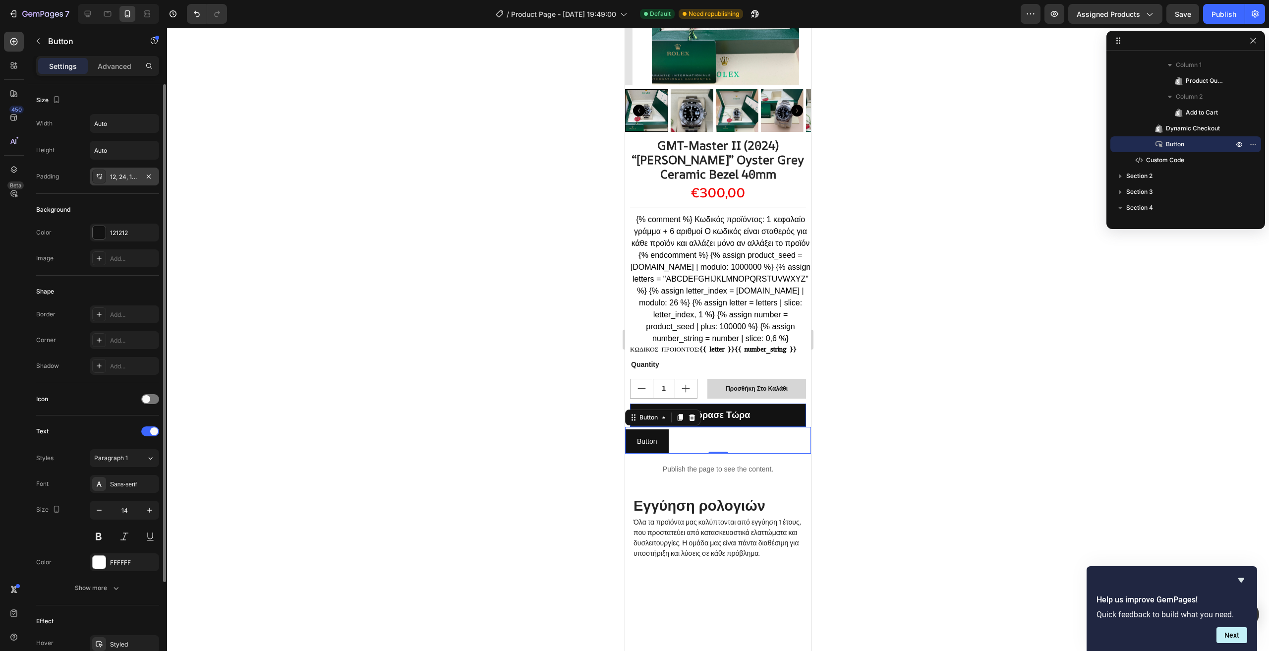
click at [119, 178] on div "12, 24, 12, 24" at bounding box center [124, 177] width 29 height 9
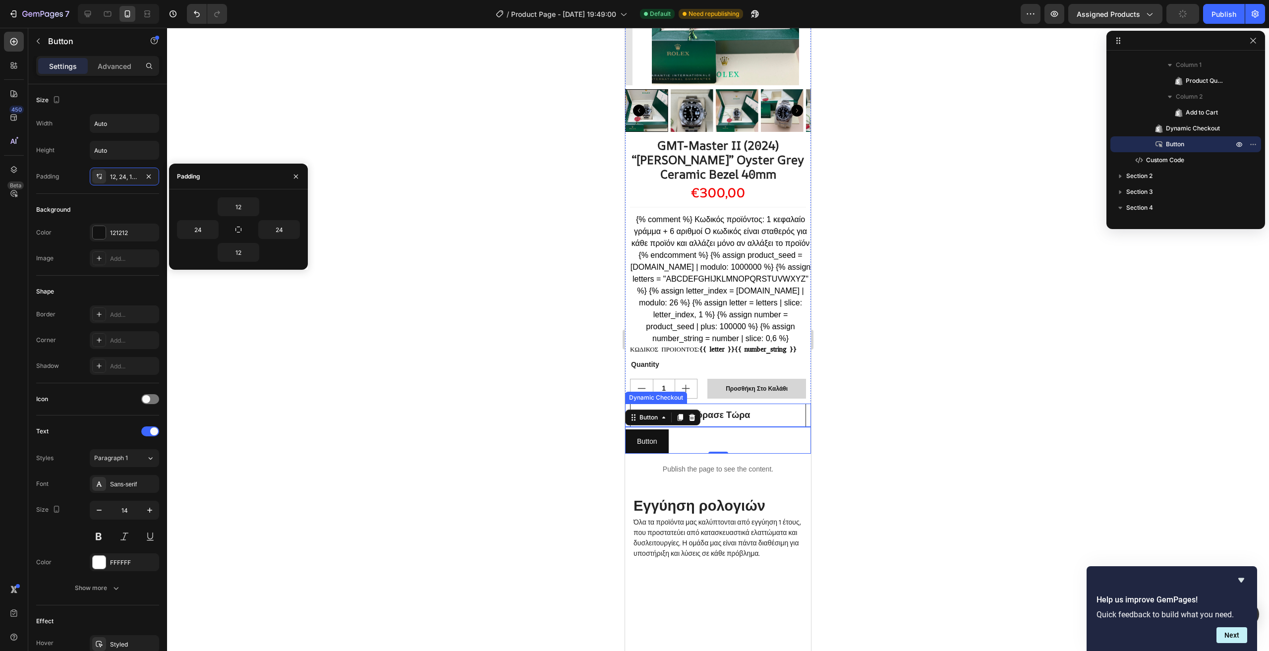
click at [784, 420] on button "Αγόρασε Τώρα" at bounding box center [718, 415] width 176 height 23
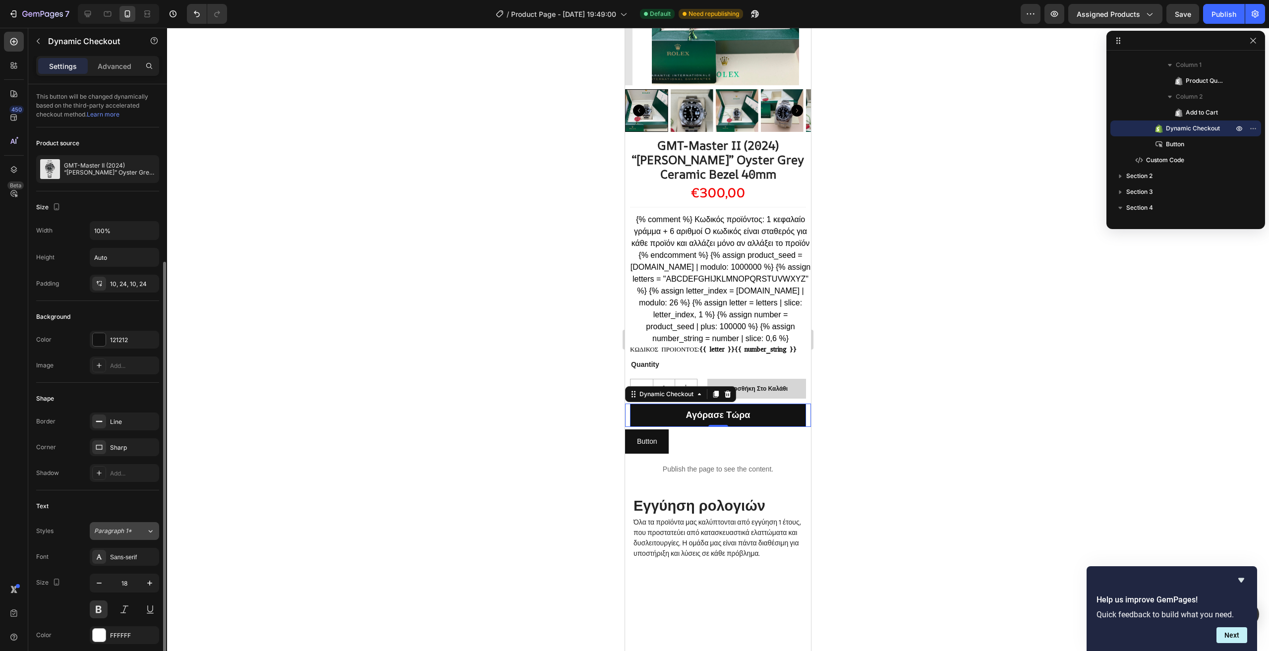
scroll to position [149, 0]
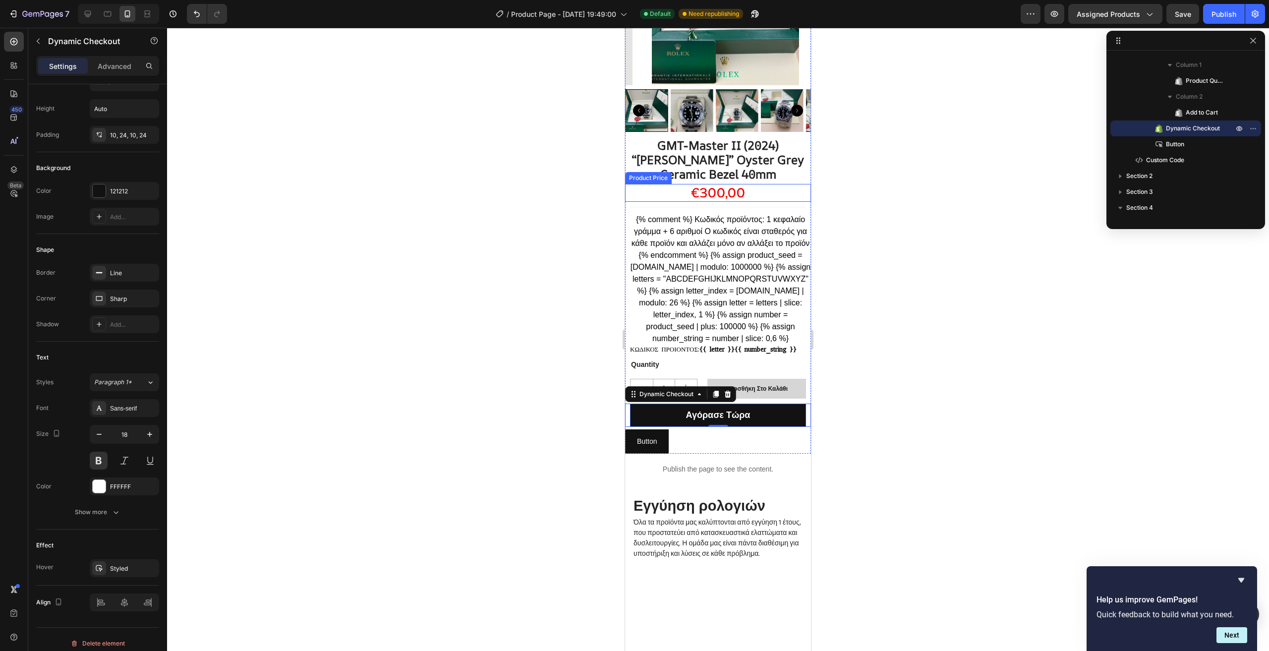
click at [736, 187] on div "€300,00" at bounding box center [718, 193] width 186 height 18
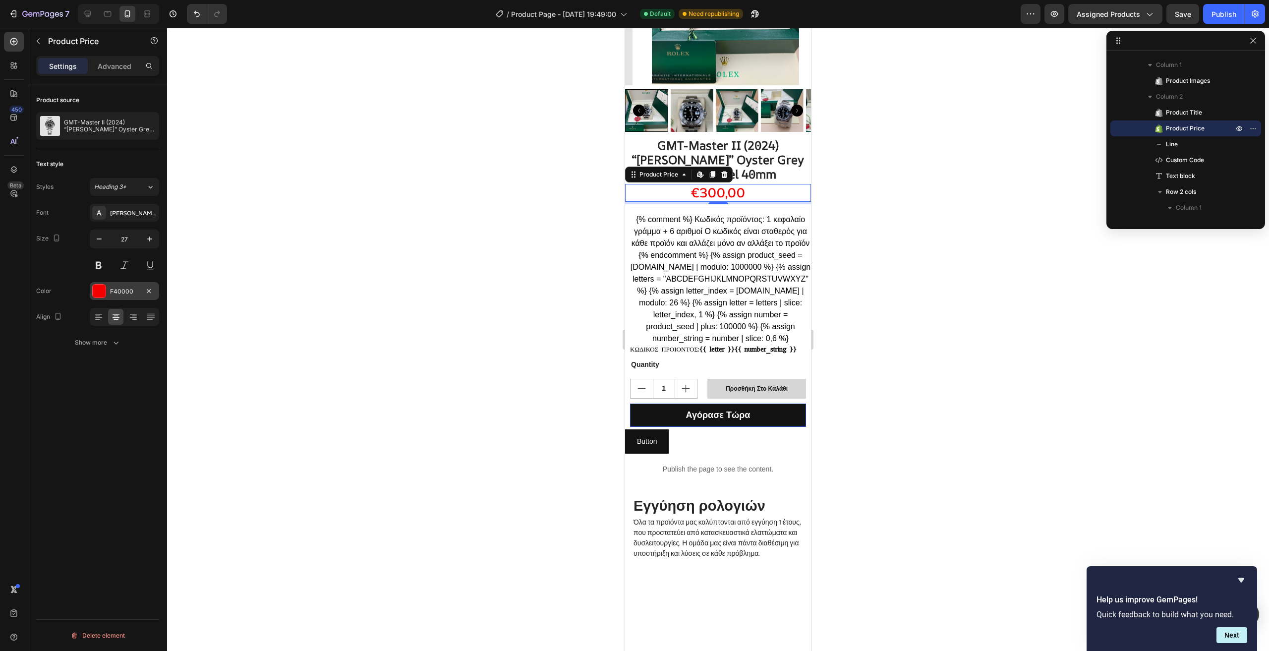
click at [102, 296] on div at bounding box center [99, 291] width 13 height 13
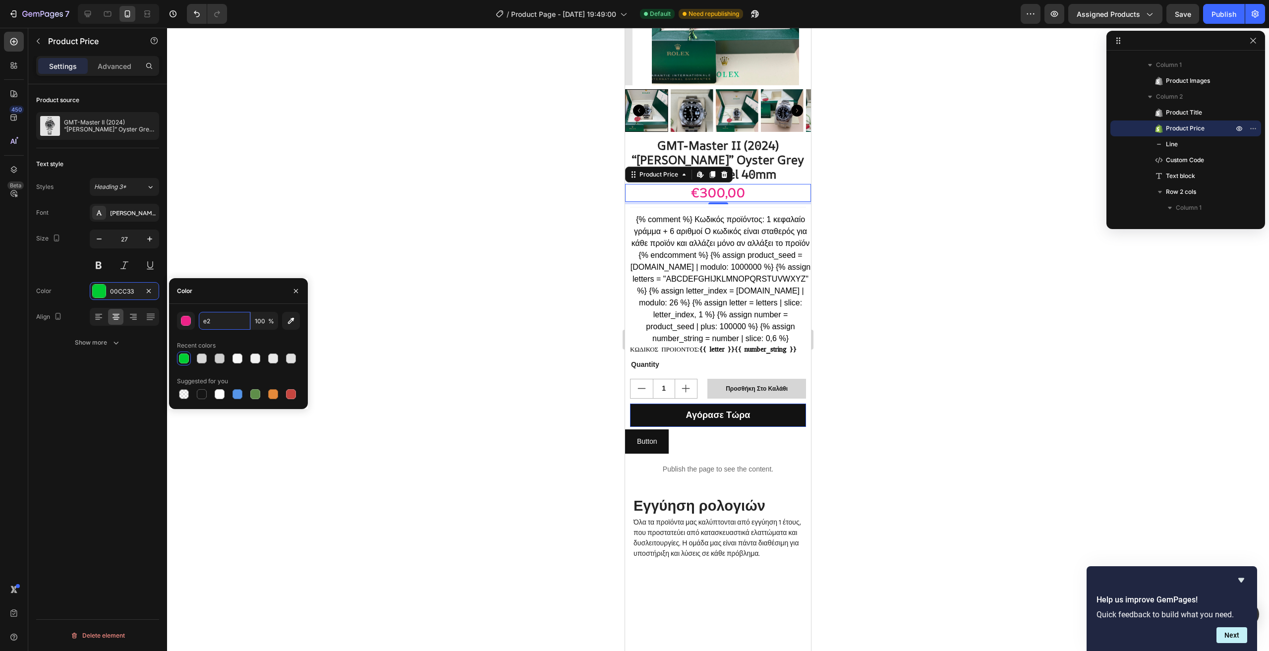
type input "e"
click at [234, 292] on div "Color" at bounding box center [238, 291] width 139 height 26
click at [233, 322] on input "EE2288" at bounding box center [225, 321] width 52 height 18
click at [244, 297] on div "Color" at bounding box center [238, 291] width 139 height 26
click at [1225, 19] on div "Publish" at bounding box center [1224, 14] width 25 height 10
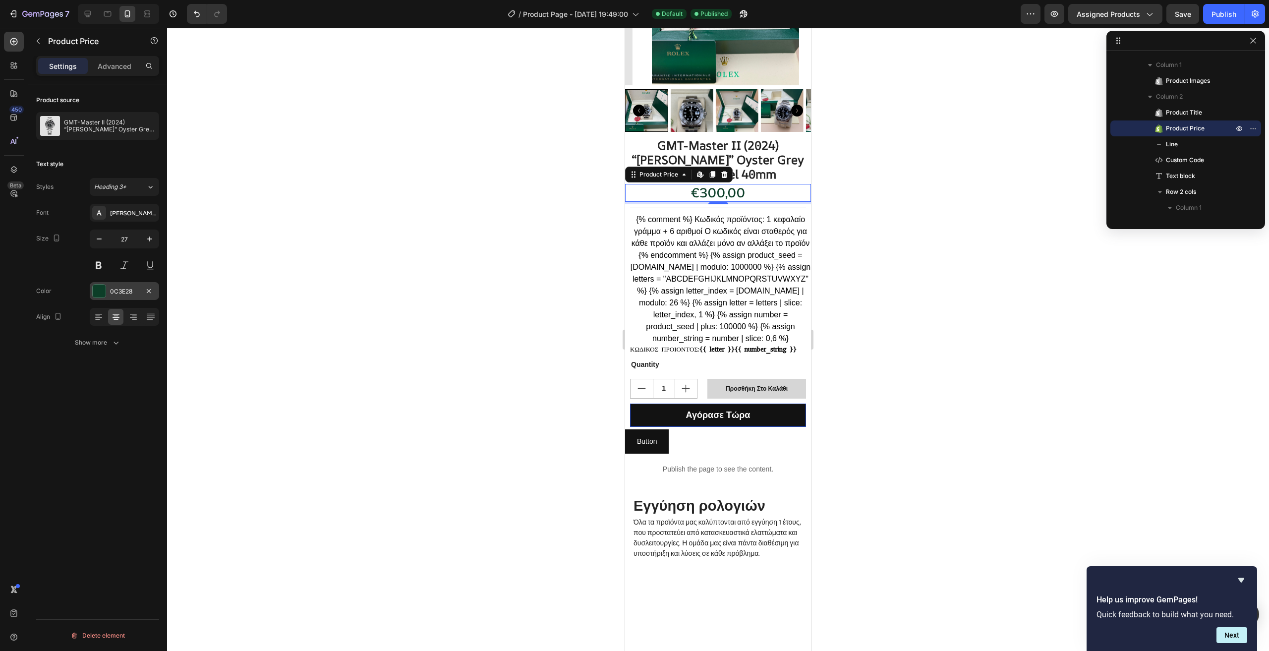
click at [120, 288] on div "0C3E28" at bounding box center [124, 291] width 29 height 9
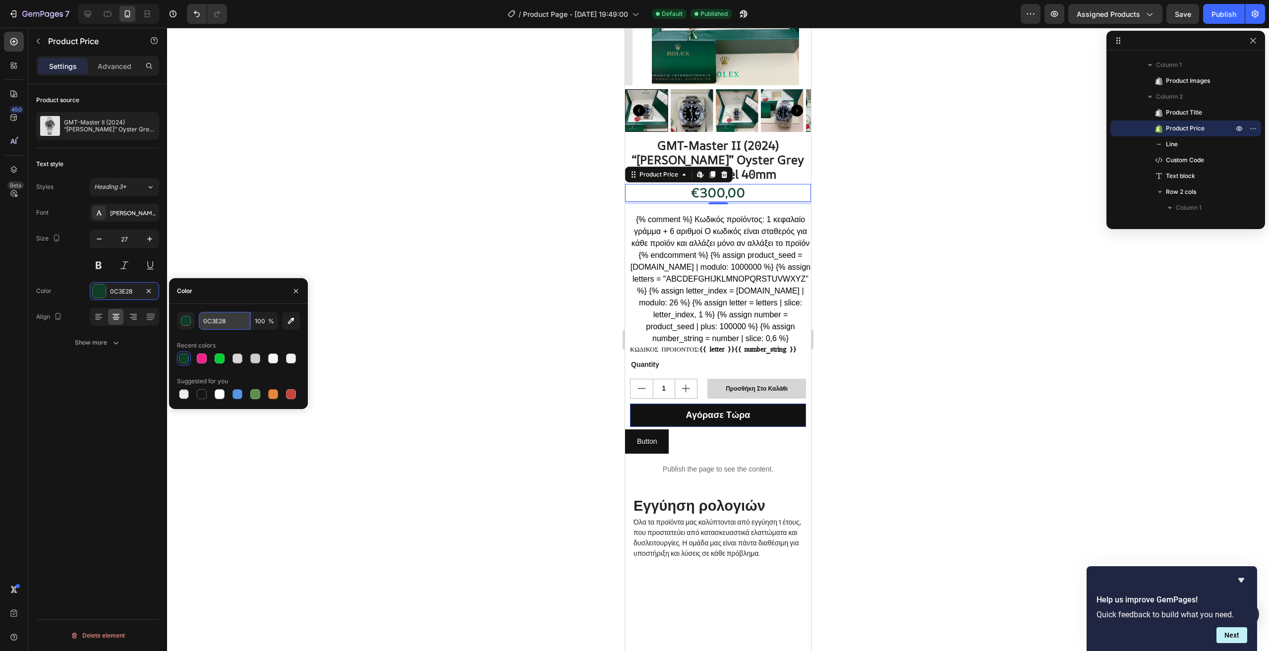
paste input "E3D29D"
type input "E3D29D"
click at [237, 299] on div "Color" at bounding box center [238, 291] width 139 height 26
click at [1221, 18] on div "Publish" at bounding box center [1224, 14] width 25 height 10
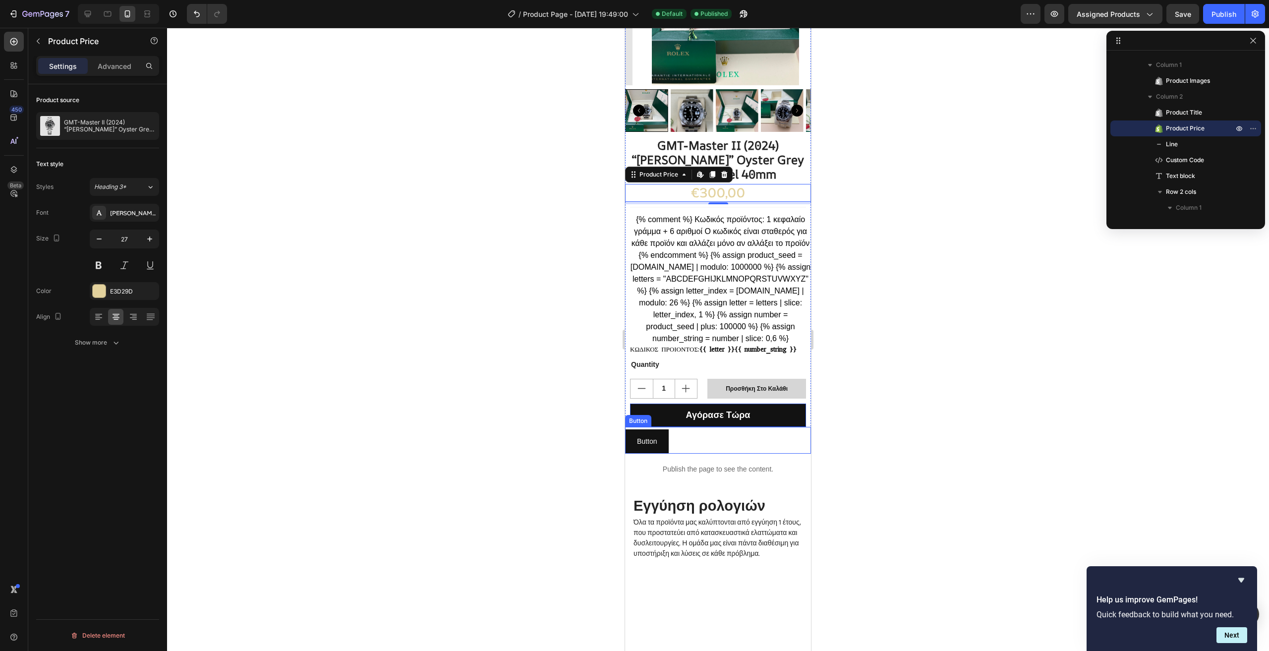
click at [697, 447] on div "Button Button" at bounding box center [718, 440] width 186 height 27
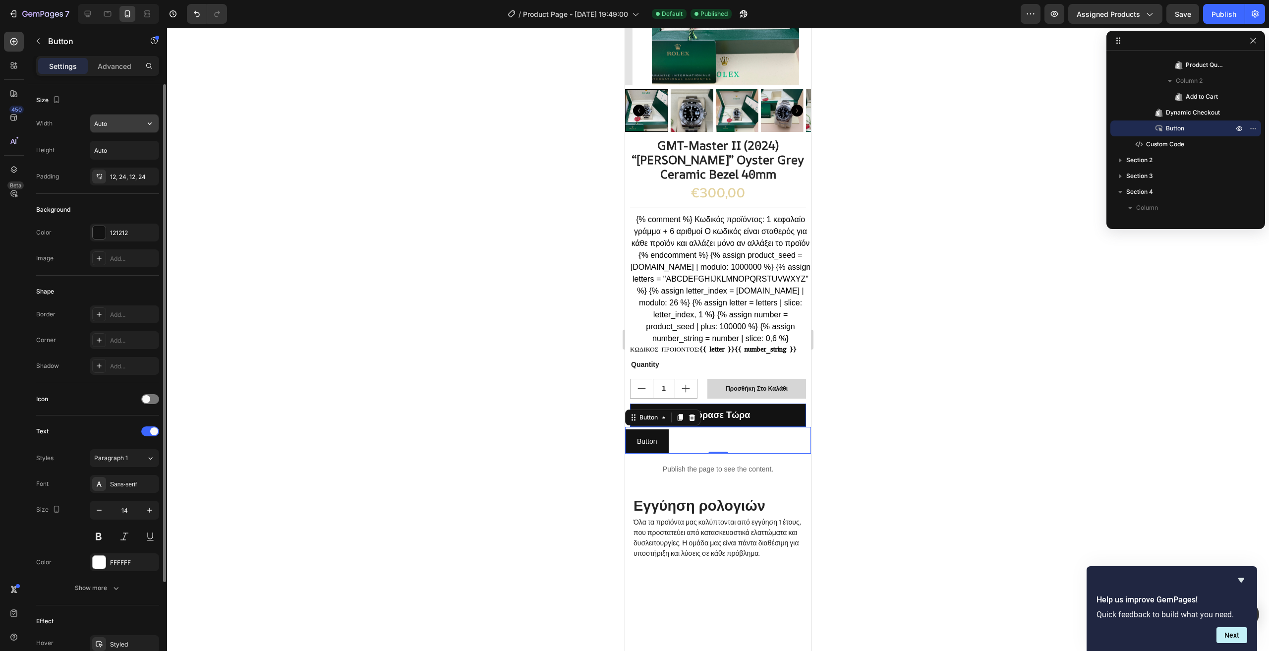
click at [110, 119] on input "Auto" at bounding box center [124, 124] width 68 height 18
drag, startPoint x: 160, startPoint y: 123, endPoint x: 154, endPoint y: 125, distance: 5.8
click at [159, 124] on div "Size Width Auto Height Auto Padding 12, 24, 12, 24 Background Color 121212 Imag…" at bounding box center [97, 381] width 139 height 595
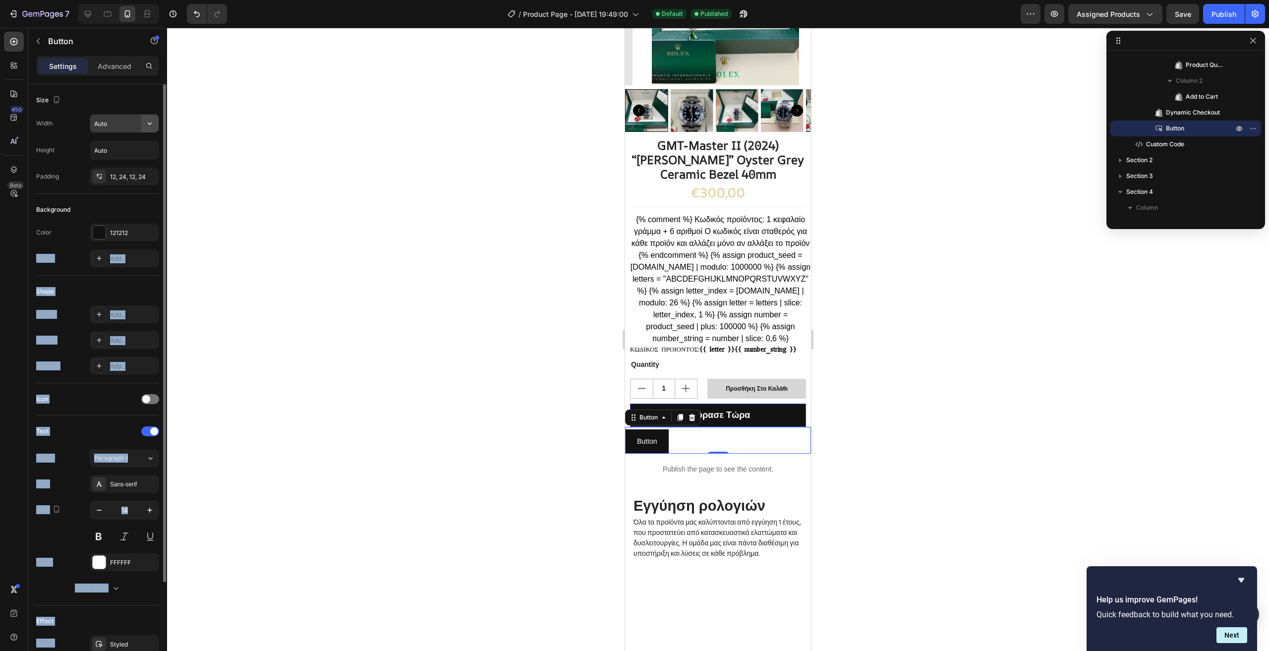
click at [152, 121] on icon "button" at bounding box center [150, 123] width 10 height 10
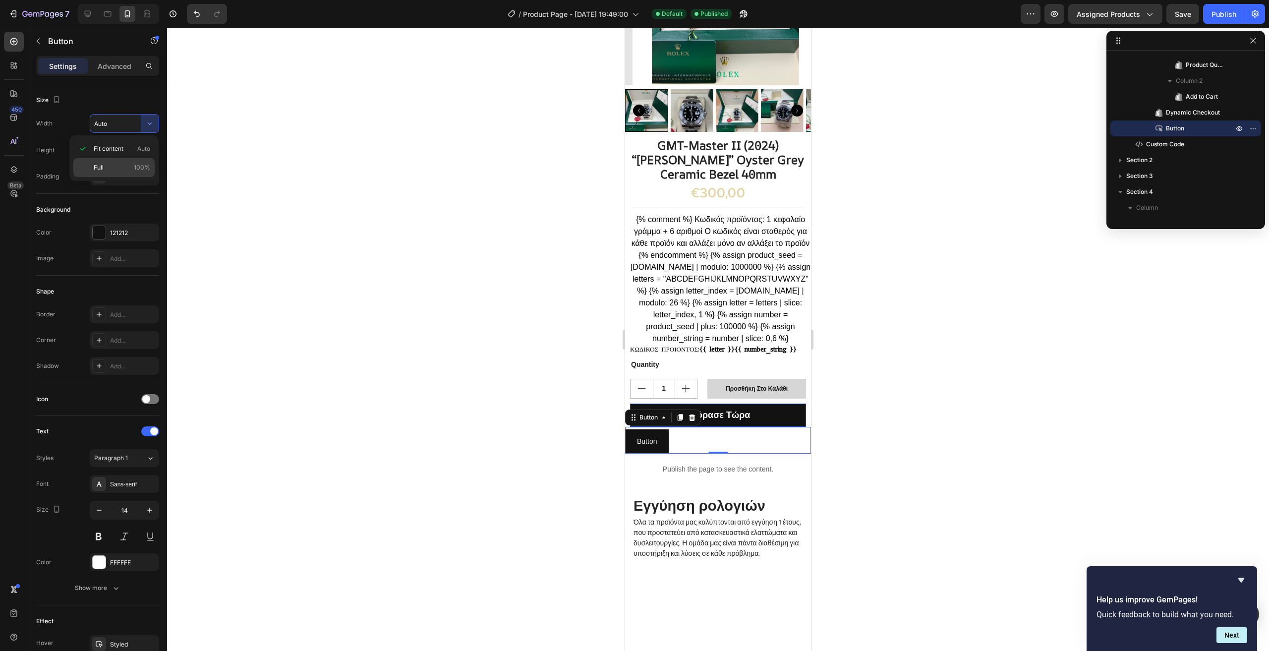
click at [129, 164] on p "Full 100%" at bounding box center [122, 167] width 57 height 9
type input "100%"
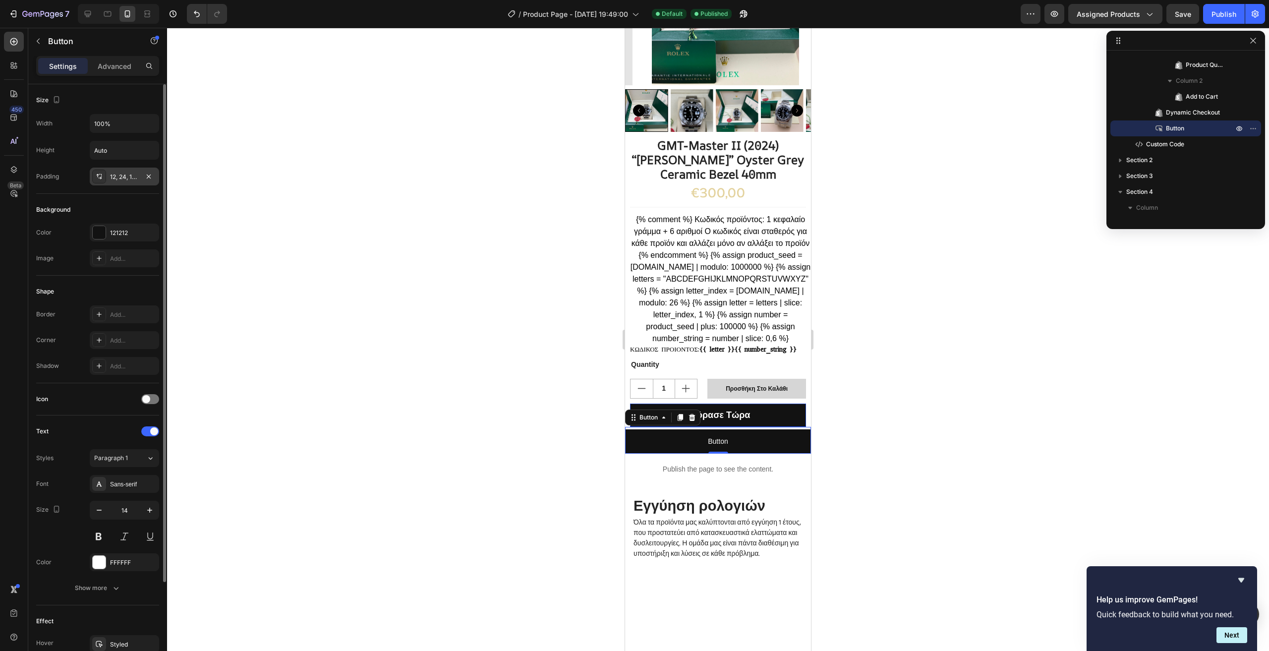
click at [106, 177] on div at bounding box center [99, 177] width 14 height 14
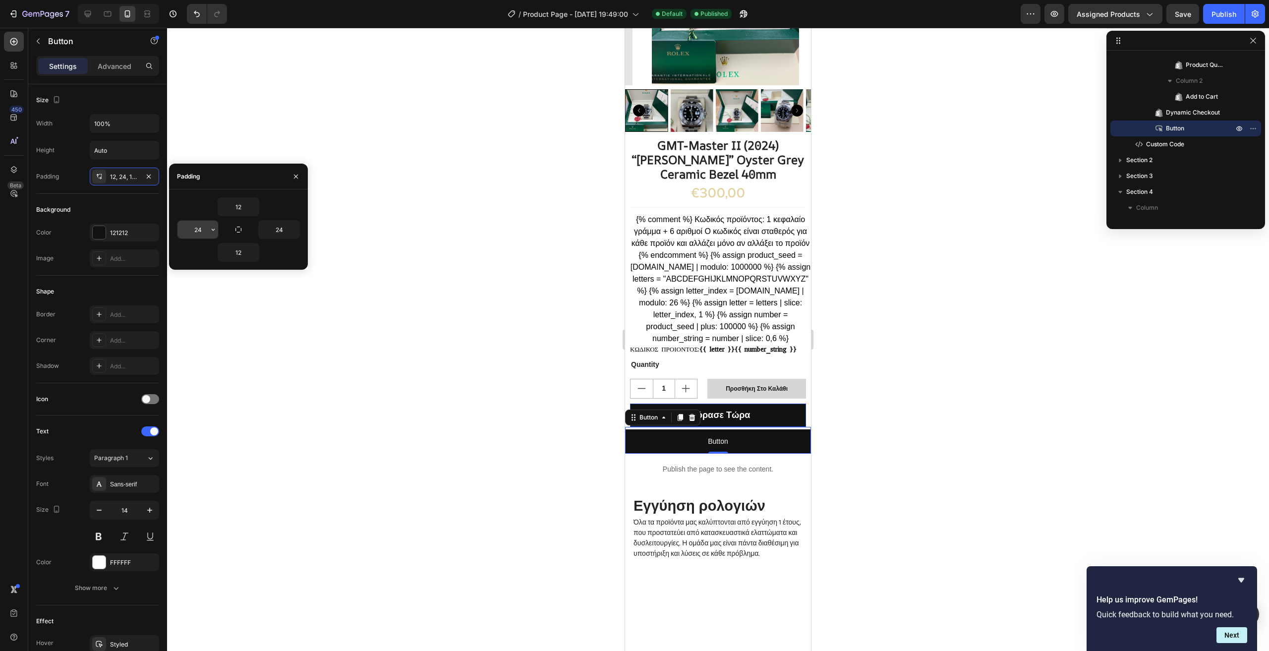
click at [203, 226] on input "24" at bounding box center [198, 230] width 41 height 18
type input "1"
type input "24"
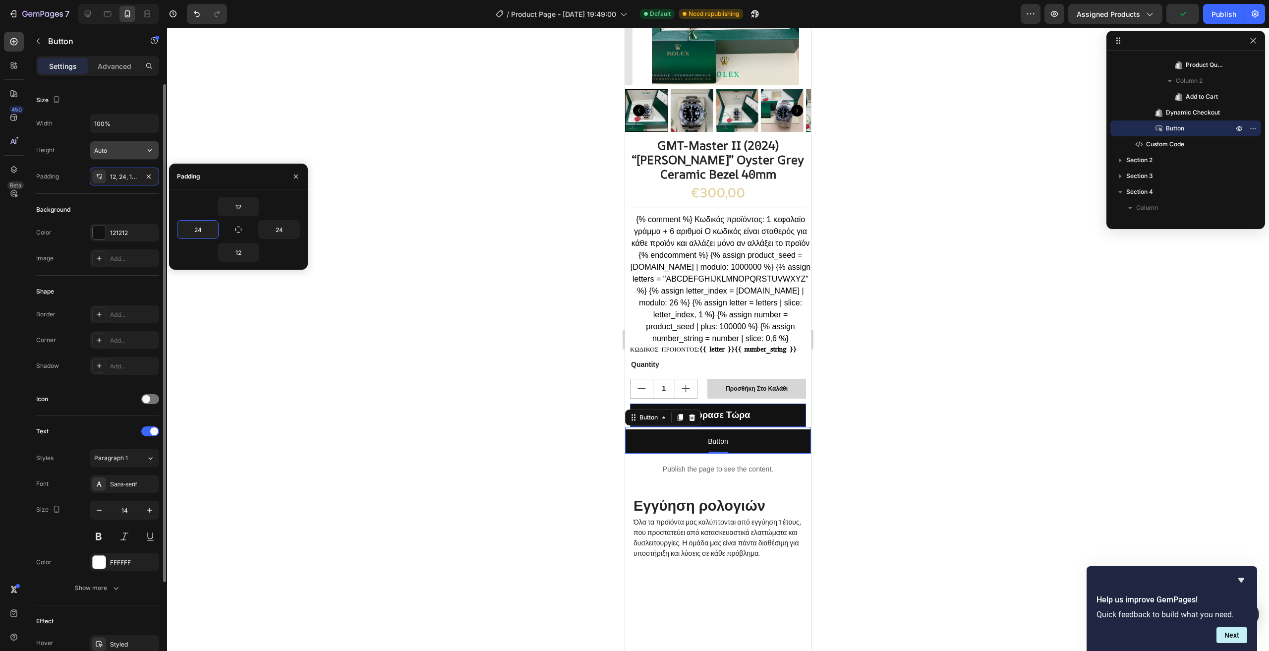
click at [125, 154] on input "Auto" at bounding box center [124, 150] width 68 height 18
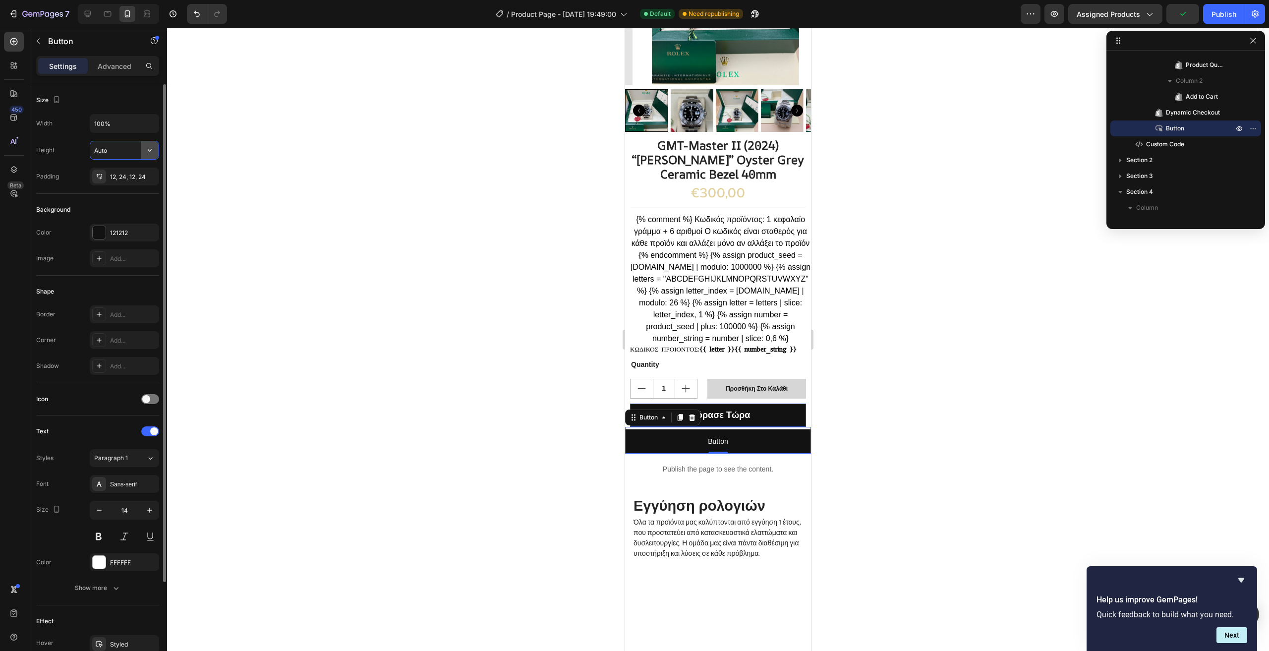
click at [149, 148] on icon "button" at bounding box center [150, 150] width 10 height 10
click at [149, 124] on icon "button" at bounding box center [150, 123] width 4 height 2
click at [142, 147] on span "Auto" at bounding box center [143, 148] width 13 height 9
type input "Auto"
click at [152, 173] on icon "button" at bounding box center [149, 177] width 8 height 8
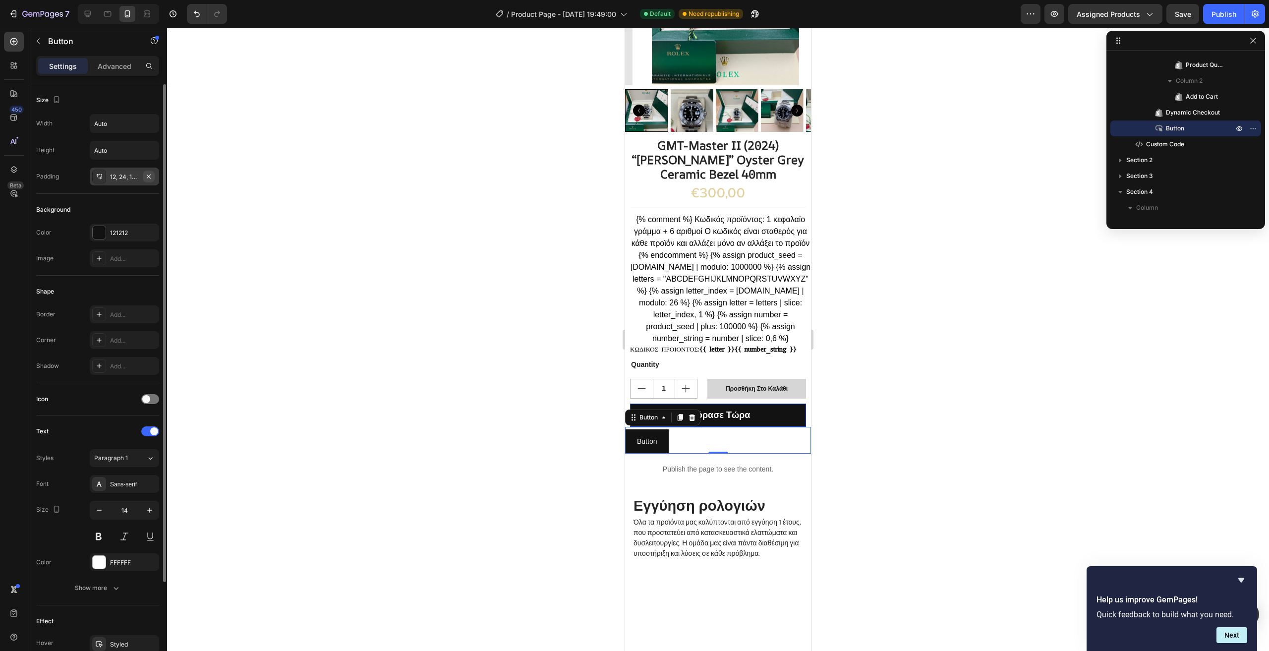
type input "0"
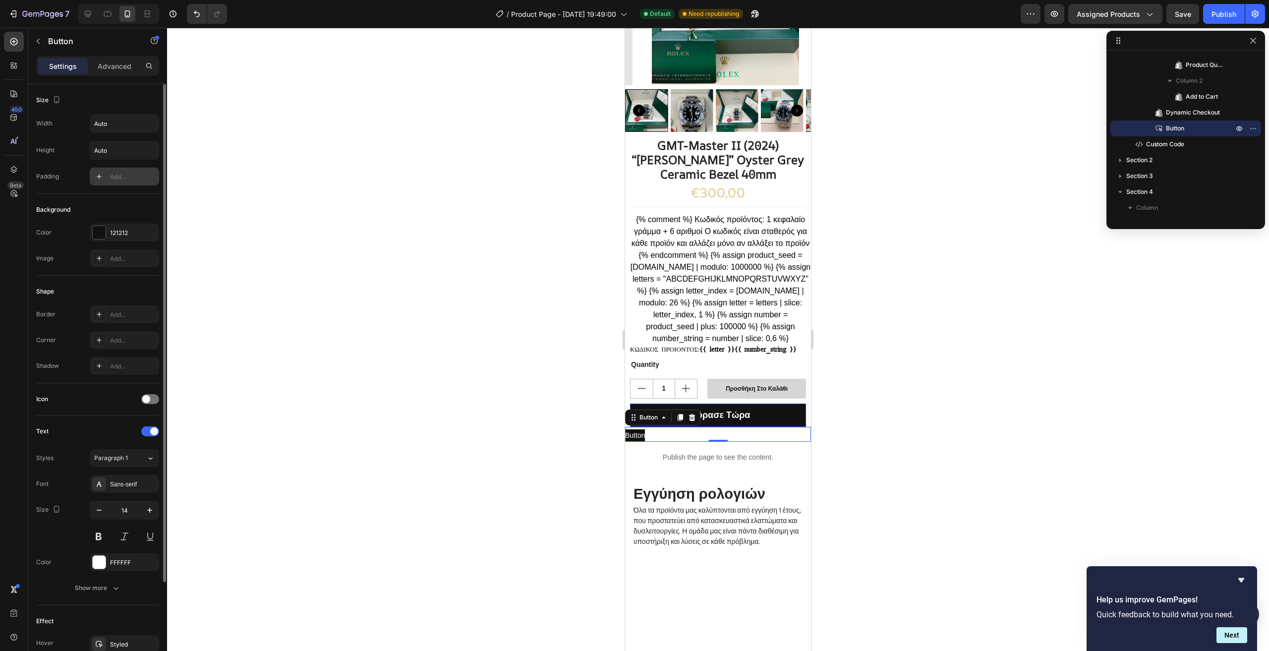
click at [120, 178] on div "Add..." at bounding box center [133, 177] width 47 height 9
type input "12"
type input "24"
type input "12"
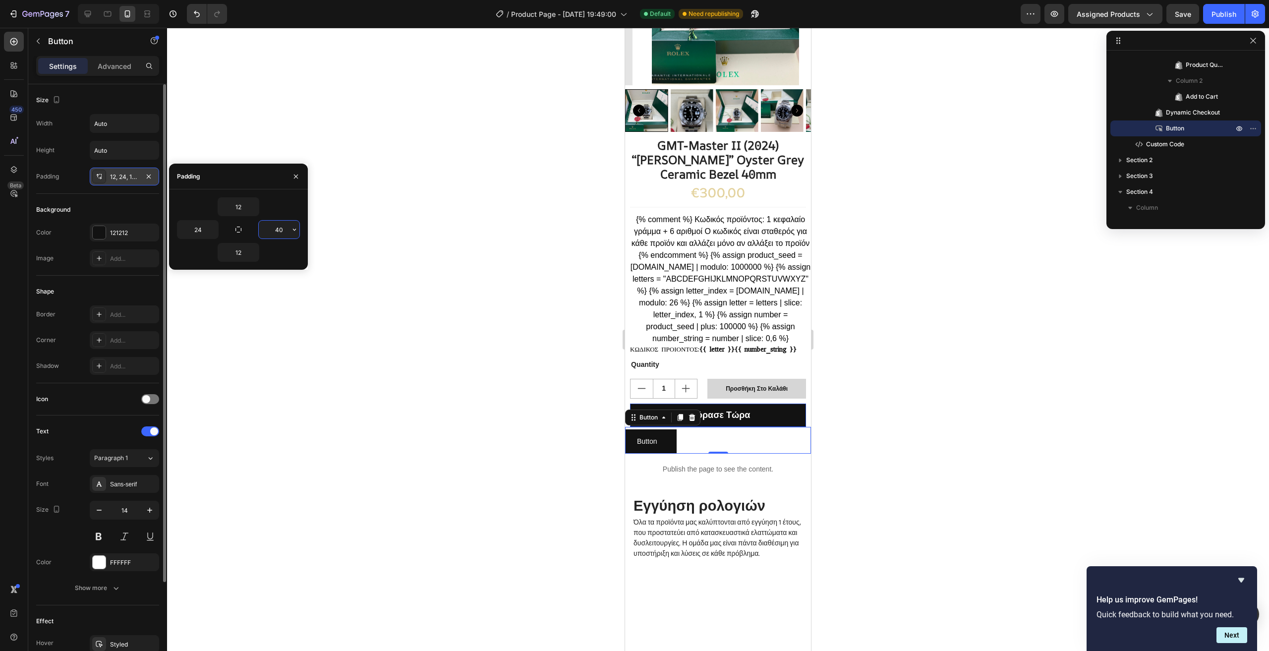
type input "4"
type input "120"
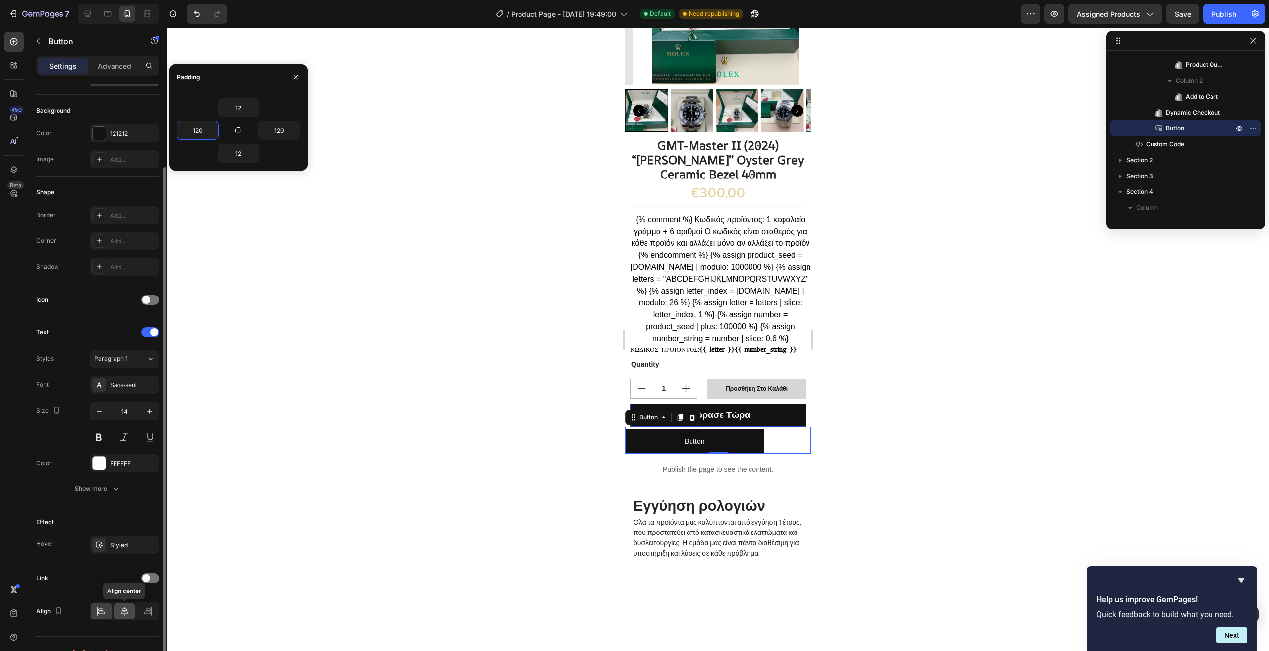
click at [128, 608] on icon at bounding box center [124, 611] width 10 height 10
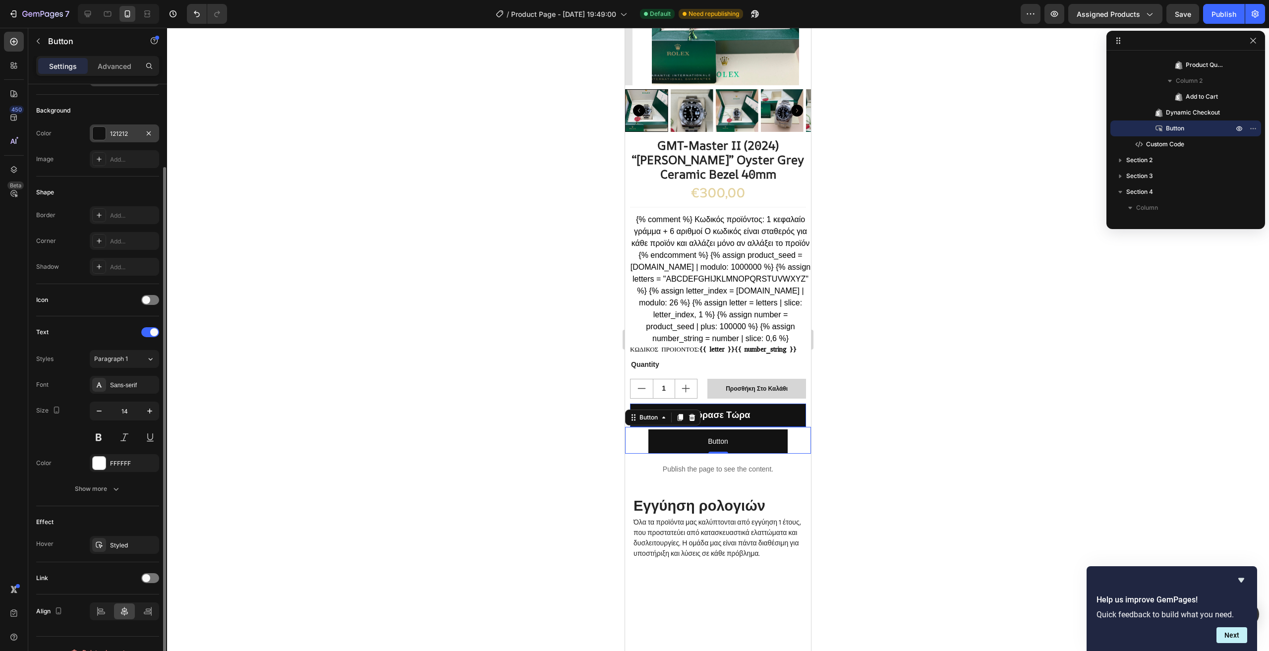
scroll to position [0, 0]
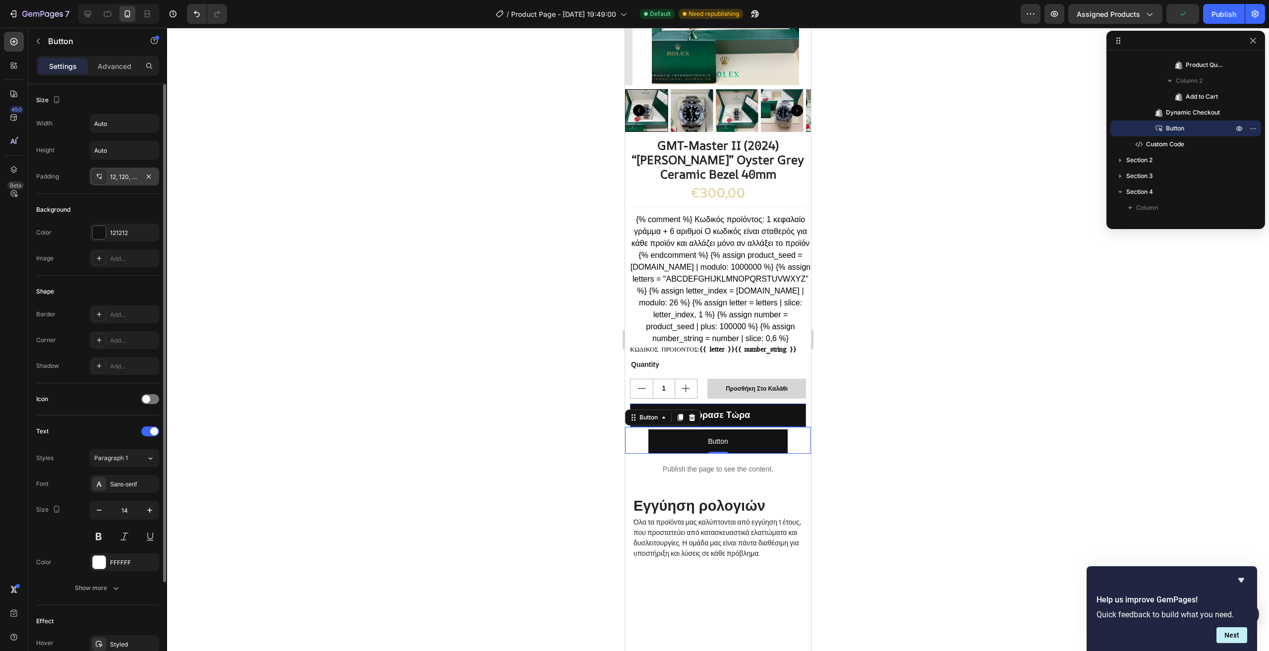
click at [130, 177] on div "12, 120, 12, 120" at bounding box center [124, 177] width 29 height 9
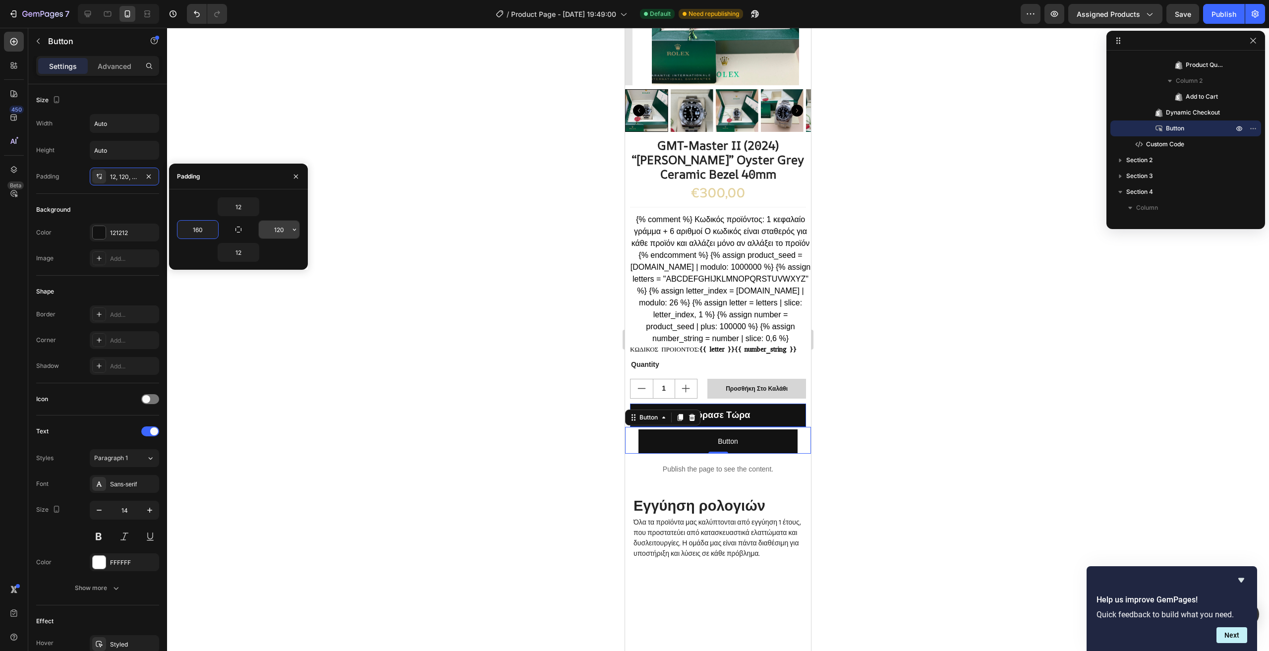
type input "160"
click at [285, 230] on input "120" at bounding box center [279, 230] width 41 height 18
type input "150"
click at [204, 229] on input "160" at bounding box center [198, 230] width 41 height 18
type input "150"
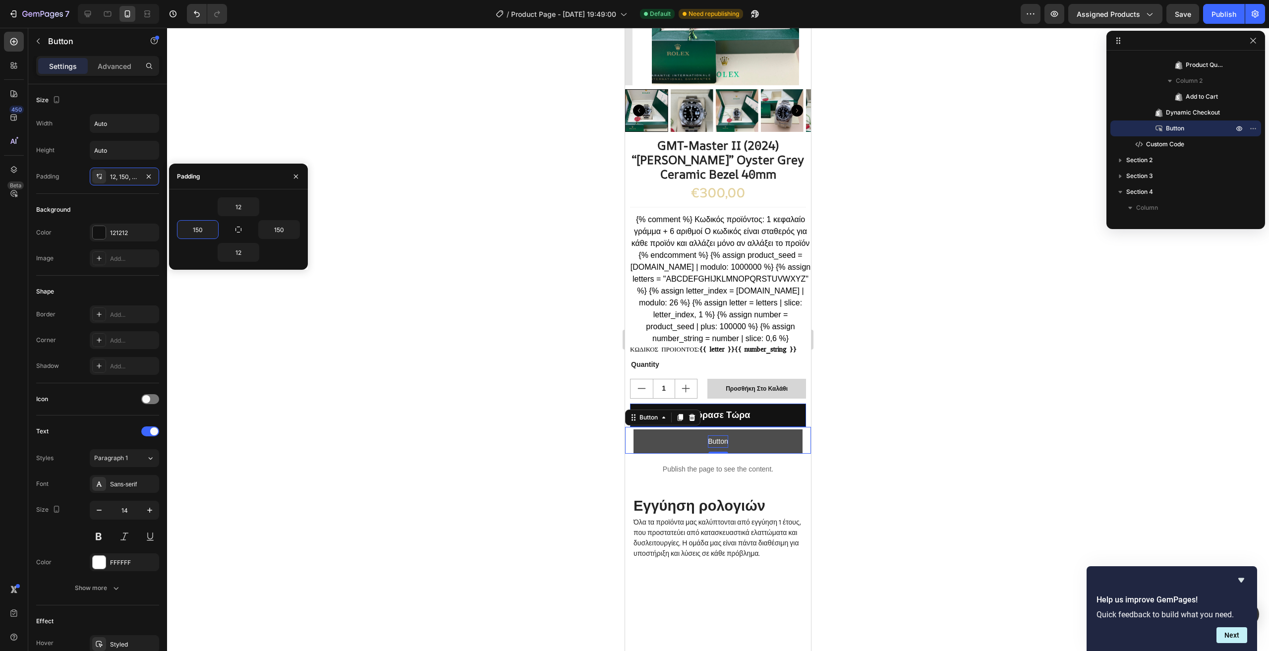
click at [720, 446] on p "Button" at bounding box center [718, 441] width 20 height 12
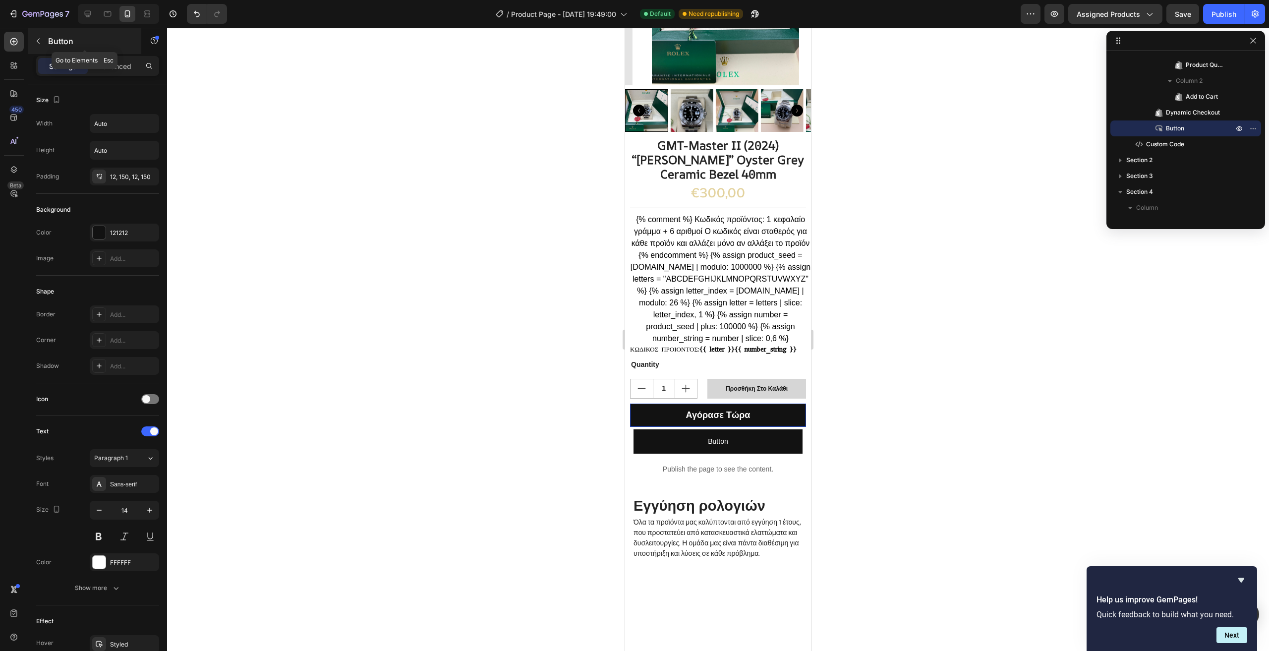
click at [45, 44] on button "button" at bounding box center [38, 41] width 16 height 16
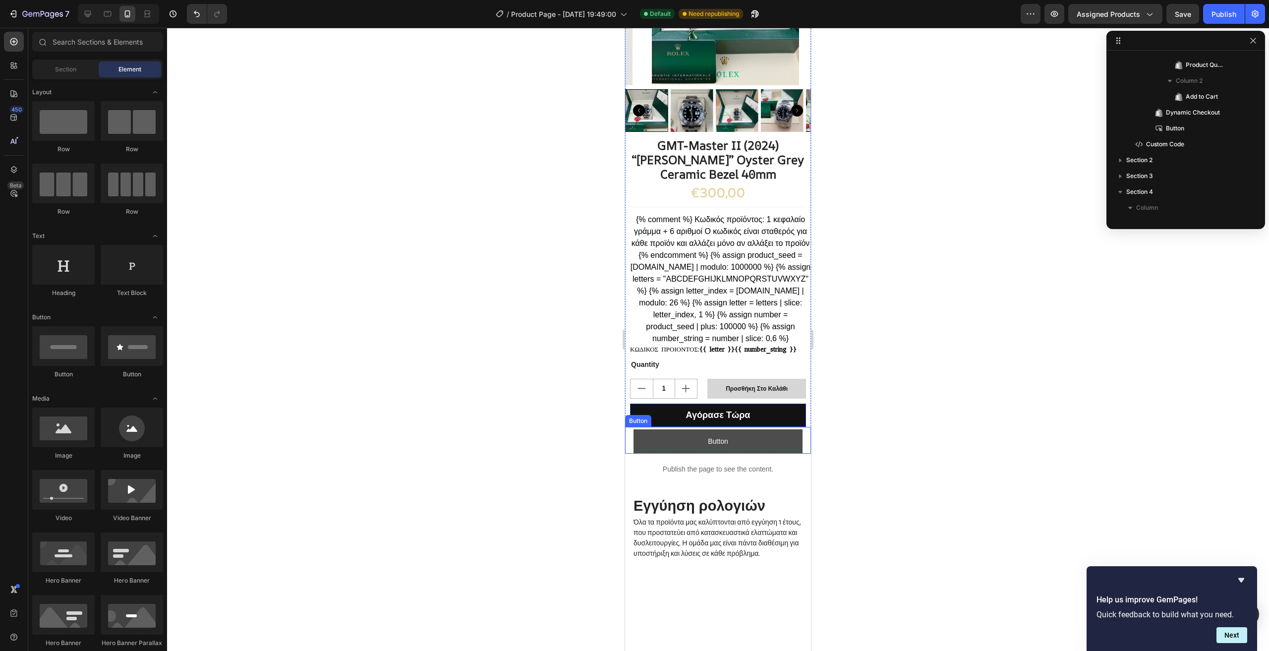
click at [761, 446] on button "Button" at bounding box center [718, 441] width 169 height 24
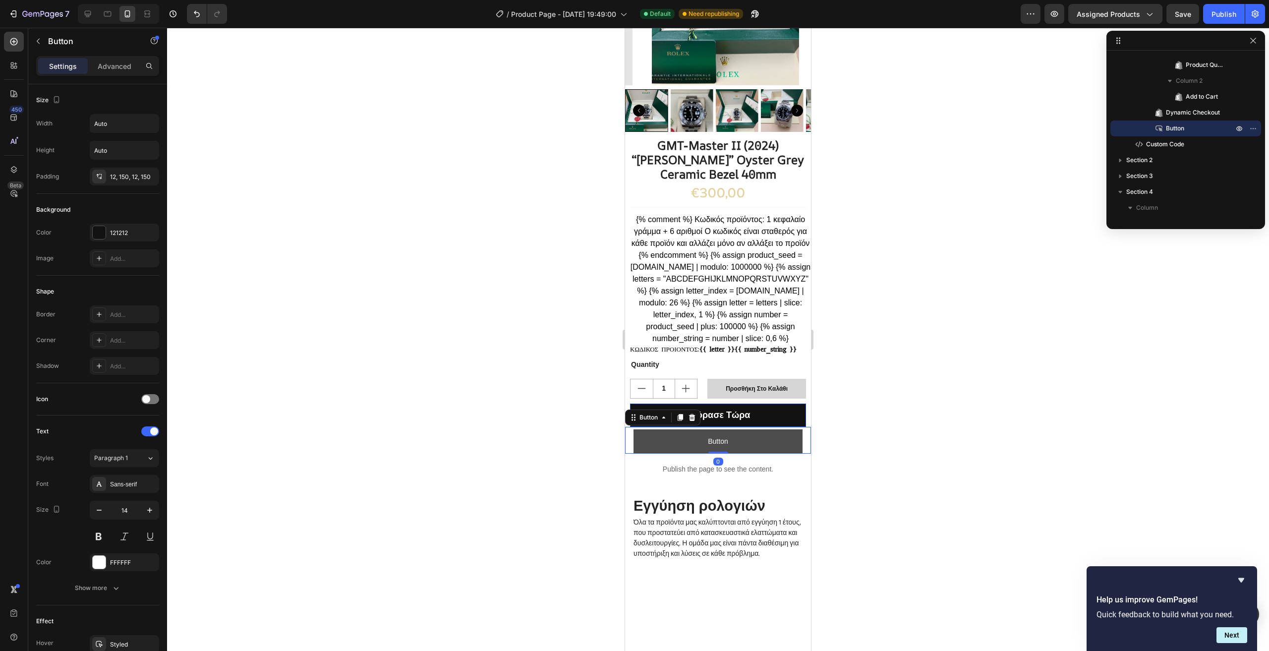
click at [701, 438] on button "Button" at bounding box center [718, 441] width 169 height 24
click at [719, 445] on p "Button" at bounding box center [718, 441] width 20 height 12
click at [633, 429] on button "Κάλεσε" at bounding box center [718, 441] width 171 height 24
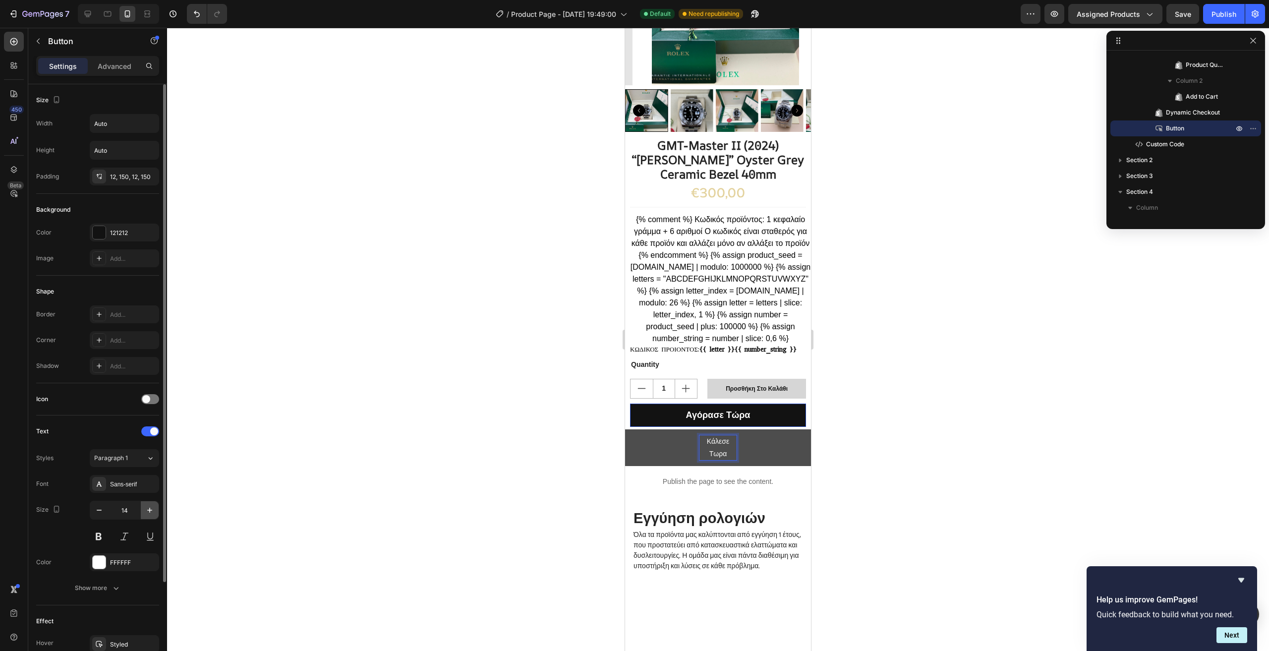
click at [146, 509] on icon "button" at bounding box center [150, 510] width 10 height 10
click at [99, 508] on icon "button" at bounding box center [99, 510] width 10 height 10
click at [148, 508] on icon "button" at bounding box center [150, 510] width 10 height 10
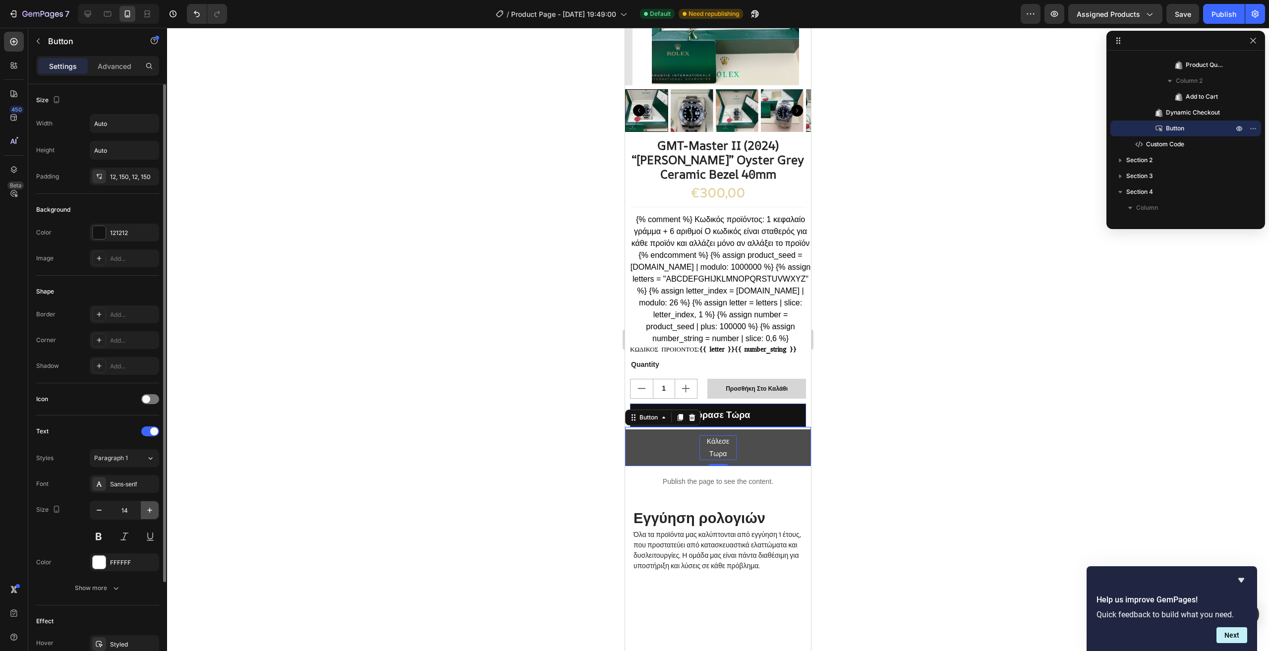
type input "15"
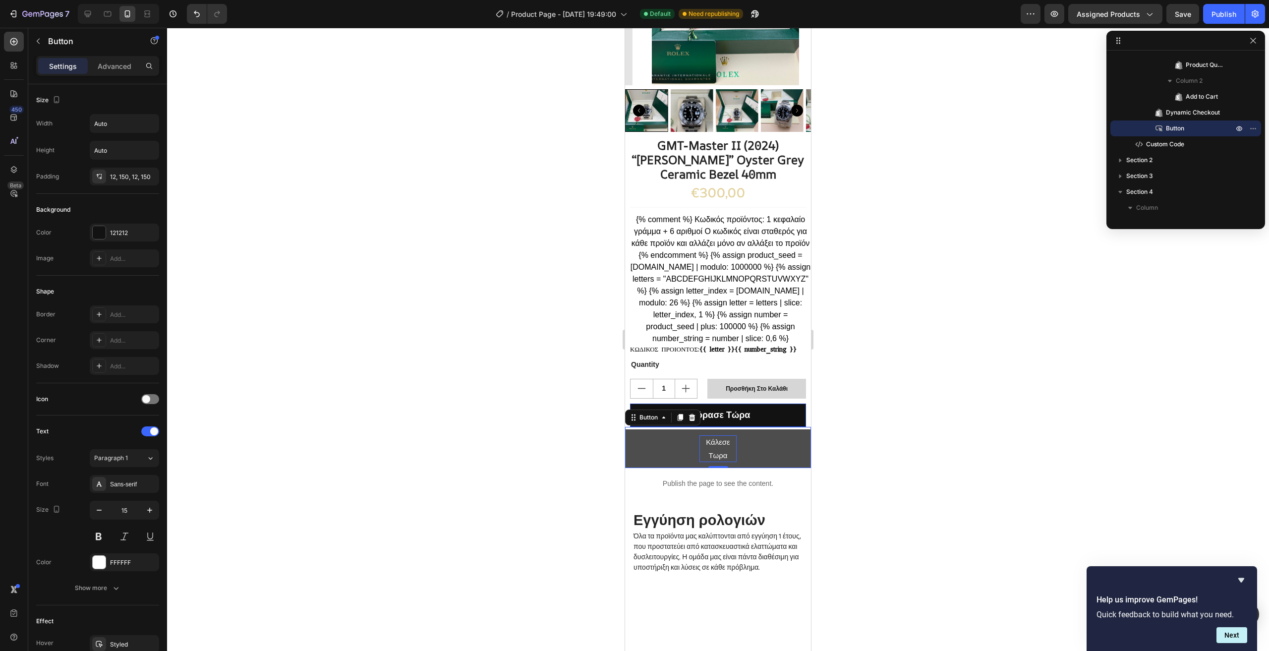
click at [723, 453] on p "Κάλεσε Τωρα" at bounding box center [718, 448] width 37 height 27
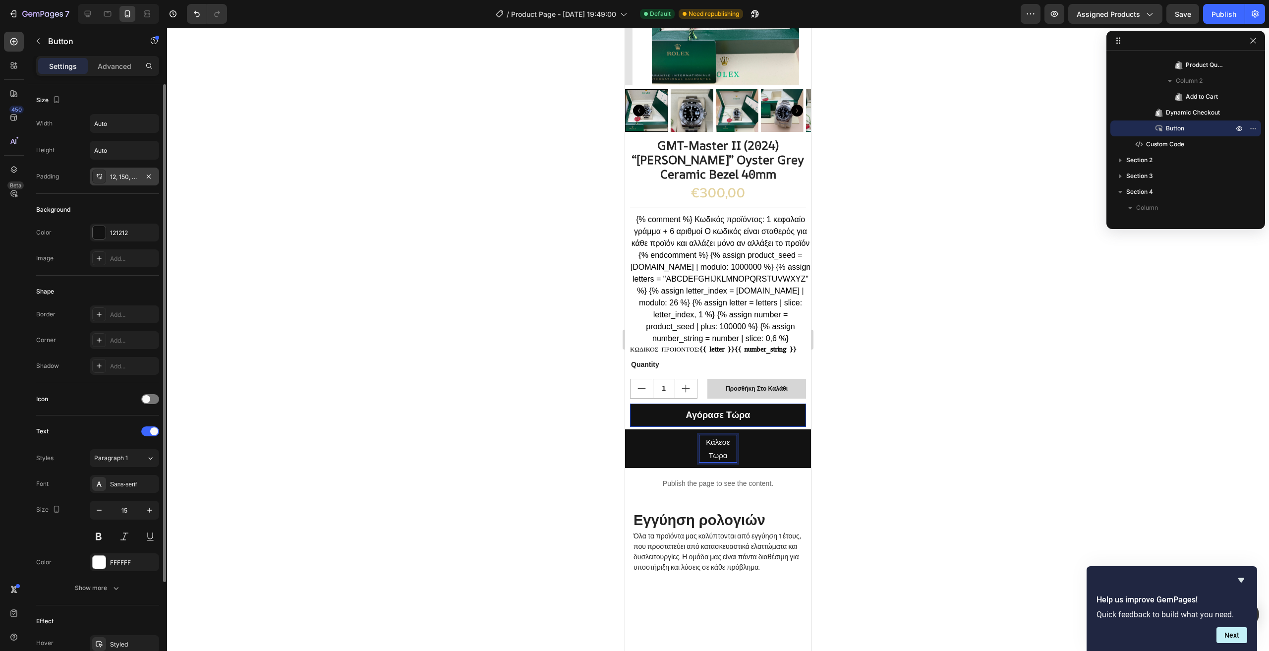
click at [126, 179] on div "12, 150, 12, 150" at bounding box center [124, 177] width 29 height 9
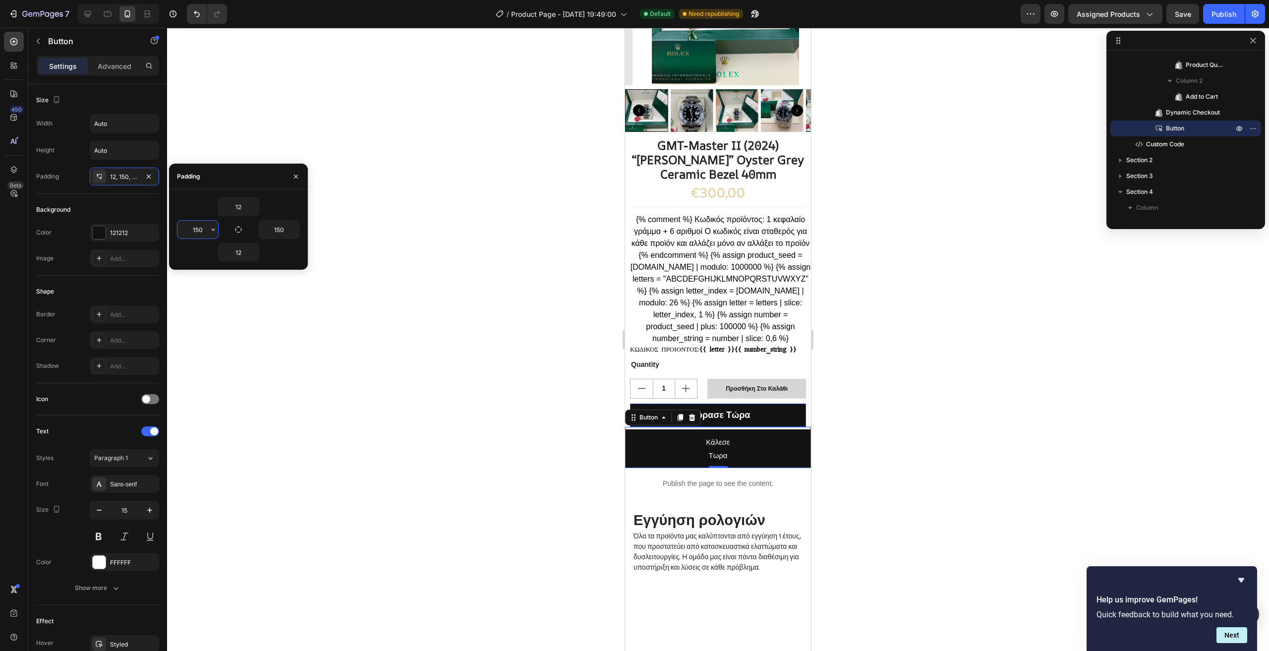
click at [208, 230] on input "150" at bounding box center [198, 230] width 41 height 18
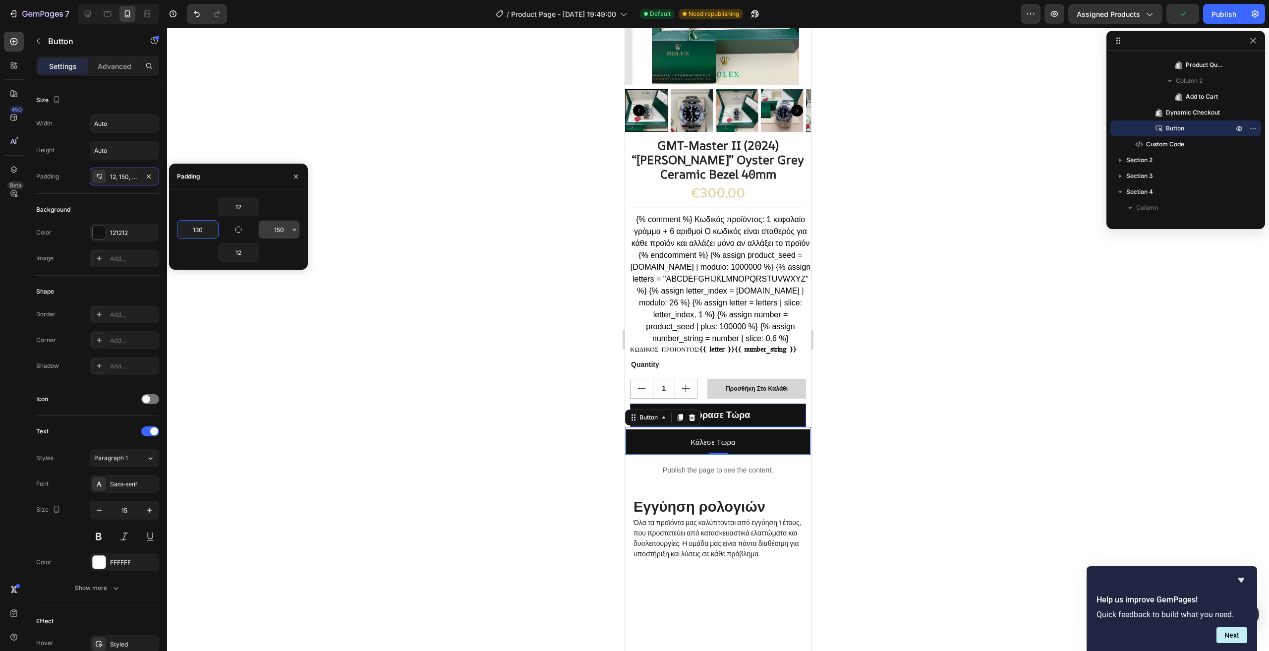
type input "130"
click at [286, 227] on input "150" at bounding box center [279, 230] width 41 height 18
type input "130"
click at [738, 445] on button "Κάλεσε Τωρα" at bounding box center [718, 441] width 174 height 25
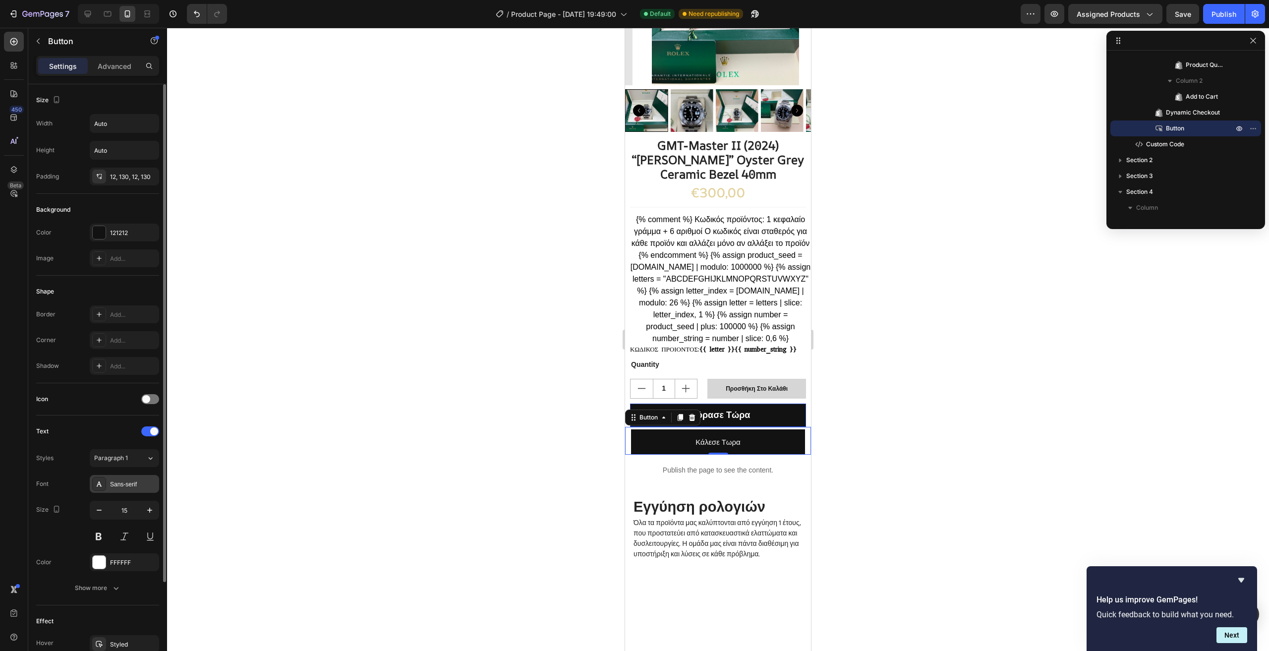
click at [100, 480] on icon at bounding box center [99, 484] width 8 height 8
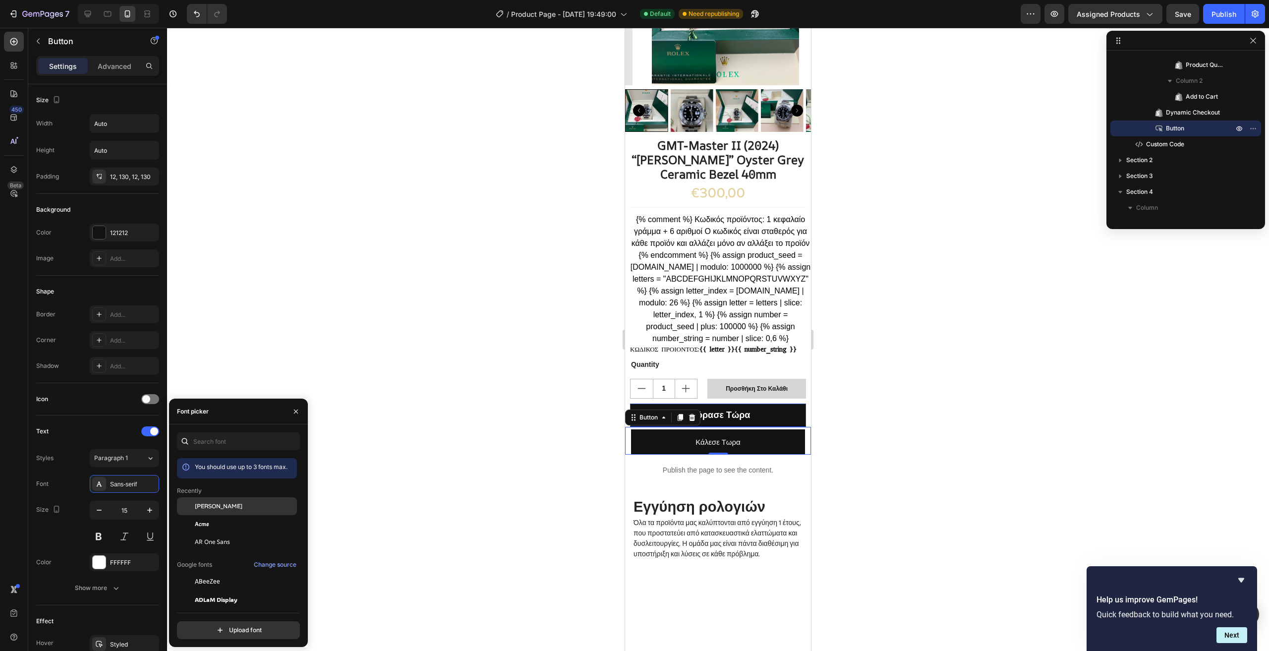
click at [218, 504] on span "[PERSON_NAME]" at bounding box center [219, 506] width 48 height 9
click at [99, 535] on button at bounding box center [99, 537] width 18 height 18
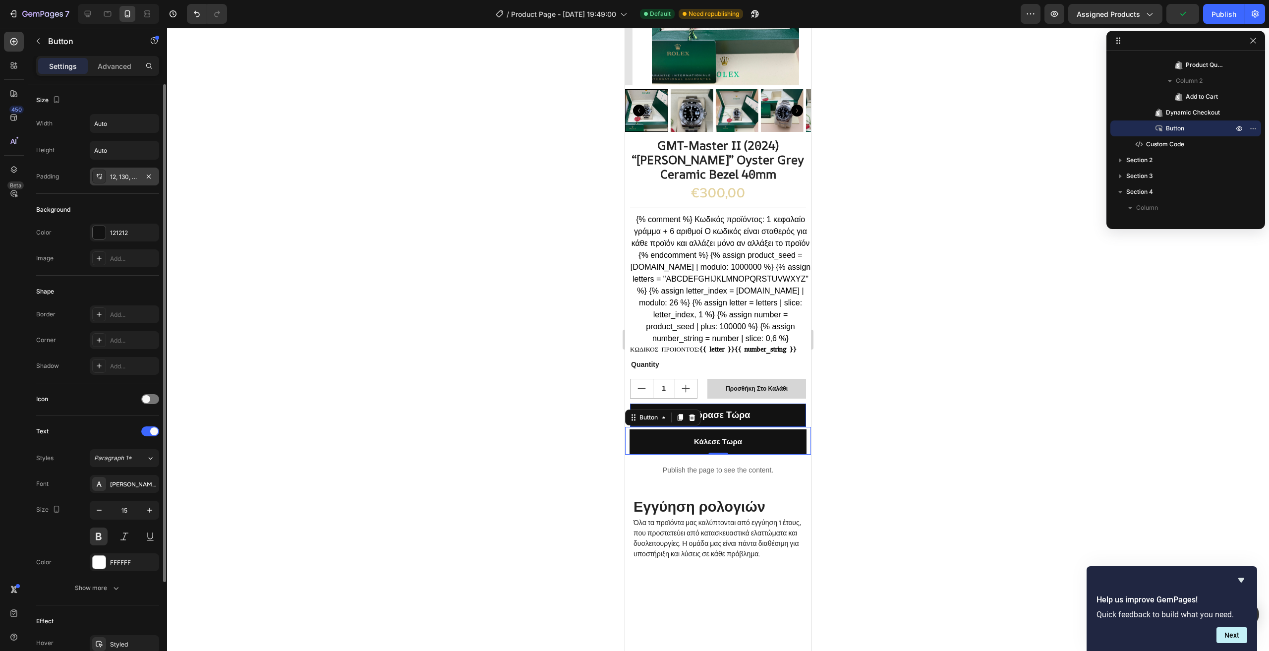
click at [117, 176] on div "12, 130, 12, 130" at bounding box center [124, 177] width 29 height 9
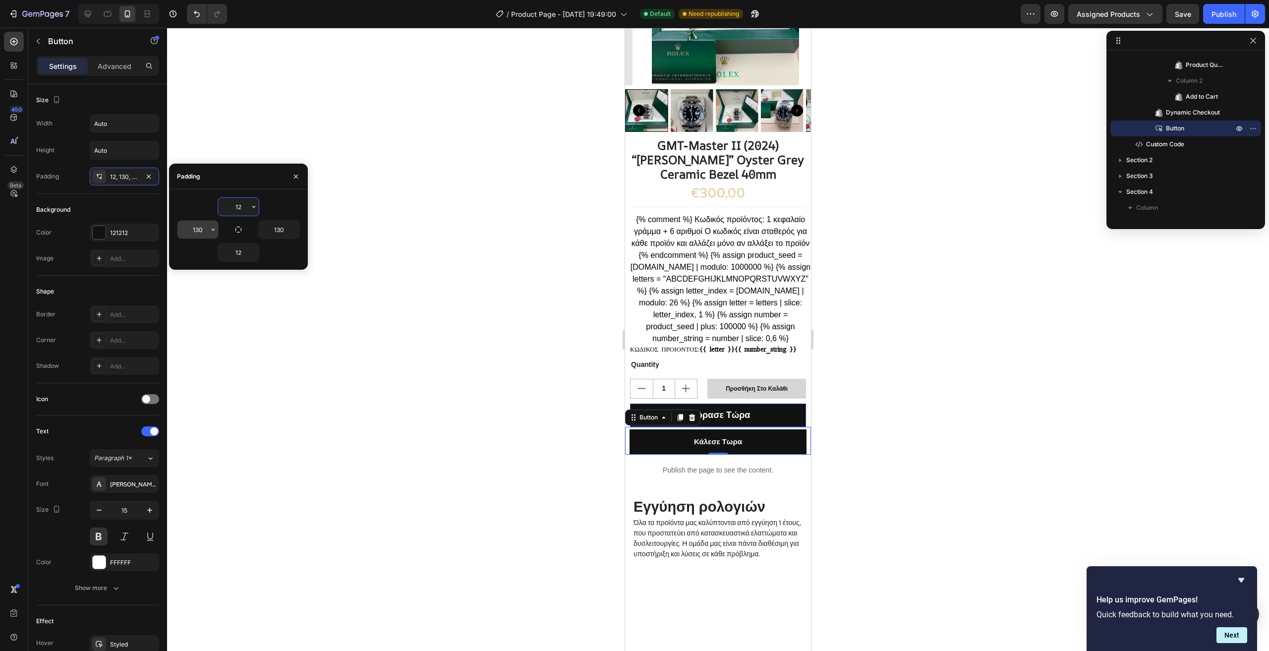
click at [203, 233] on input "130" at bounding box center [198, 230] width 41 height 18
type input "120"
click at [285, 230] on input "130" at bounding box center [279, 230] width 41 height 18
type input "120"
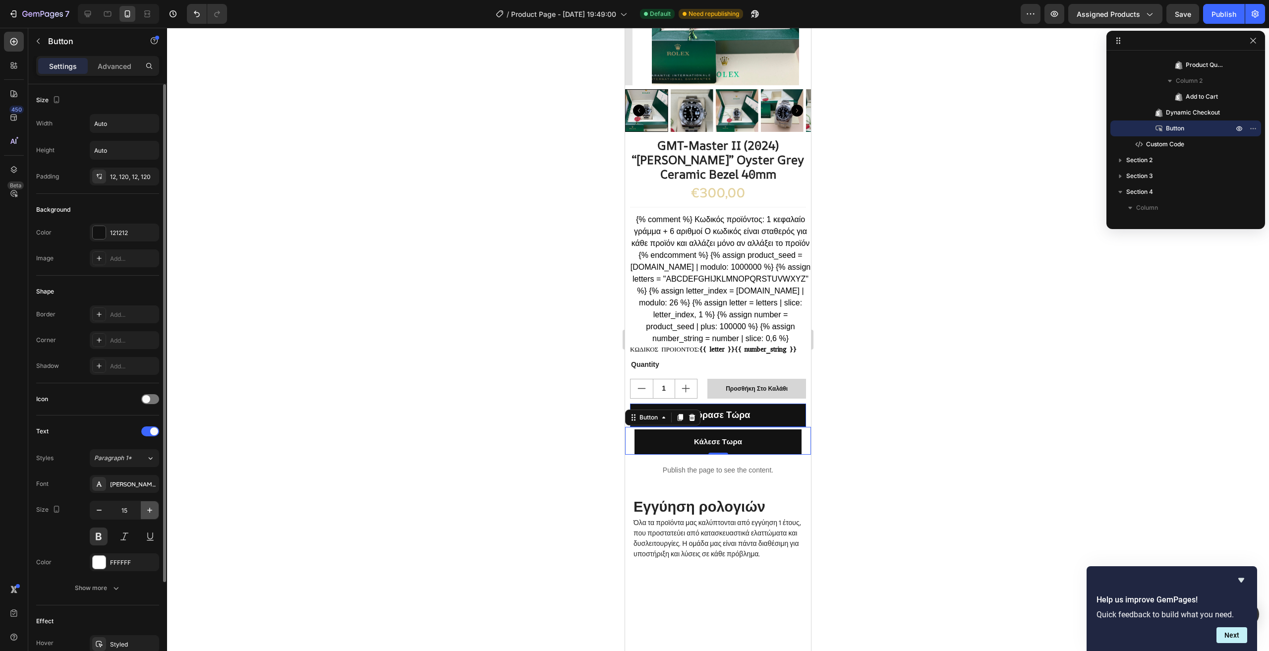
click at [151, 511] on icon "button" at bounding box center [150, 510] width 10 height 10
type input "16"
click at [784, 488] on div "Product Images GMT-Master II (2024) “[PERSON_NAME]” Oyster Grey Ceramic Bezel 4…" at bounding box center [718, 193] width 186 height 589
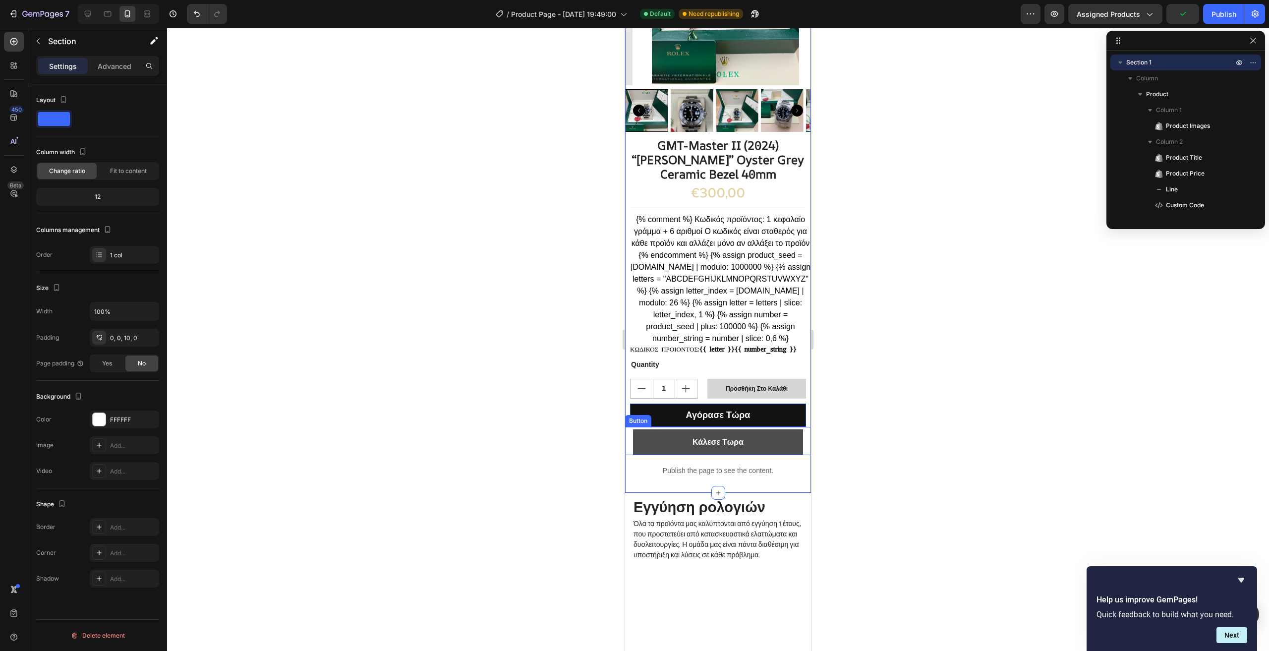
click at [779, 452] on button "Κάλεσε Τωρα" at bounding box center [718, 442] width 170 height 26
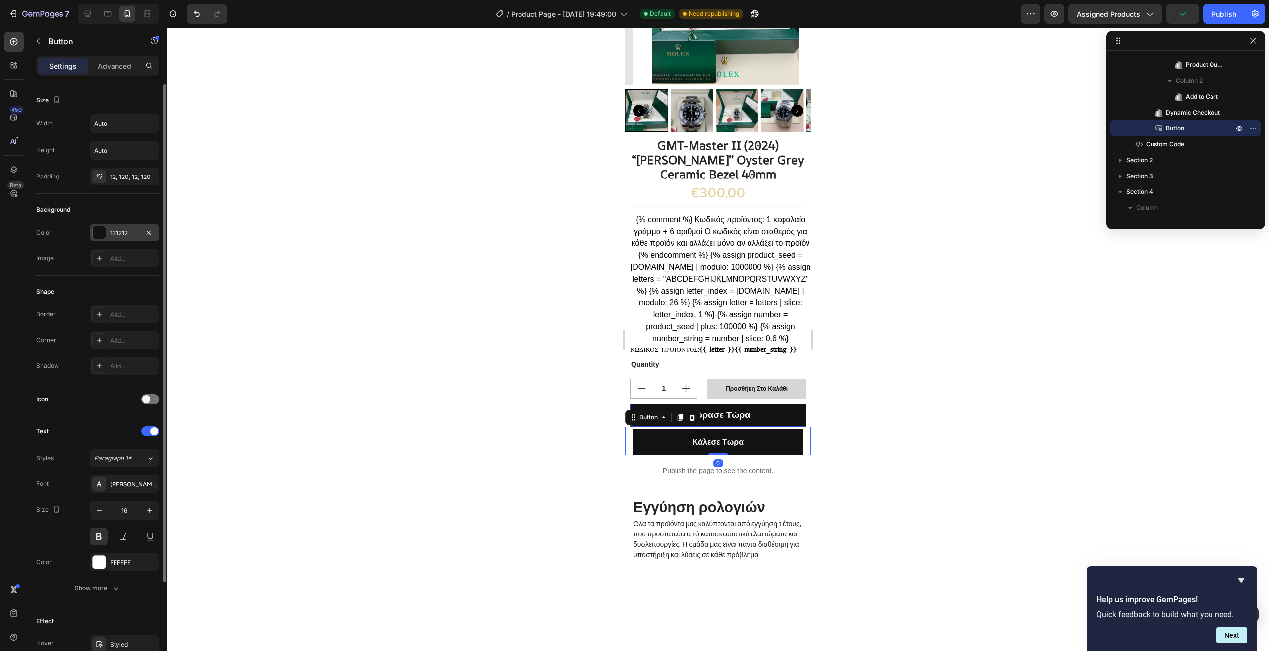
click at [133, 229] on div "121212" at bounding box center [124, 233] width 29 height 9
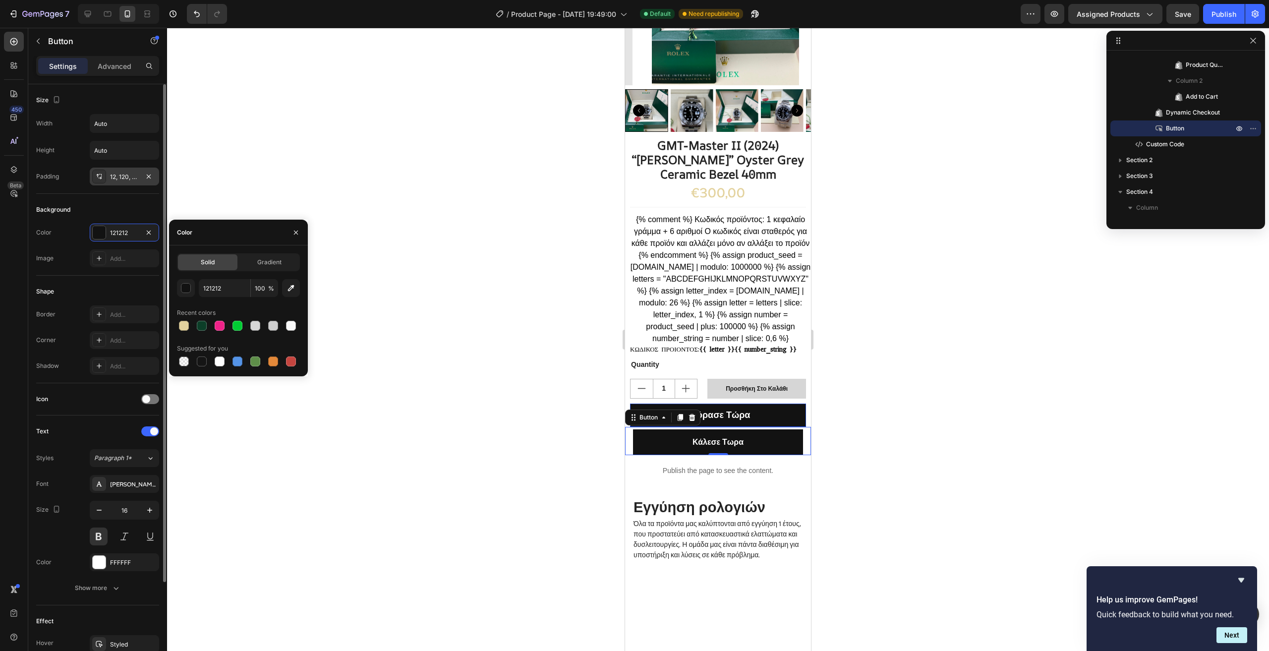
click at [125, 179] on div "12, 120, 12, 120" at bounding box center [124, 177] width 29 height 9
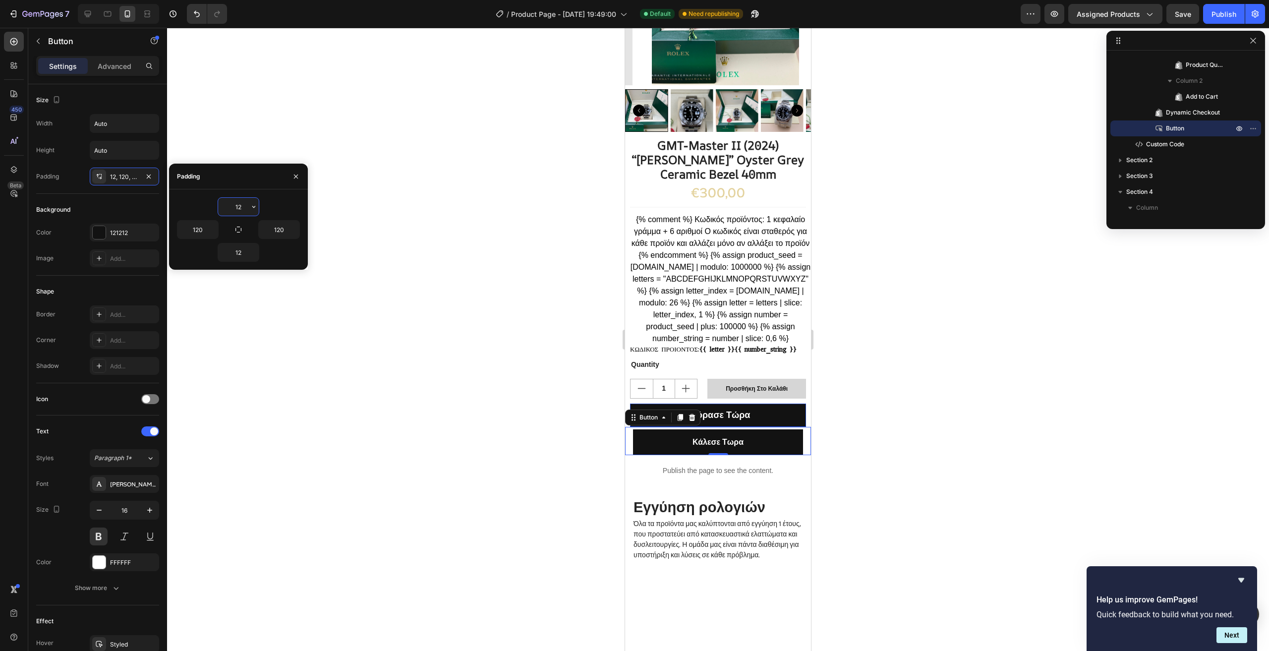
click at [246, 202] on input "12" at bounding box center [238, 207] width 41 height 18
type input "10"
click at [246, 251] on input "12" at bounding box center [238, 252] width 41 height 18
type input "11"
click at [243, 203] on input "10" at bounding box center [238, 207] width 41 height 18
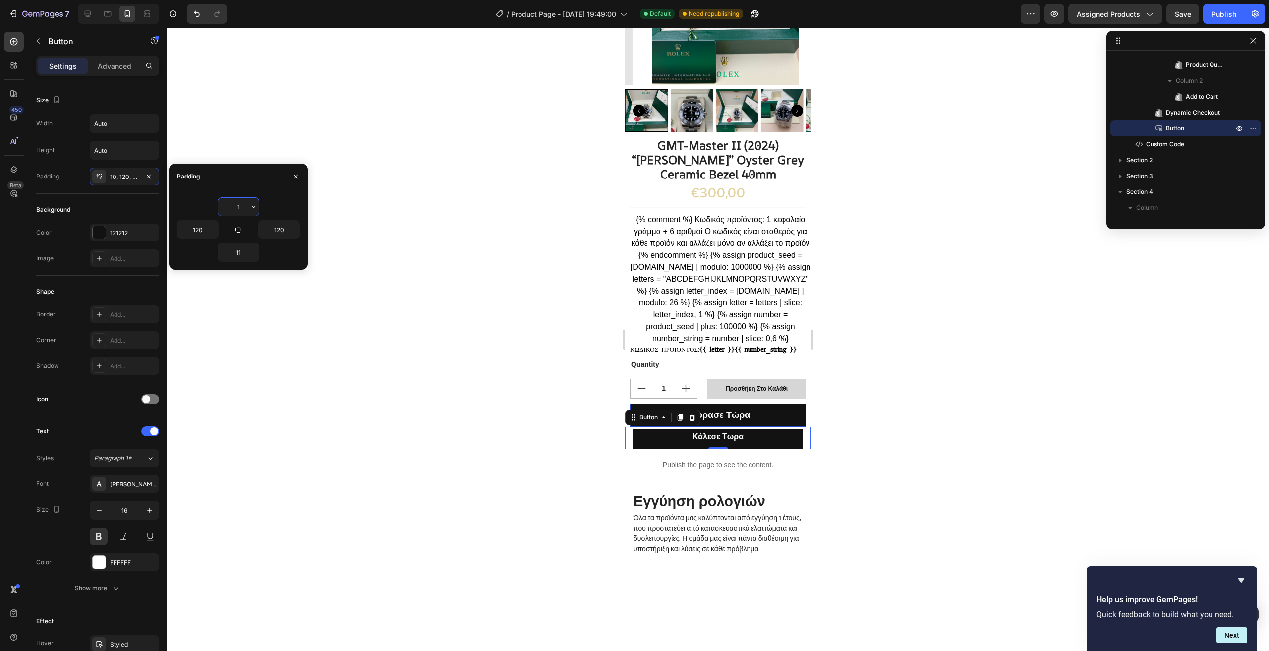
type input "11"
click at [777, 475] on p "Publish the page to see the content." at bounding box center [718, 470] width 186 height 10
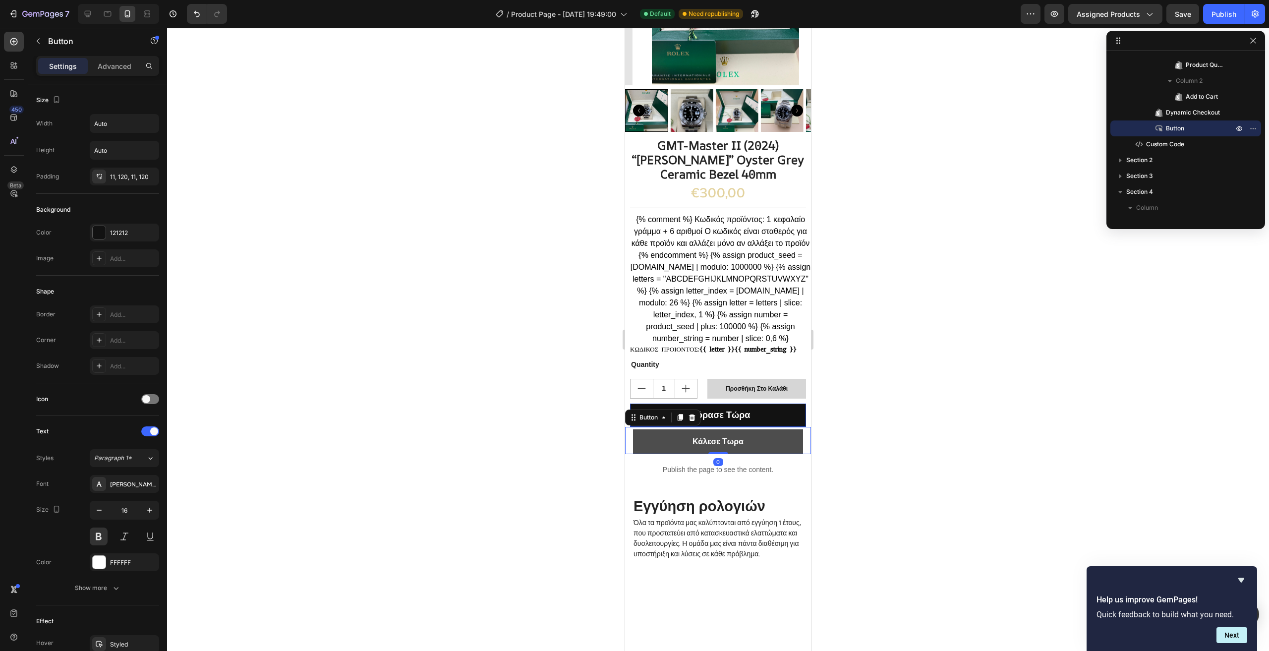
click at [779, 451] on button "Κάλεσε Τωρα" at bounding box center [718, 441] width 170 height 25
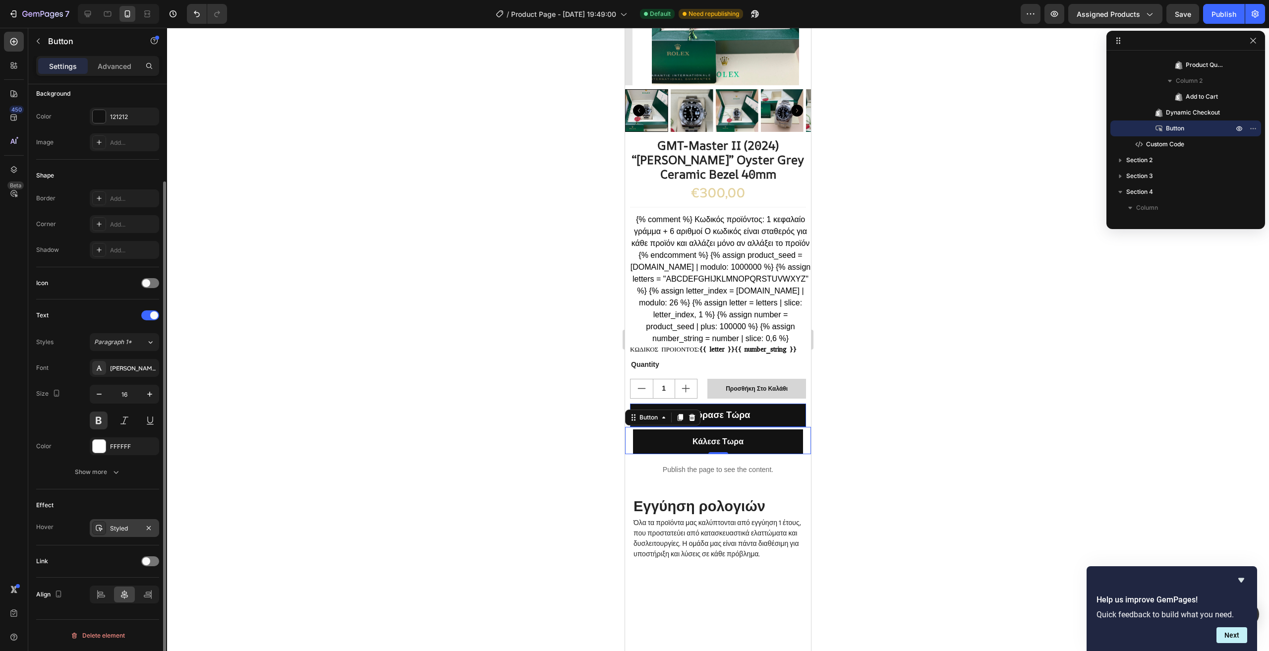
click at [113, 527] on div "Styled" at bounding box center [124, 528] width 29 height 9
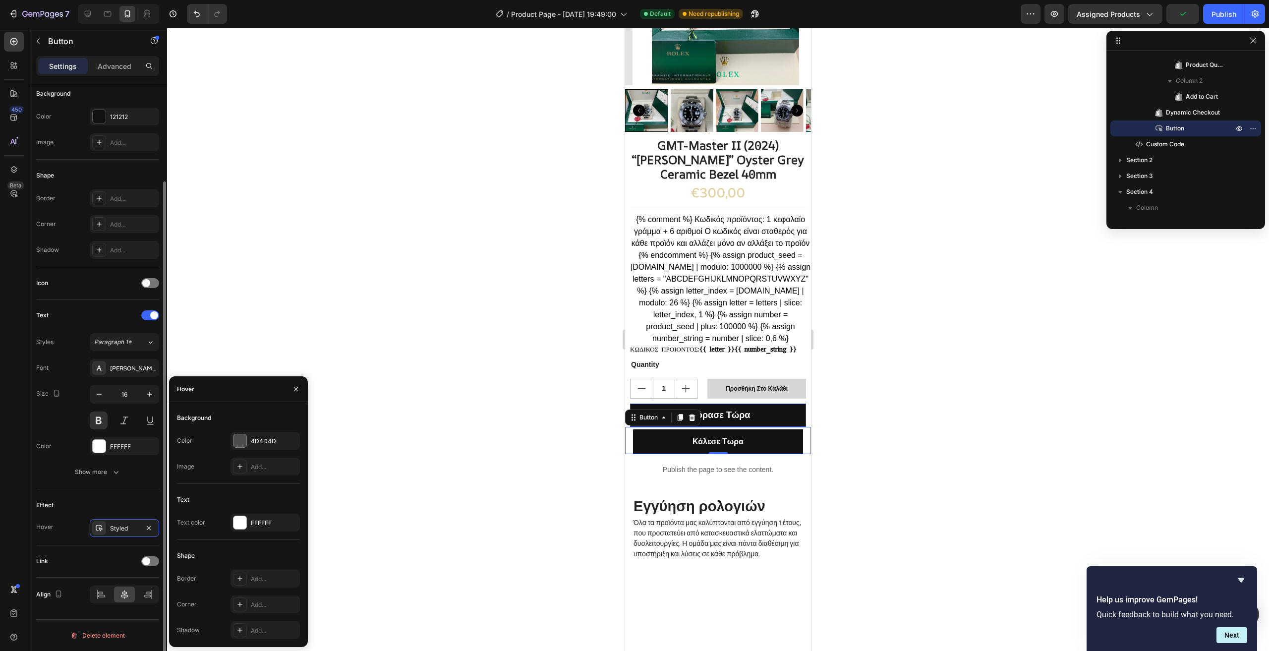
click at [102, 509] on div "Effect" at bounding box center [97, 505] width 123 height 16
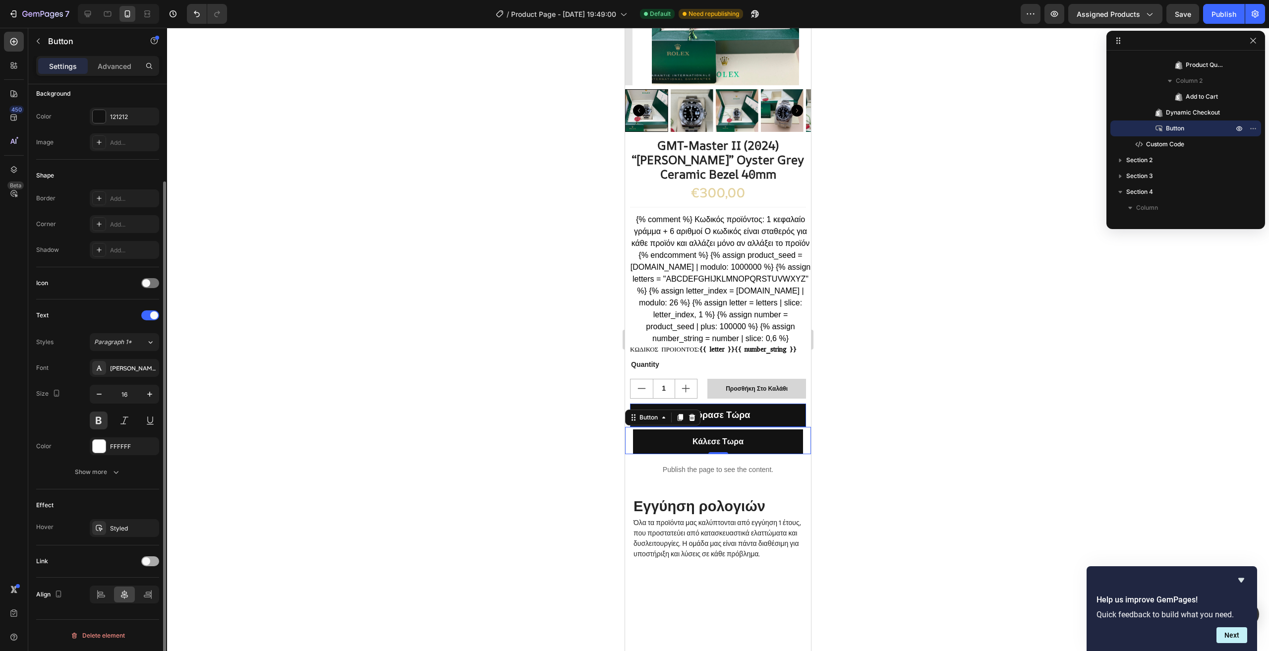
click at [153, 560] on div at bounding box center [150, 561] width 18 height 10
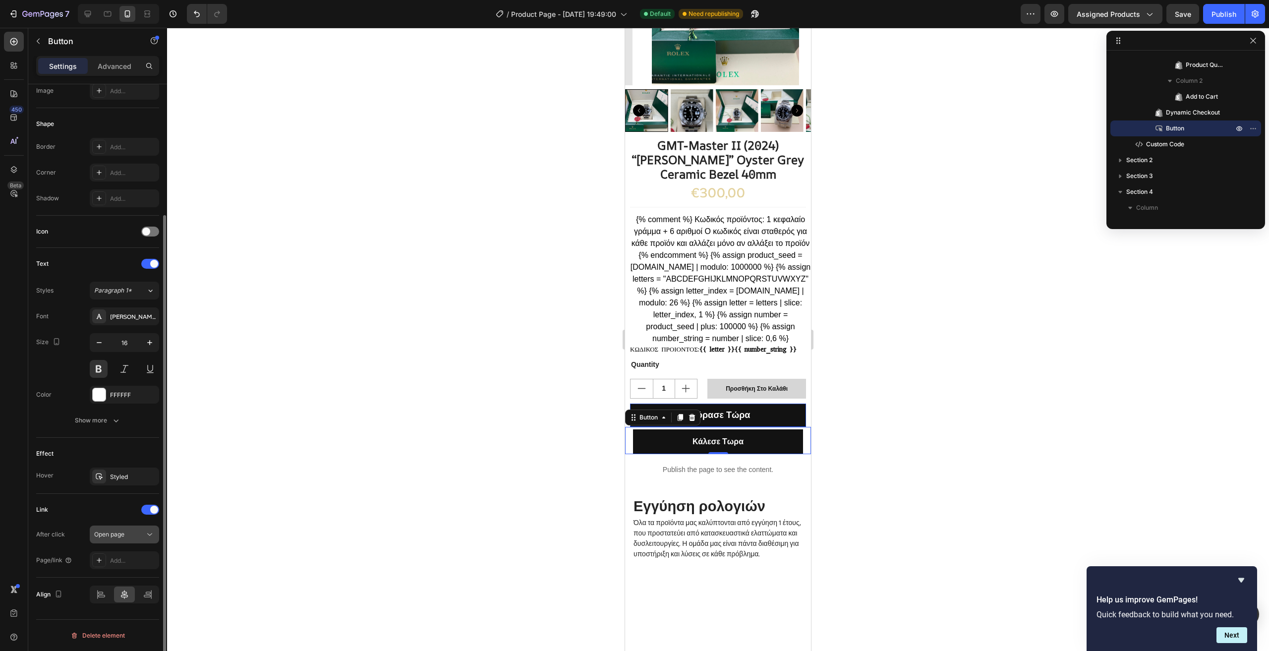
click at [133, 537] on div "Open page" at bounding box center [119, 534] width 51 height 9
click at [140, 533] on div "Open page" at bounding box center [119, 534] width 51 height 9
click at [136, 560] on div "Add..." at bounding box center [133, 560] width 47 height 9
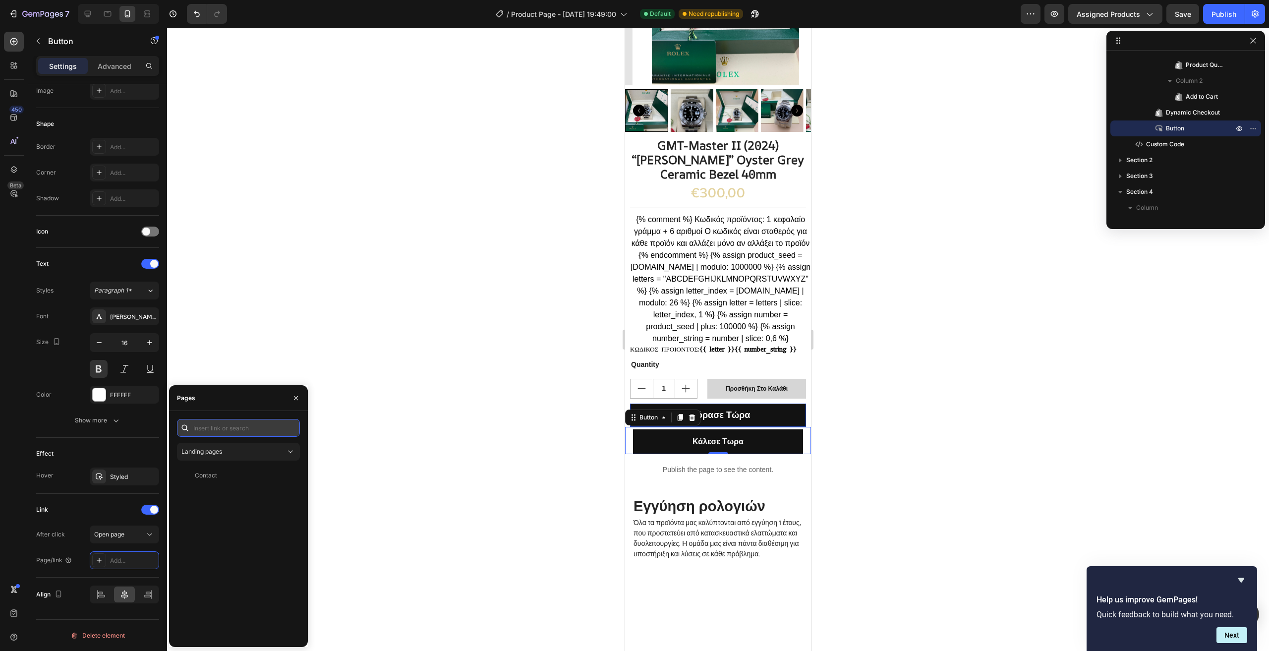
click at [232, 422] on input "text" at bounding box center [238, 428] width 123 height 18
click at [243, 427] on input "text" at bounding box center [238, 428] width 123 height 18
paste input "[PHONE_NUMBER]"
click at [218, 428] on input "[PHONE_NUMBER]" at bounding box center [238, 428] width 123 height 18
click at [219, 427] on input "[PHONE_NUMBER]" at bounding box center [238, 428] width 123 height 18
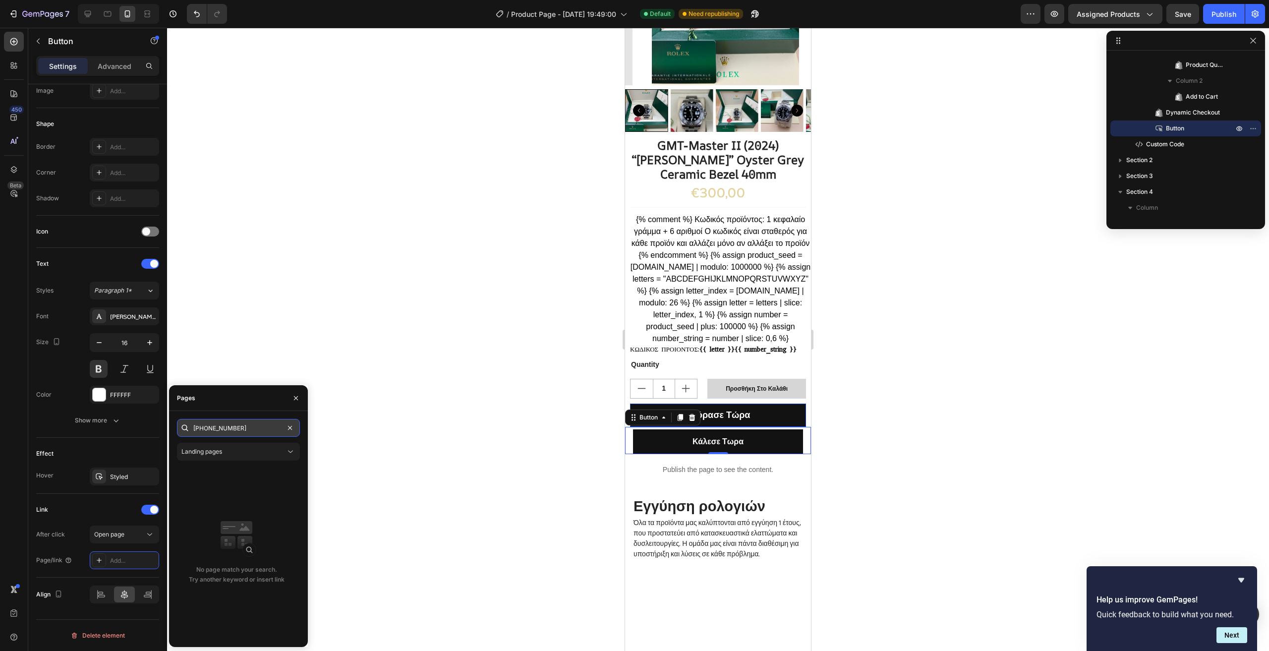
click at [204, 430] on input "[PHONE_NUMBER]" at bounding box center [238, 428] width 123 height 18
click at [206, 429] on input "[PHONE_NUMBER]" at bounding box center [238, 428] width 123 height 18
type input "6949029059"
click at [237, 491] on div "No page match your search. Try another keyword or insert link" at bounding box center [236, 553] width 119 height 173
click at [107, 513] on div "Link" at bounding box center [97, 510] width 123 height 16
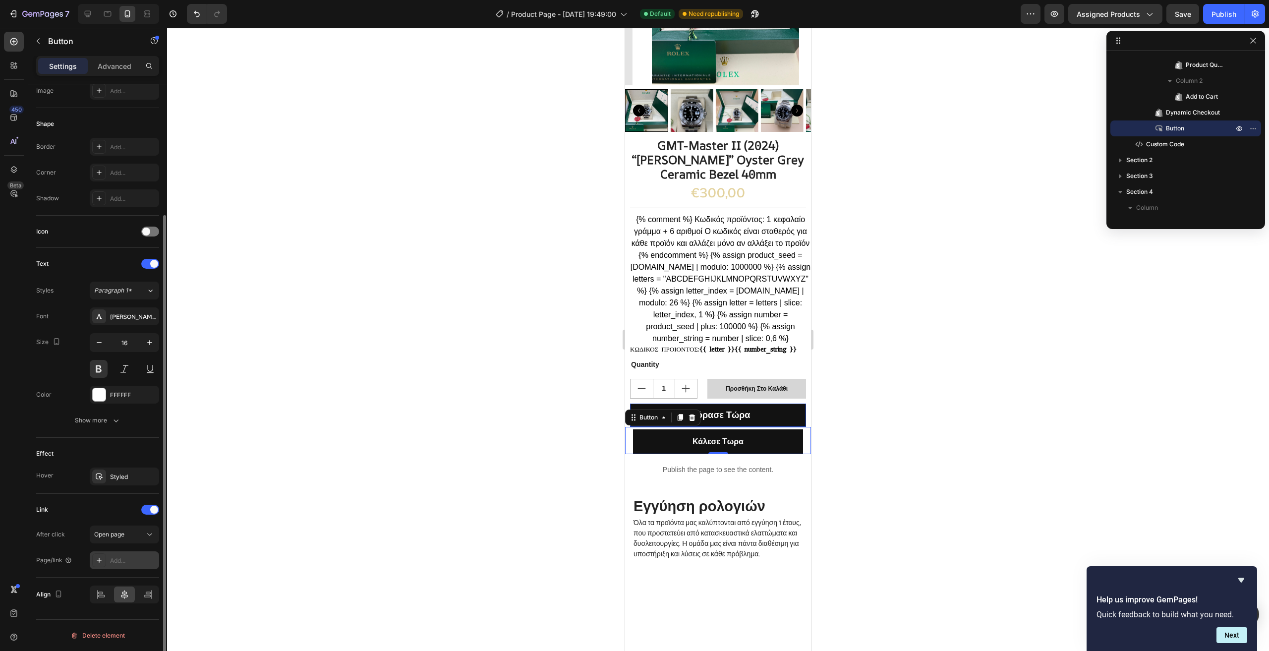
click at [137, 559] on div "Add..." at bounding box center [133, 560] width 47 height 9
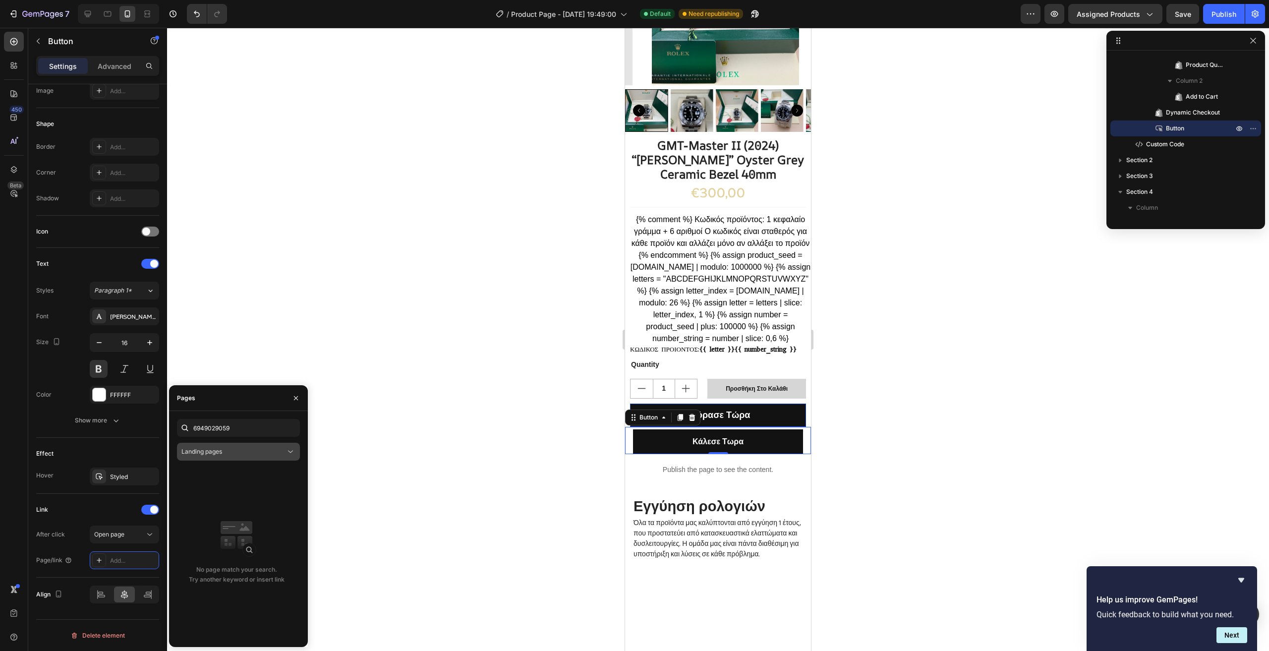
click at [221, 446] on button "Landing pages" at bounding box center [238, 452] width 123 height 18
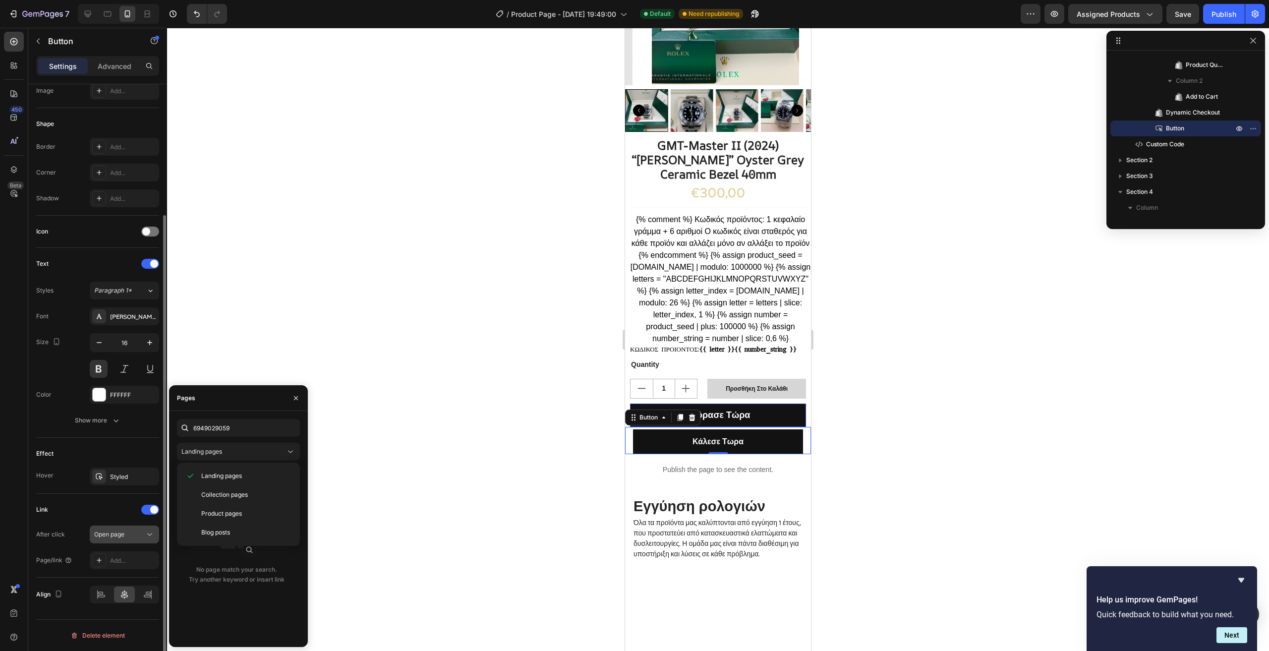
click at [130, 539] on div "Open page" at bounding box center [124, 535] width 60 height 10
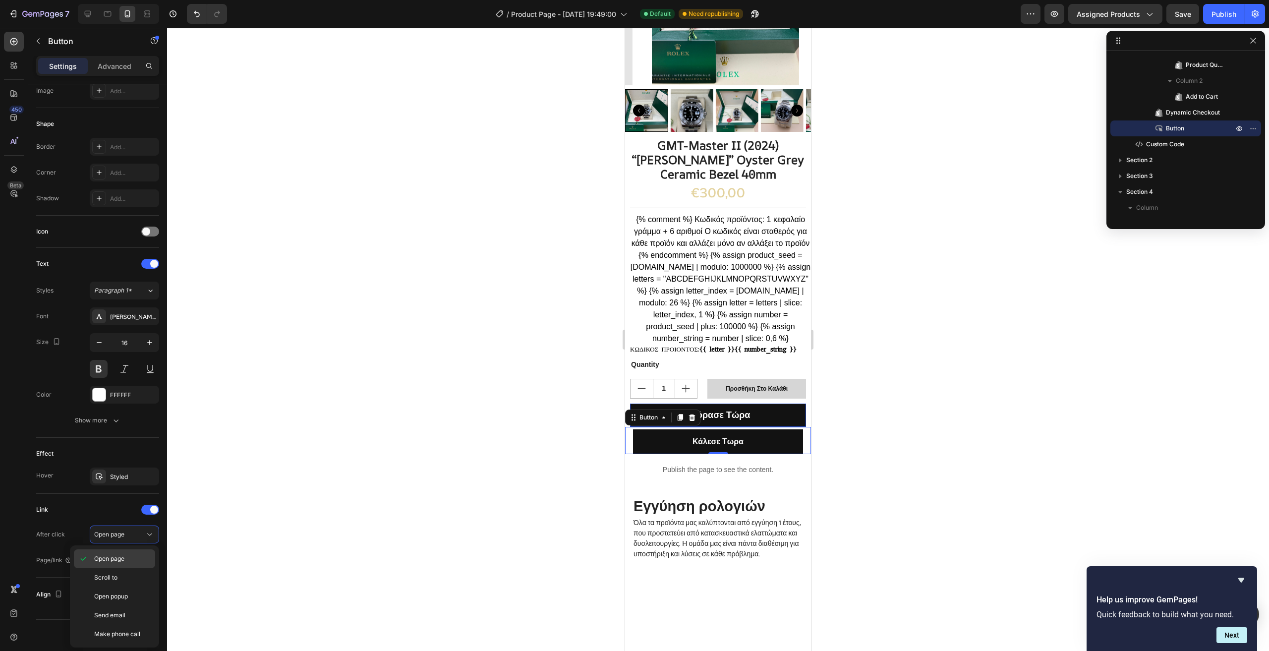
click at [132, 556] on p "Open page" at bounding box center [122, 558] width 57 height 9
click at [137, 559] on div "Add..." at bounding box center [133, 560] width 47 height 9
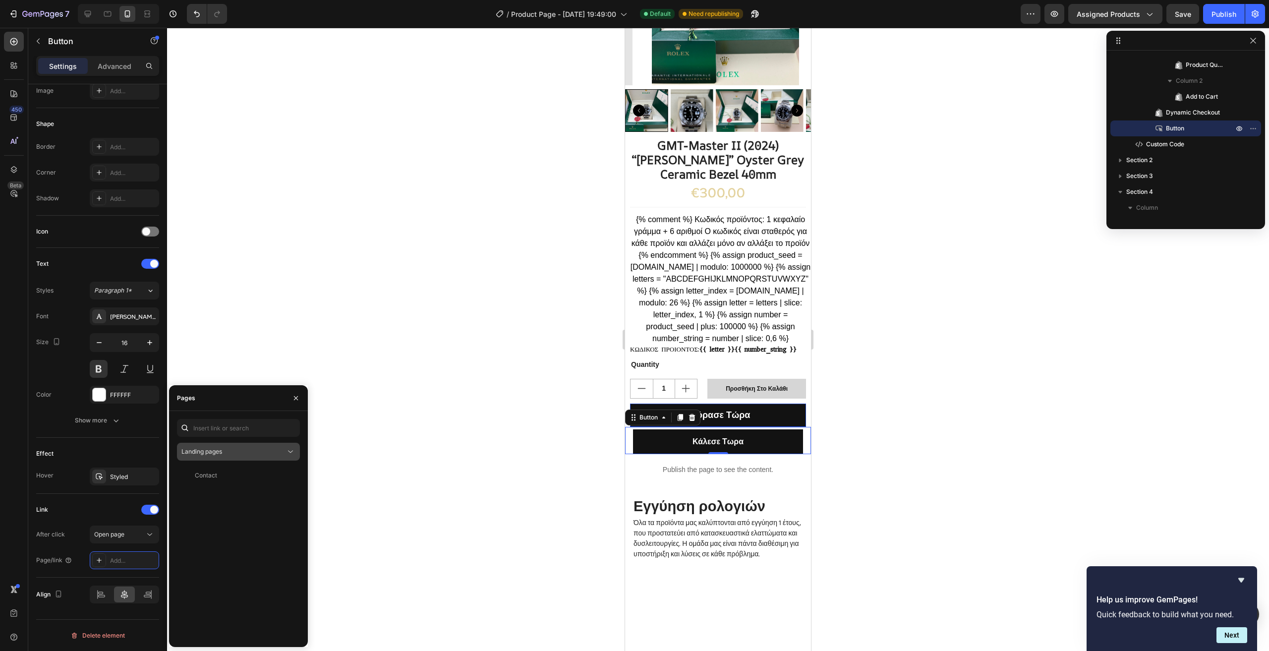
click at [223, 453] on div "Landing pages" at bounding box center [233, 451] width 104 height 9
click at [224, 452] on div "Landing pages" at bounding box center [233, 451] width 104 height 9
click at [240, 420] on input "text" at bounding box center [238, 428] width 123 height 18
click at [298, 400] on icon "button" at bounding box center [296, 398] width 4 height 4
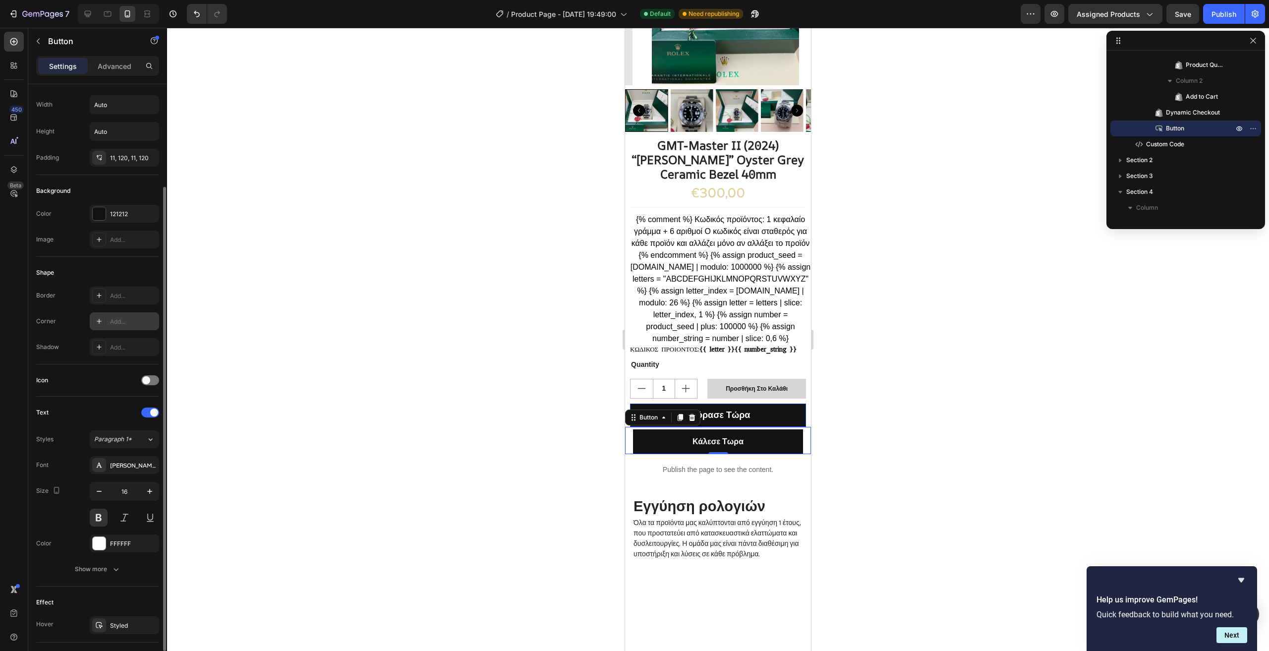
scroll to position [0, 0]
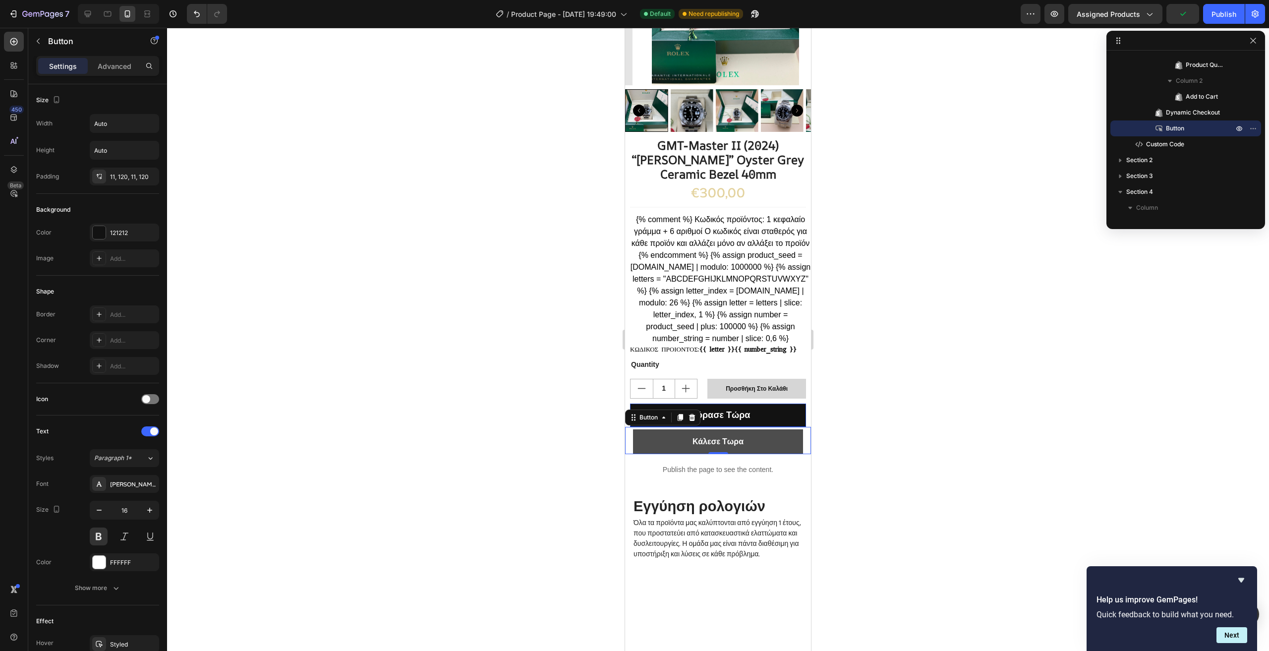
click at [776, 446] on button "Κάλεσε Τωρα" at bounding box center [718, 441] width 170 height 25
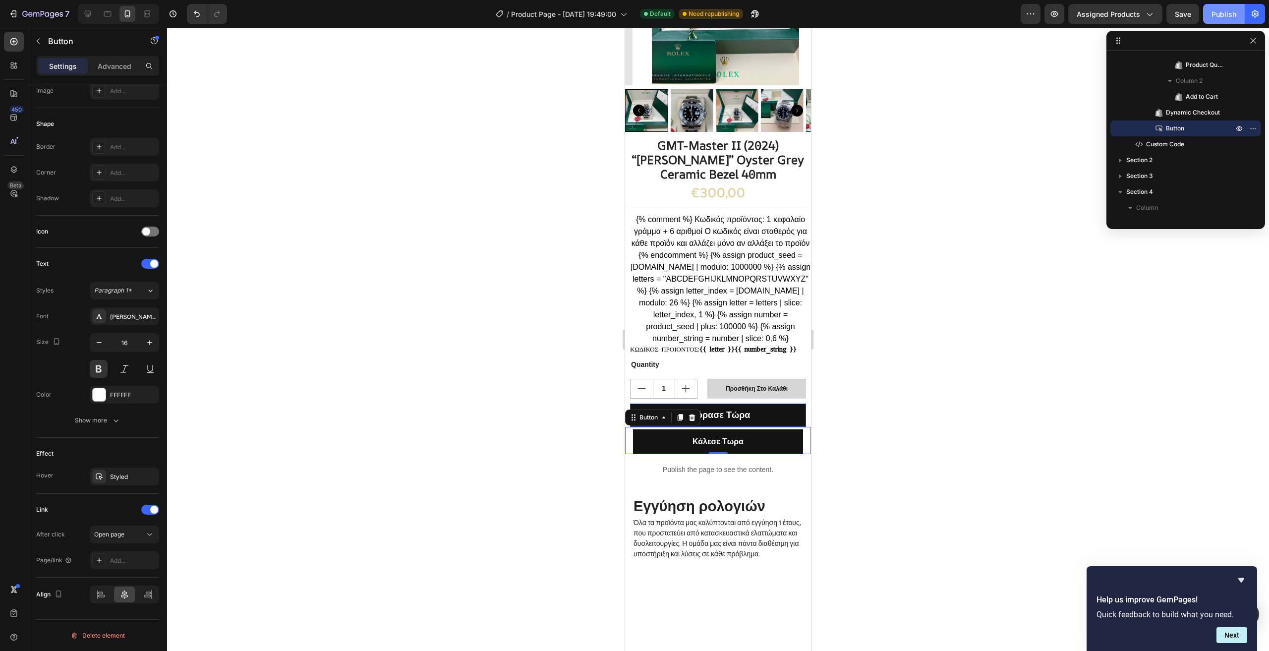
click at [1230, 10] on div "Publish" at bounding box center [1224, 14] width 25 height 10
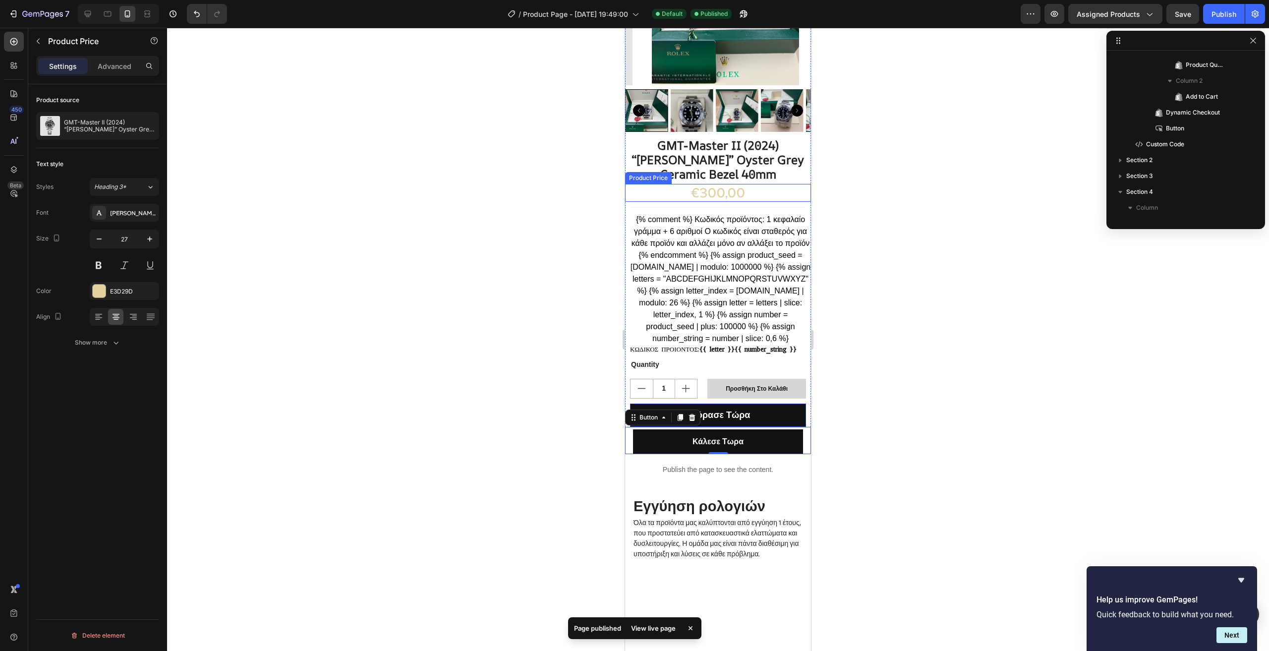
click at [748, 184] on div "€300,00" at bounding box center [718, 193] width 186 height 18
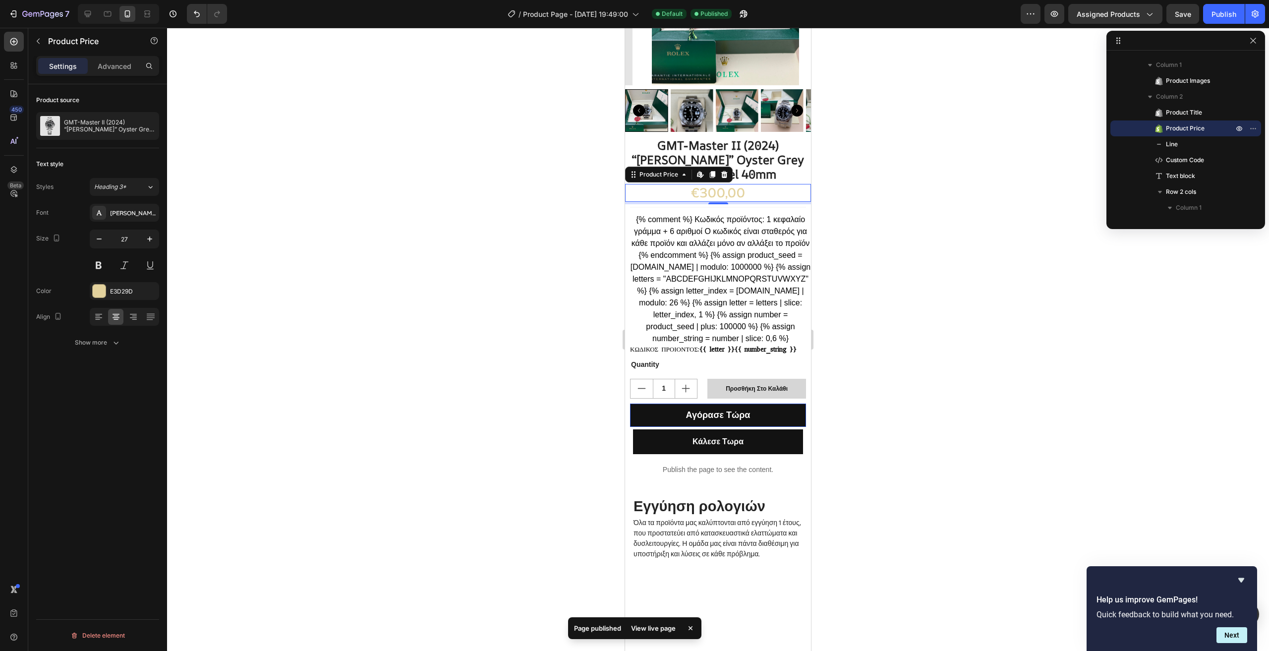
click at [694, 184] on div "€300,00" at bounding box center [718, 193] width 186 height 18
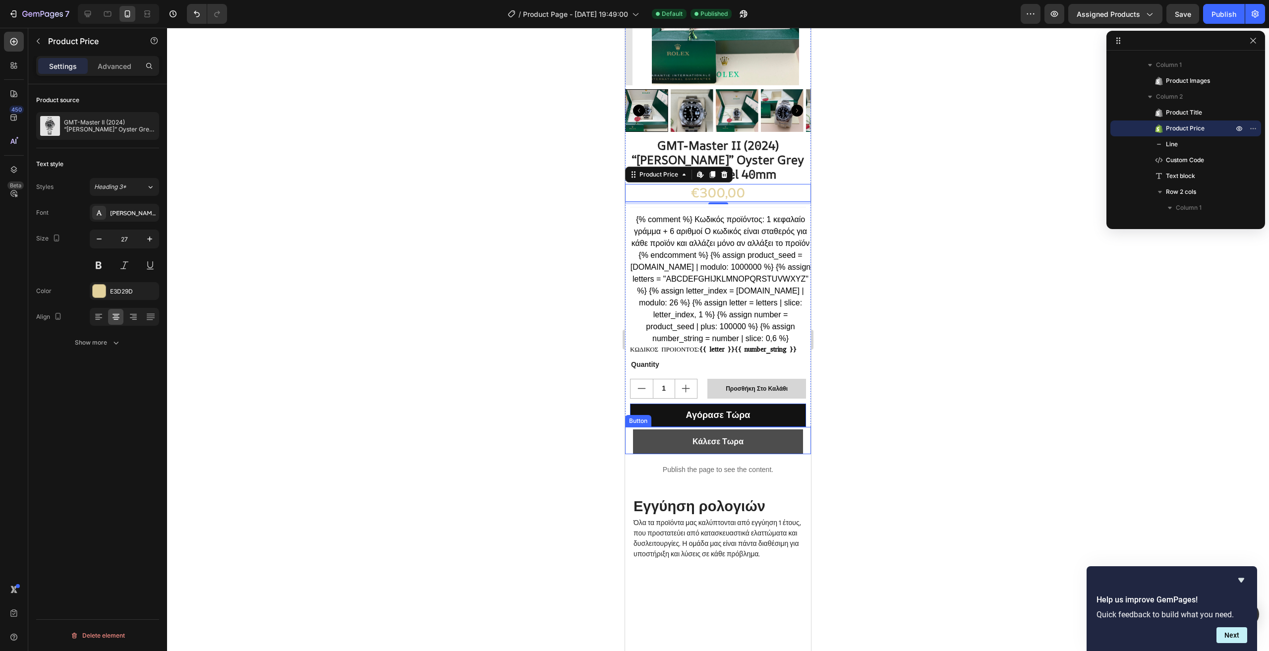
click at [768, 451] on button "Κάλεσε Τωρα" at bounding box center [718, 441] width 170 height 25
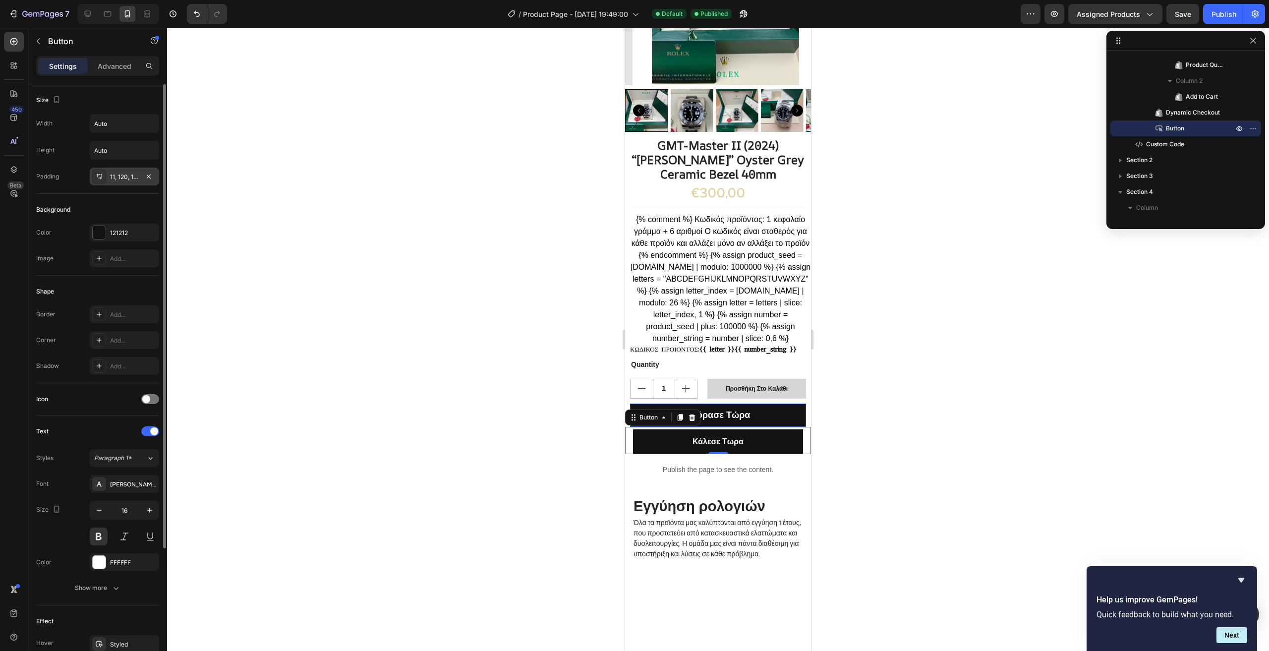
click at [127, 177] on div "11, 120, 11, 120" at bounding box center [124, 177] width 29 height 9
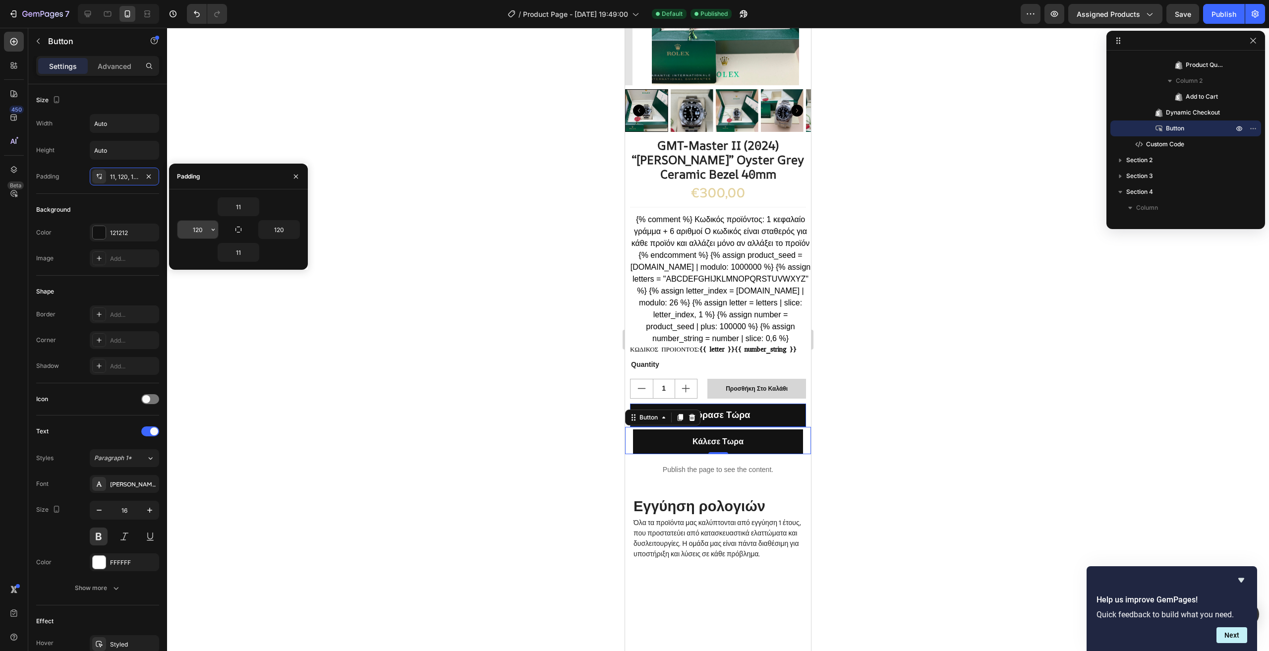
click at [204, 231] on input "120" at bounding box center [198, 230] width 41 height 18
type input "130"
click at [285, 229] on input "120" at bounding box center [279, 230] width 41 height 18
type input "130"
click at [244, 208] on input "11" at bounding box center [238, 207] width 41 height 18
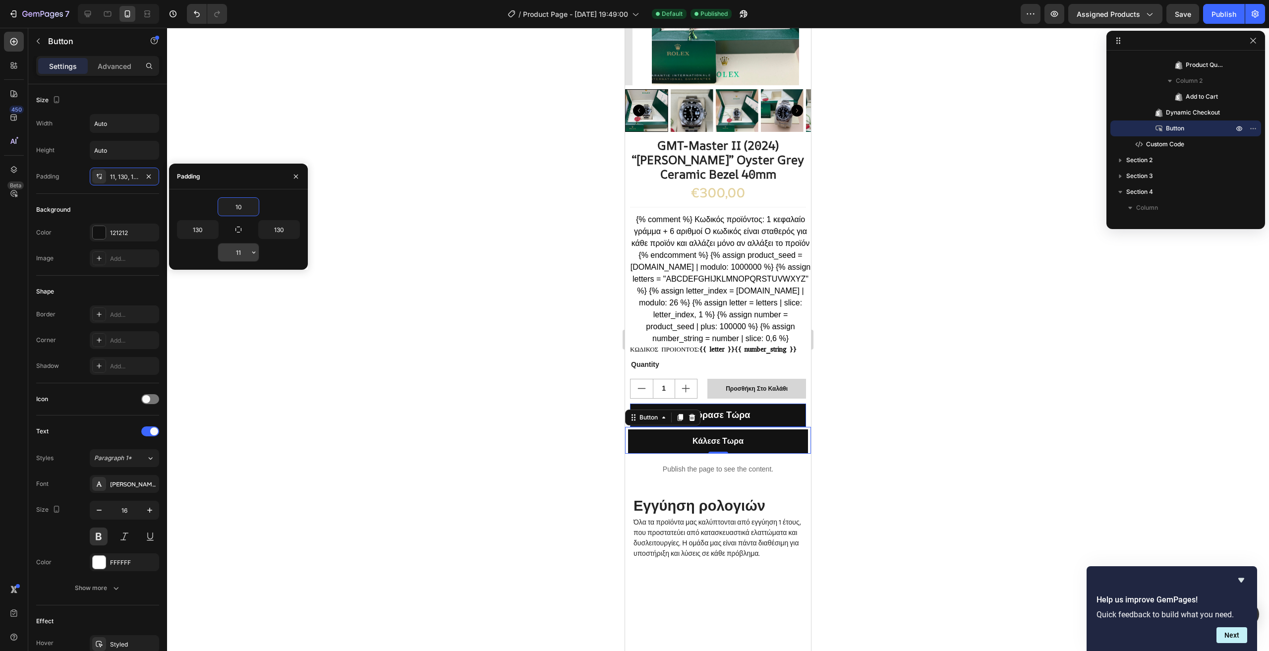
type input "10"
click at [245, 255] on input "11" at bounding box center [238, 252] width 41 height 18
type input "10"
click at [1234, 15] on div "Publish" at bounding box center [1224, 14] width 25 height 10
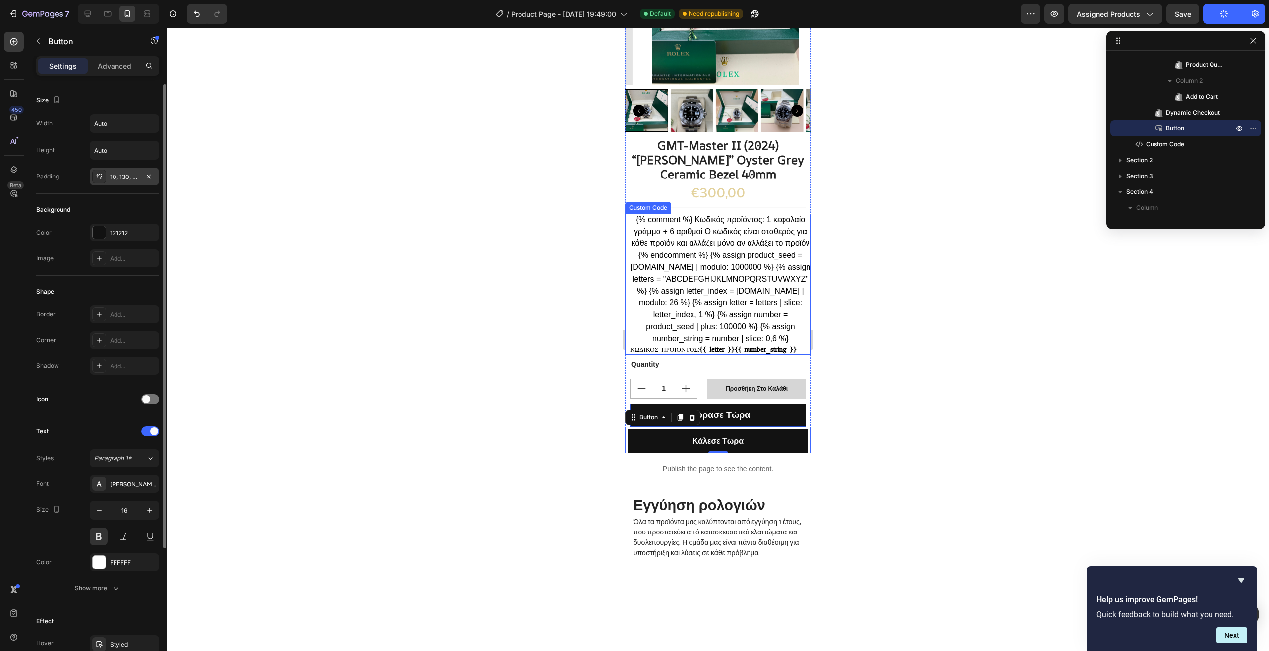
click at [125, 182] on div "10, 130, 10, 130" at bounding box center [124, 177] width 69 height 18
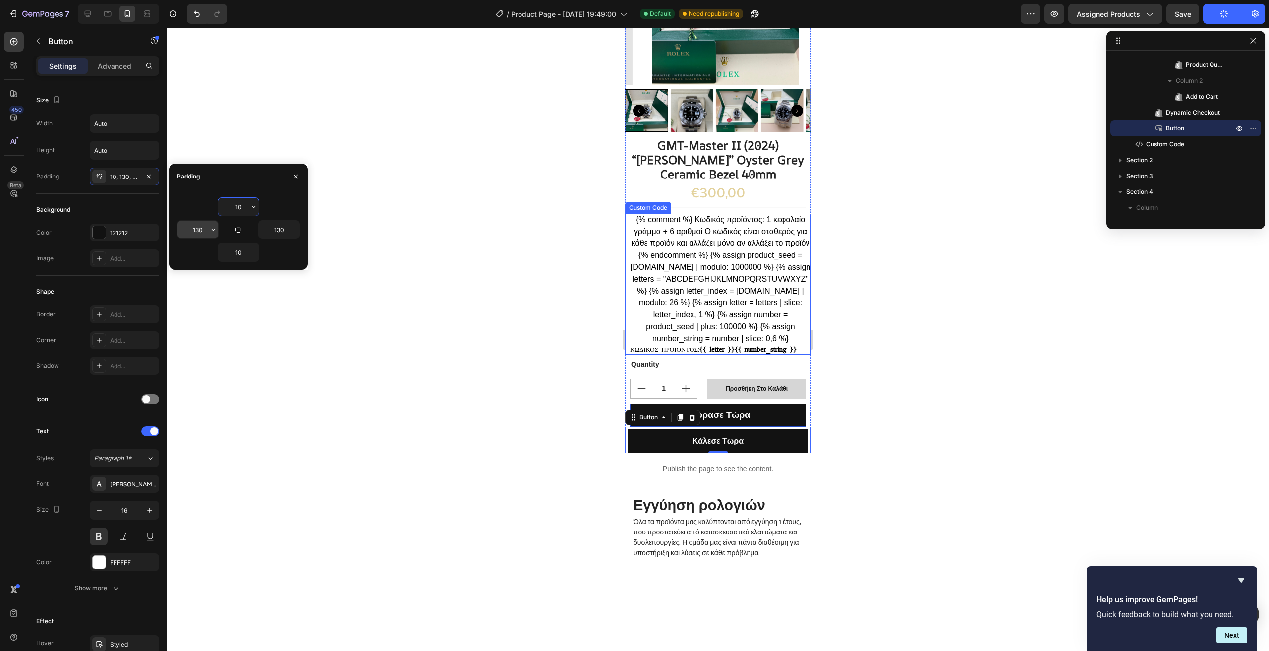
click at [202, 229] on input "130" at bounding box center [198, 230] width 41 height 18
type input "1"
type input "130"
click at [132, 203] on div "Background" at bounding box center [97, 210] width 123 height 16
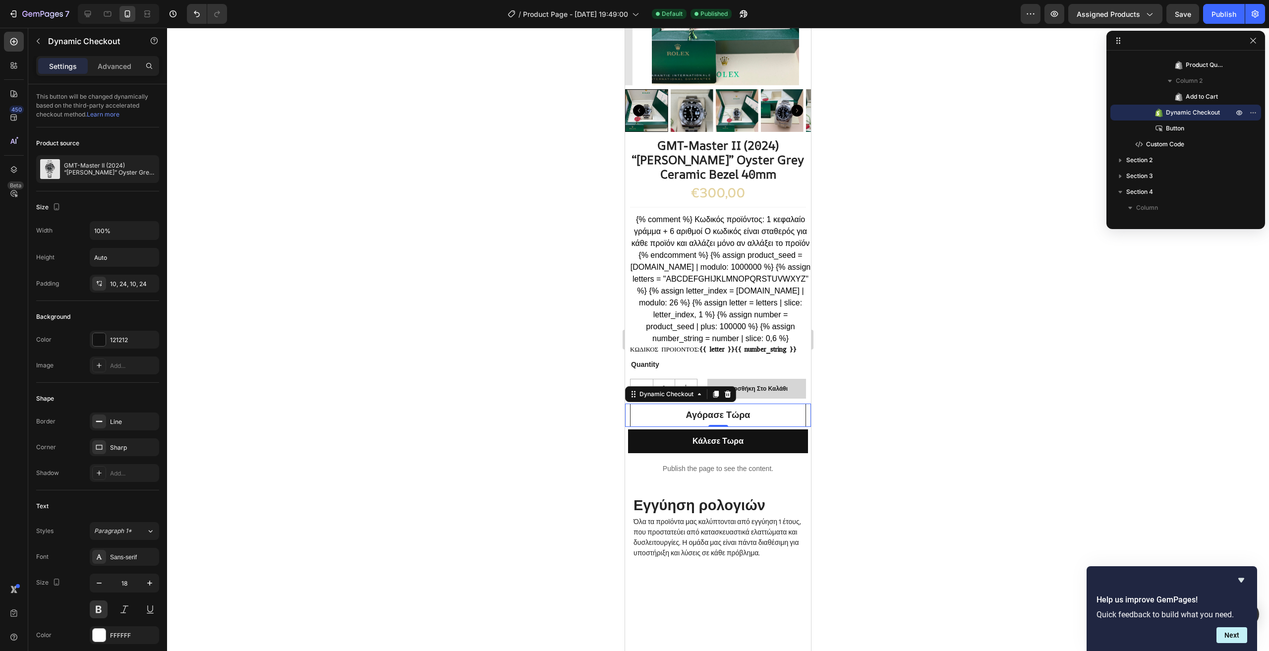
click at [763, 414] on button "Αγόρασε Τώρα" at bounding box center [718, 415] width 176 height 23
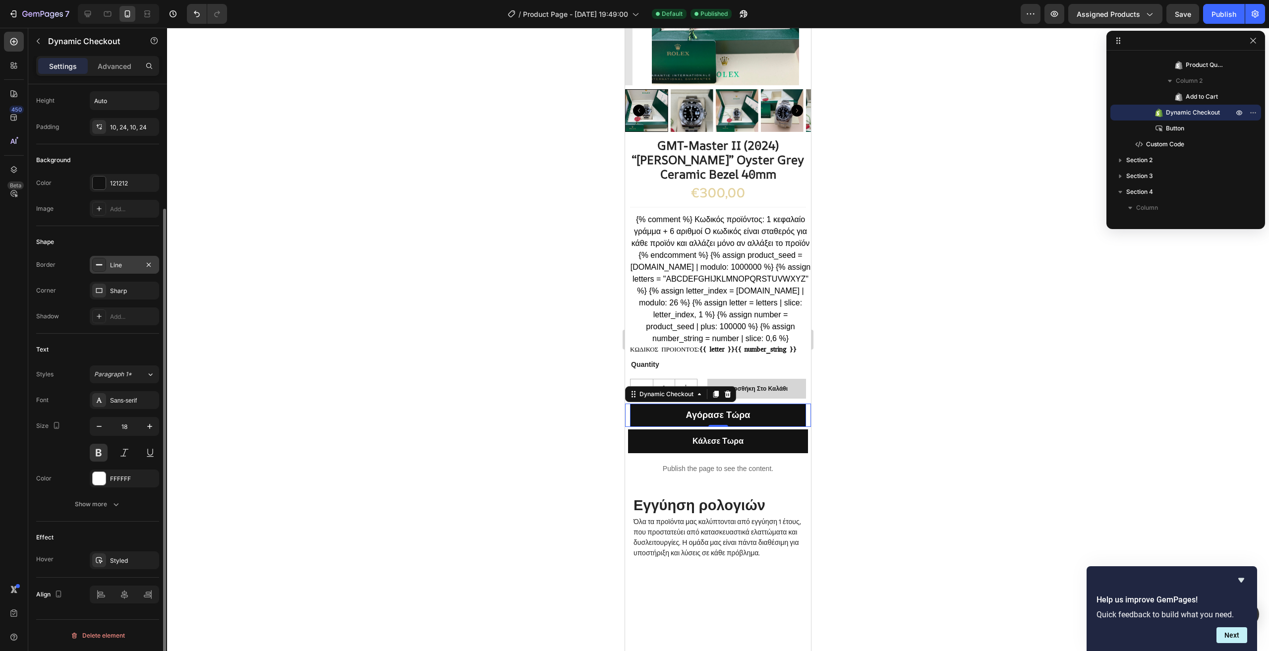
scroll to position [8, 0]
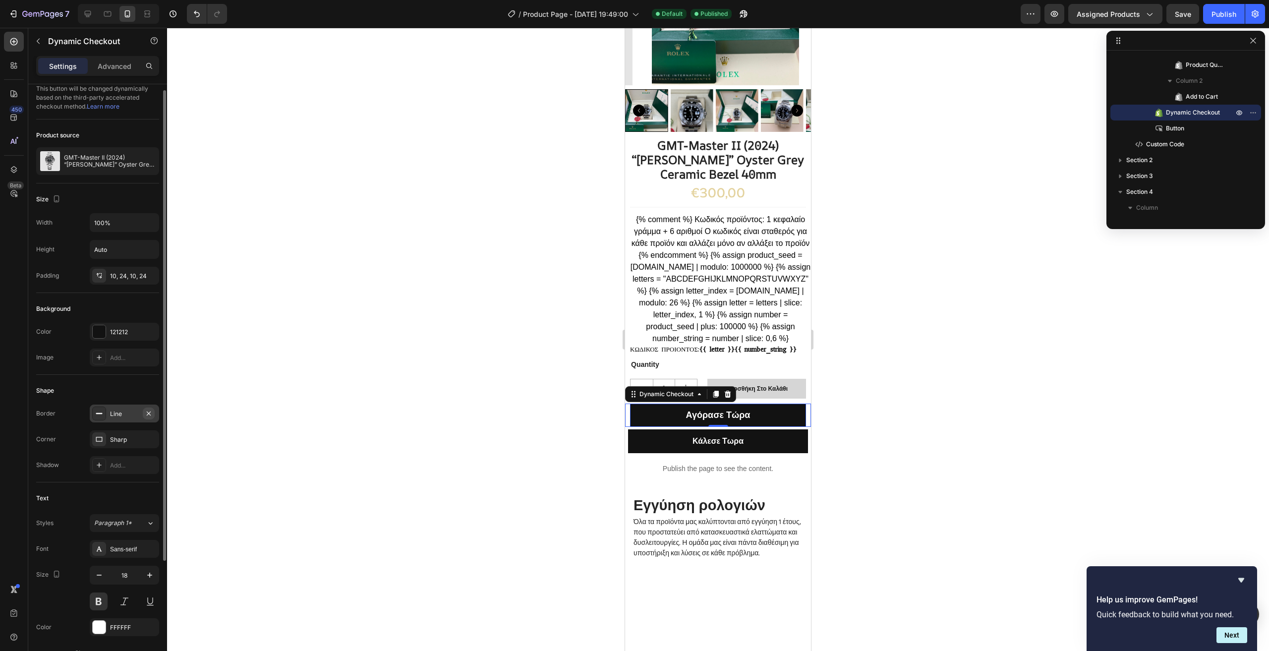
click at [149, 413] on icon "button" at bounding box center [149, 413] width 4 height 4
click at [150, 438] on icon "button" at bounding box center [149, 439] width 4 height 4
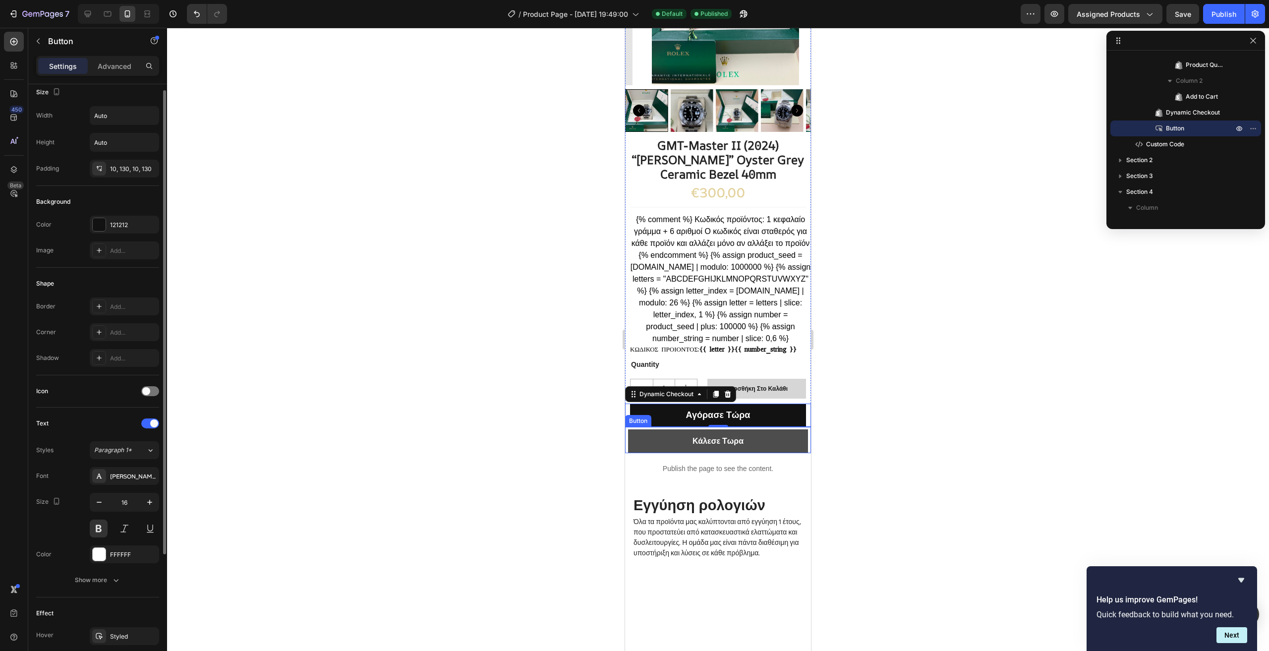
click at [784, 454] on button "Κάλεσε Τωρα" at bounding box center [718, 441] width 180 height 24
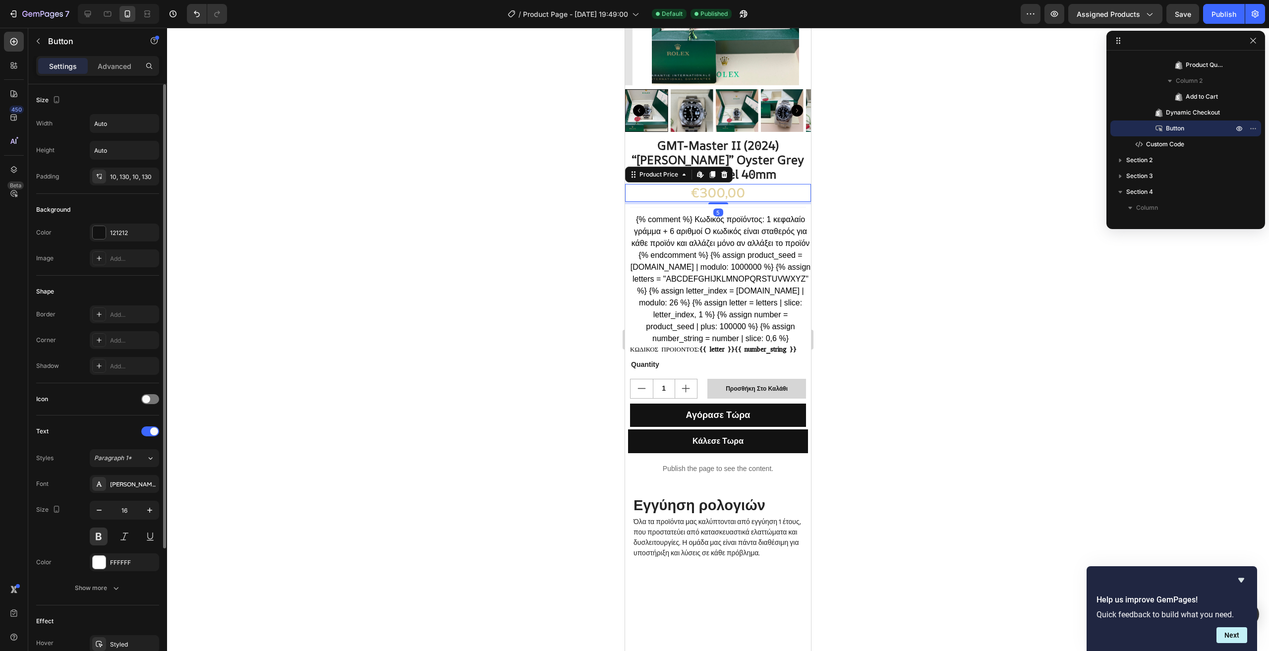
scroll to position [45, 0]
click at [760, 186] on div "€300,00" at bounding box center [718, 193] width 186 height 18
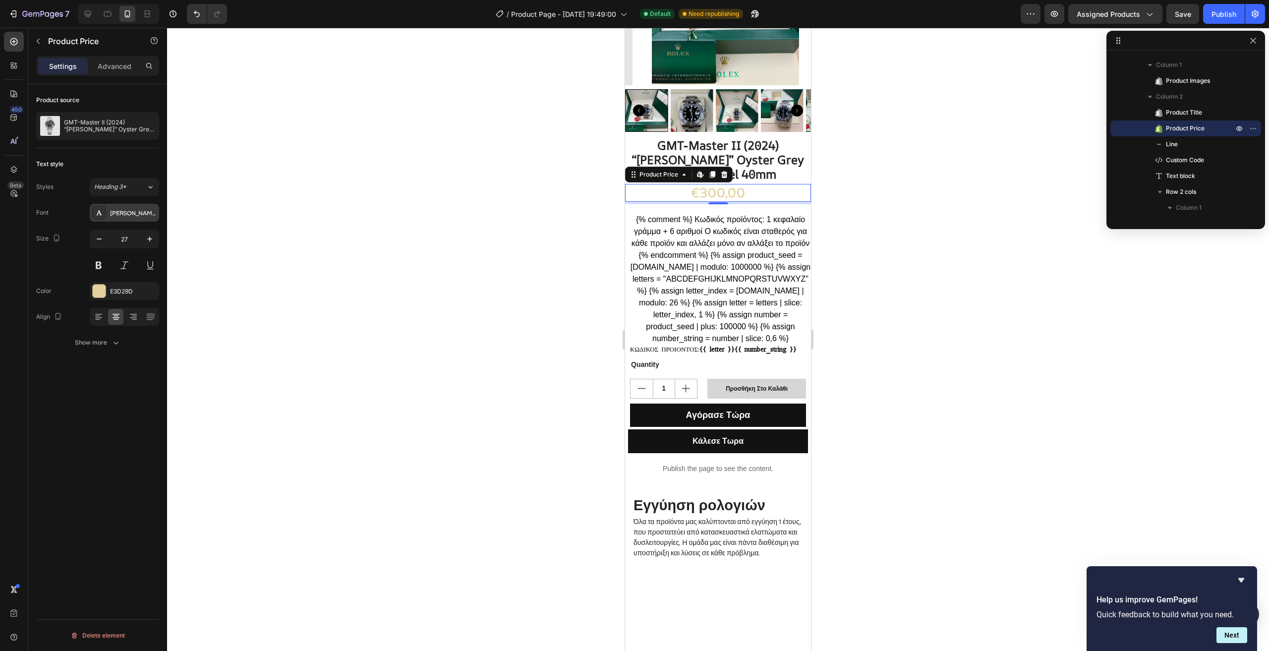
click at [131, 217] on div "[PERSON_NAME]" at bounding box center [133, 213] width 47 height 9
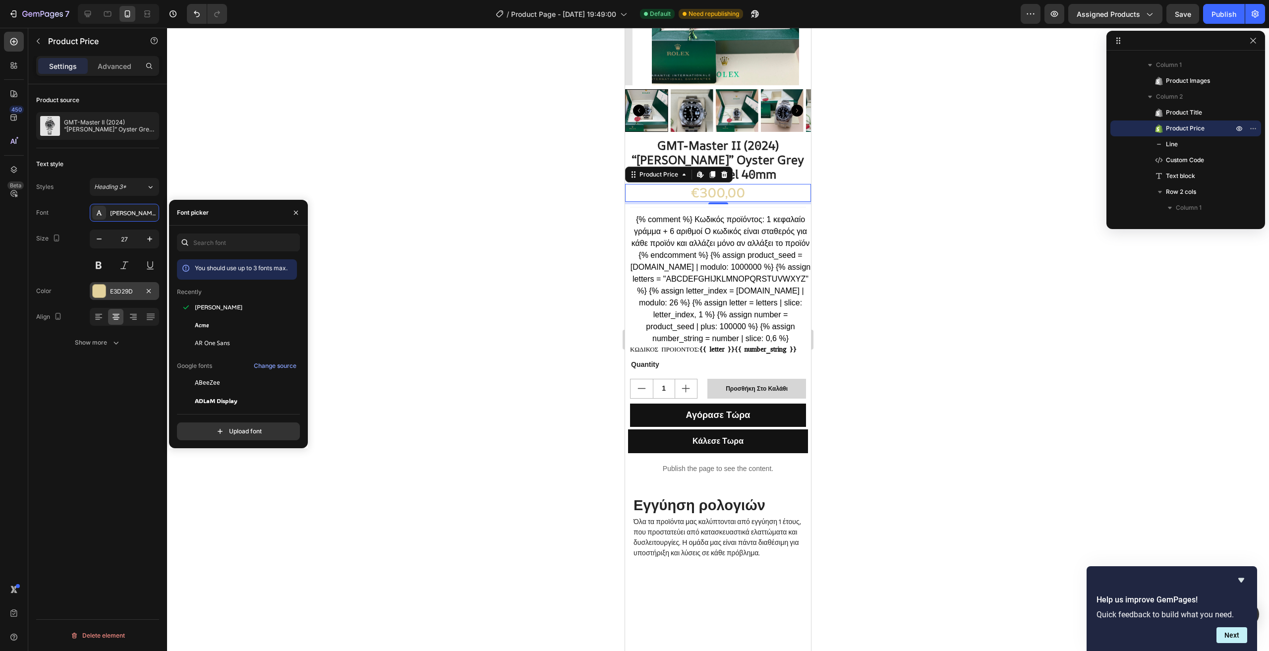
click at [121, 296] on div "E3D29D" at bounding box center [124, 291] width 69 height 18
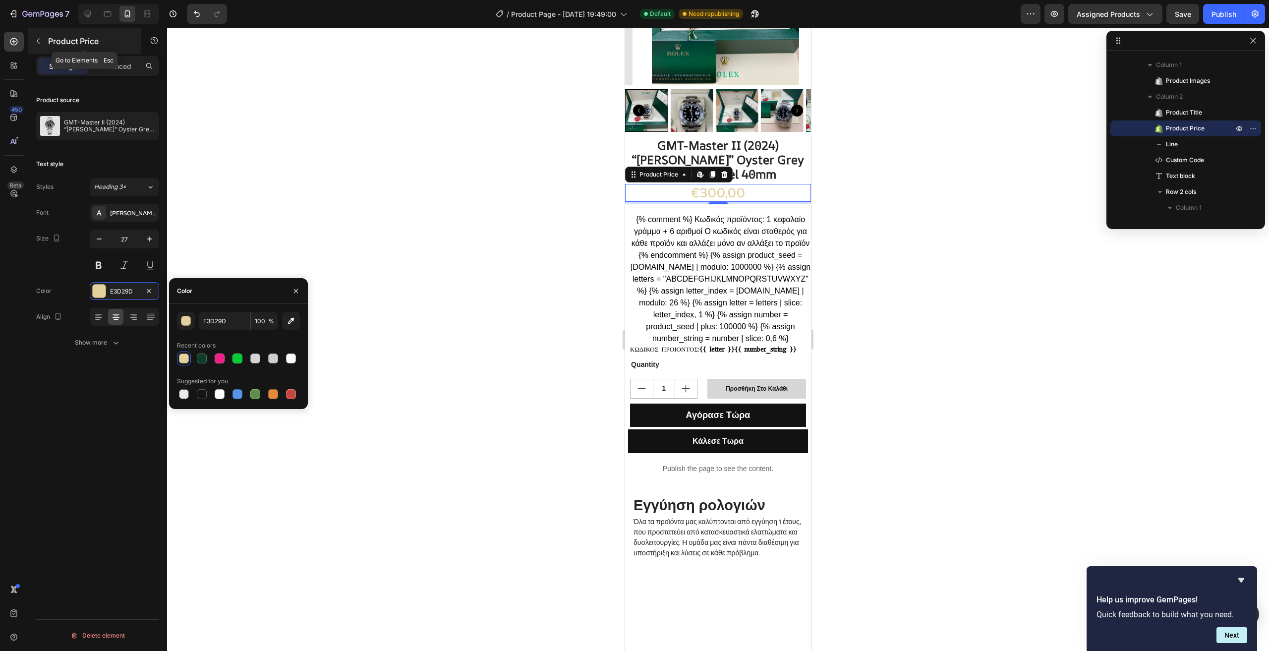
click at [38, 45] on button "button" at bounding box center [38, 41] width 16 height 16
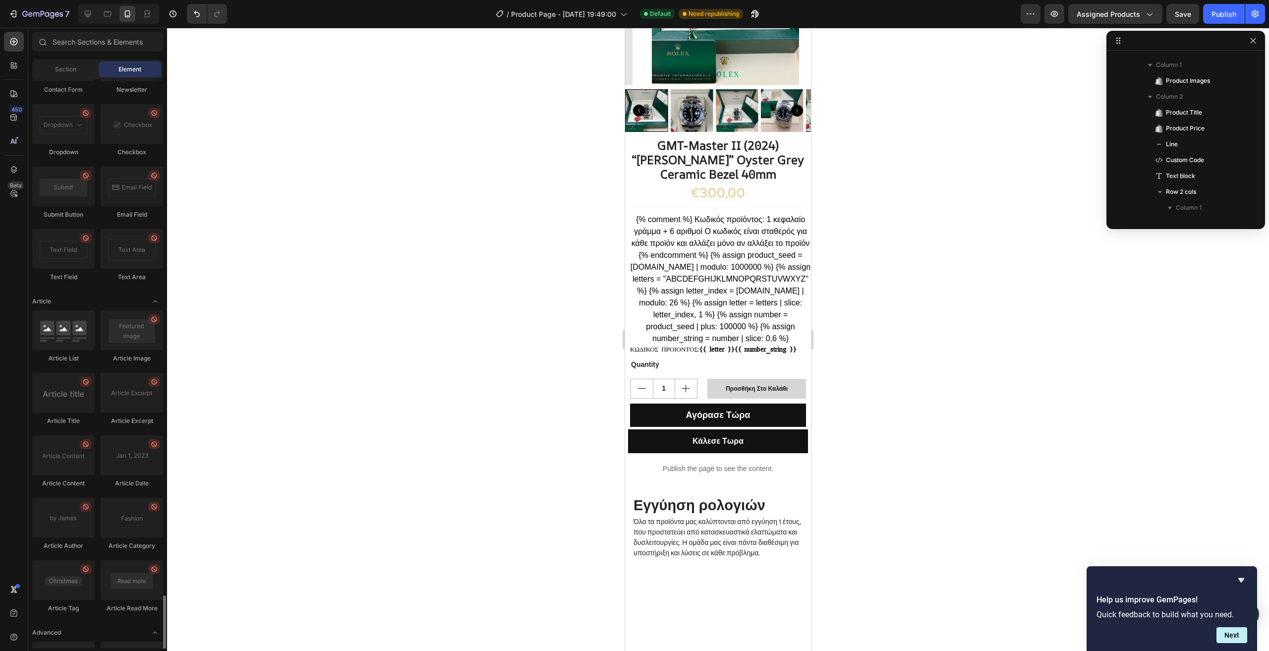
scroll to position [2434, 0]
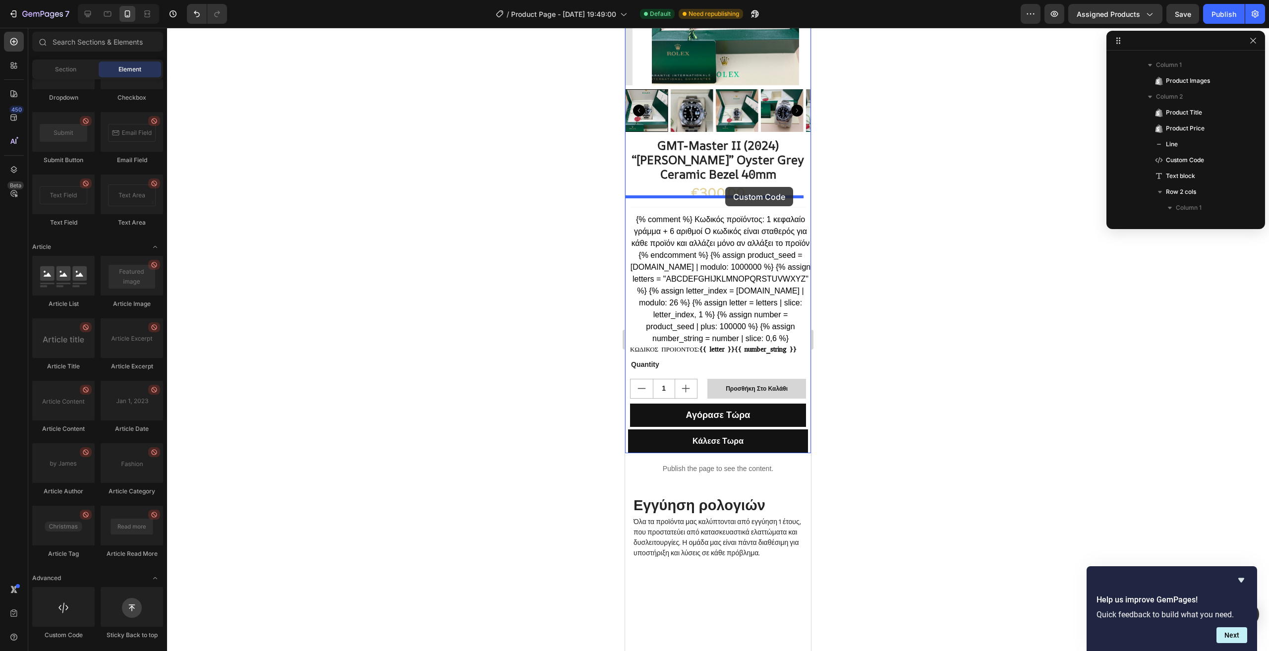
drag, startPoint x: 691, startPoint y: 635, endPoint x: 725, endPoint y: 187, distance: 449.5
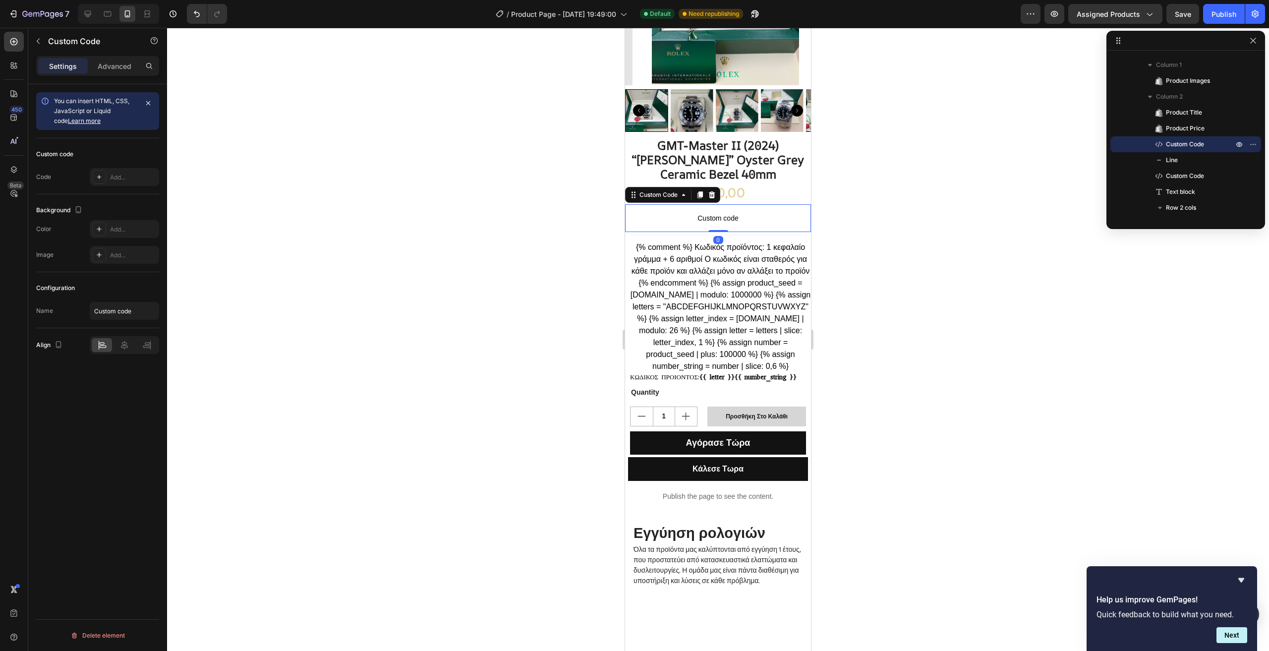
drag, startPoint x: 717, startPoint y: 244, endPoint x: 694, endPoint y: 212, distance: 39.1
click at [716, 204] on div "Custom code Custom Code 0" at bounding box center [718, 218] width 186 height 28
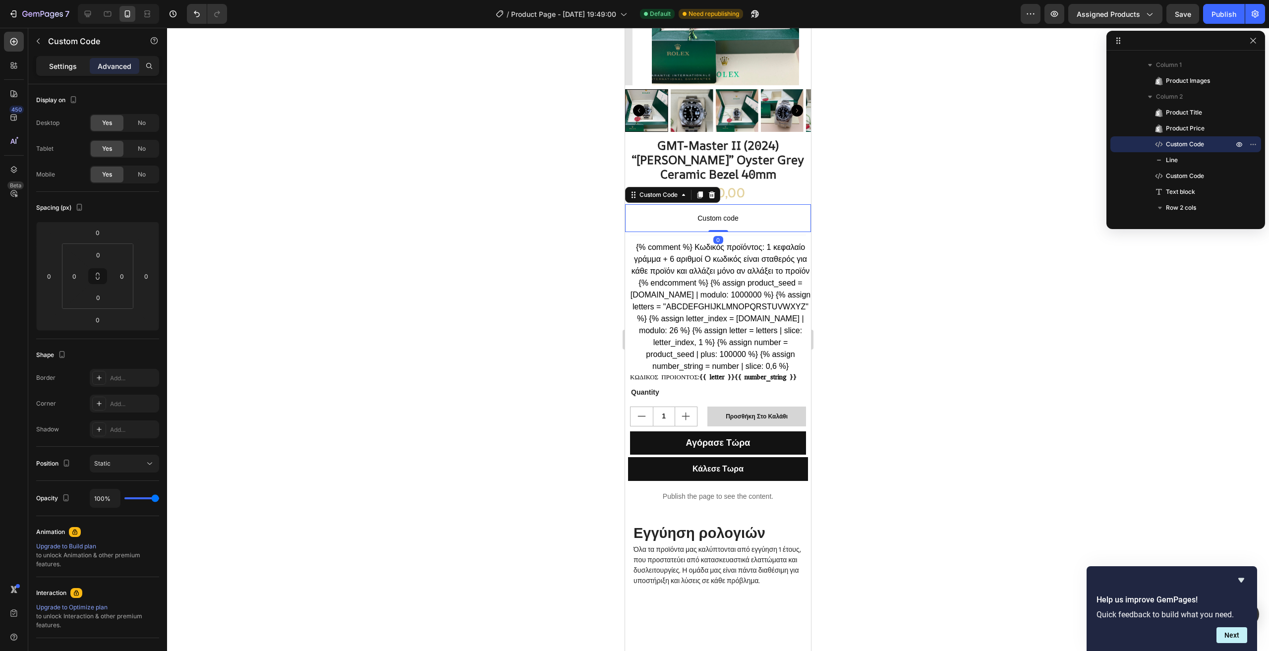
click at [62, 70] on p "Settings" at bounding box center [63, 66] width 28 height 10
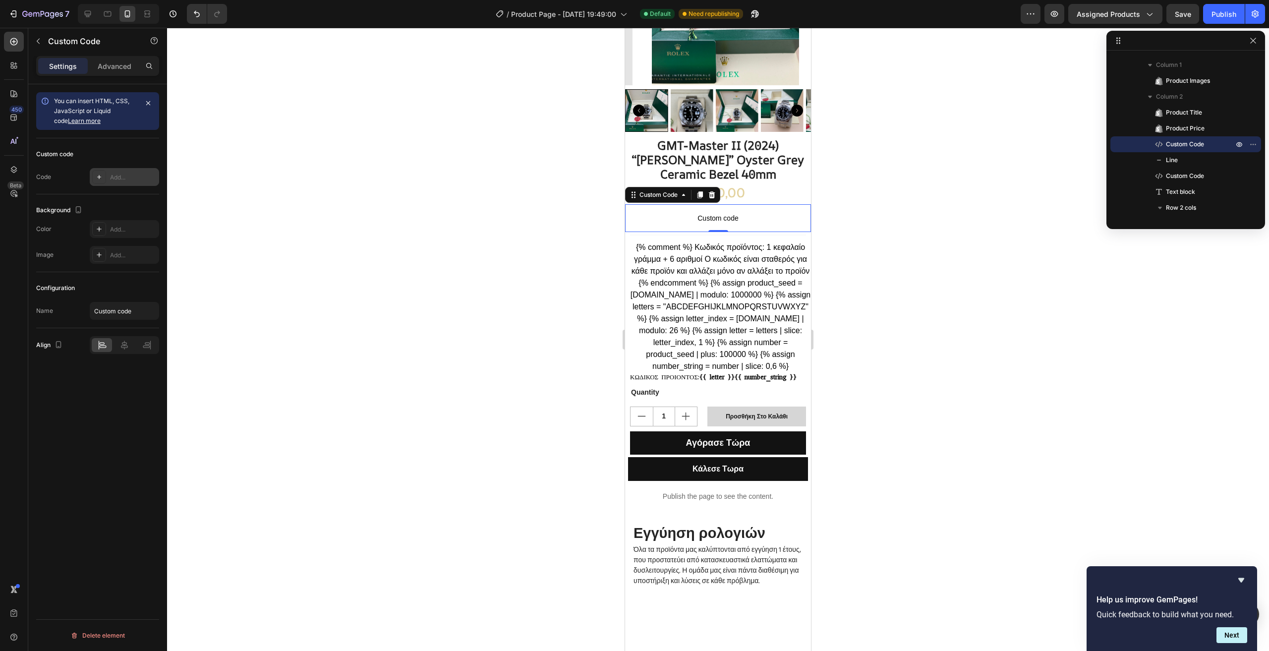
click at [121, 177] on div "Add..." at bounding box center [133, 177] width 47 height 9
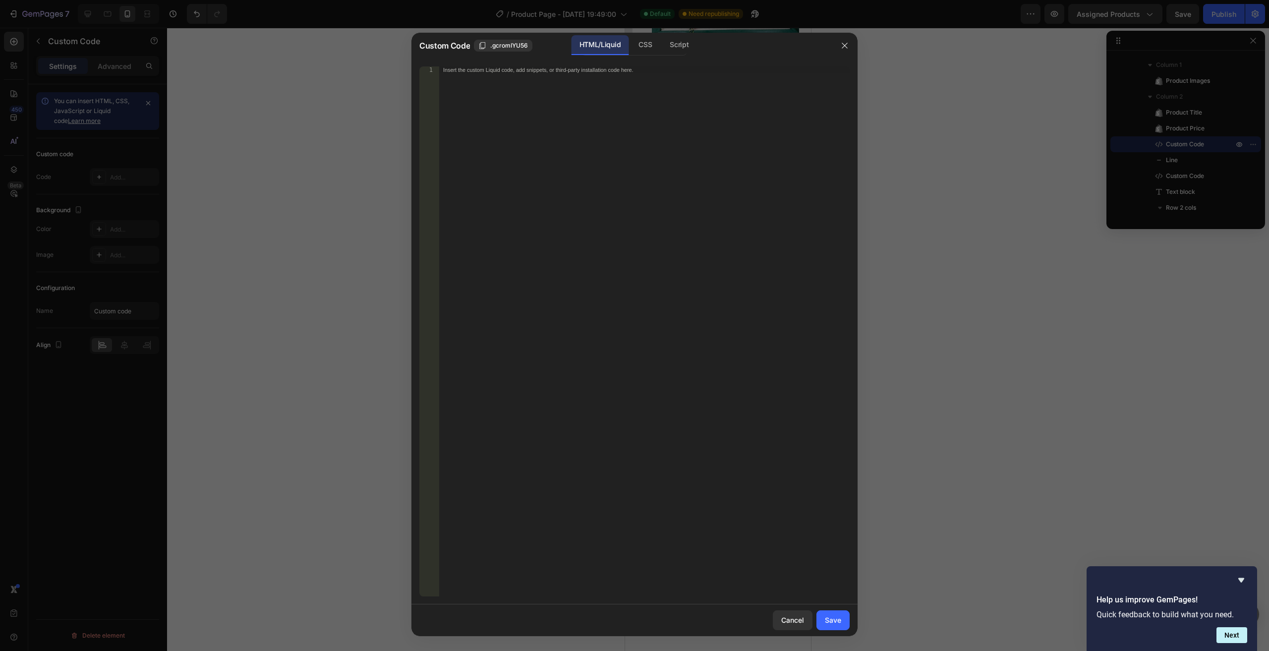
click at [512, 110] on div "Insert the custom Liquid code, add snippets, or third-party installation code h…" at bounding box center [644, 338] width 411 height 544
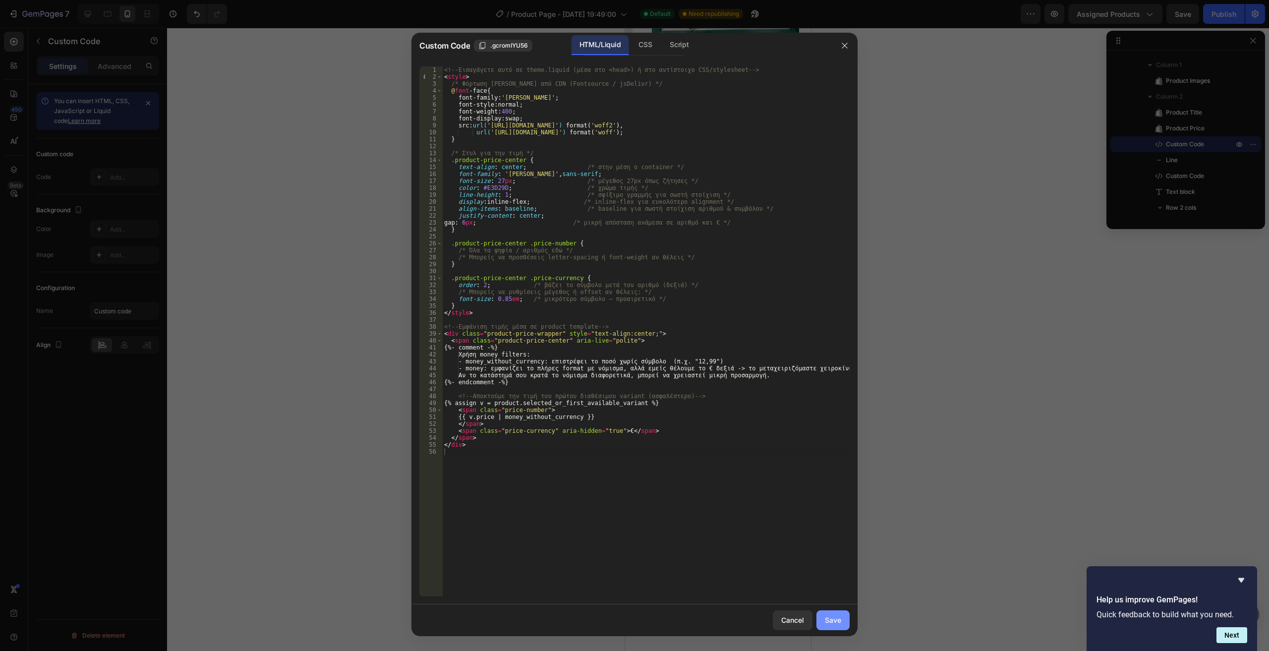
click at [829, 626] on button "Save" at bounding box center [833, 620] width 33 height 20
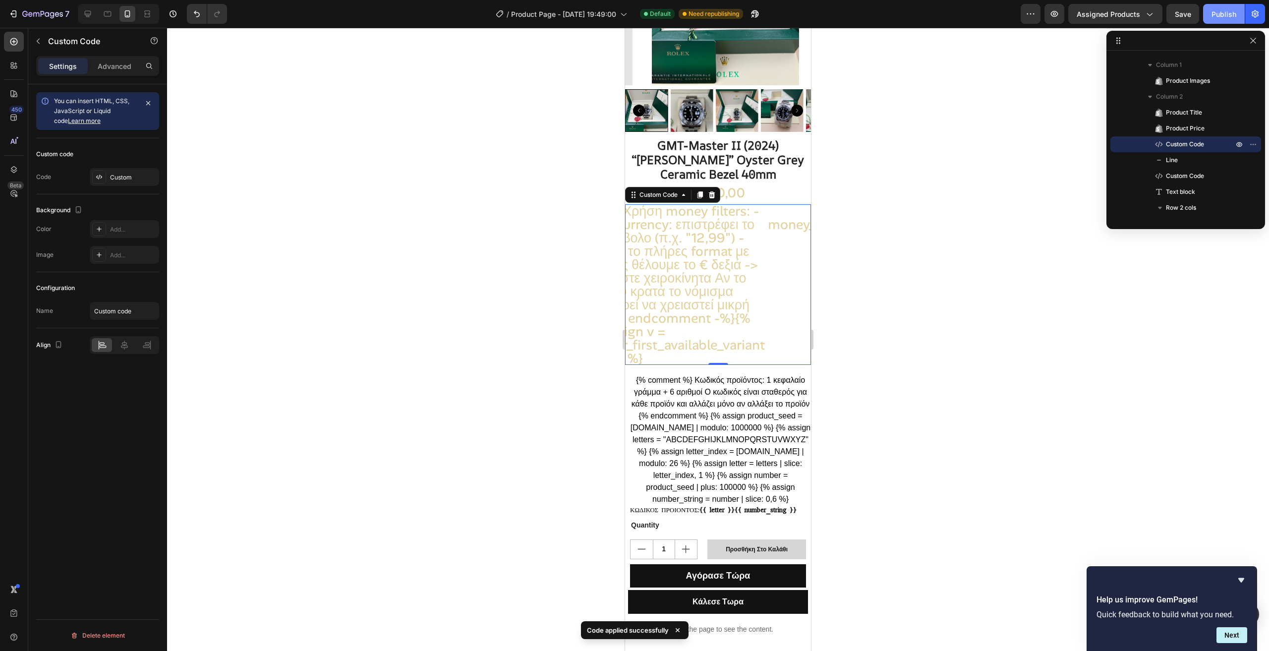
click at [1229, 12] on div "Publish" at bounding box center [1224, 14] width 25 height 10
click at [131, 176] on div "Custom" at bounding box center [133, 177] width 47 height 9
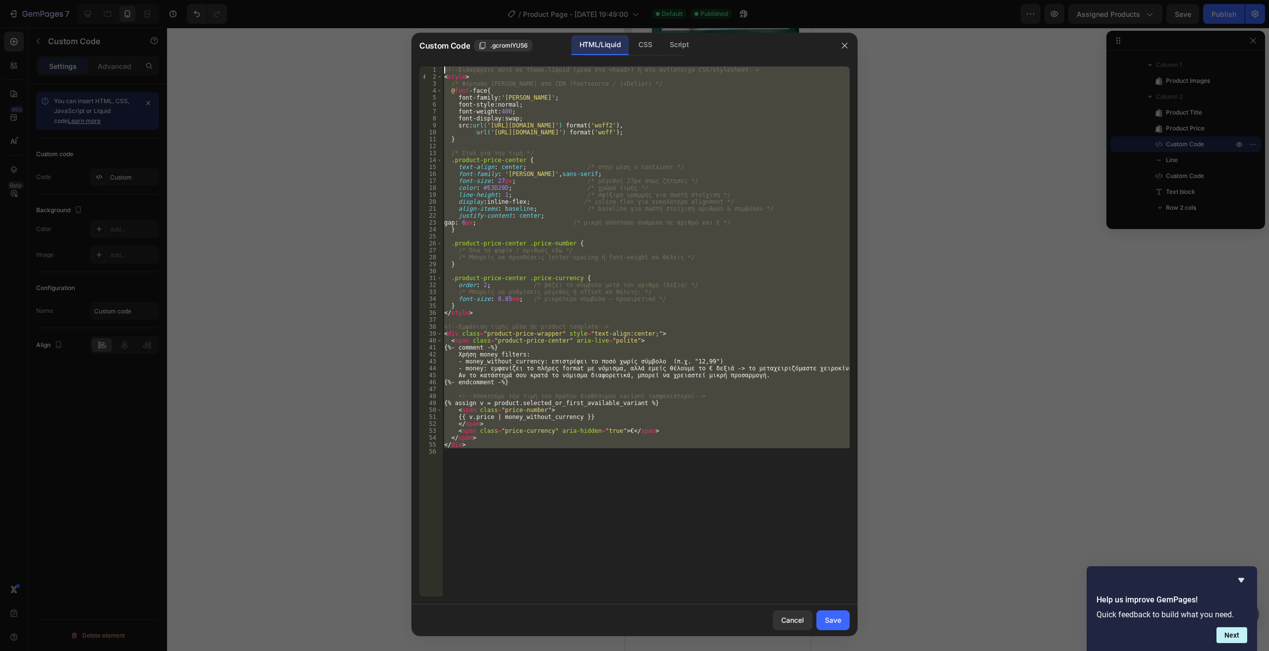
drag, startPoint x: 400, startPoint y: 206, endPoint x: 342, endPoint y: 0, distance: 213.3
click at [342, 0] on div "Custom Code .gcromIYU56 HTML/Liquid CSS Script 1 2 3 4 5 6 7 8 9 10 11 12 13 14…" at bounding box center [634, 325] width 1269 height 651
type textarea "<!-- Εισαγάγετε αυτό σε theme.liquid (μέσα στο <head>) ή στο αντίστοιχο CSS/sty…"
paste textarea
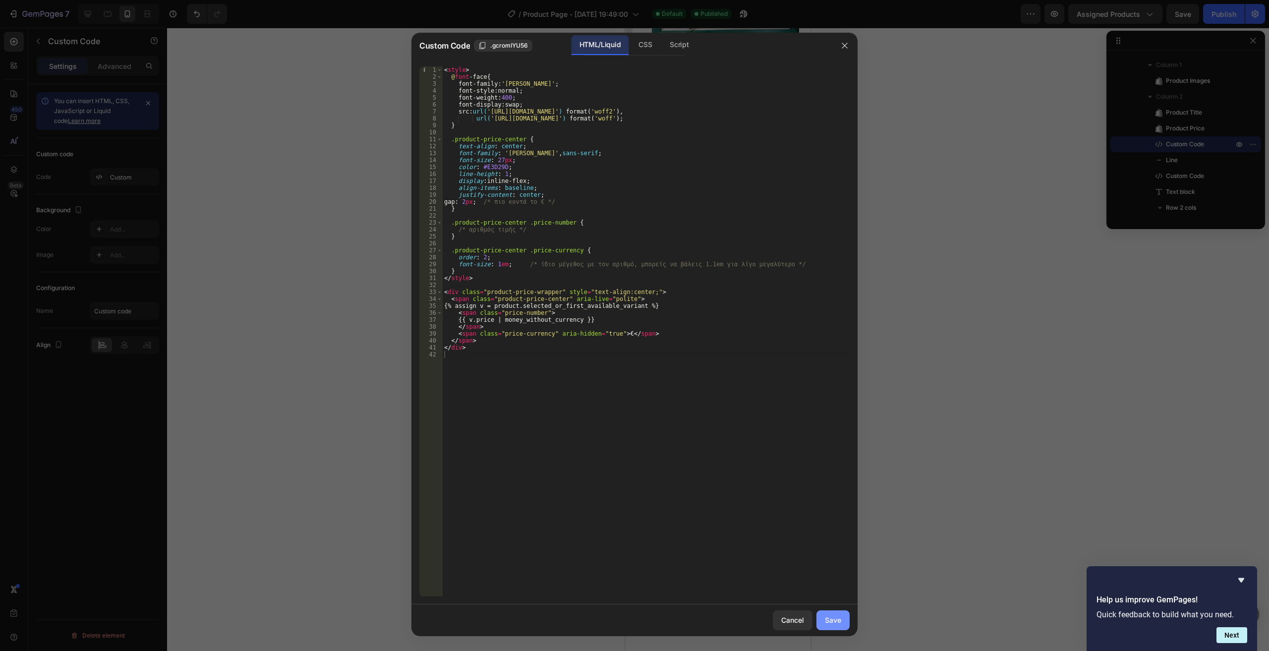
click at [837, 621] on div "Save" at bounding box center [833, 620] width 16 height 10
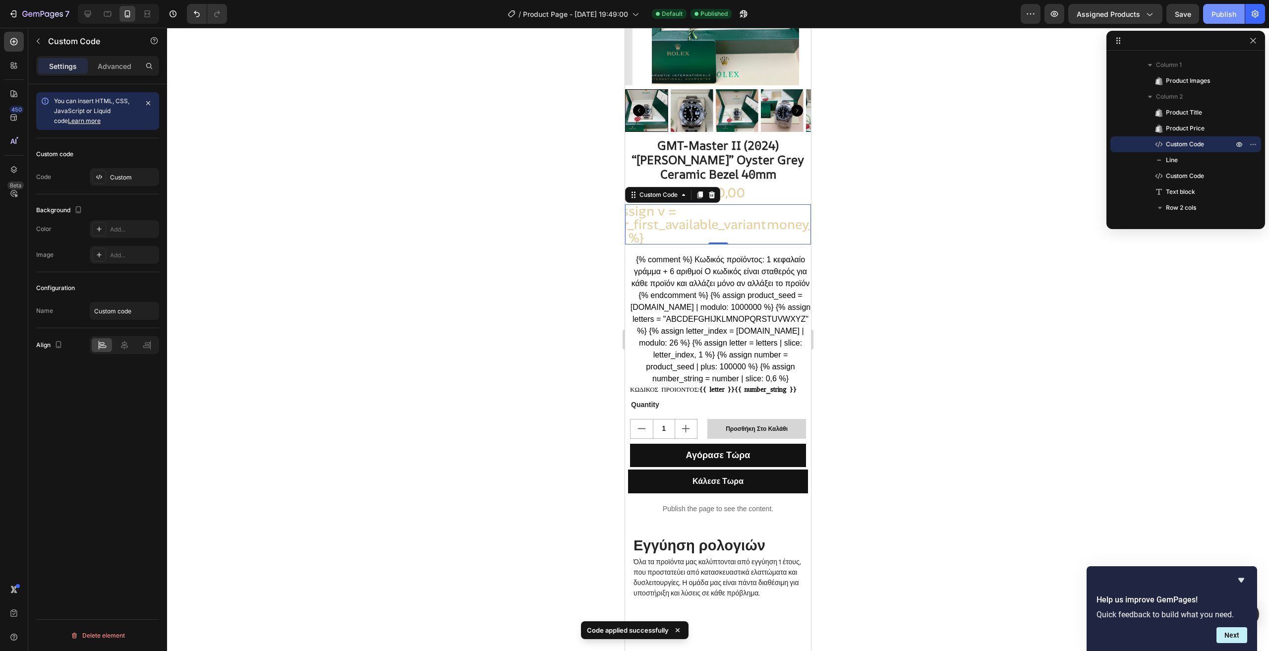
click at [1217, 16] on div "Publish" at bounding box center [1224, 14] width 25 height 10
click at [772, 188] on div "€300,00" at bounding box center [718, 193] width 186 height 18
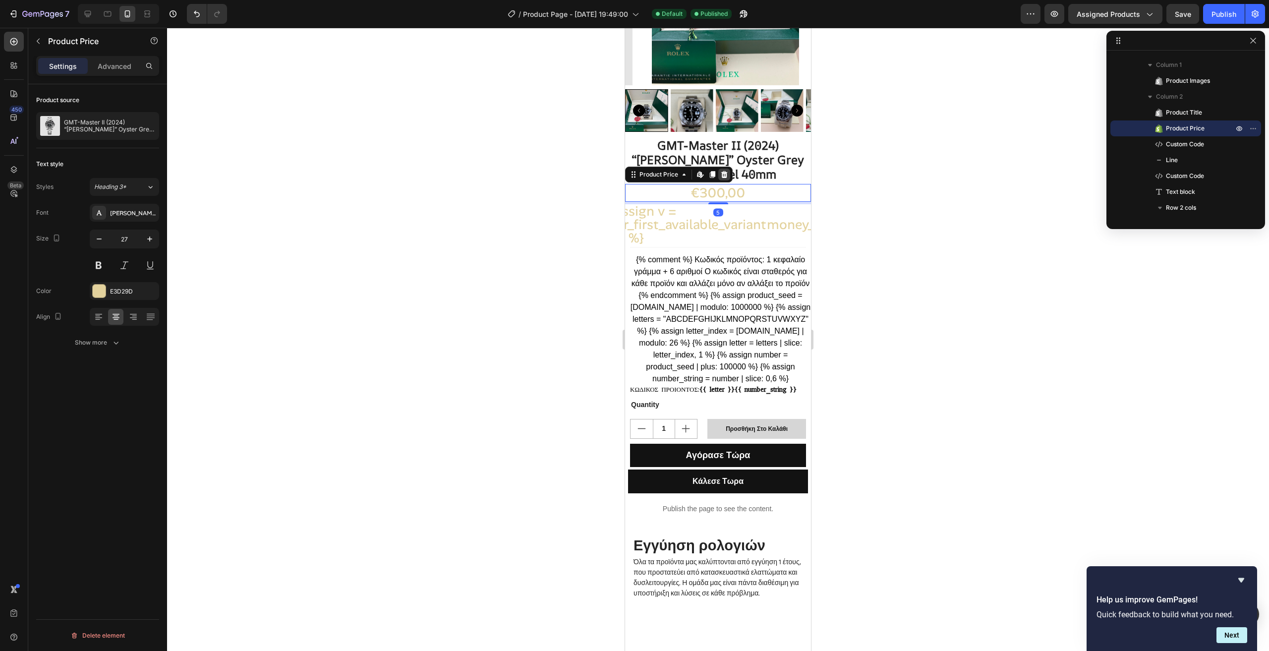
click at [724, 171] on icon at bounding box center [724, 174] width 6 height 7
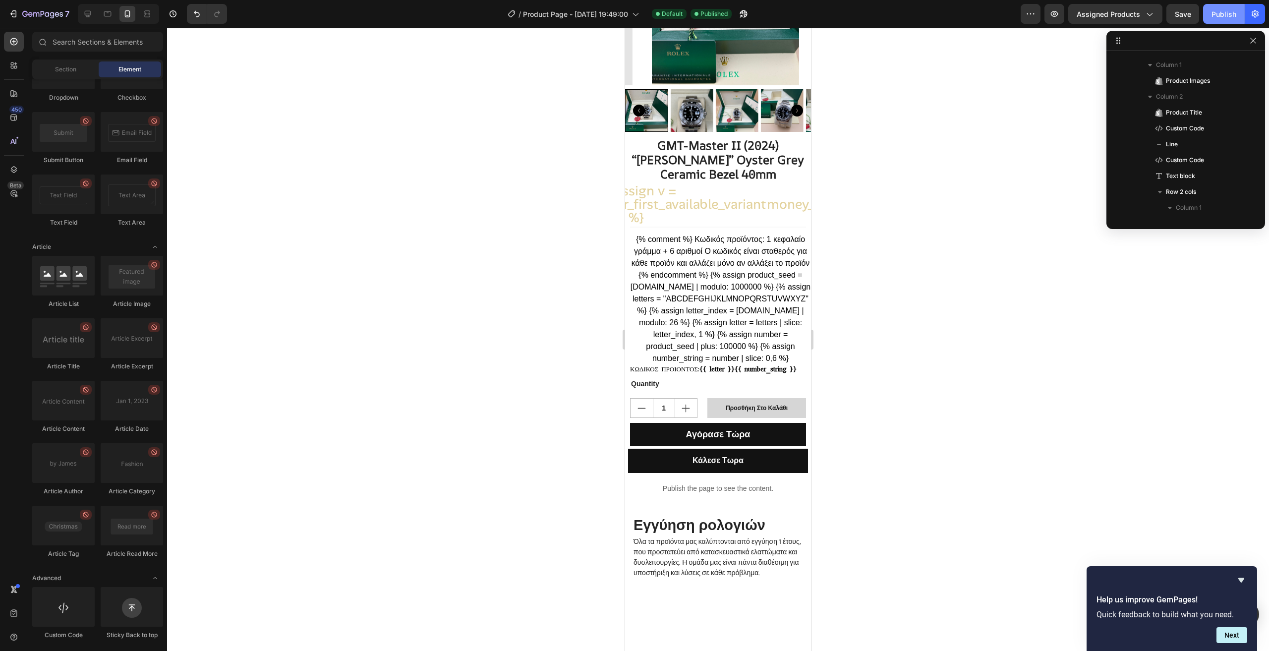
click at [1232, 17] on div "Publish" at bounding box center [1224, 14] width 25 height 10
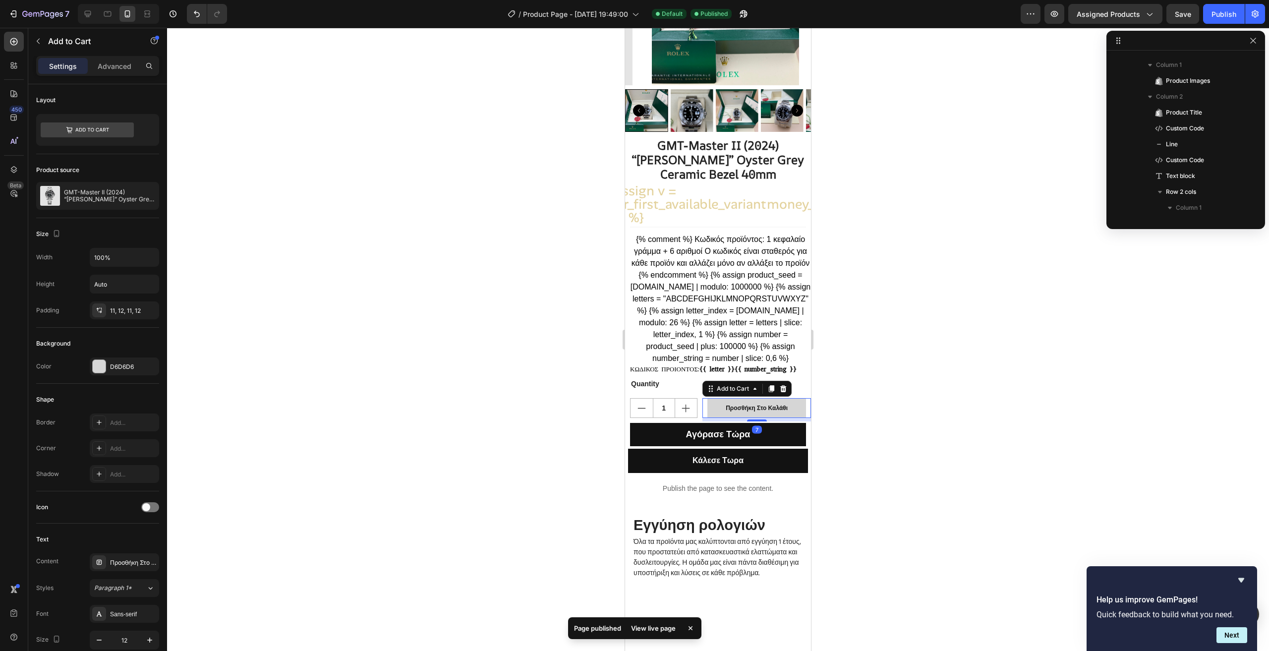
click at [800, 413] on div "Προσθήκη Στο Καλάθι Add to Cart 7" at bounding box center [757, 408] width 109 height 20
click at [118, 51] on div "Add to Cart" at bounding box center [84, 41] width 113 height 26
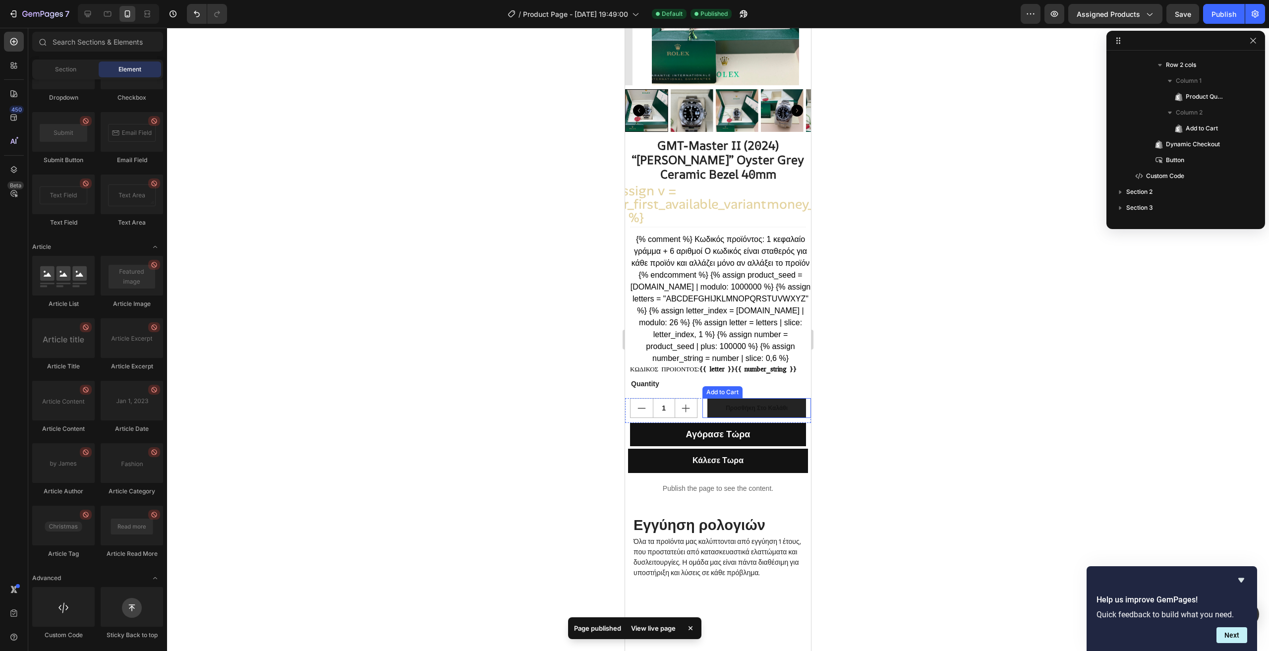
click at [791, 412] on button "Προσθήκη Στο Καλάθι" at bounding box center [757, 408] width 99 height 20
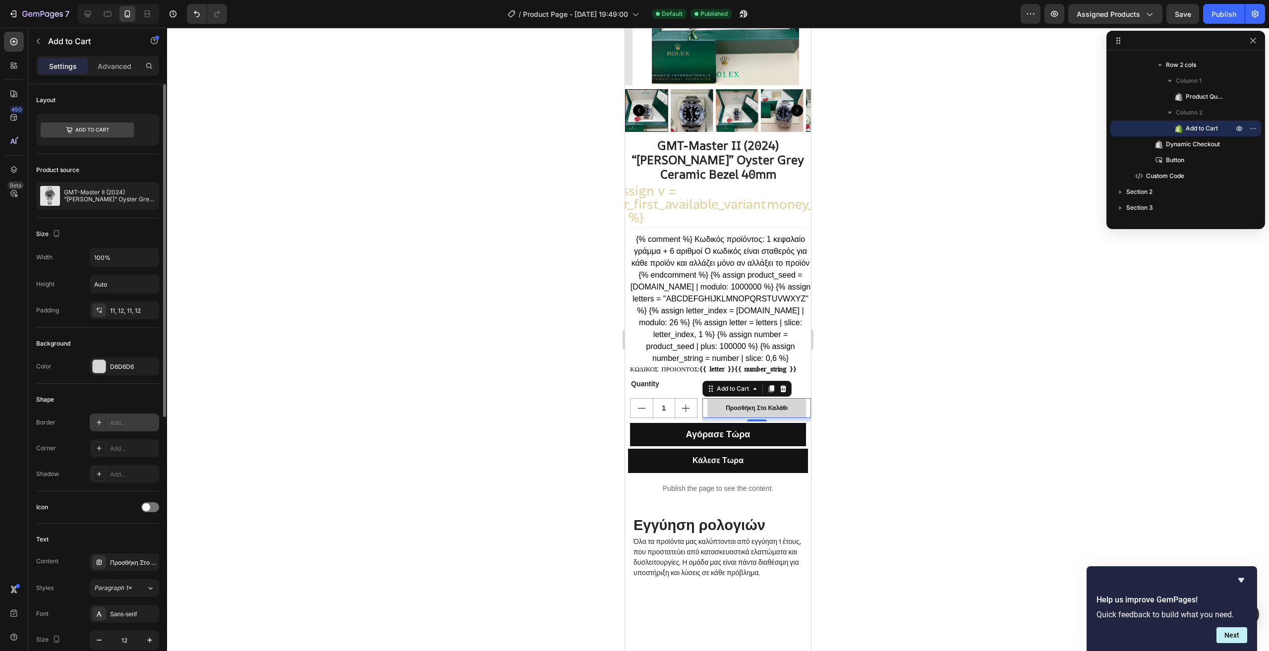
click at [108, 415] on div "Add..." at bounding box center [124, 423] width 69 height 18
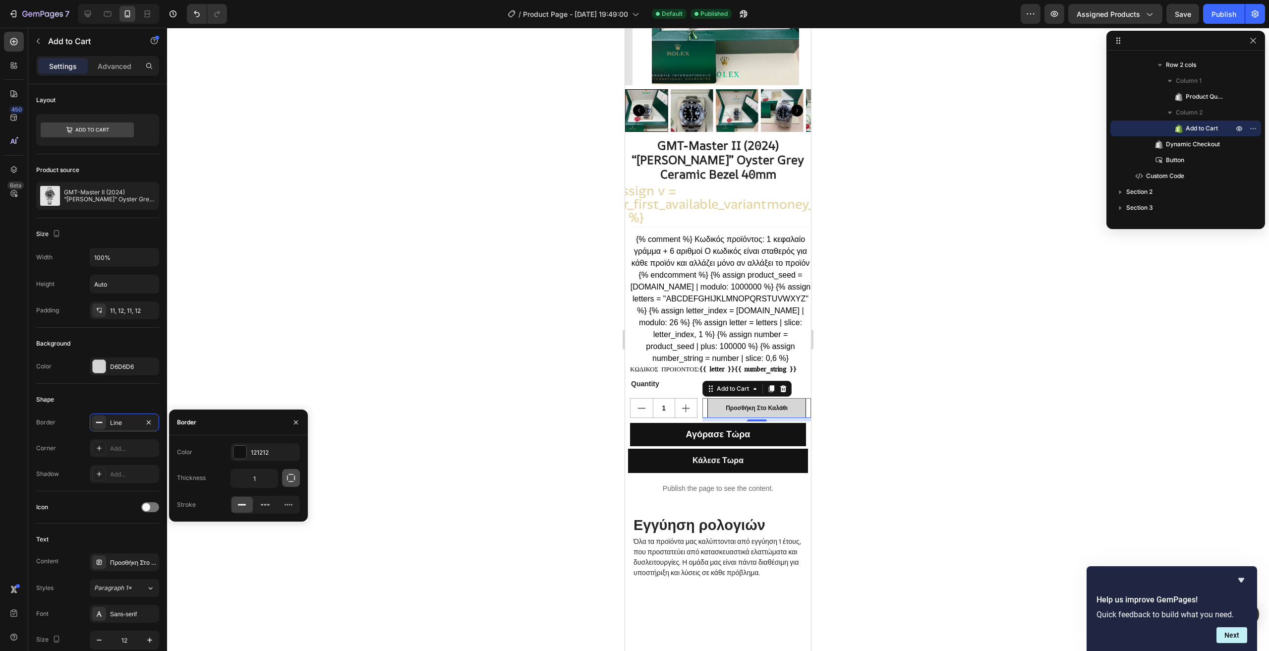
click at [293, 479] on icon "button" at bounding box center [291, 478] width 10 height 10
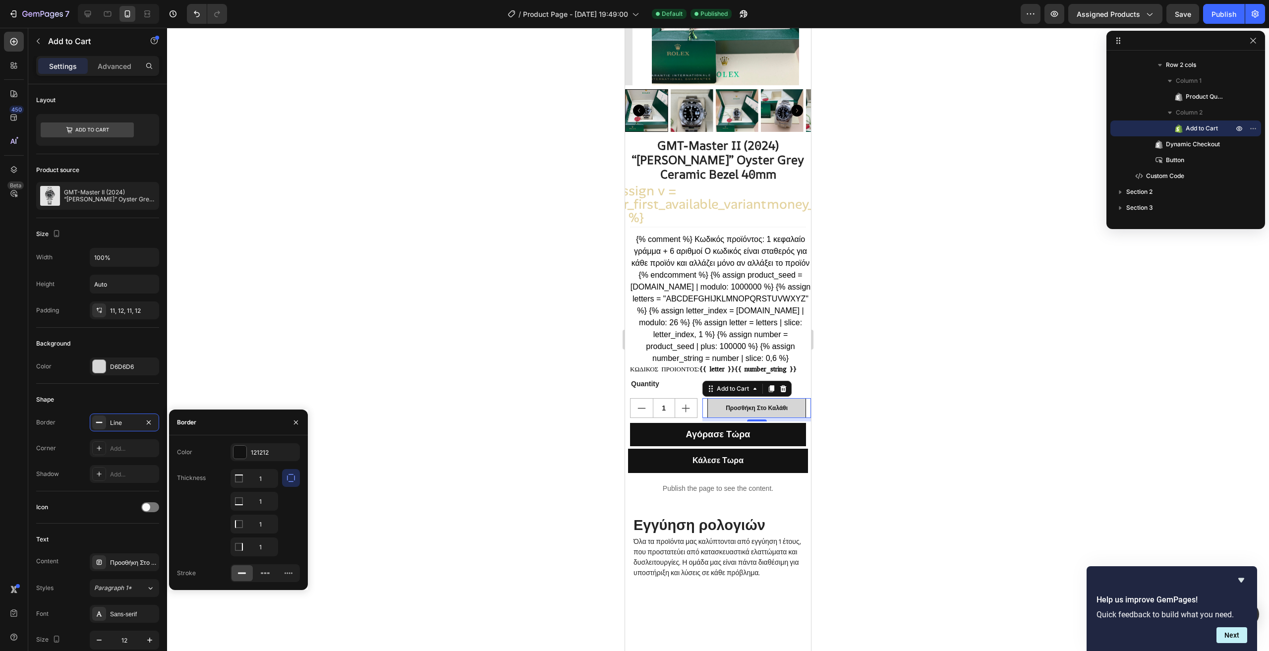
click at [293, 479] on icon "button" at bounding box center [291, 478] width 10 height 10
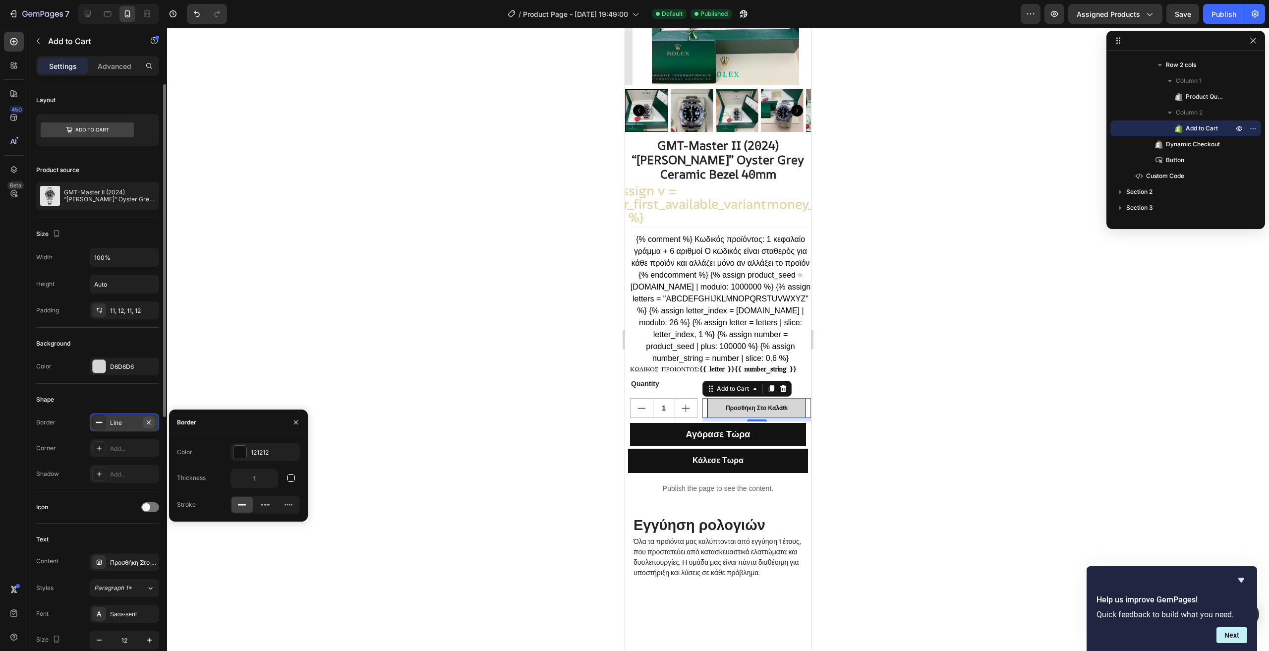
click at [149, 422] on icon "button" at bounding box center [149, 422] width 4 height 4
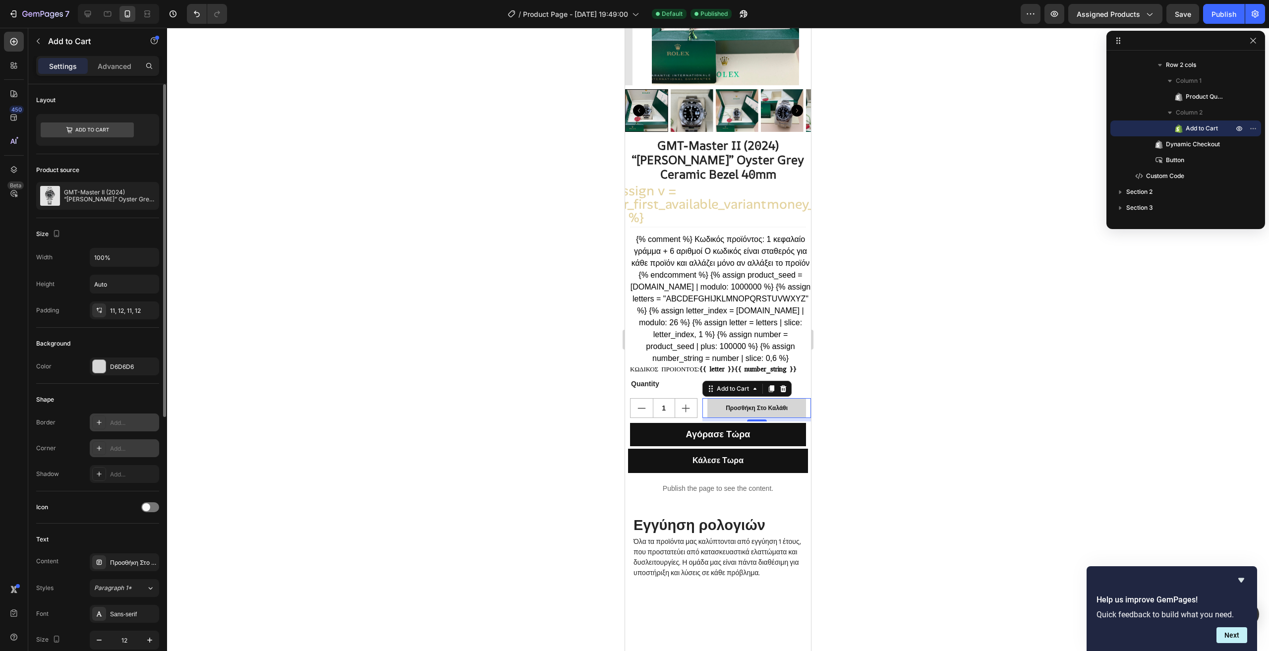
click at [143, 446] on div "Add..." at bounding box center [133, 448] width 47 height 9
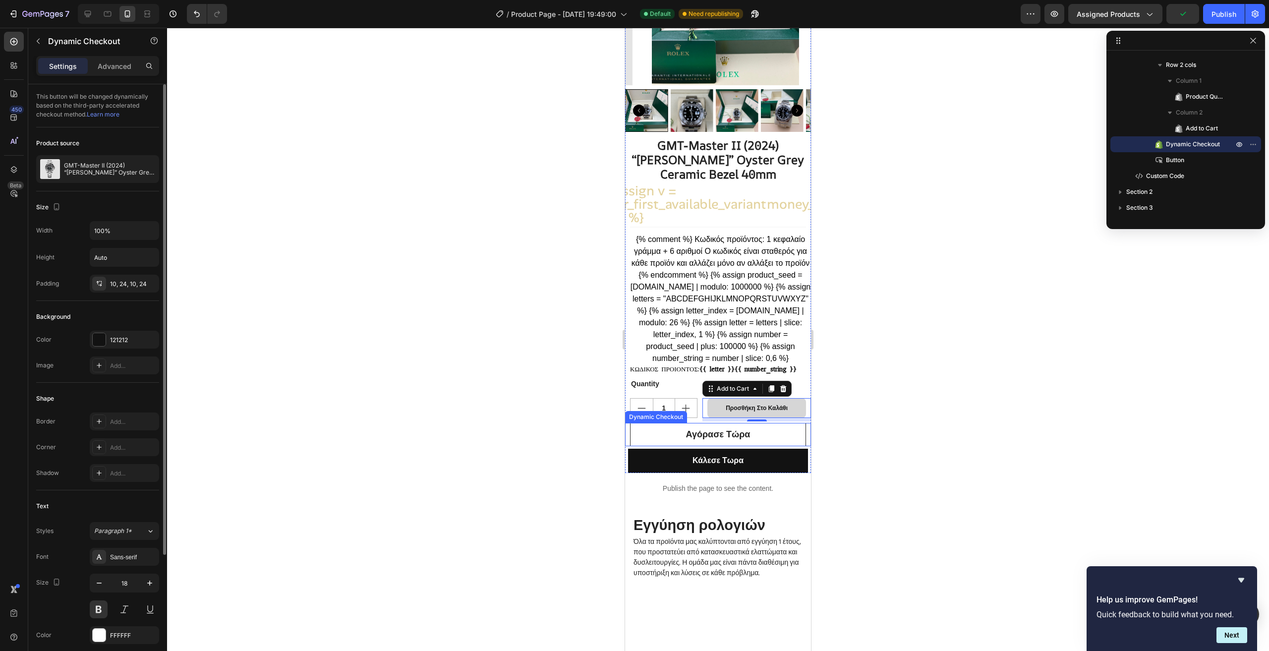
click at [788, 443] on button "Αγόρασε Τώρα" at bounding box center [718, 434] width 176 height 23
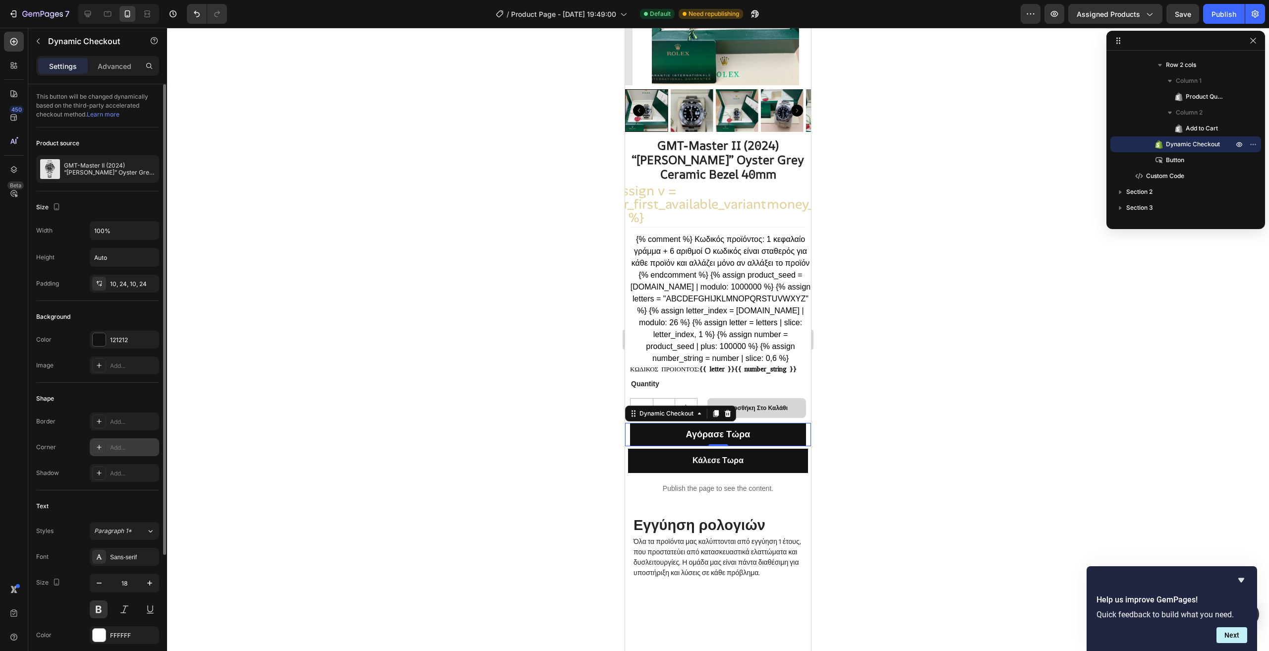
click at [143, 452] on div "Add..." at bounding box center [133, 447] width 47 height 9
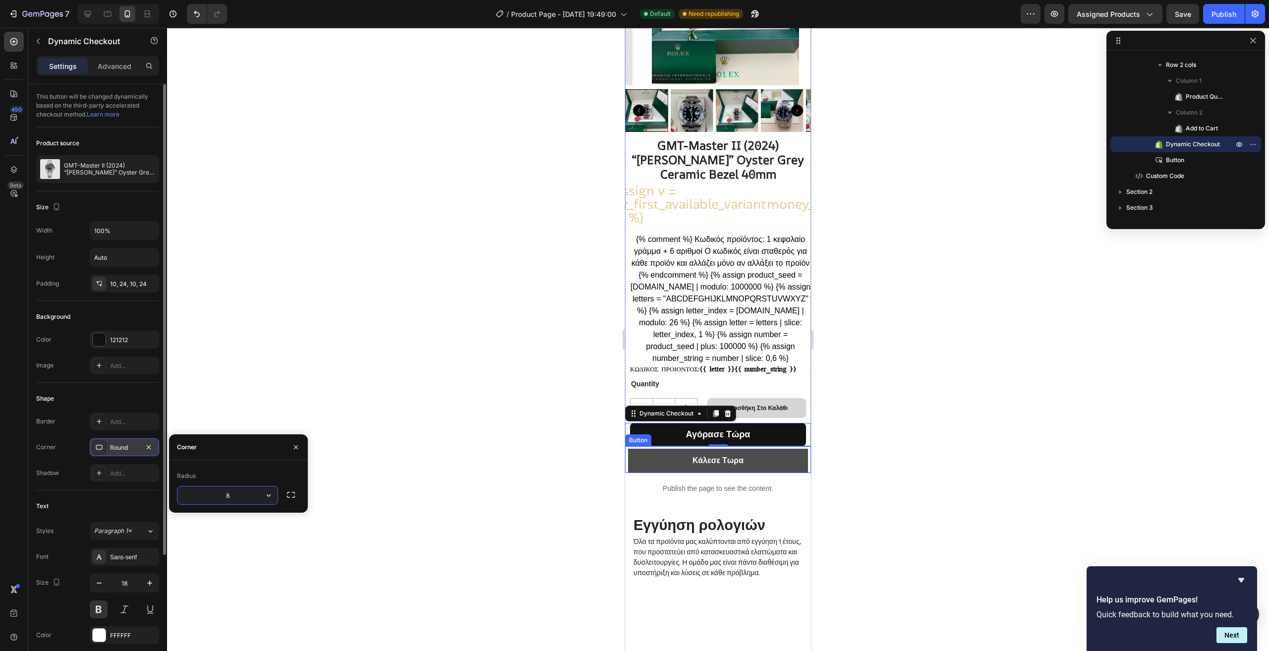
click at [798, 473] on button "Κάλεσε Τωρα" at bounding box center [718, 461] width 180 height 24
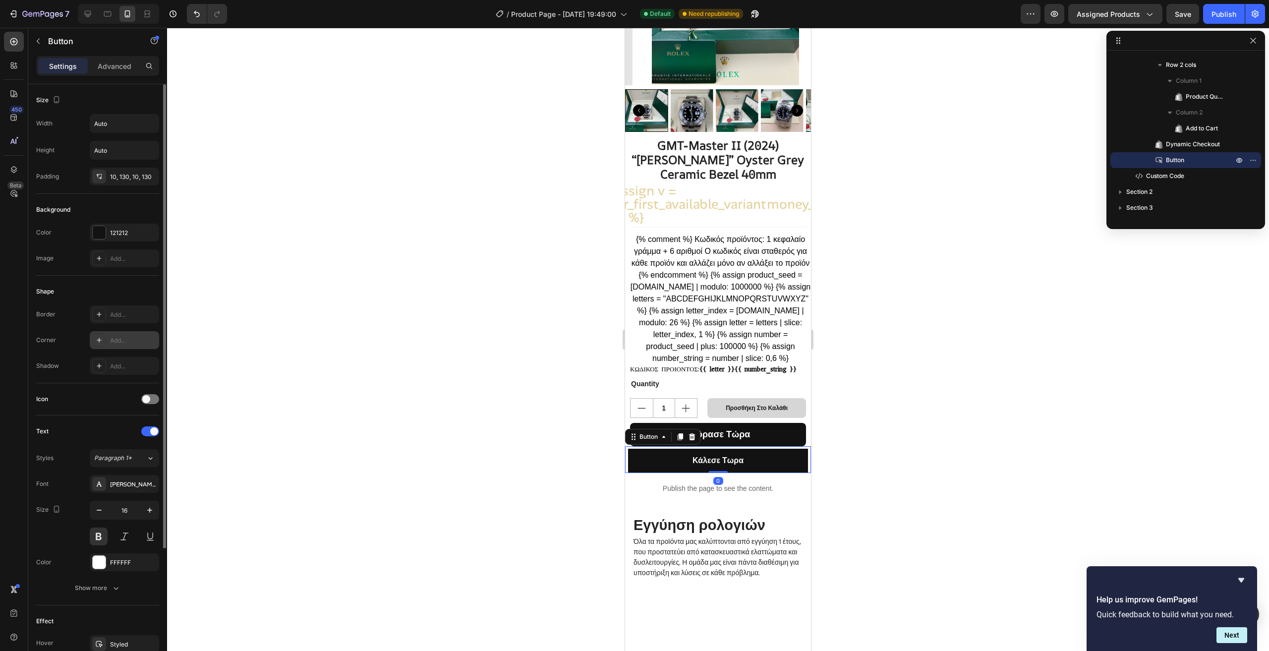
click at [120, 338] on div "Add..." at bounding box center [133, 340] width 47 height 9
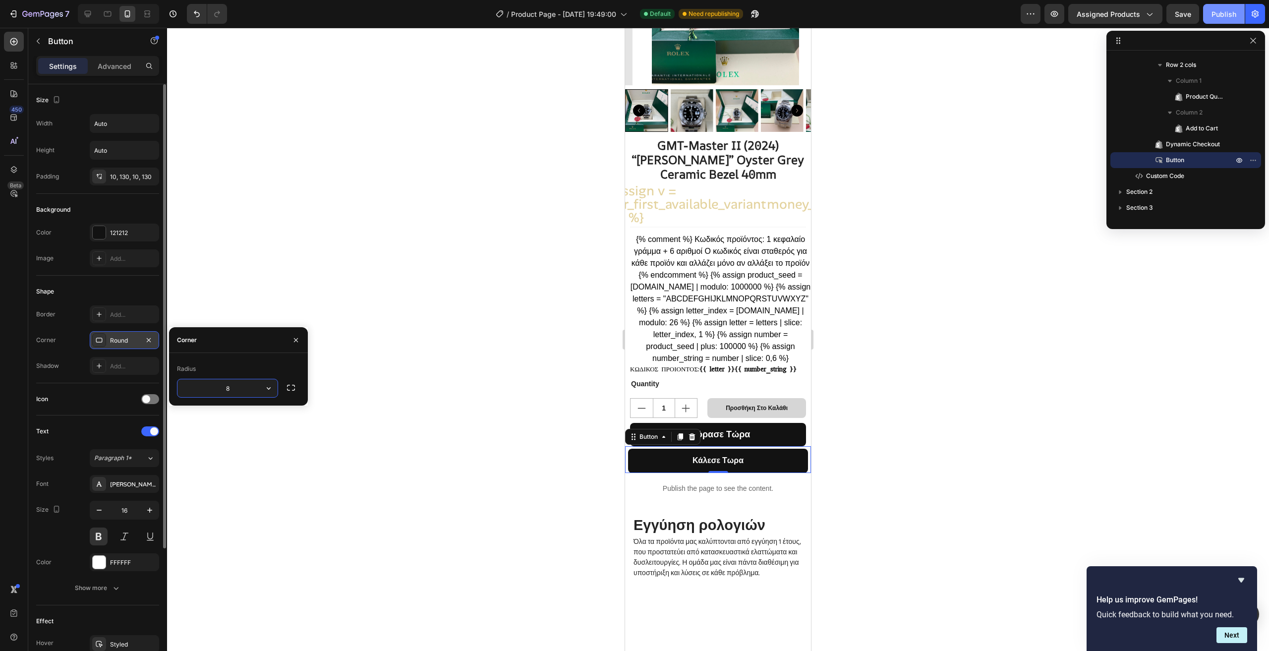
click at [1233, 11] on div "Publish" at bounding box center [1224, 14] width 25 height 10
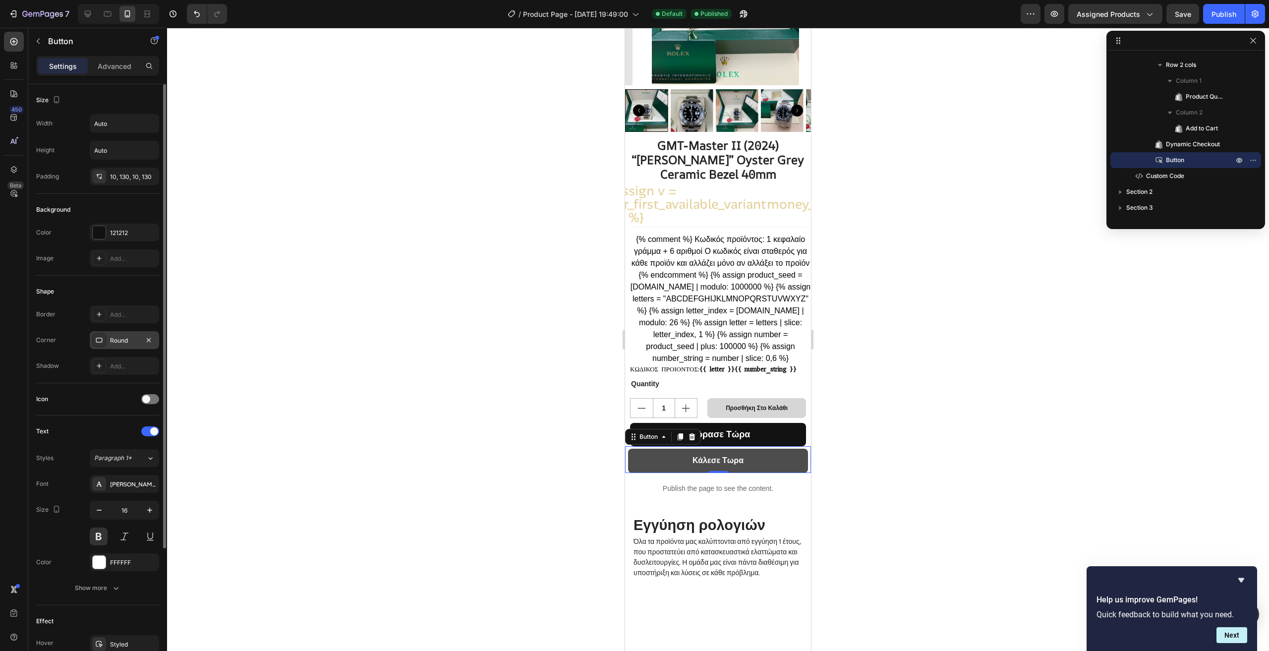
click at [795, 470] on button "Κάλεσε Τωρα" at bounding box center [718, 461] width 180 height 24
click at [132, 178] on div "10, 130, 10, 130" at bounding box center [124, 177] width 29 height 9
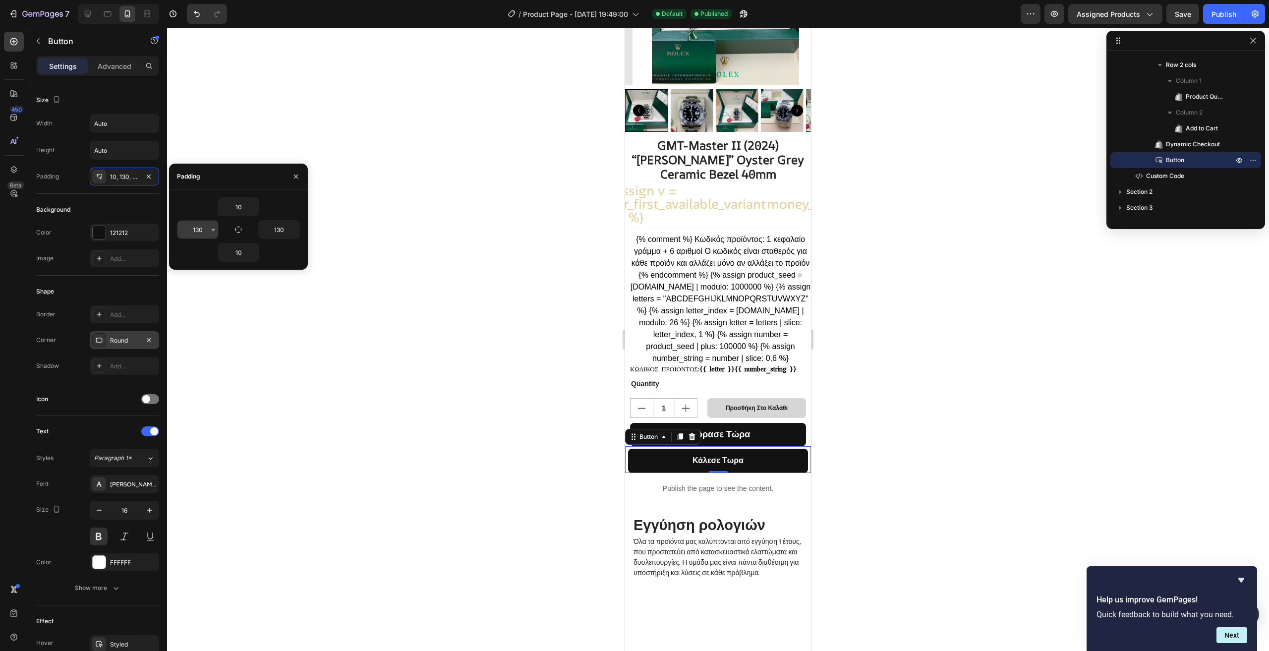
click at [204, 231] on input "130" at bounding box center [198, 230] width 41 height 18
type input "135"
click at [282, 231] on input "130" at bounding box center [279, 230] width 41 height 18
type input "135"
click at [241, 205] on input "10" at bounding box center [238, 207] width 41 height 18
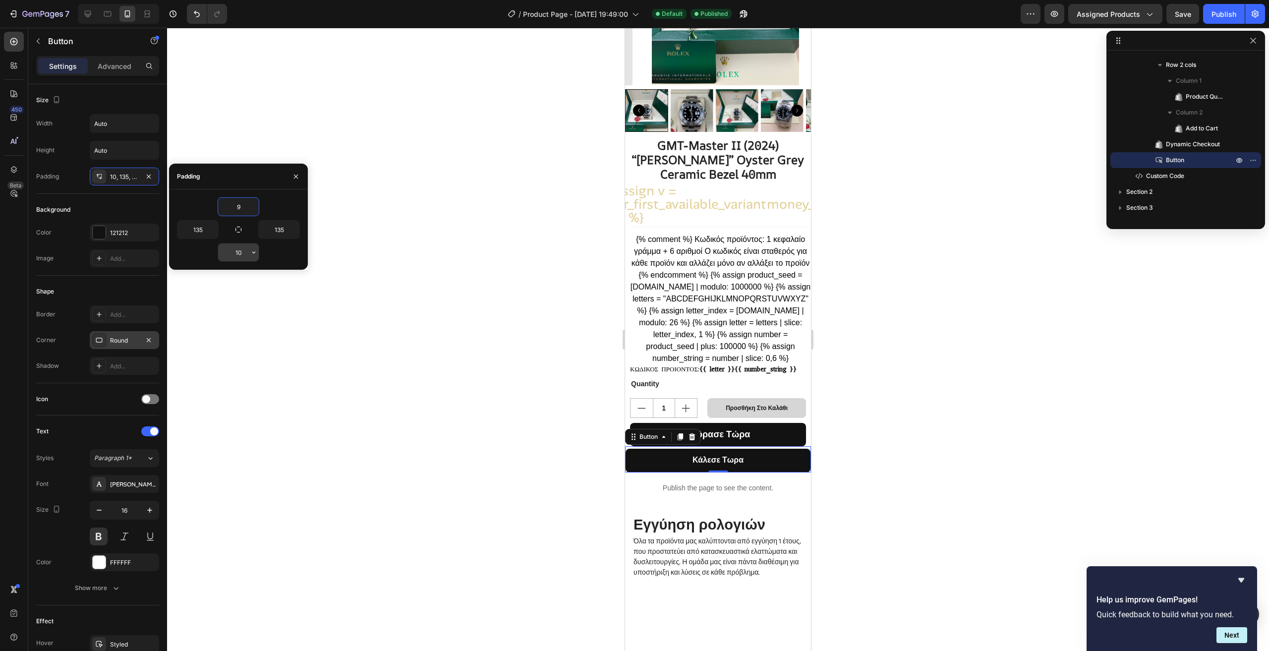
type input "9"
click at [243, 249] on input "10" at bounding box center [238, 252] width 41 height 18
type input "9"
click at [103, 231] on div at bounding box center [99, 232] width 13 height 13
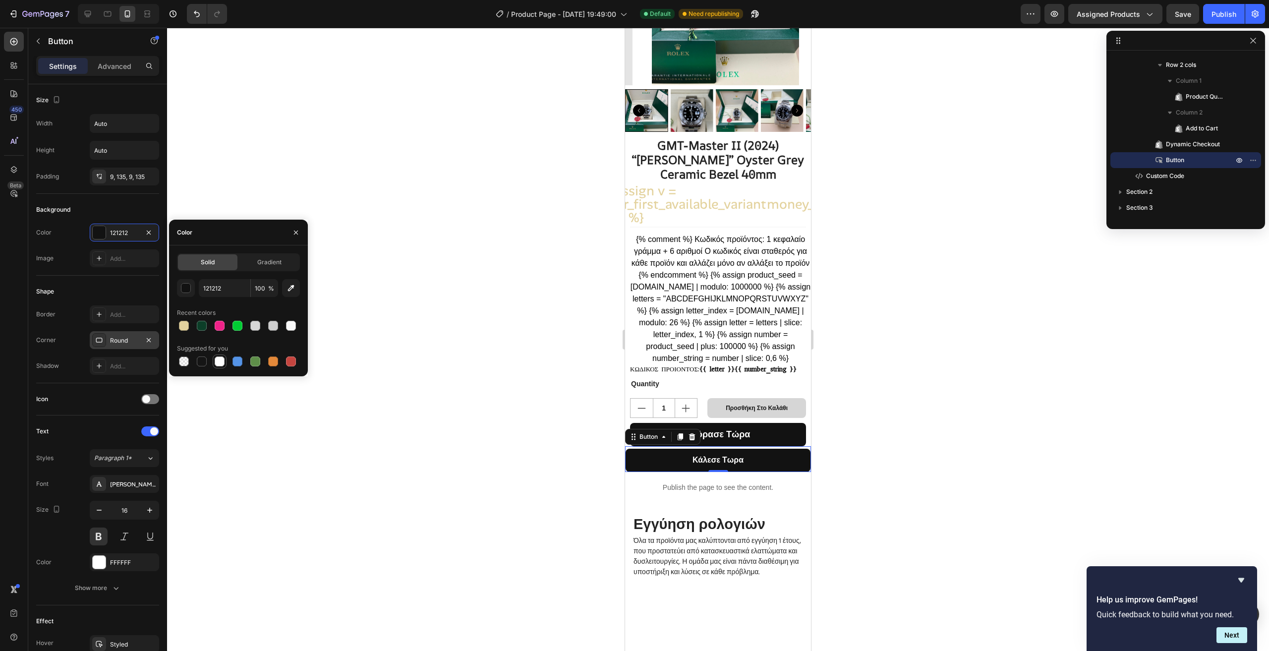
click at [217, 360] on div at bounding box center [220, 361] width 10 height 10
type input "FFFFFF"
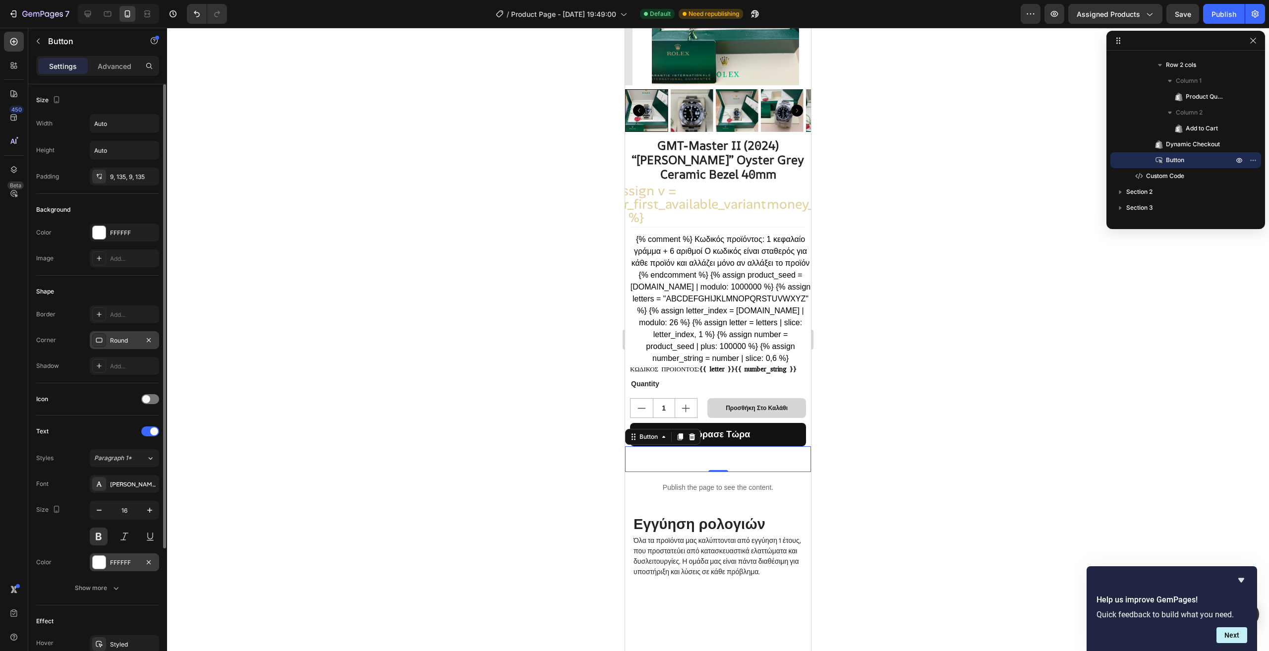
click at [104, 558] on div at bounding box center [99, 562] width 13 height 13
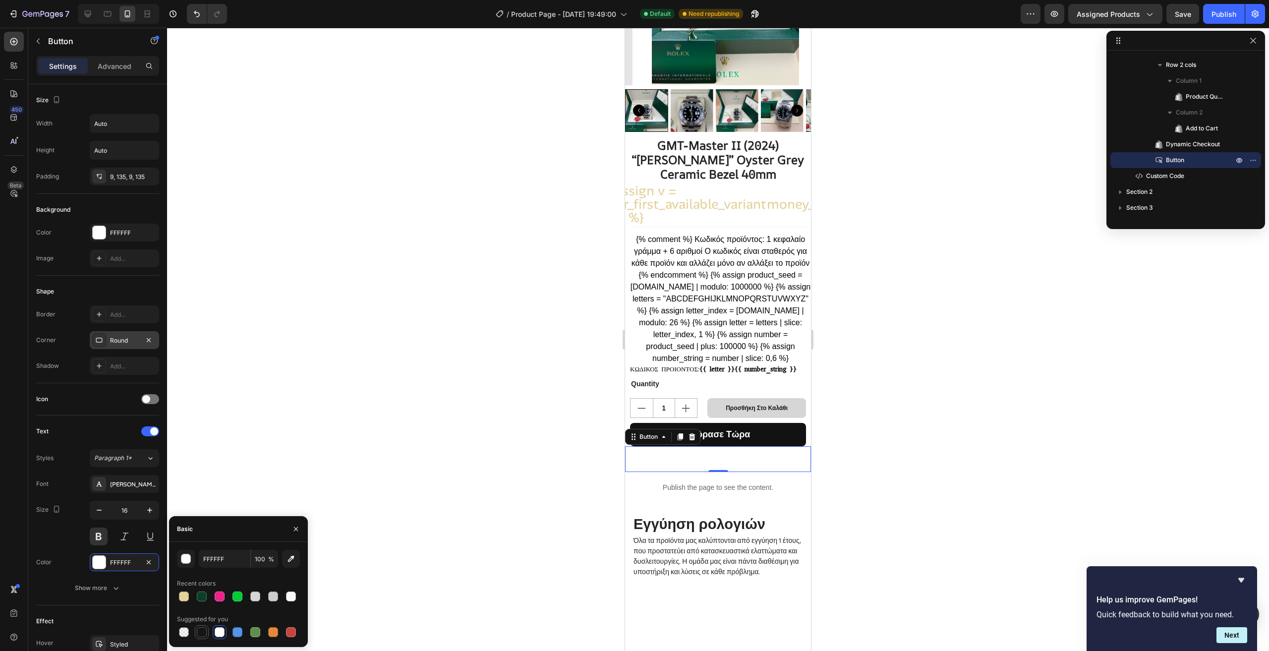
click at [201, 628] on div at bounding box center [202, 632] width 10 height 10
type input "151515"
click at [118, 313] on div "Add..." at bounding box center [133, 314] width 47 height 9
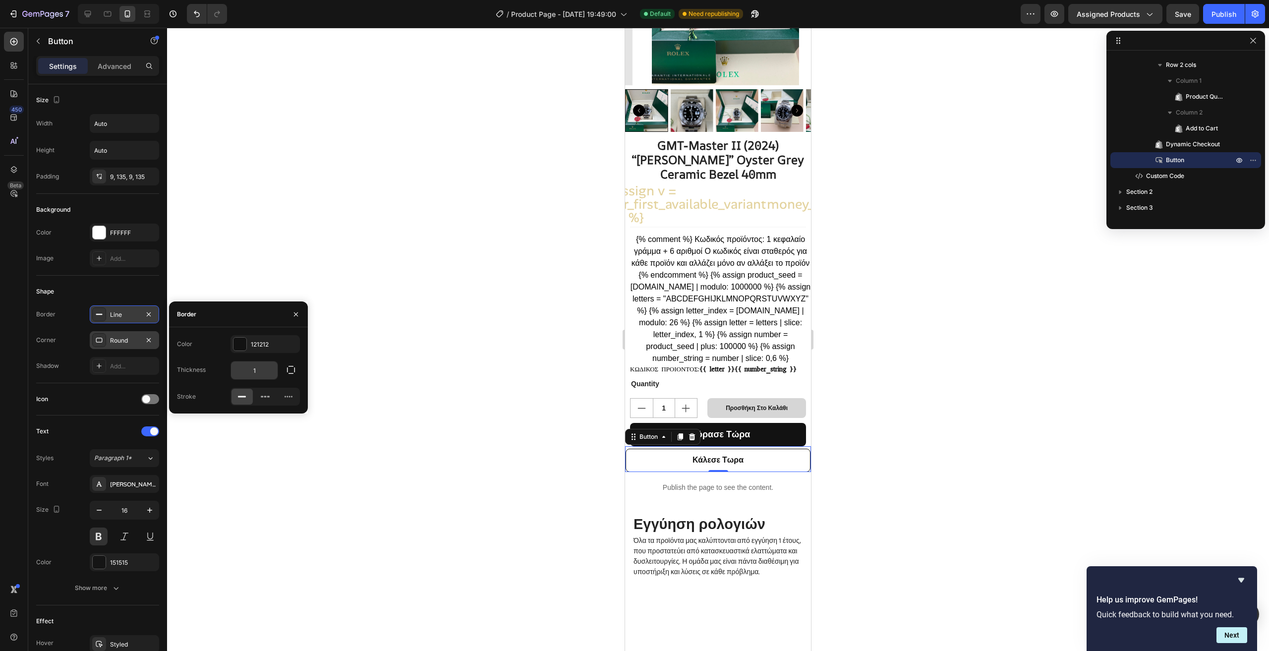
click at [261, 371] on input "1" at bounding box center [254, 370] width 47 height 18
type input "5"
type input "2"
click at [1232, 19] on div "Publish" at bounding box center [1224, 14] width 25 height 10
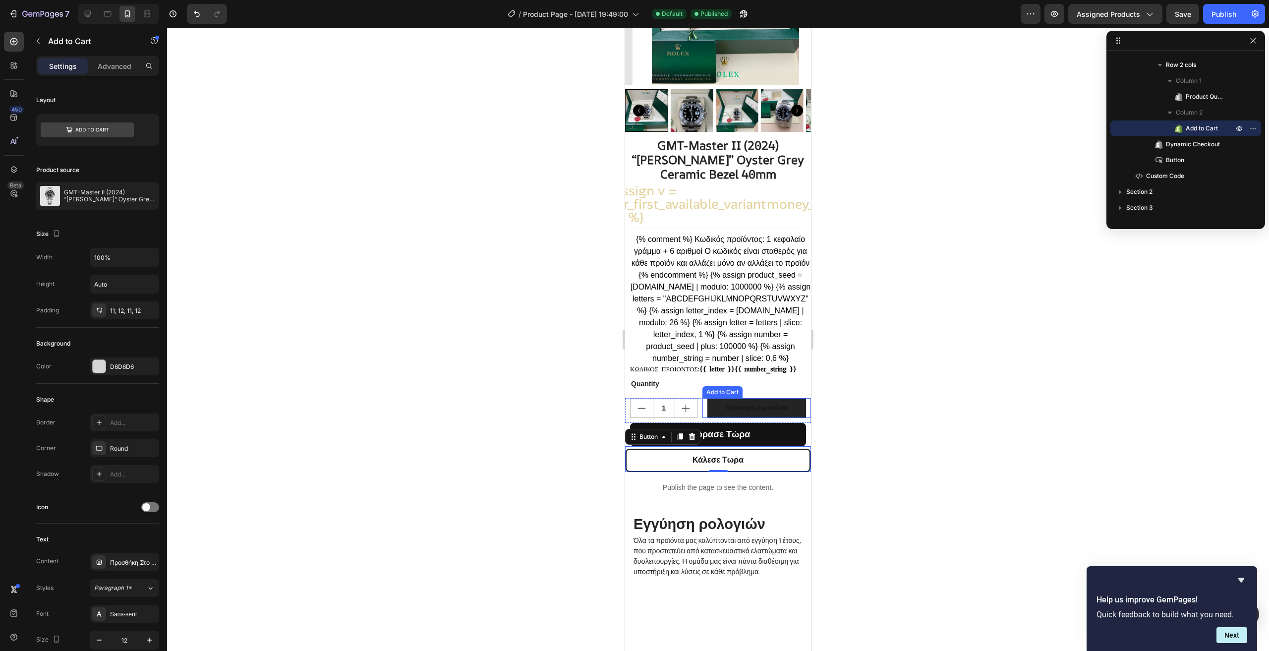
click at [797, 412] on button "Προσθήκη Στο Καλάθι" at bounding box center [757, 408] width 99 height 20
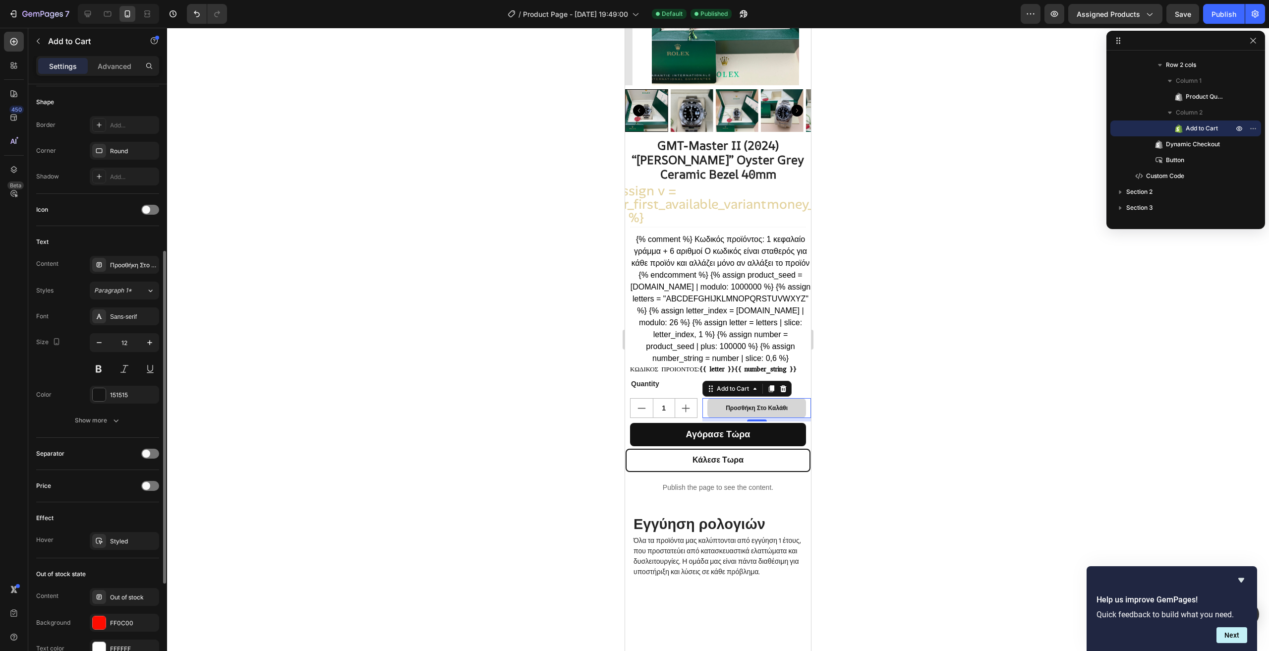
scroll to position [468, 0]
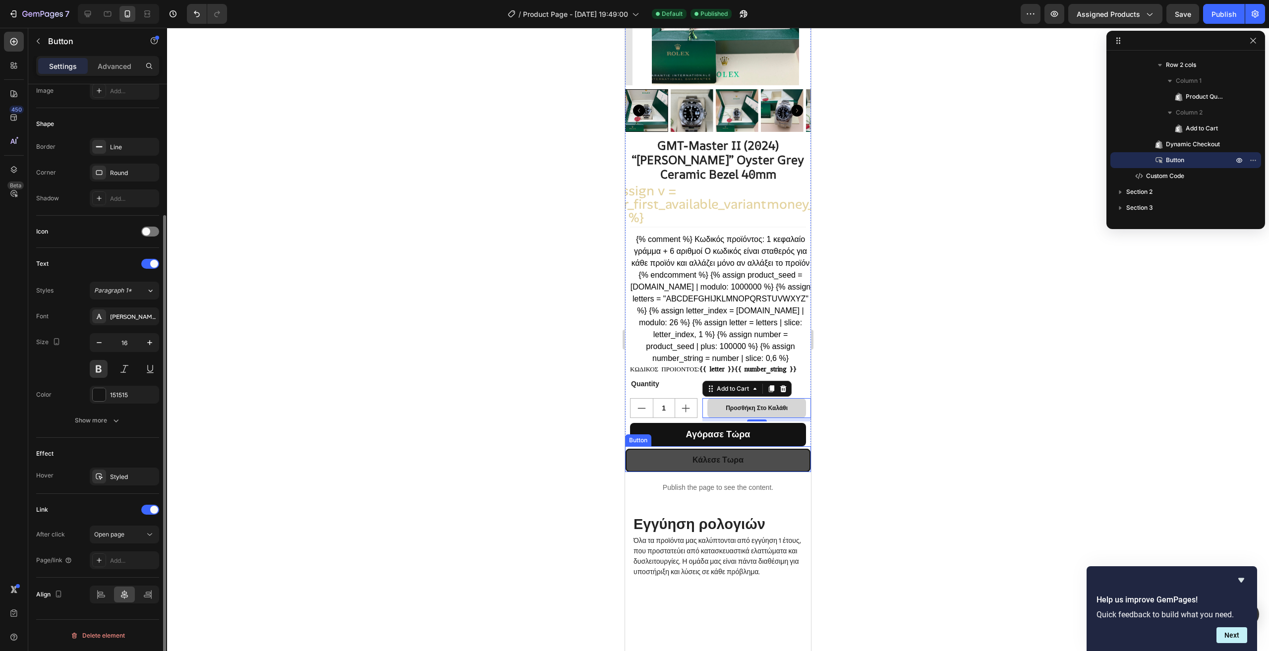
click at [779, 469] on button "Κάλεσε Τωρα" at bounding box center [718, 460] width 185 height 23
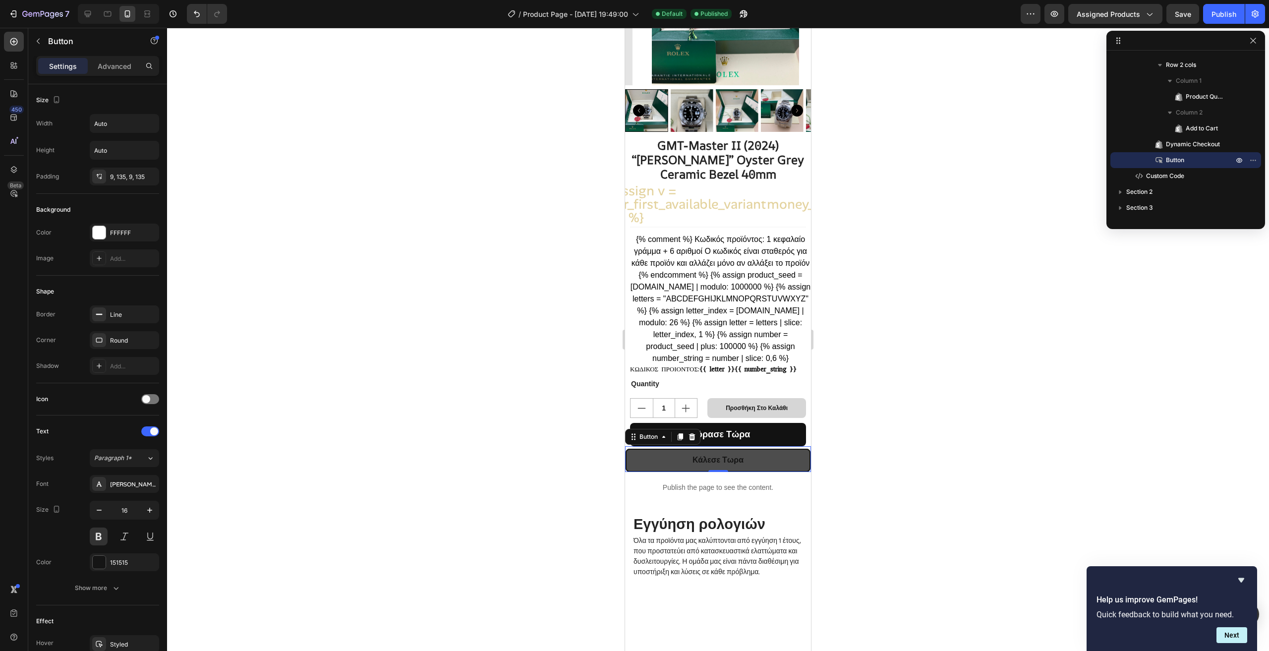
click at [779, 470] on button "Κάλεσε Τωρα" at bounding box center [718, 460] width 185 height 23
click at [682, 440] on icon at bounding box center [680, 436] width 5 height 7
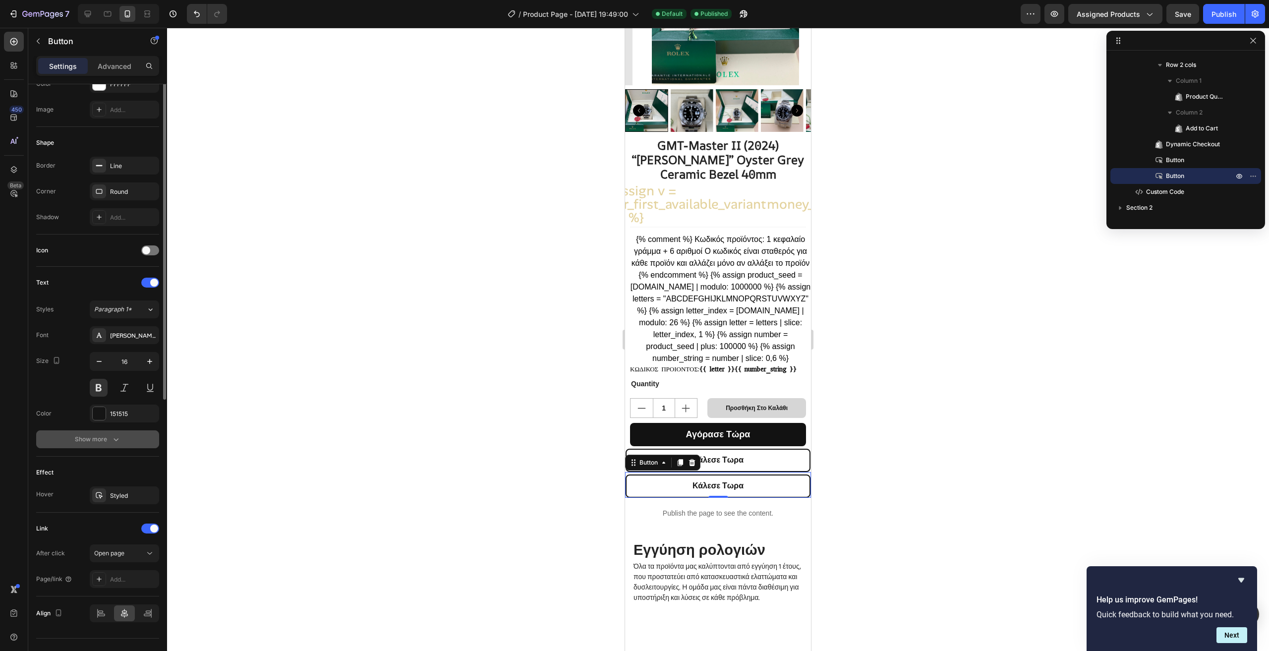
scroll to position [168, 0]
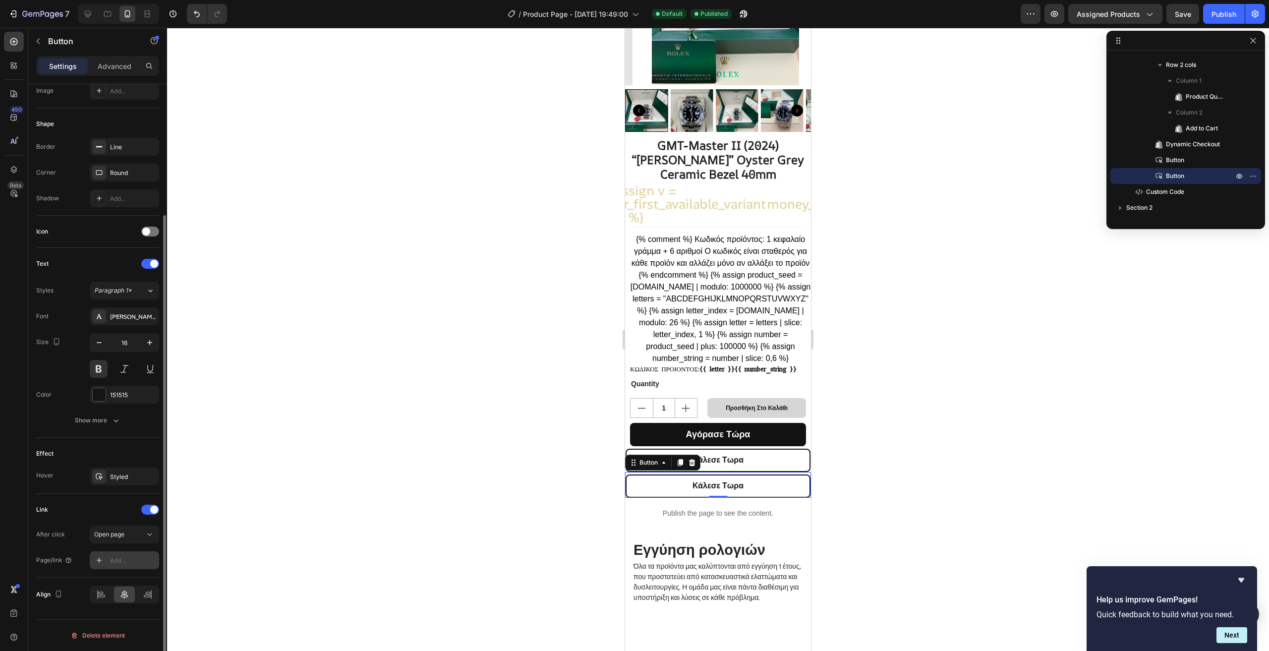
click at [130, 559] on div "Add..." at bounding box center [133, 560] width 47 height 9
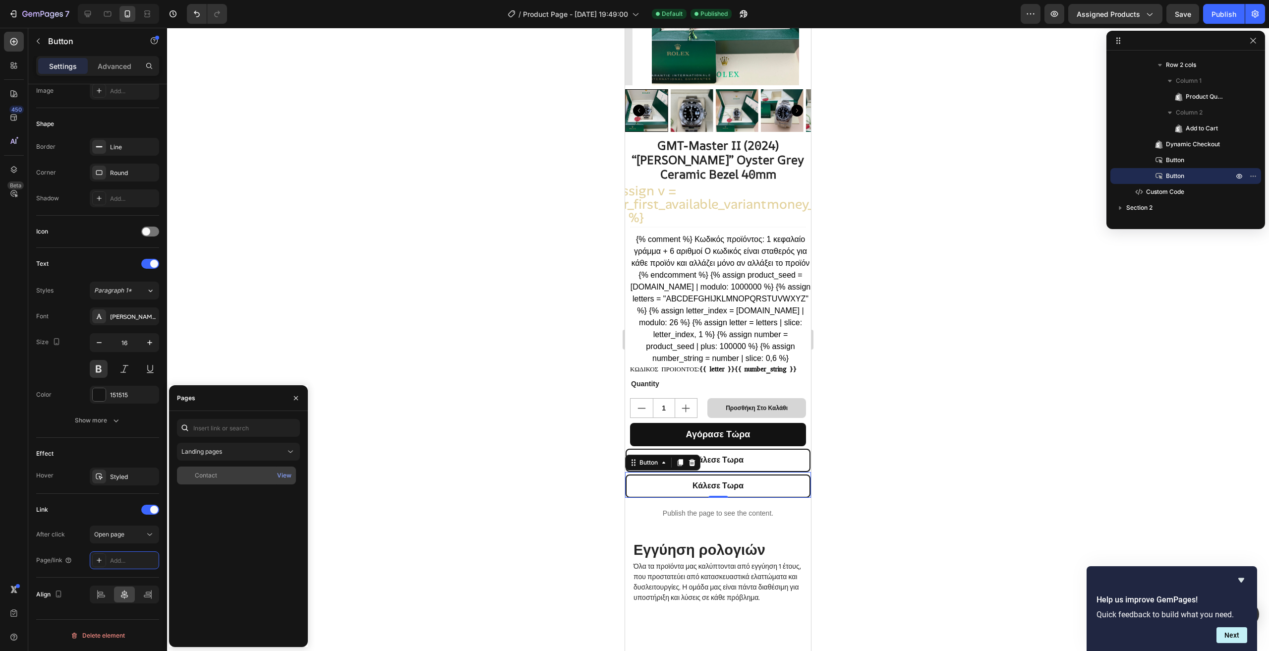
click at [230, 475] on div "Contact" at bounding box center [236, 475] width 111 height 9
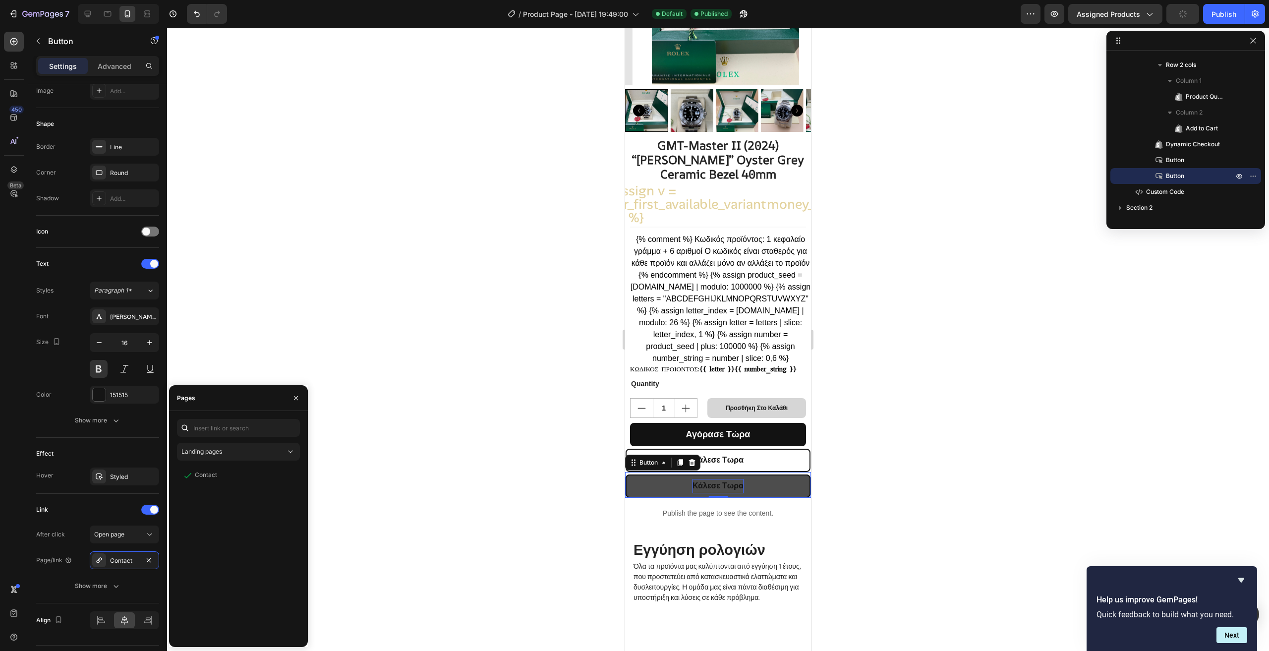
click at [723, 493] on p "Κάλεσε Τωρα" at bounding box center [718, 486] width 51 height 14
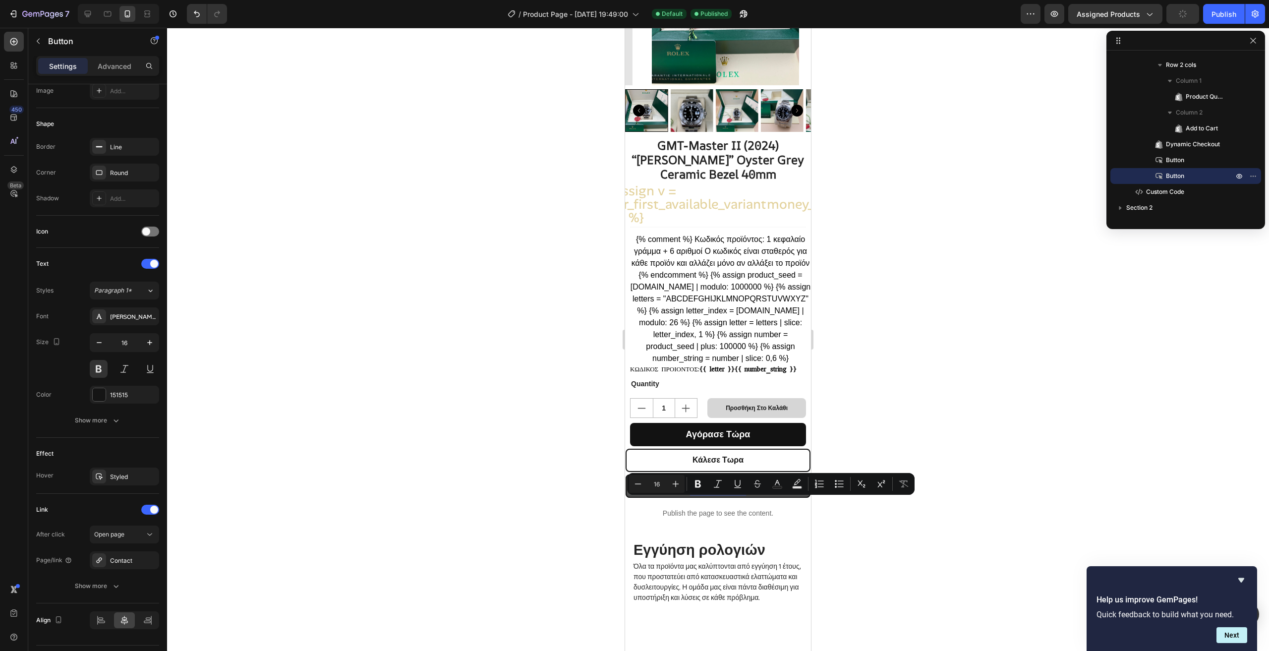
drag, startPoint x: 727, startPoint y: 519, endPoint x: 693, endPoint y: 494, distance: 42.9
click at [693, 494] on link "Κάλεσε Τωρα" at bounding box center [718, 485] width 185 height 23
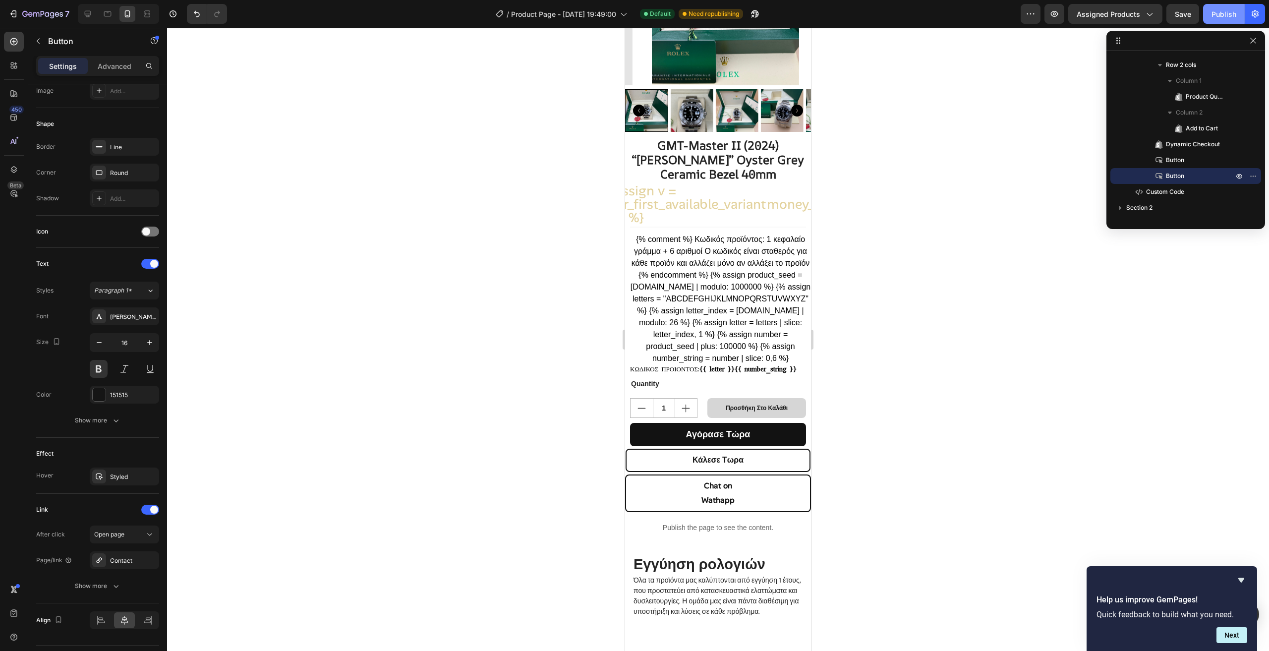
click at [1229, 12] on div "Publish" at bounding box center [1224, 14] width 25 height 10
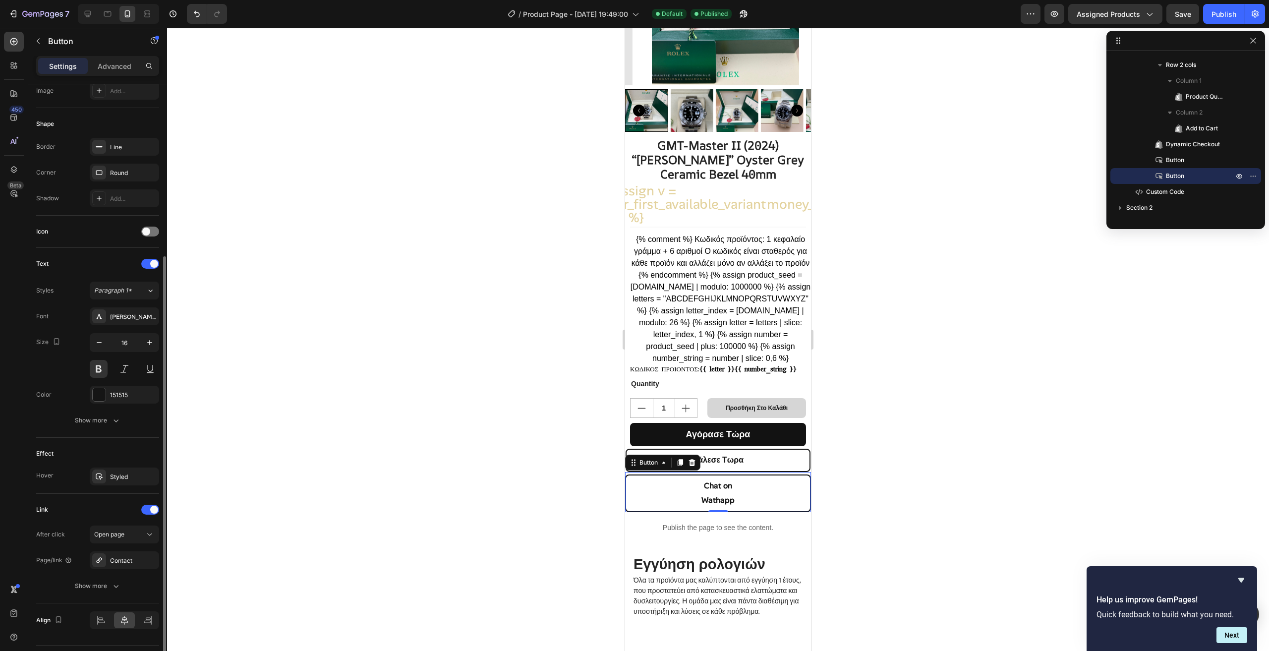
scroll to position [193, 0]
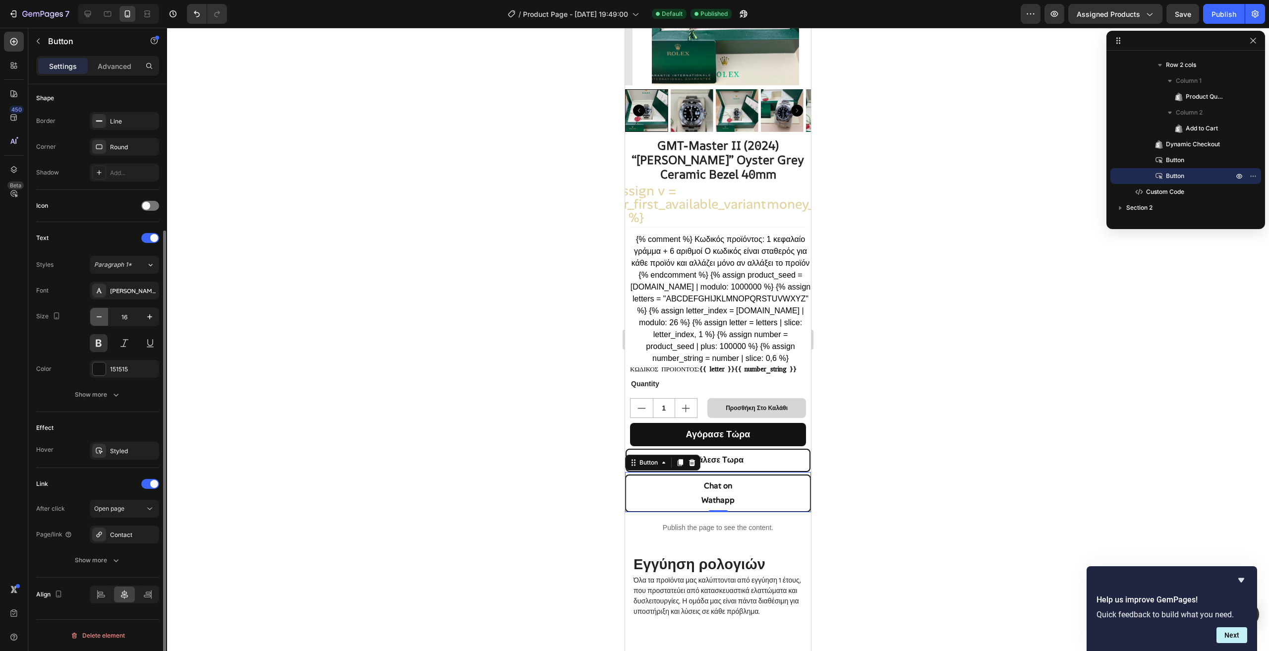
click at [101, 319] on icon "button" at bounding box center [99, 317] width 10 height 10
click at [121, 290] on div "[PERSON_NAME]" at bounding box center [133, 291] width 47 height 9
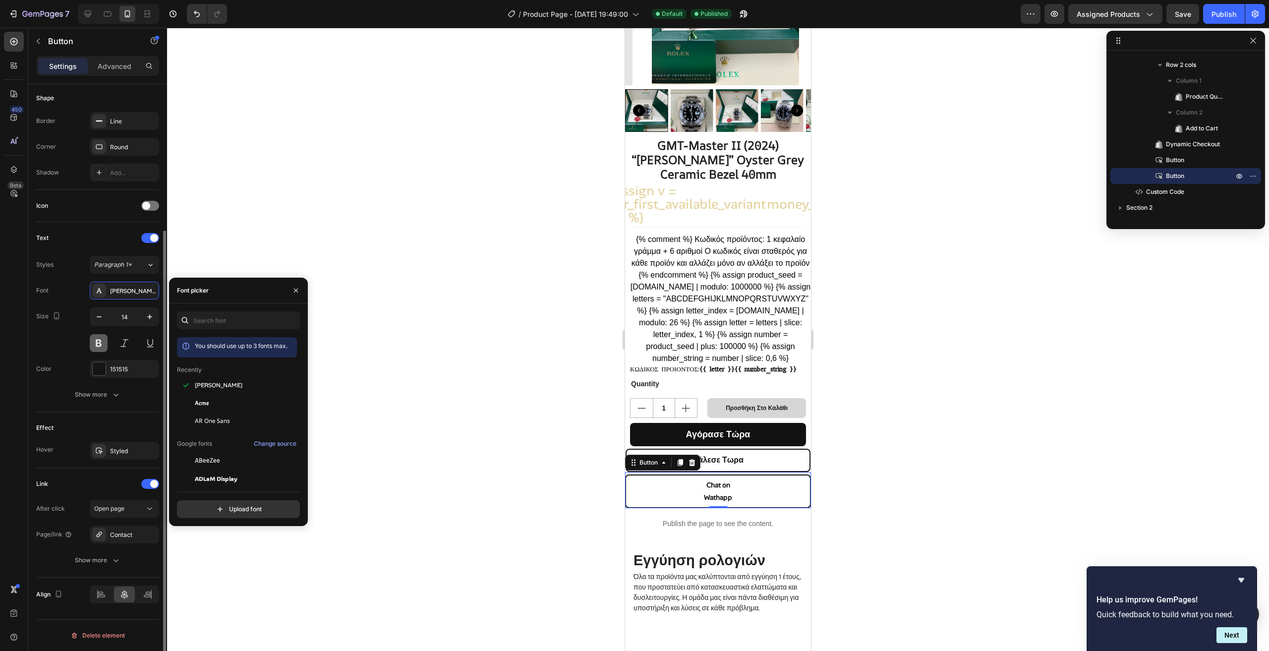
click at [95, 343] on button at bounding box center [99, 343] width 18 height 18
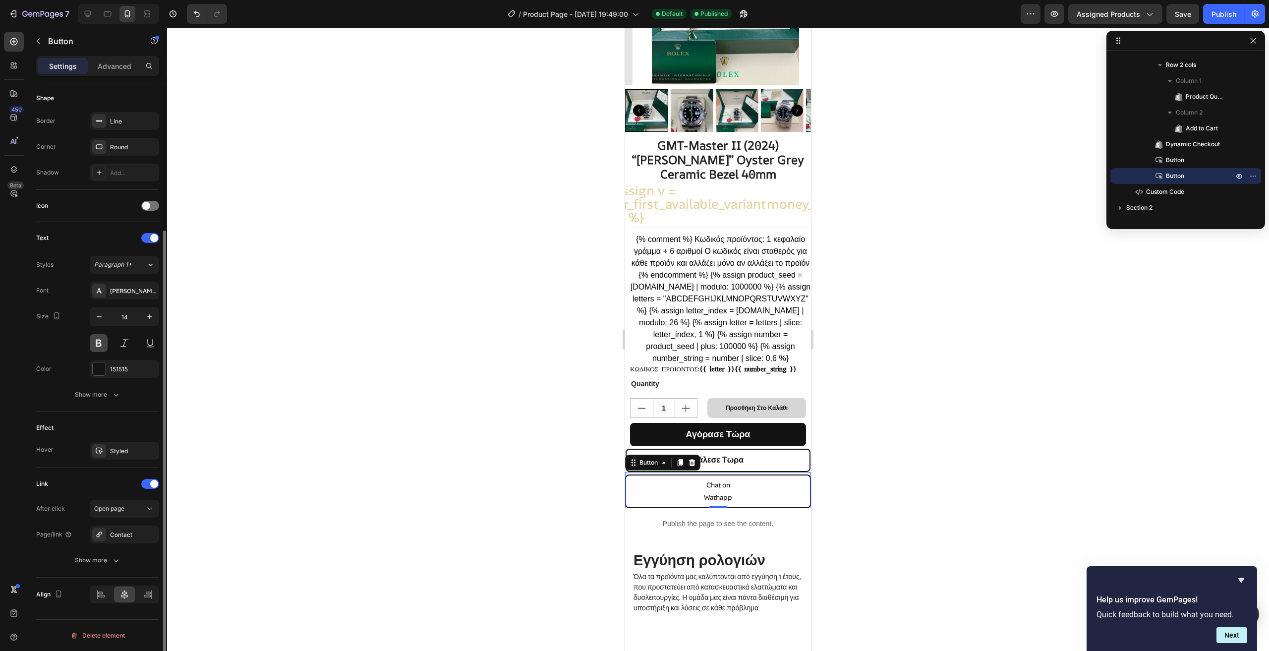
click at [95, 343] on button at bounding box center [99, 343] width 18 height 18
click at [117, 298] on div "[PERSON_NAME]" at bounding box center [124, 291] width 69 height 18
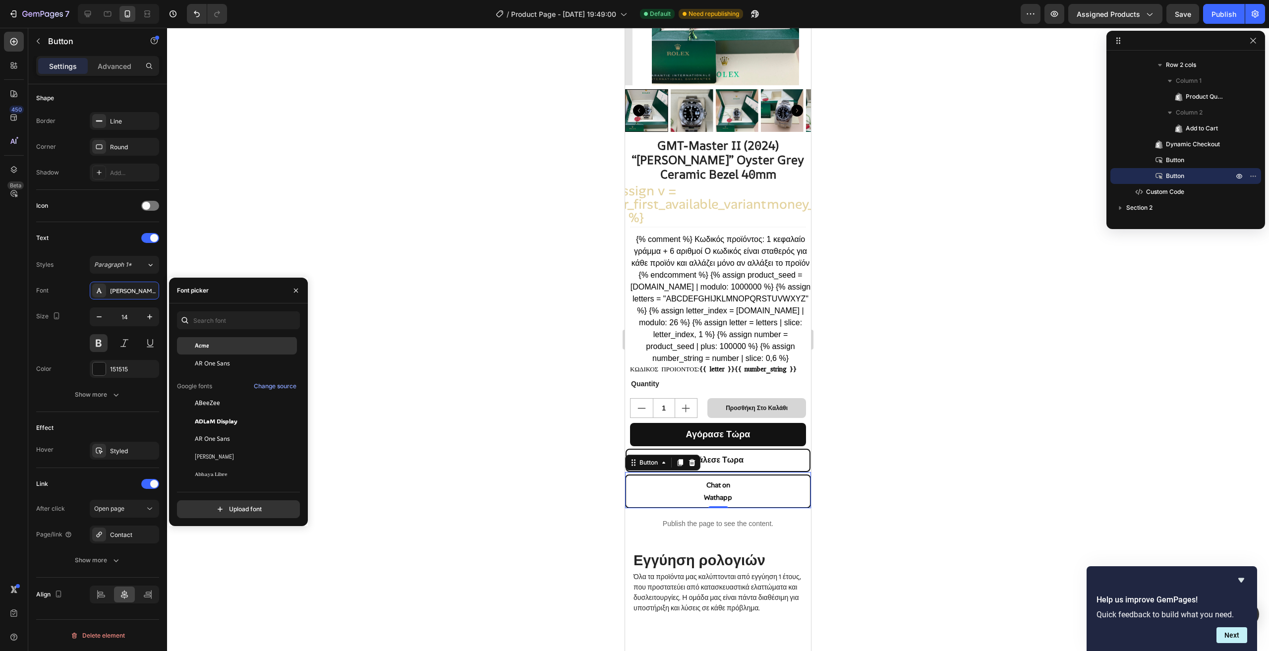
scroll to position [99, 0]
click at [241, 377] on div "ADLaM Display" at bounding box center [245, 379] width 100 height 9
click at [95, 339] on button at bounding box center [99, 343] width 18 height 18
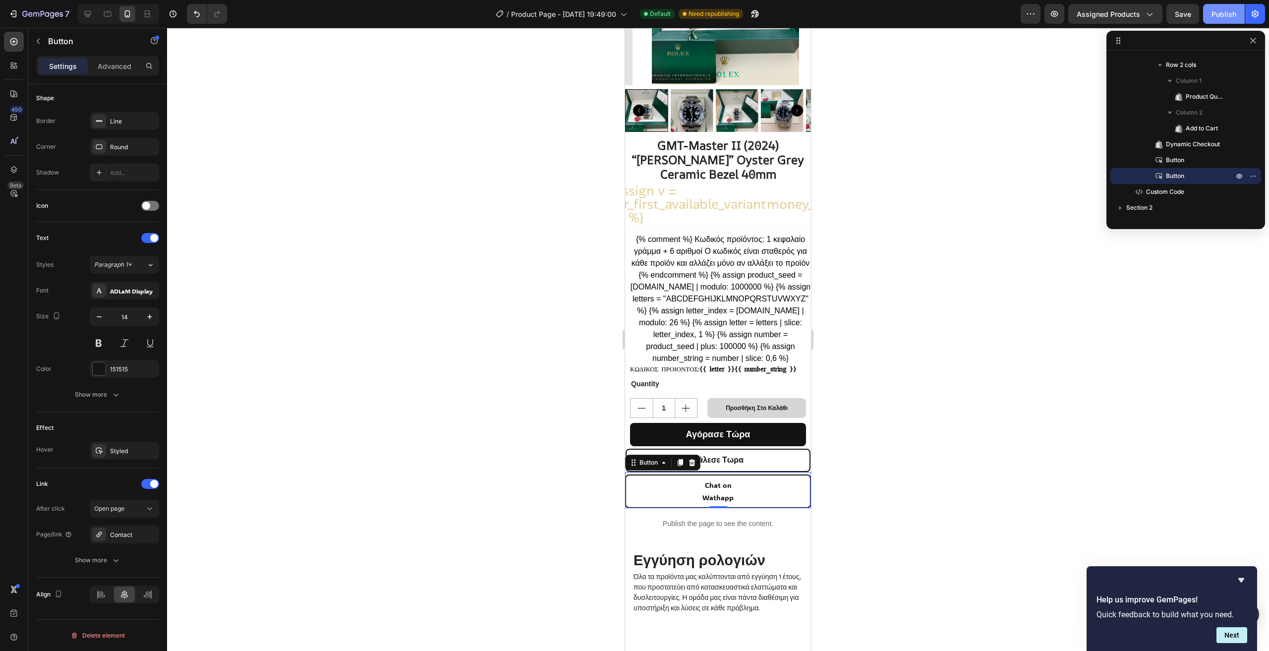
click at [1228, 15] on div "Publish" at bounding box center [1224, 14] width 25 height 10
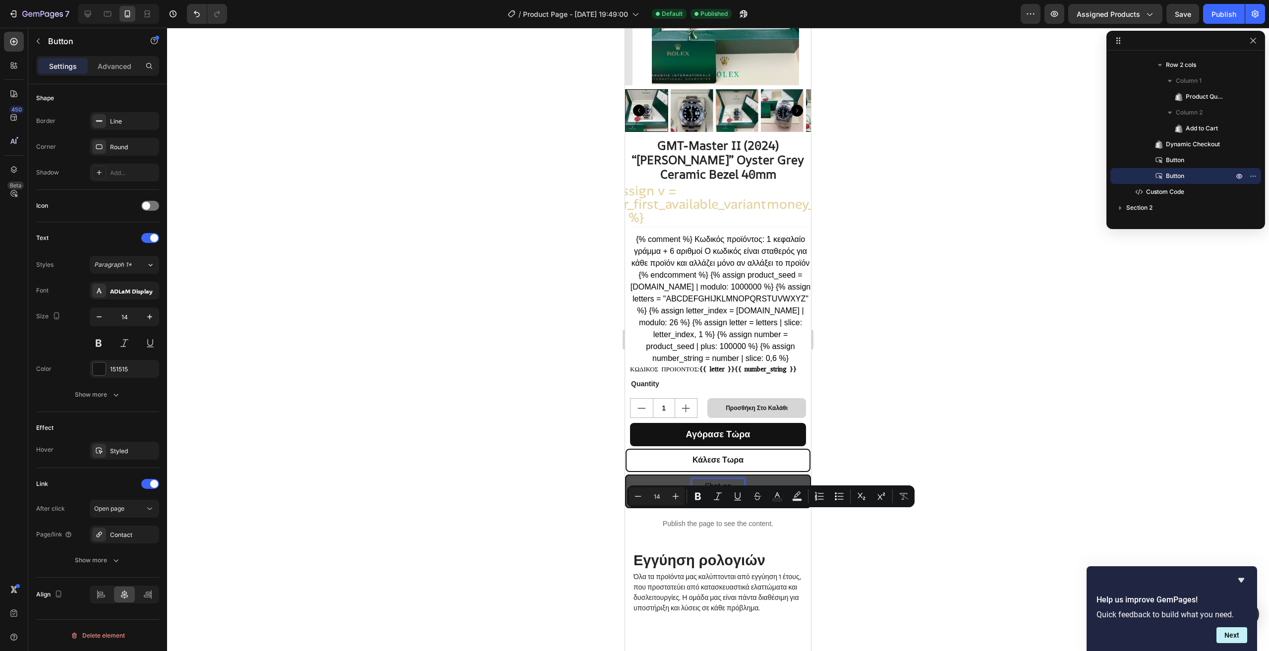
click at [716, 504] on p "Chat on Wathapp" at bounding box center [718, 491] width 52 height 25
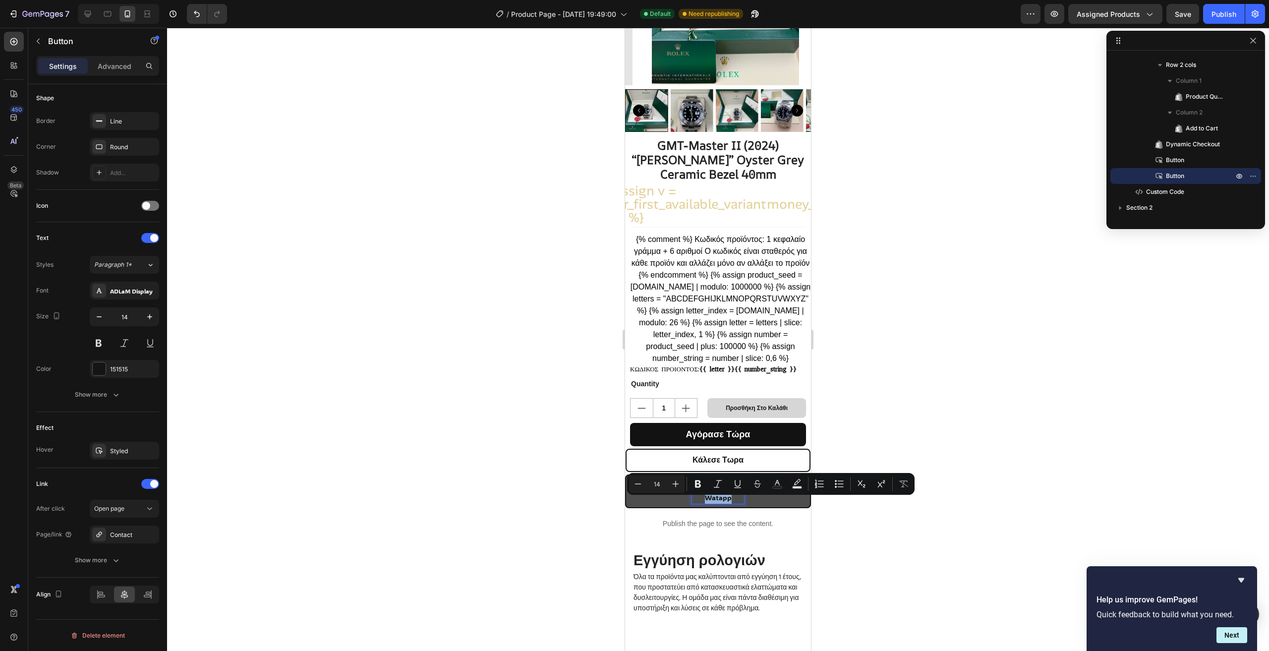
drag, startPoint x: 730, startPoint y: 516, endPoint x: 690, endPoint y: 504, distance: 41.9
click at [690, 504] on link "Chat on Watapp" at bounding box center [718, 491] width 186 height 34
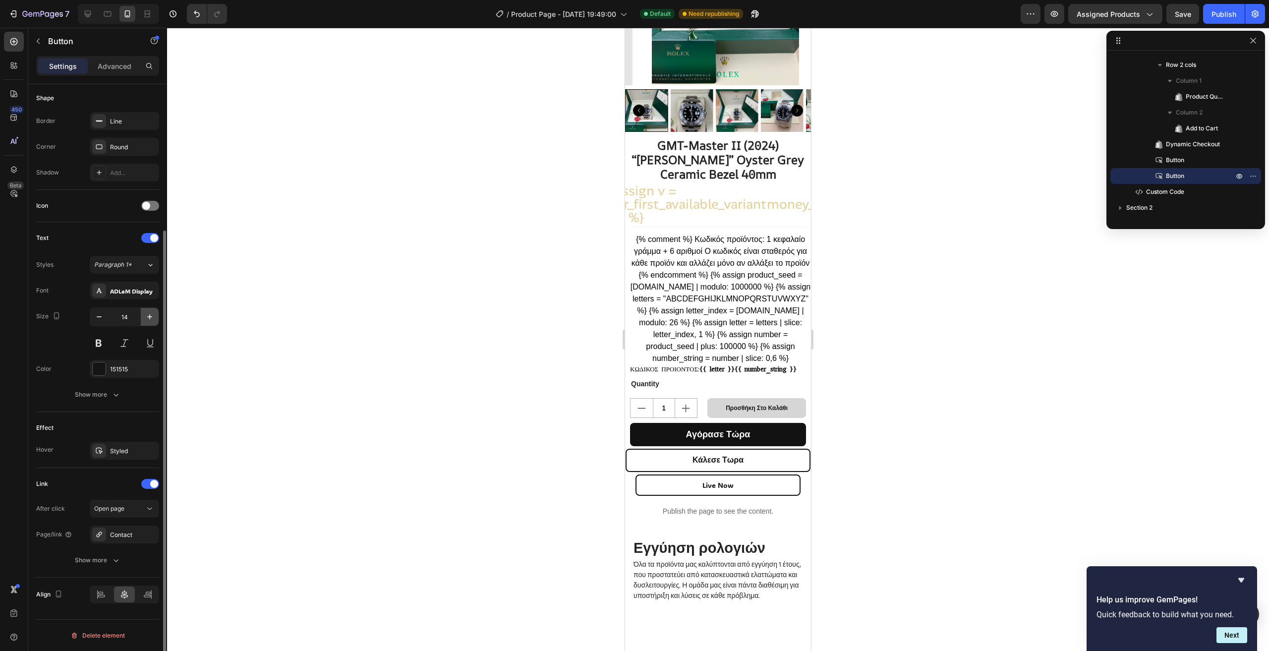
click at [146, 315] on icon "button" at bounding box center [150, 317] width 10 height 10
click at [1229, 15] on div "Publish" at bounding box center [1224, 14] width 25 height 10
click at [145, 318] on icon "button" at bounding box center [150, 317] width 10 height 10
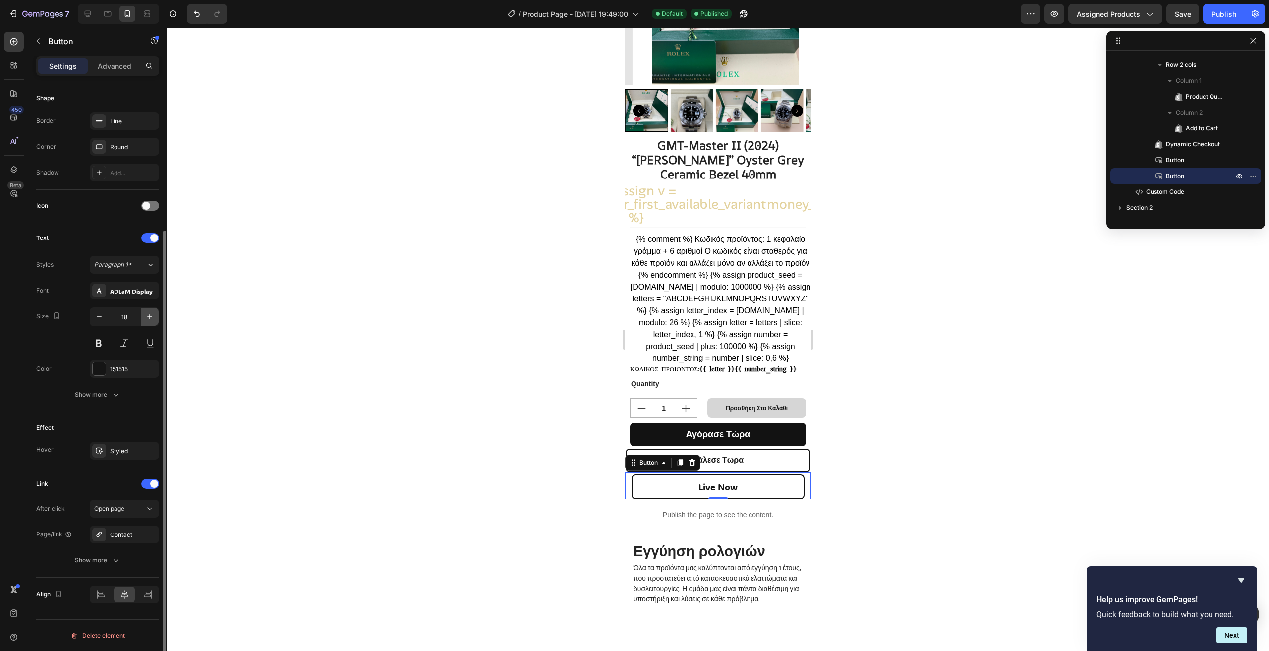
click at [148, 315] on icon "button" at bounding box center [150, 317] width 10 height 10
click at [1207, 19] on button "Publish" at bounding box center [1224, 14] width 42 height 20
click at [94, 317] on icon "button" at bounding box center [99, 317] width 10 height 10
type input "17"
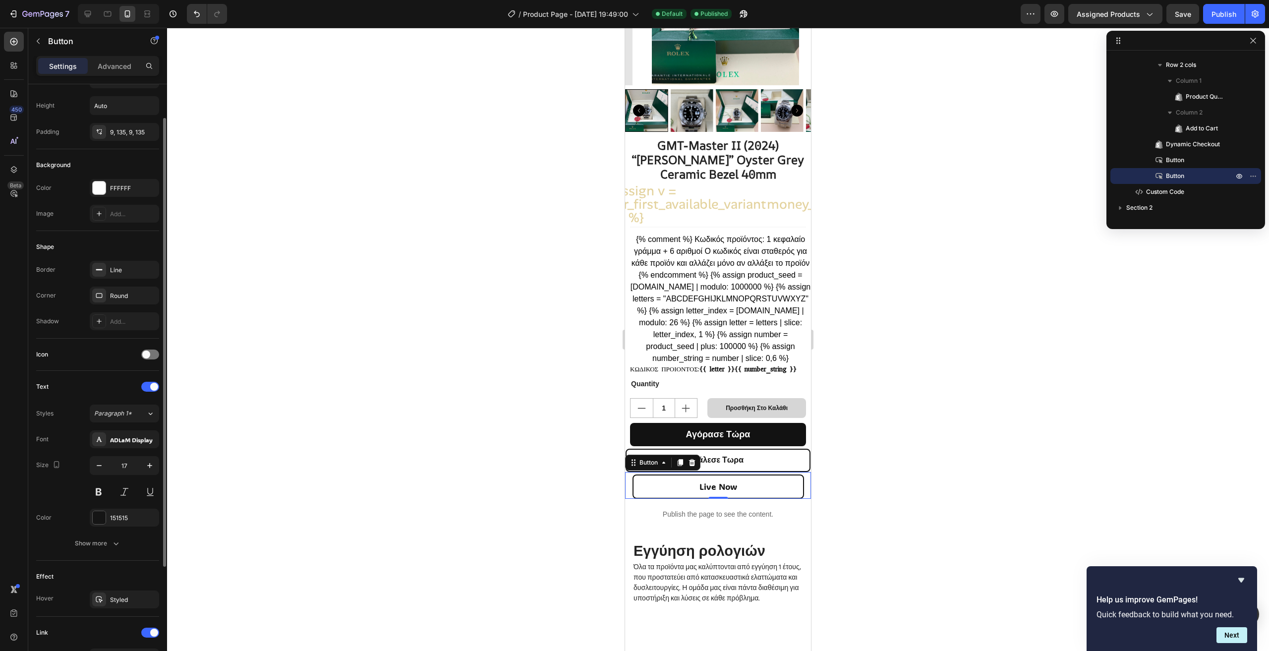
scroll to position [0, 0]
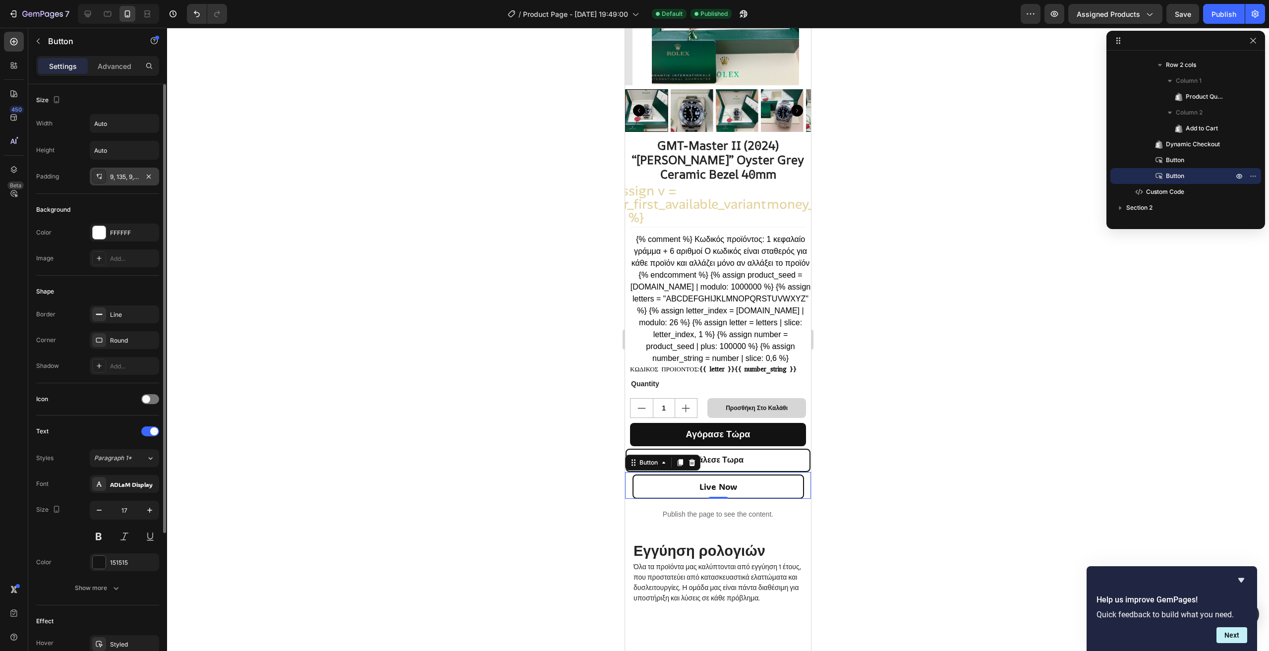
click at [129, 176] on div "9, 135, 9, 135" at bounding box center [124, 177] width 29 height 9
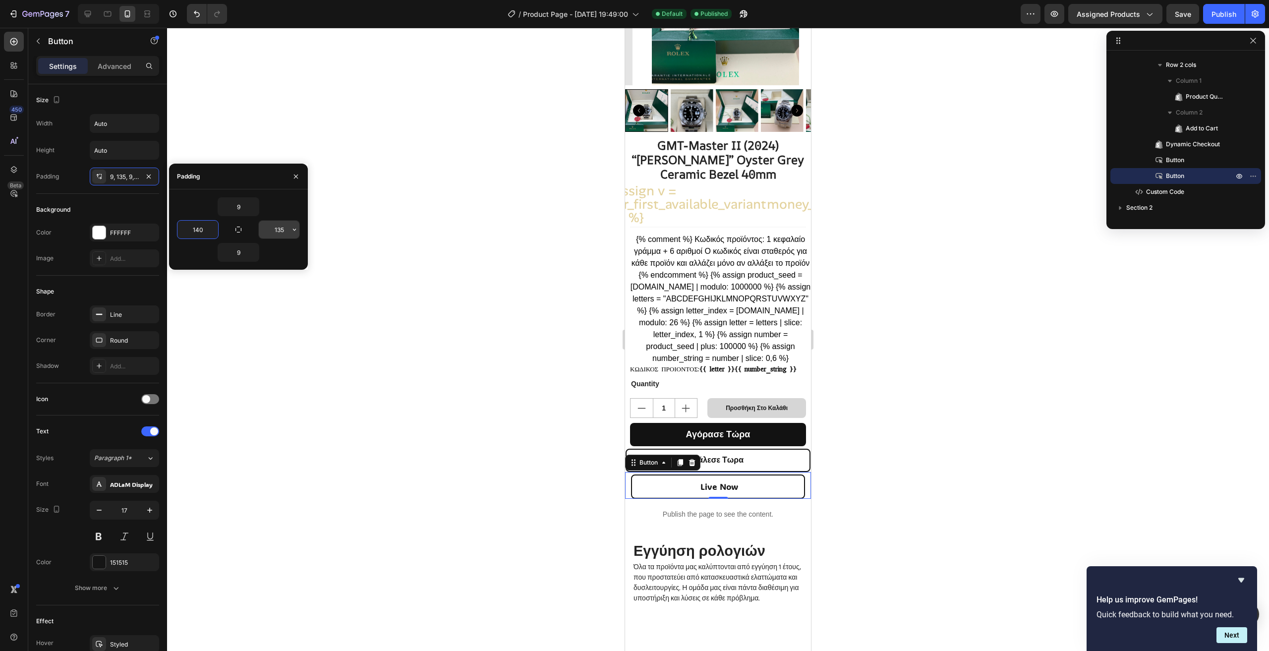
type input "140"
click at [286, 227] on input "135" at bounding box center [279, 230] width 41 height 18
type input "140"
click at [1232, 11] on div "Publish" at bounding box center [1224, 14] width 25 height 10
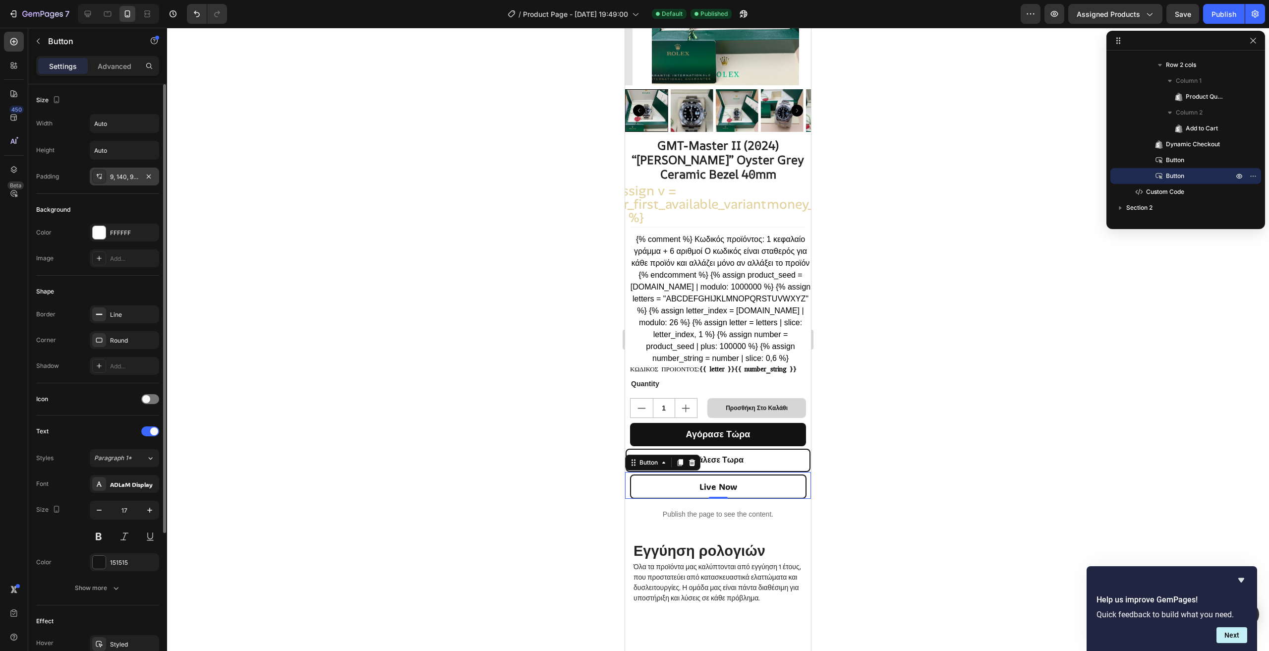
click at [116, 177] on div "9, 140, 9, 140" at bounding box center [124, 177] width 29 height 9
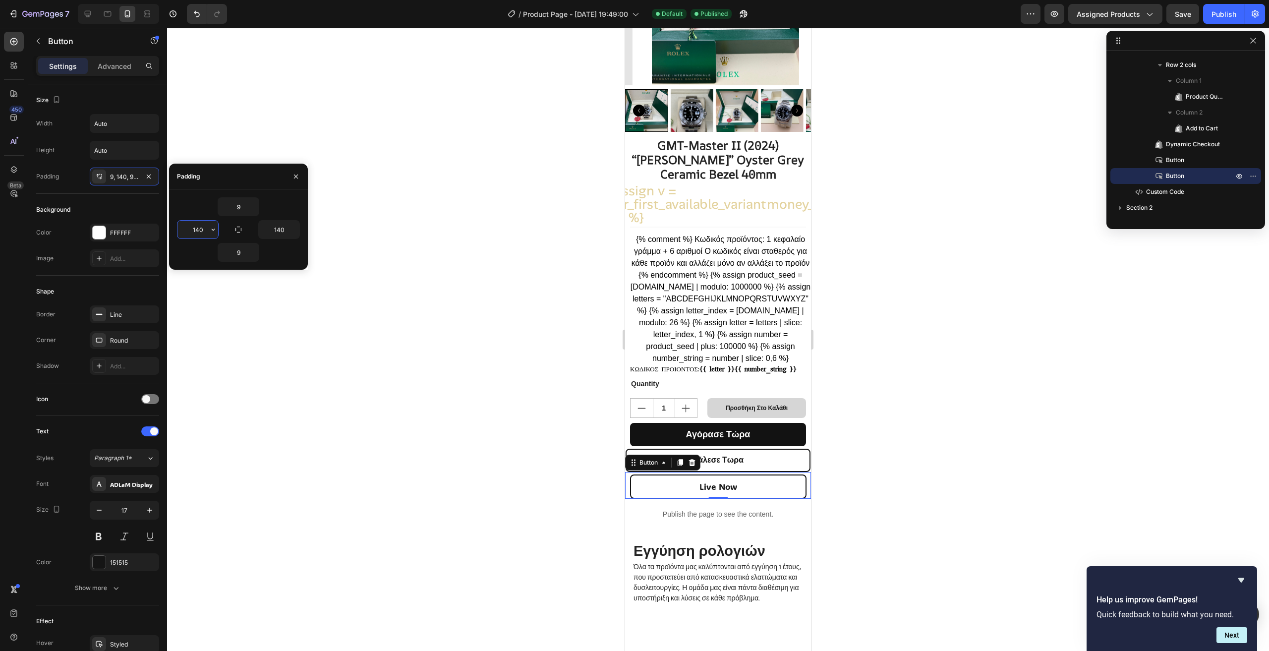
click at [205, 228] on input "140" at bounding box center [198, 230] width 41 height 18
type input "150"
click at [281, 228] on input "140" at bounding box center [279, 230] width 41 height 18
type input "150"
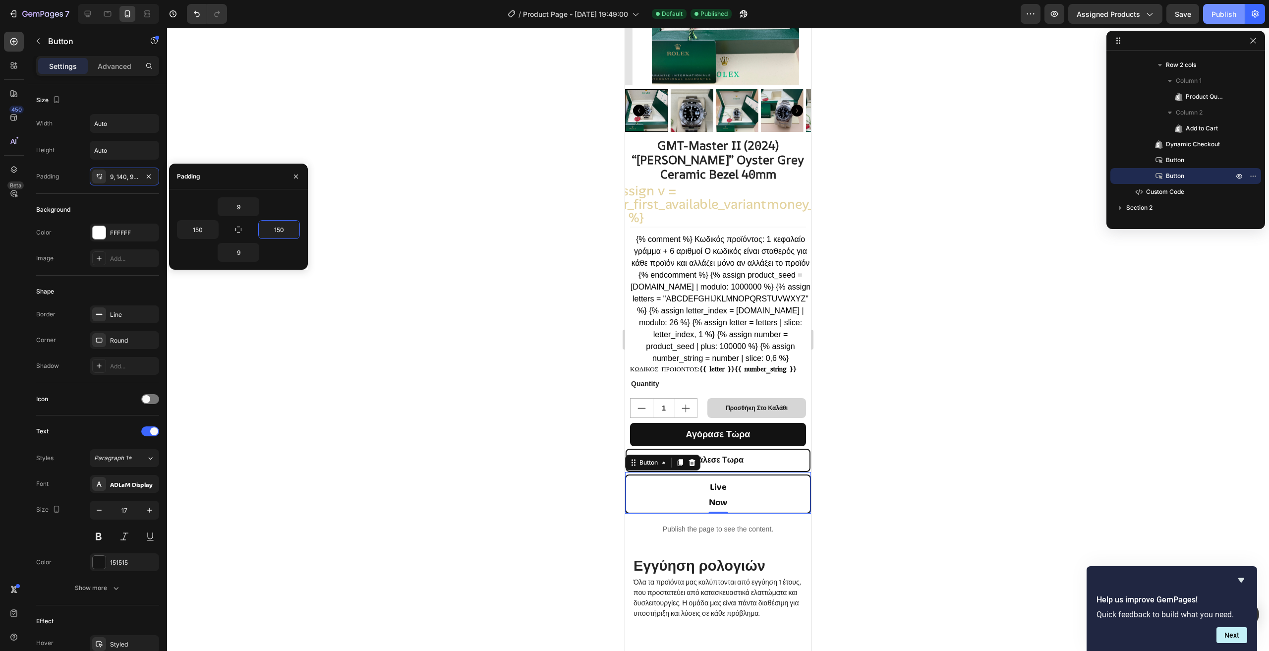
click at [1227, 12] on div "Publish" at bounding box center [1224, 14] width 25 height 10
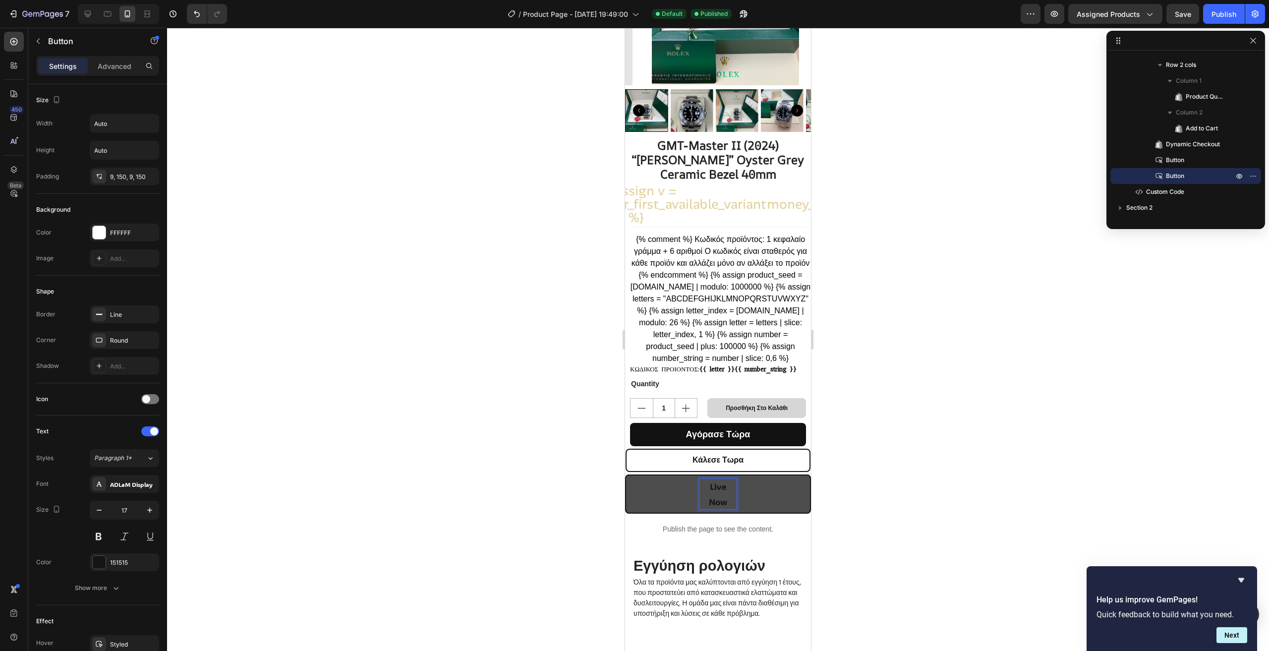
click at [723, 509] on p "Live Now" at bounding box center [718, 494] width 37 height 30
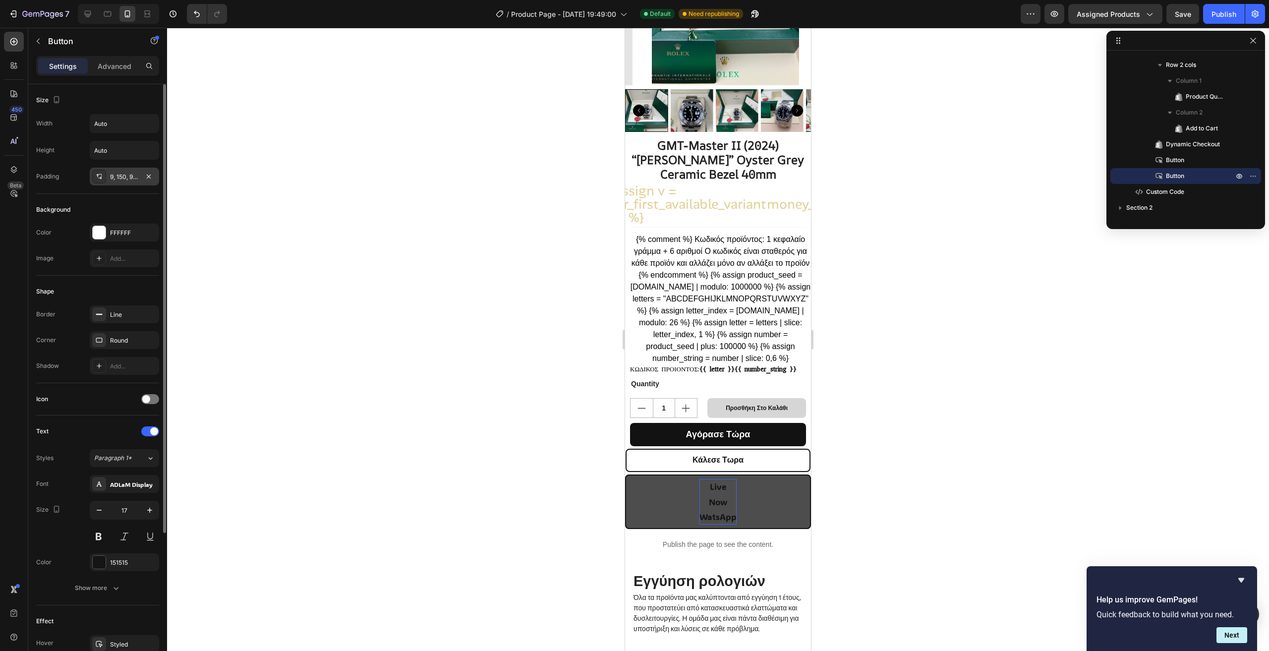
click at [109, 178] on div "9, 150, 9, 150" at bounding box center [124, 177] width 69 height 18
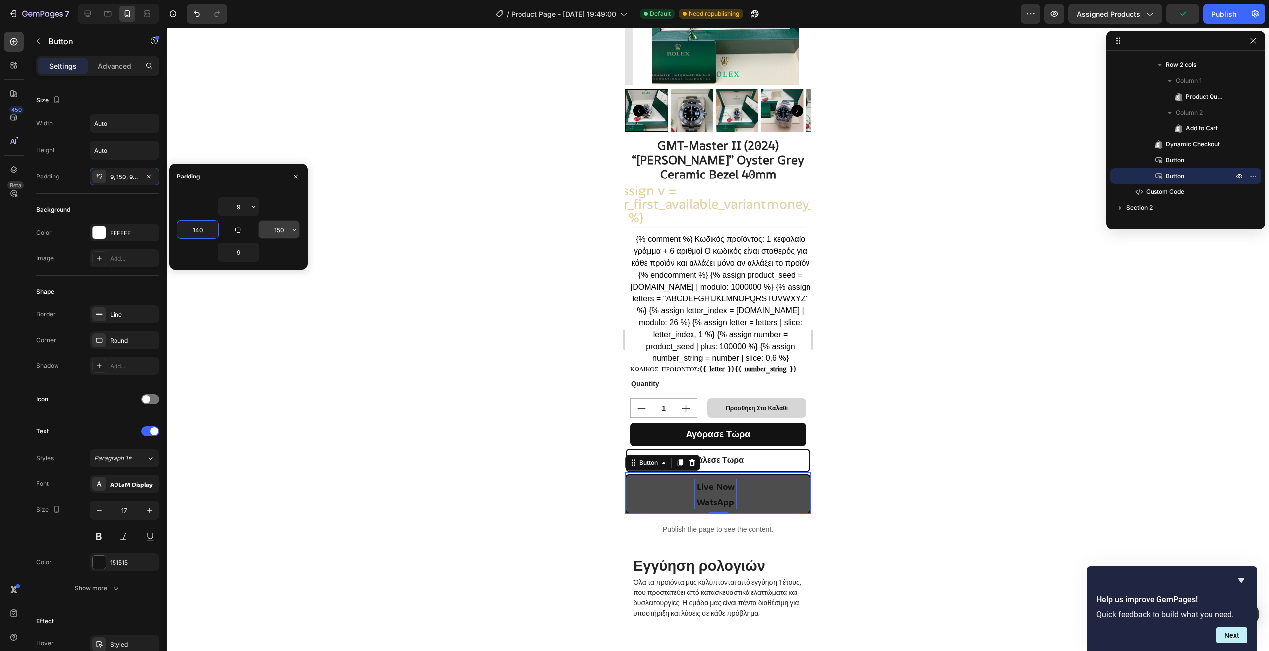
type input "140"
click at [283, 228] on input "150" at bounding box center [279, 230] width 41 height 18
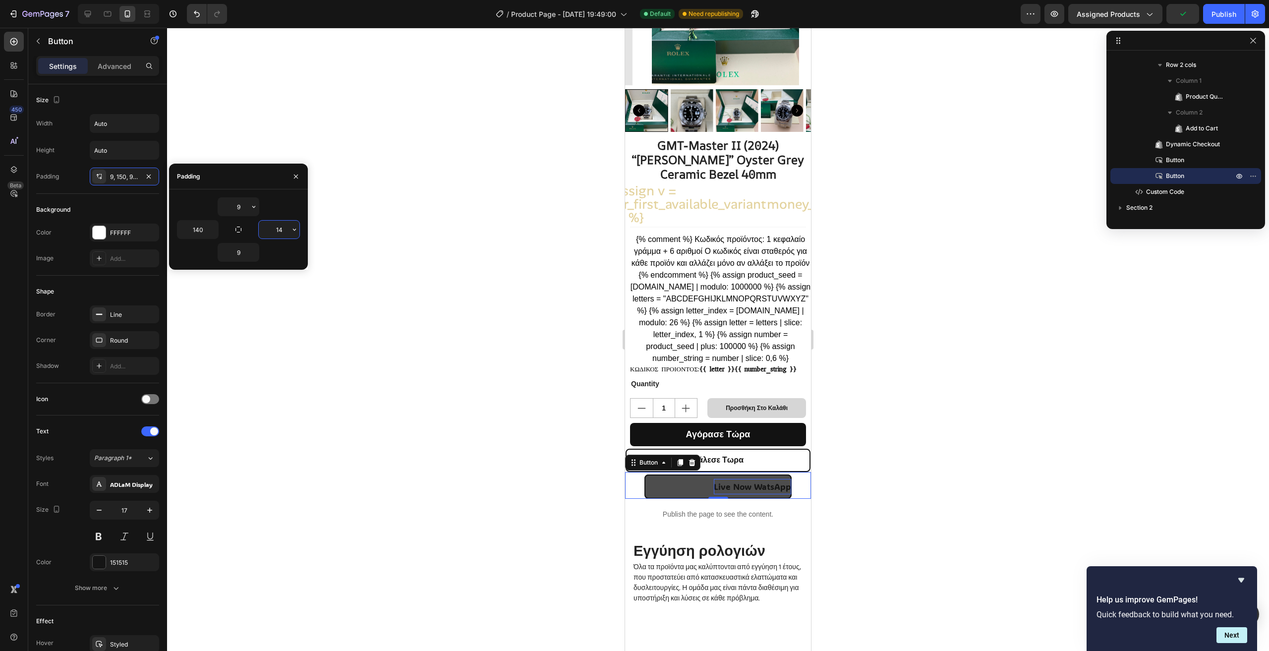
type input "140"
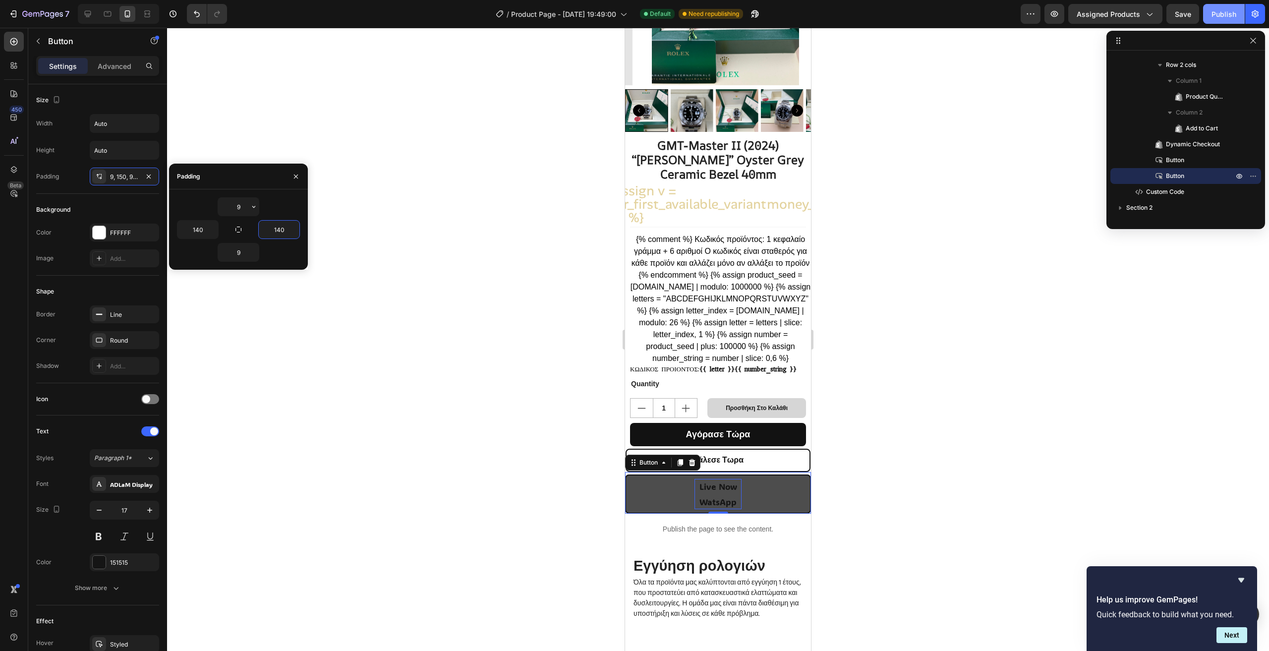
click at [1218, 21] on button "Publish" at bounding box center [1224, 14] width 42 height 20
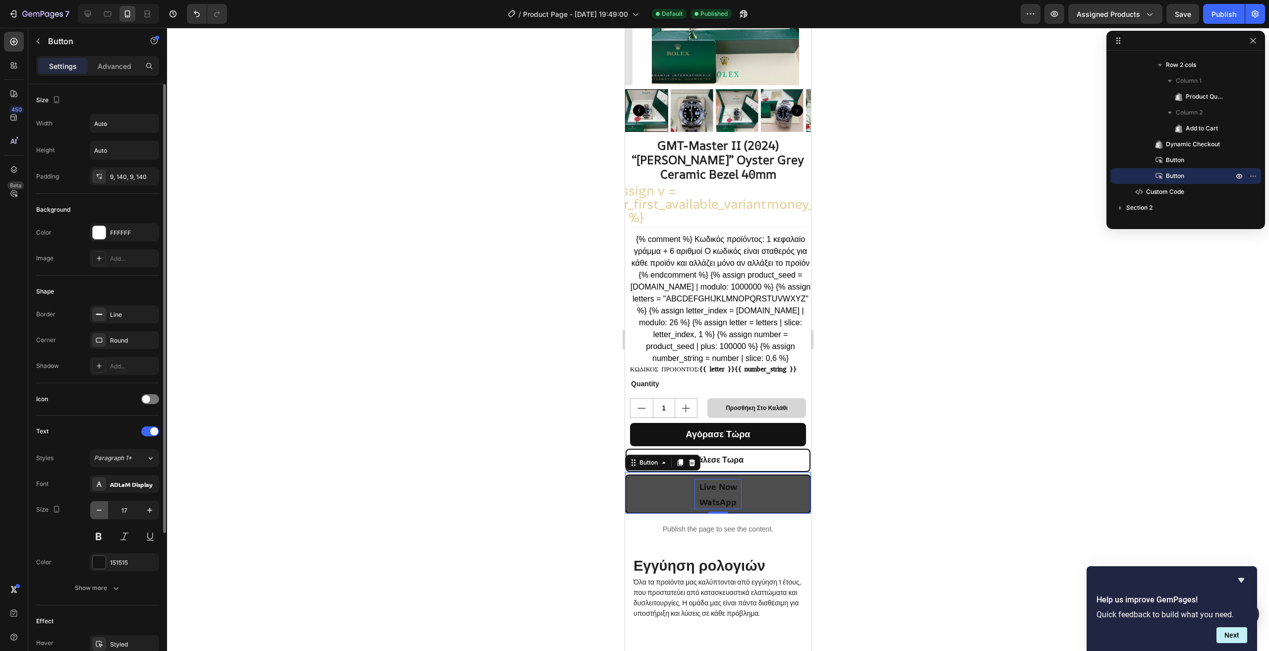
click at [98, 510] on icon "button" at bounding box center [99, 510] width 10 height 10
click at [1232, 16] on div "Publish" at bounding box center [1224, 14] width 25 height 10
click at [152, 512] on icon "button" at bounding box center [150, 510] width 10 height 10
type input "16"
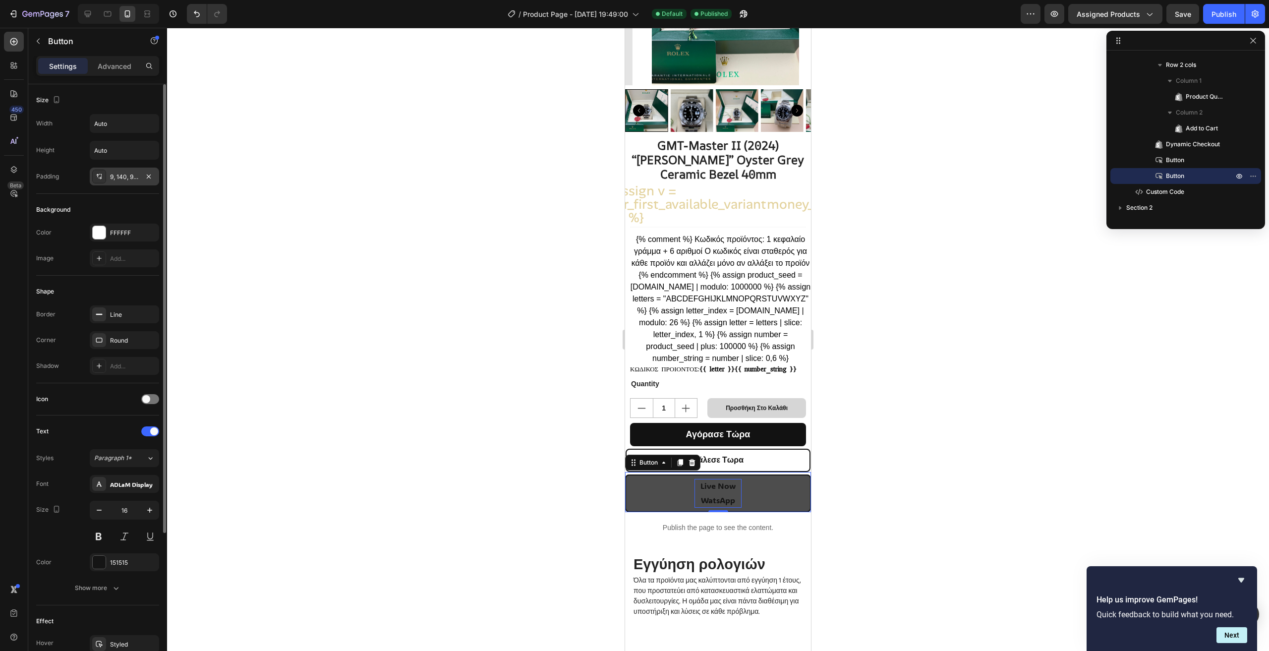
click at [119, 177] on div "9, 140, 9, 140" at bounding box center [124, 177] width 29 height 9
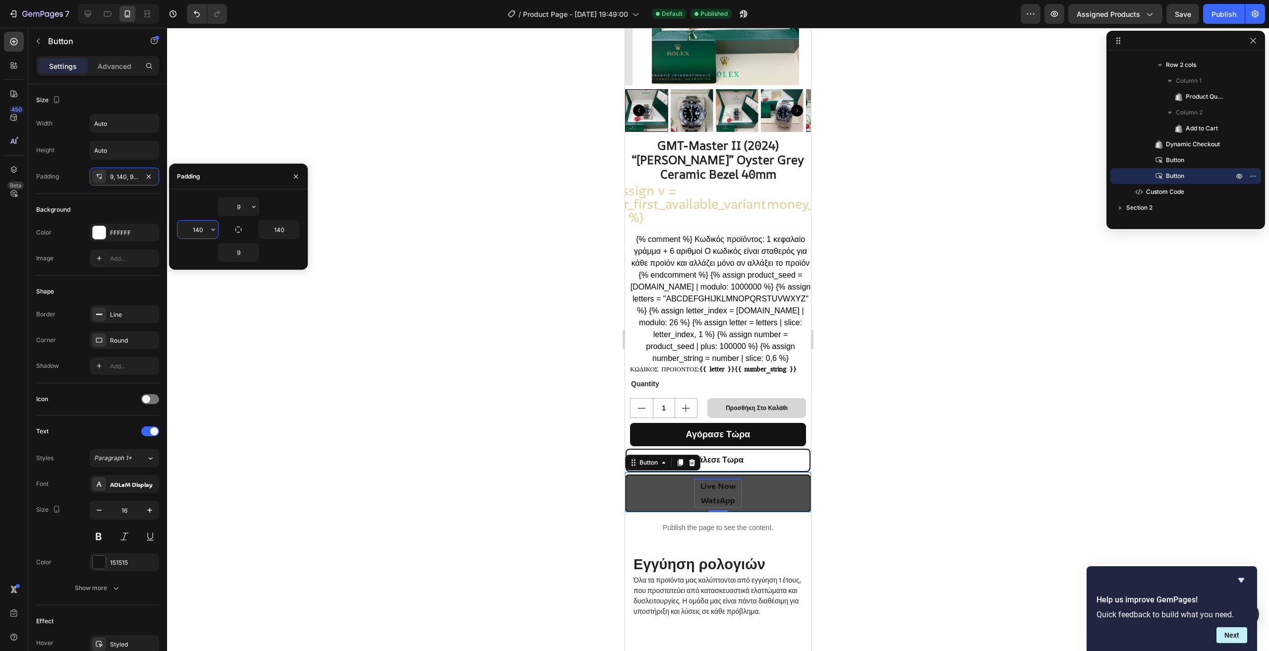
click at [200, 234] on input "140" at bounding box center [198, 230] width 41 height 18
type input "130"
click at [283, 230] on input "140" at bounding box center [279, 230] width 41 height 18
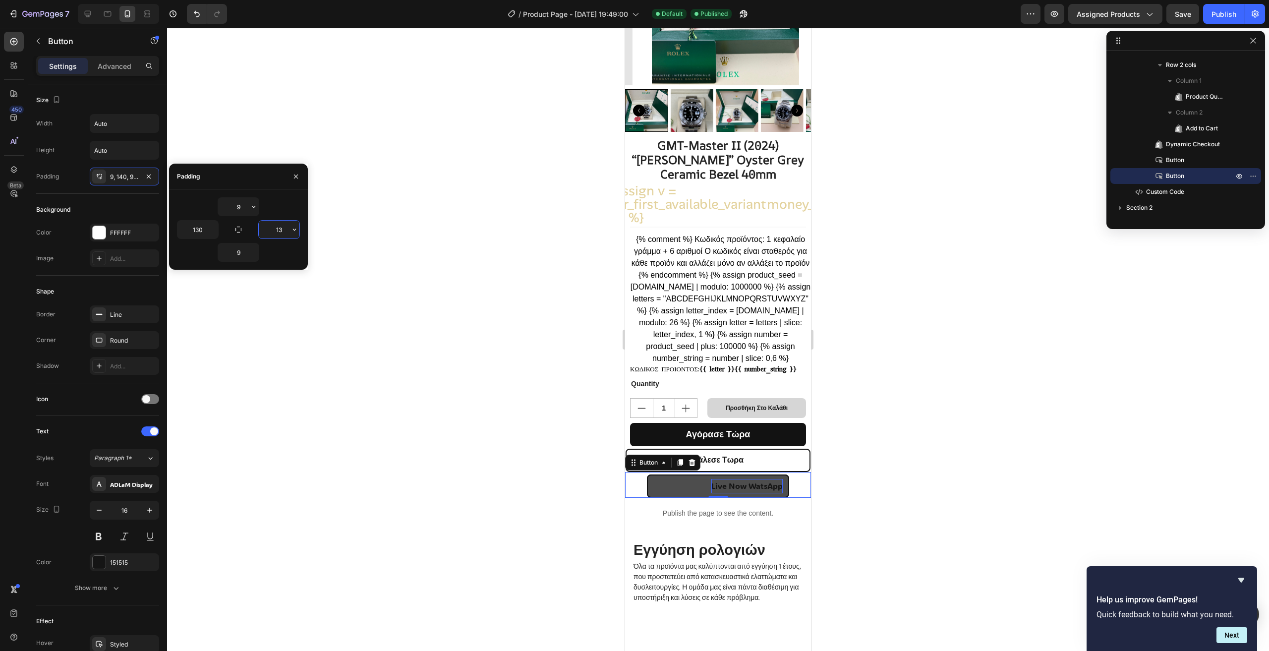
type input "130"
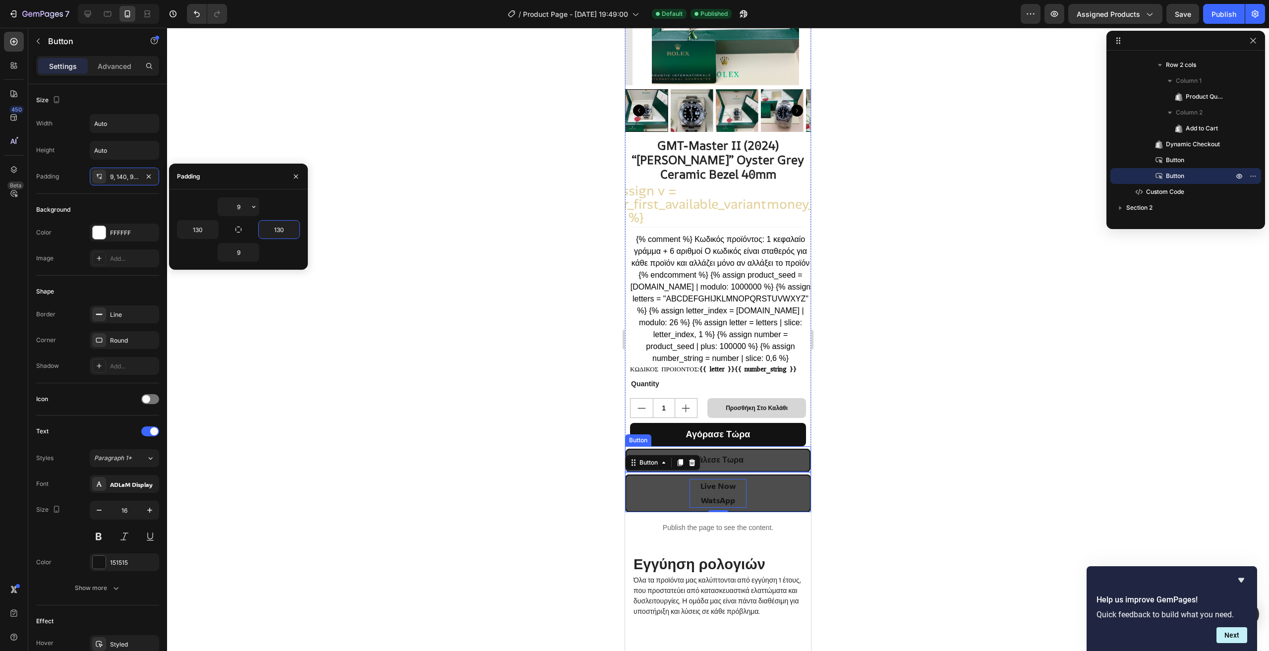
click at [757, 470] on button "Κάλεσε Τωρα" at bounding box center [718, 460] width 185 height 23
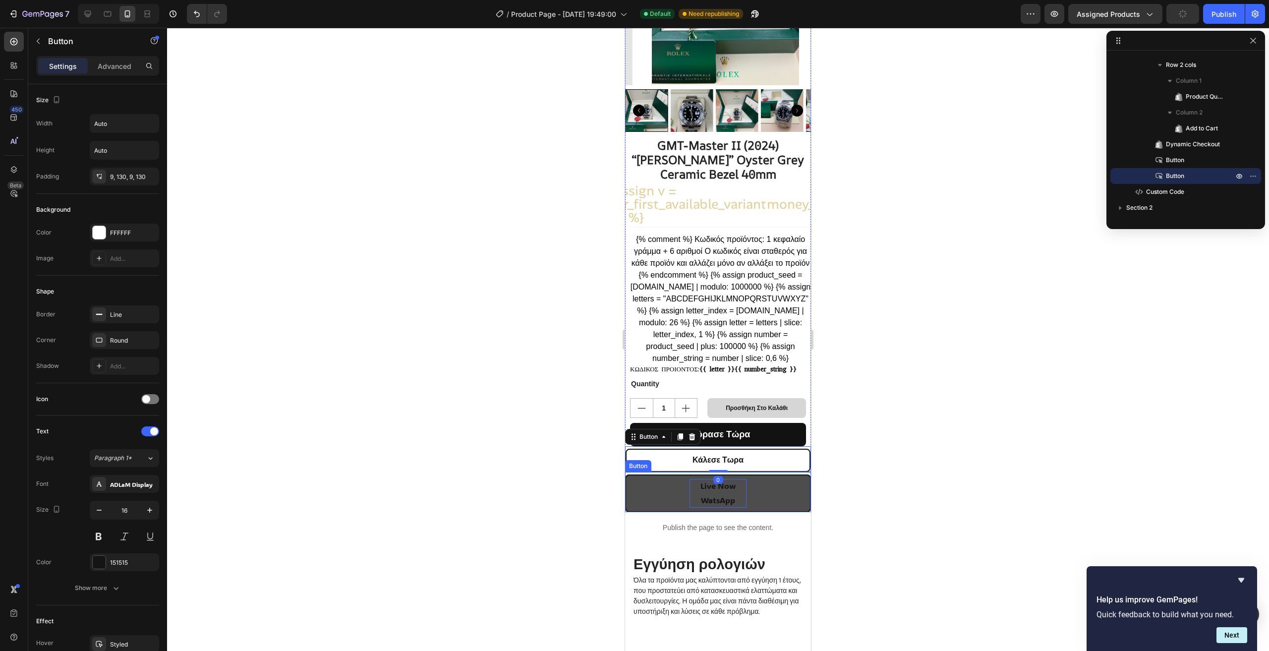
click at [760, 504] on link "Live Now WatsApp" at bounding box center [718, 493] width 186 height 38
